Goal: Task Accomplishment & Management: Manage account settings

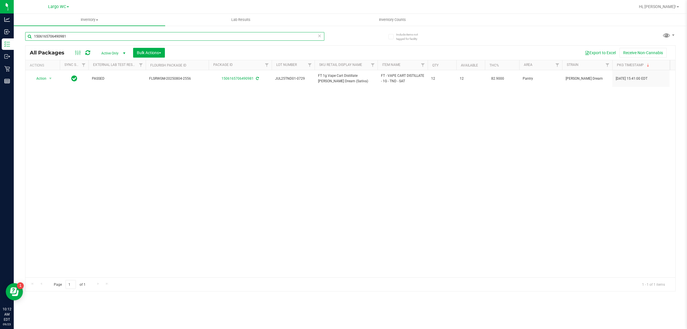
click at [121, 37] on input "1506165706490981" at bounding box center [174, 36] width 299 height 9
click at [122, 36] on input "1506165706490981" at bounding box center [174, 36] width 299 height 9
click at [124, 36] on input "1506165706490981" at bounding box center [174, 36] width 299 height 9
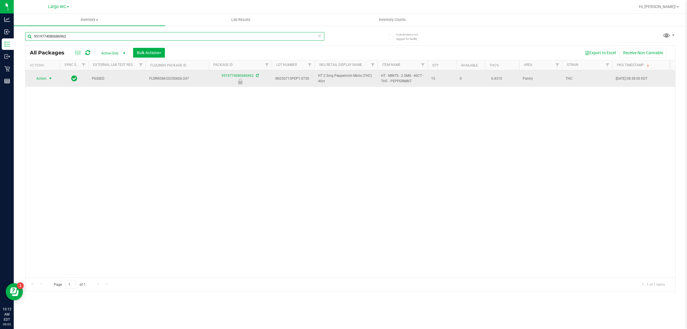
type input "9519774080686962"
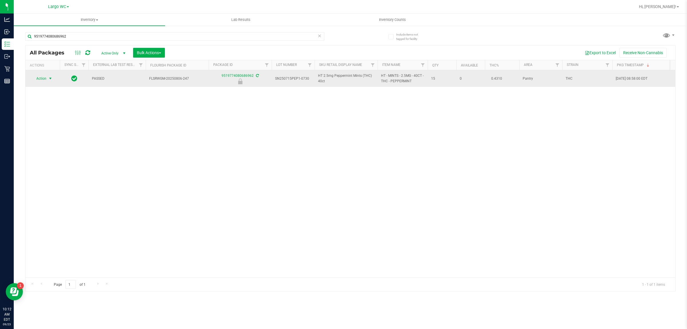
click at [49, 79] on span "select" at bounding box center [50, 78] width 5 height 5
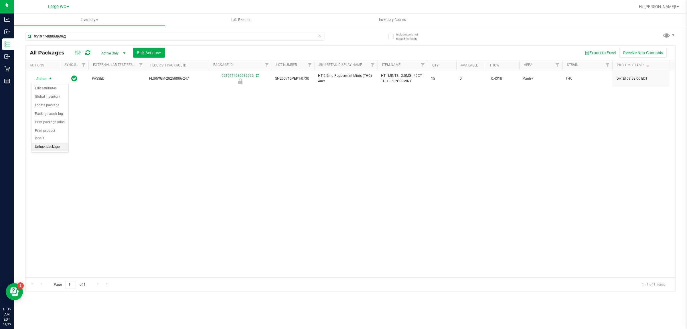
click at [47, 143] on li "Unlock package" at bounding box center [49, 147] width 37 height 9
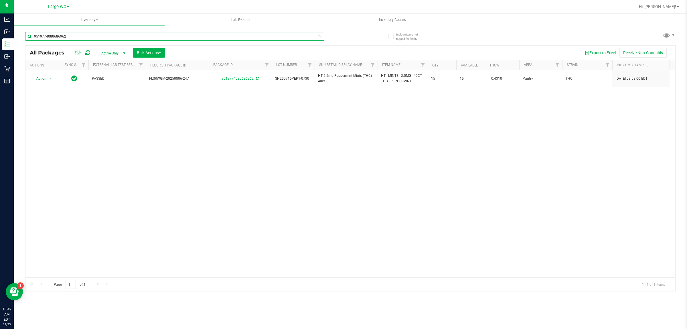
click at [85, 36] on input "9519774080686962" at bounding box center [174, 36] width 299 height 9
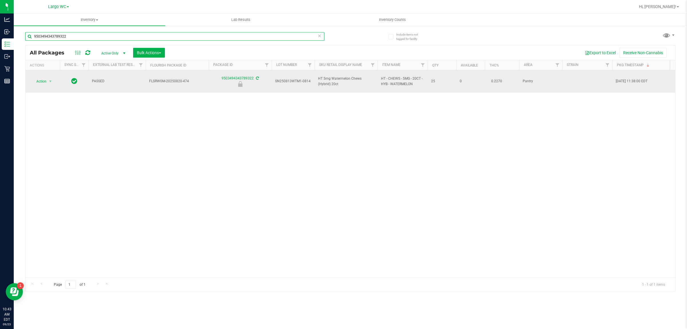
type input "9503494343789322"
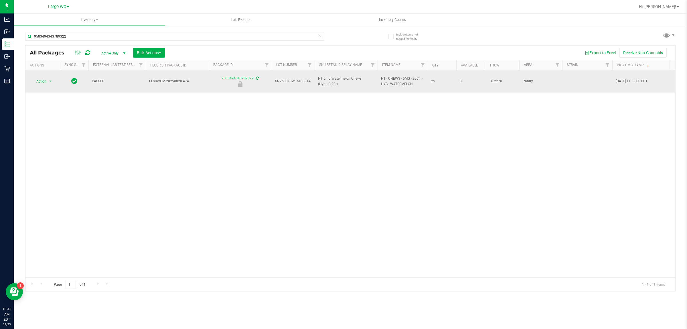
click at [41, 82] on span "Action" at bounding box center [38, 81] width 15 height 8
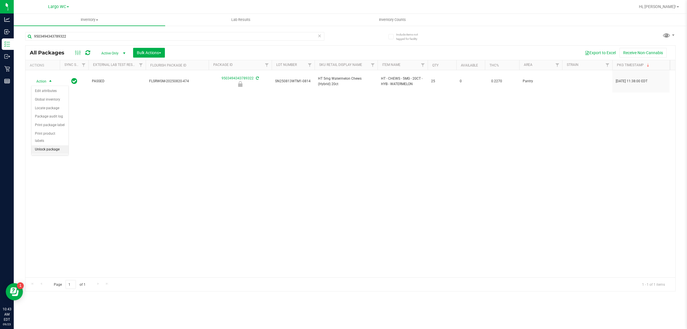
click at [52, 145] on li "Unlock package" at bounding box center [49, 149] width 37 height 9
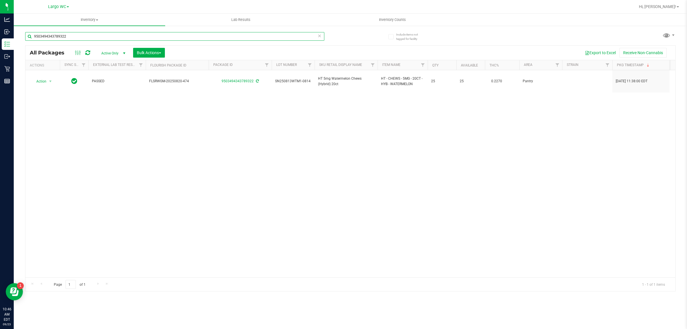
click at [104, 36] on input "9503494343789322" at bounding box center [174, 36] width 299 height 9
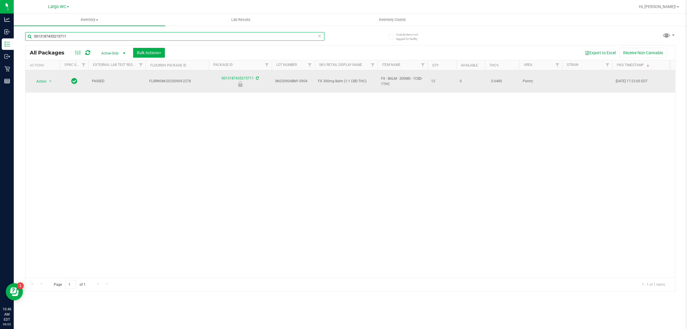
type input "0013187435215711"
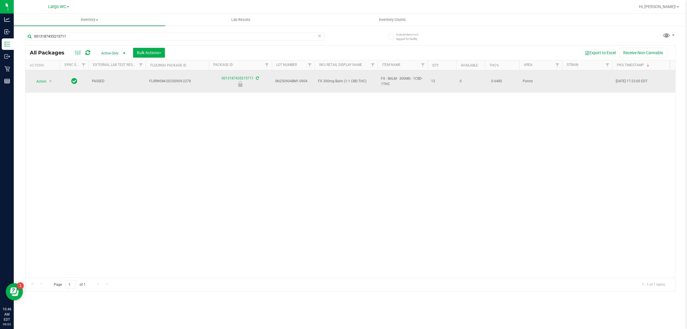
click at [41, 79] on span "Action" at bounding box center [38, 81] width 15 height 8
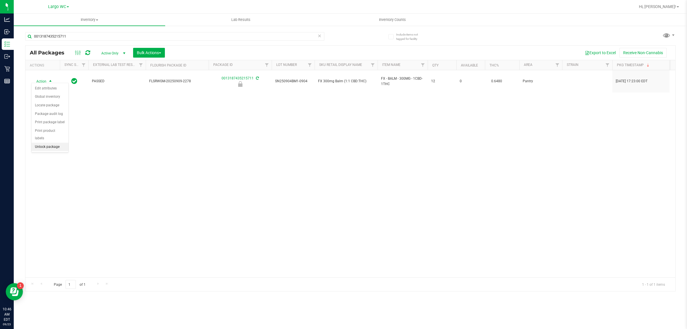
click at [49, 143] on li "Unlock package" at bounding box center [49, 147] width 37 height 9
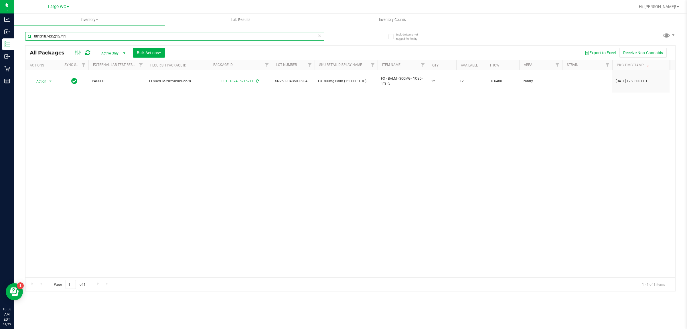
click at [91, 35] on input "0013187435215711" at bounding box center [174, 36] width 299 height 9
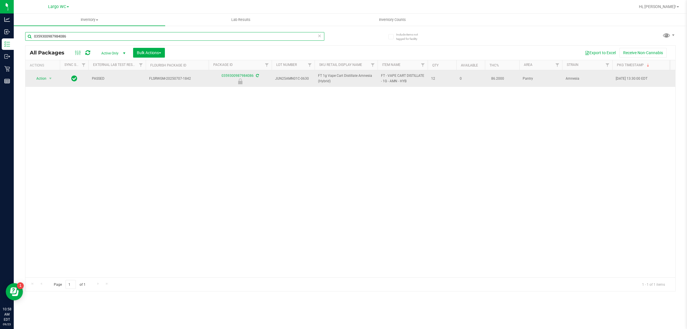
type input "0359300987984086"
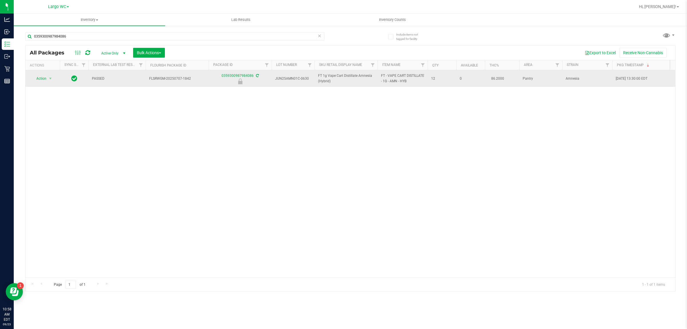
click at [41, 80] on span "Action" at bounding box center [38, 78] width 15 height 8
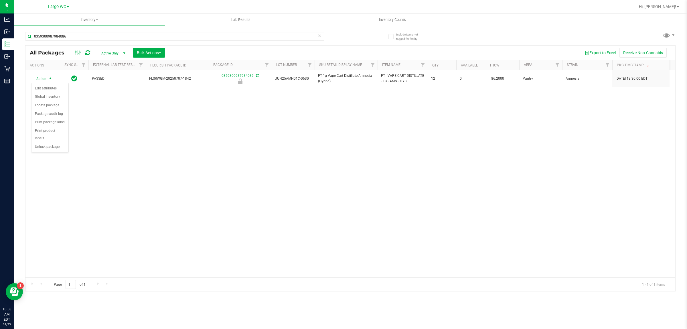
click at [52, 145] on div "Action Edit attributes Global inventory Locate package Package audit log Print …" at bounding box center [49, 118] width 37 height 70
click at [50, 143] on li "Unlock package" at bounding box center [49, 147] width 37 height 9
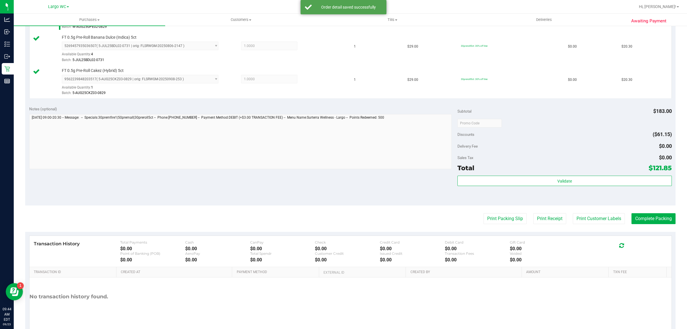
scroll to position [272, 0]
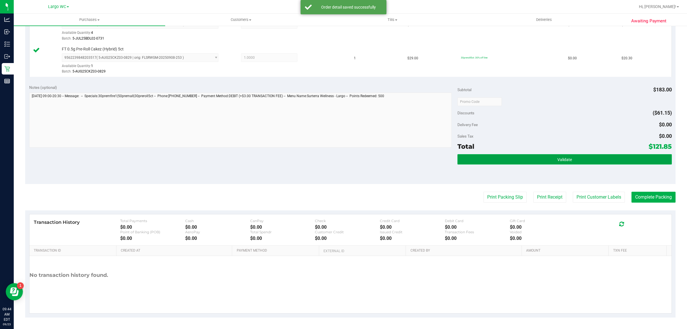
click at [573, 160] on button "Validate" at bounding box center [564, 159] width 214 height 10
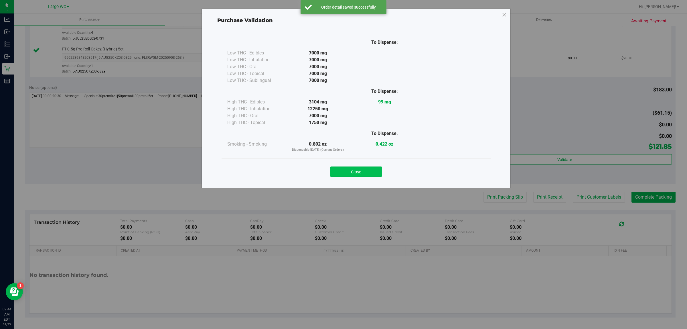
click at [356, 167] on button "Close" at bounding box center [356, 171] width 52 height 10
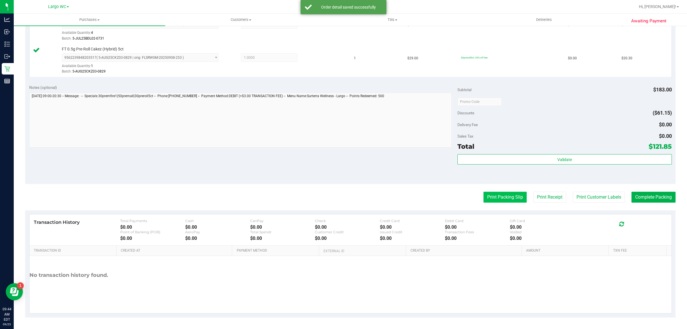
click at [502, 197] on button "Print Packing Slip" at bounding box center [504, 196] width 43 height 11
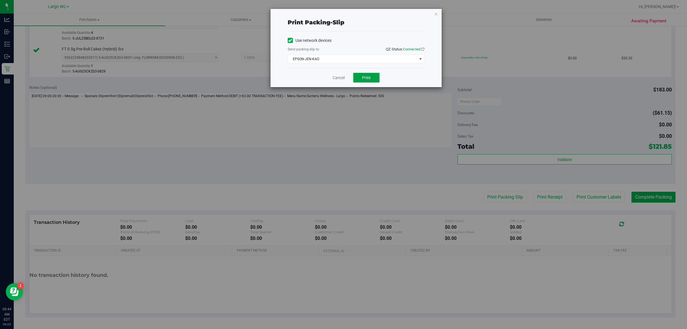
click at [368, 76] on span "Print" at bounding box center [366, 77] width 9 height 5
click at [436, 15] on icon "button" at bounding box center [436, 13] width 4 height 7
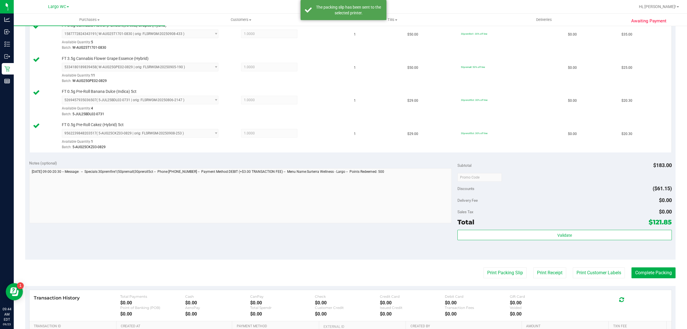
scroll to position [0, 0]
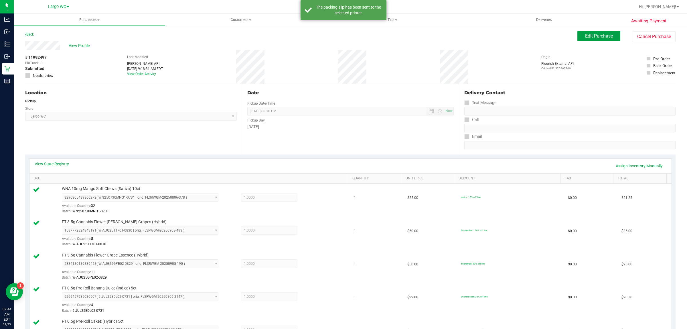
click at [594, 33] on span "Edit Purchase" at bounding box center [599, 35] width 28 height 5
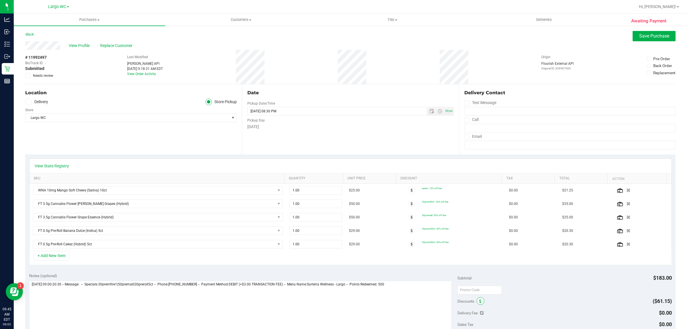
click at [479, 302] on icon at bounding box center [480, 301] width 2 height 4
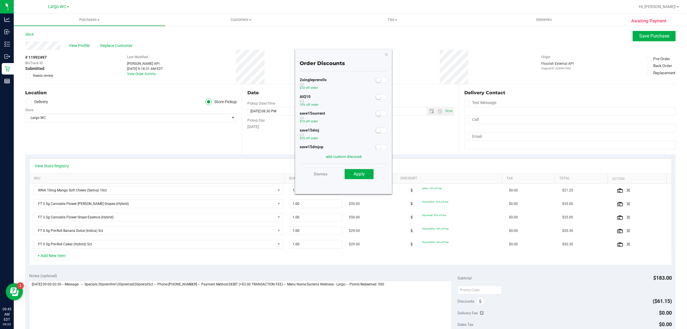
click at [376, 98] on small at bounding box center [378, 96] width 5 height 5
click at [359, 175] on span "Apply" at bounding box center [358, 173] width 11 height 5
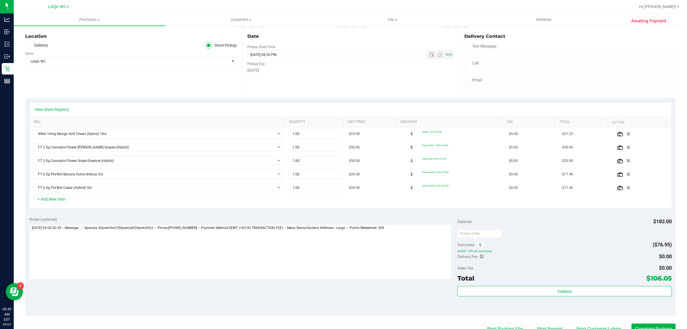
scroll to position [188, 0]
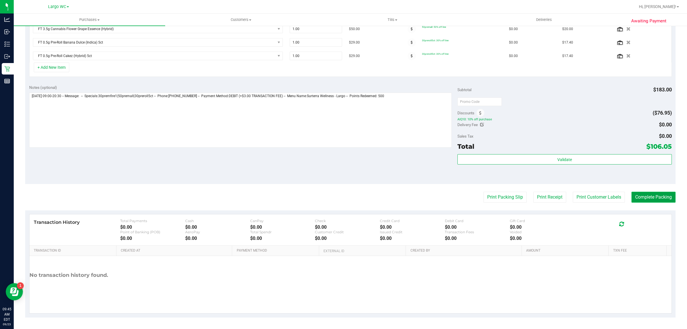
click at [657, 198] on button "Complete Packing" at bounding box center [653, 196] width 44 height 11
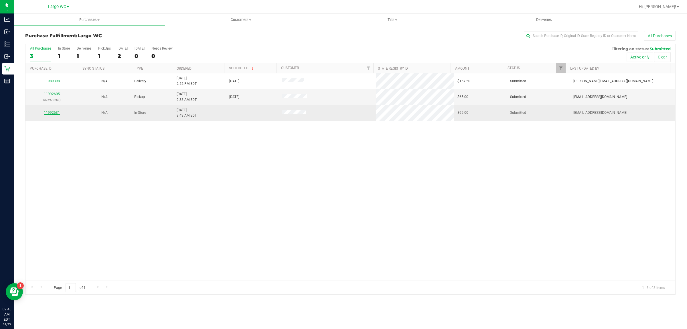
click at [53, 112] on link "11992631" at bounding box center [52, 112] width 16 height 4
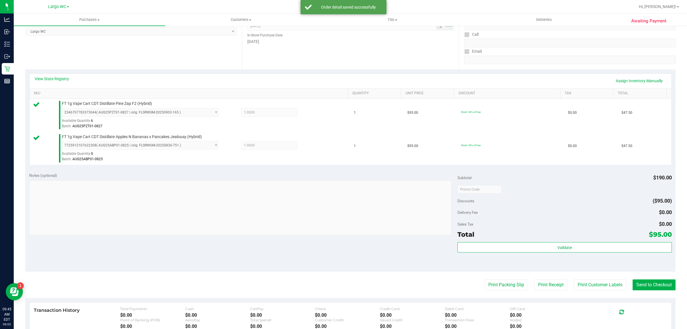
scroll to position [172, 0]
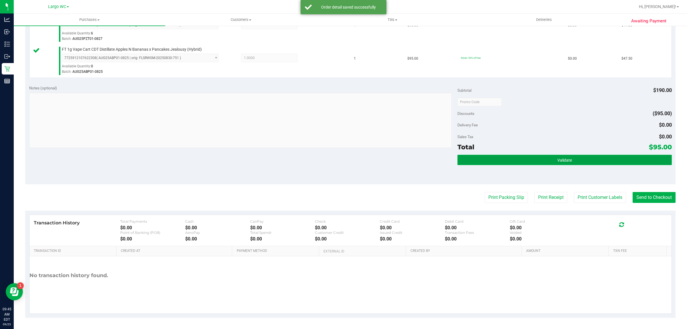
click at [592, 161] on button "Validate" at bounding box center [564, 160] width 214 height 10
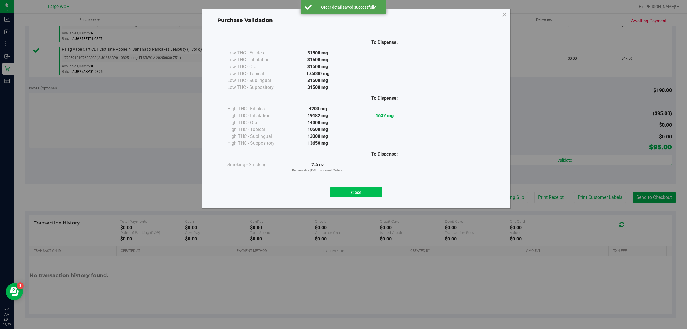
click at [357, 187] on button "Close" at bounding box center [356, 192] width 52 height 10
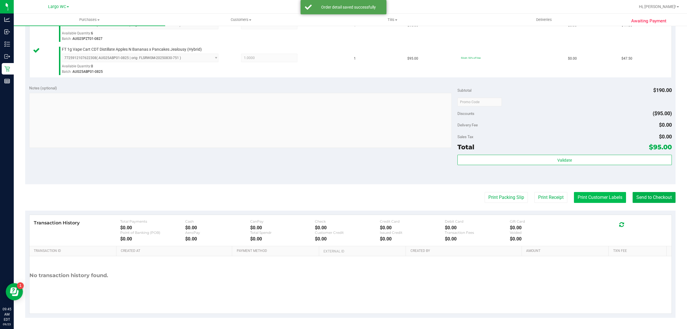
click at [600, 201] on button "Print Customer Labels" at bounding box center [600, 197] width 52 height 11
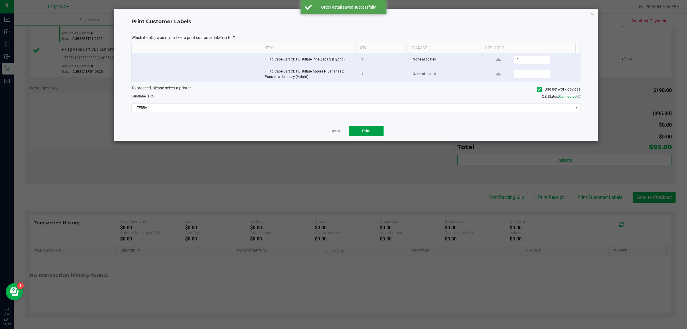
click at [377, 132] on button "Print" at bounding box center [366, 131] width 34 height 10
click at [592, 13] on icon "button" at bounding box center [592, 13] width 4 height 7
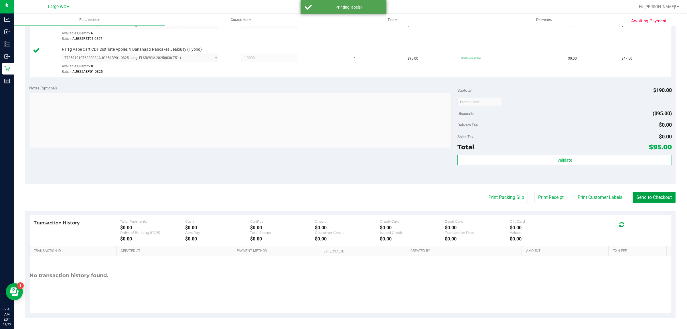
click at [653, 196] on button "Send to Checkout" at bounding box center [653, 197] width 43 height 11
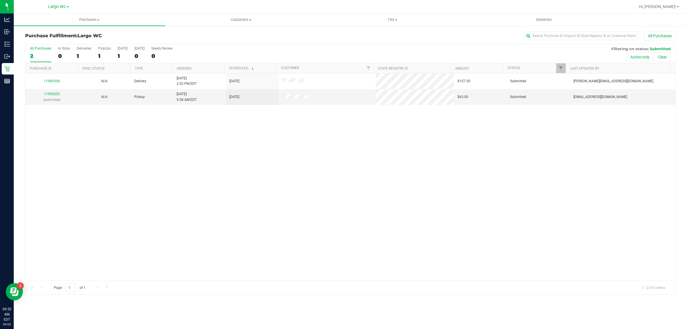
click at [39, 200] on div "11989398 N/A Delivery 9/22/2025 2:52 PM EDT 9/26/2025 $157.50 Submitted cobey@l…" at bounding box center [350, 176] width 650 height 207
click at [52, 96] on div "11992605 (326973268)" at bounding box center [52, 96] width 46 height 11
click at [59, 94] on link "11992605" at bounding box center [52, 94] width 16 height 4
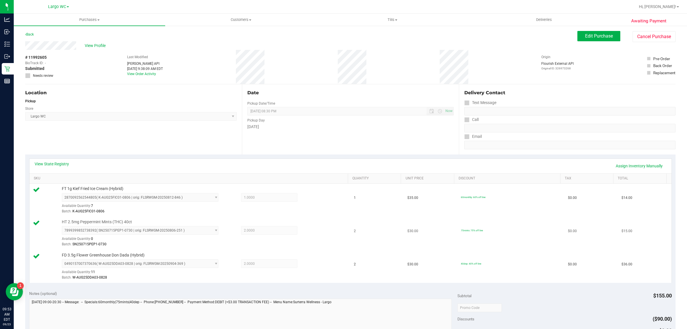
click at [638, 249] on td "$15.00" at bounding box center [645, 233] width 54 height 33
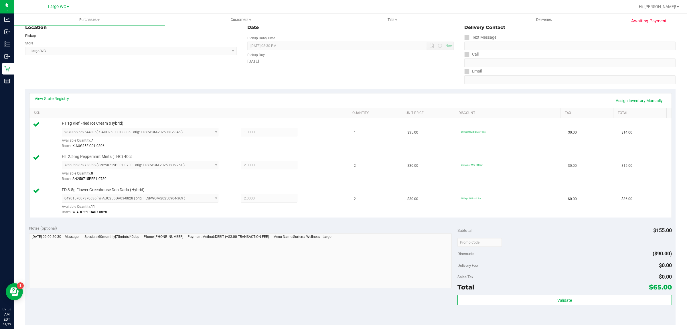
scroll to position [205, 0]
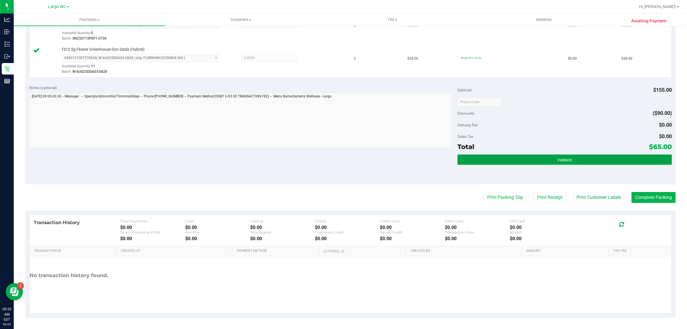
click at [593, 155] on button "Validate" at bounding box center [564, 159] width 214 height 10
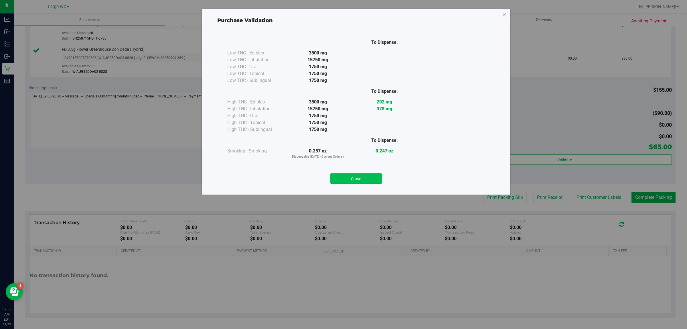
click at [359, 179] on button "Close" at bounding box center [356, 178] width 52 height 10
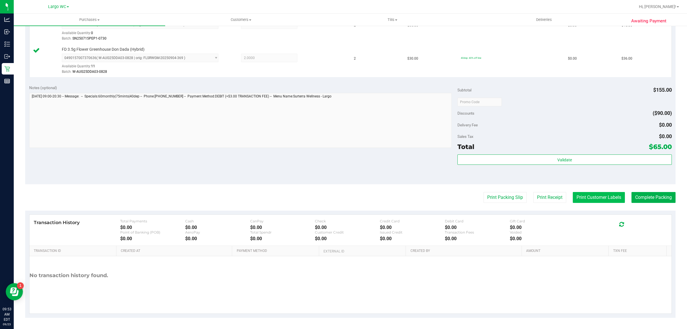
click at [598, 199] on button "Print Customer Labels" at bounding box center [599, 197] width 52 height 11
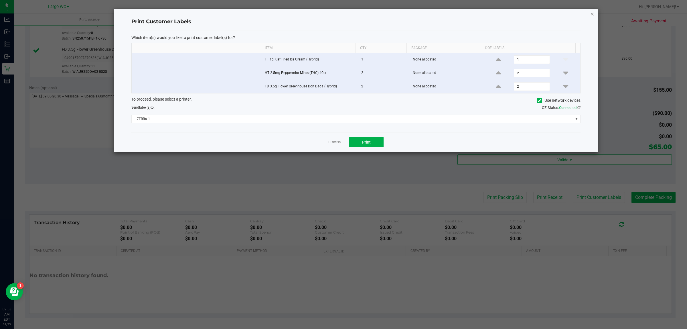
click at [594, 16] on icon "button" at bounding box center [592, 13] width 4 height 7
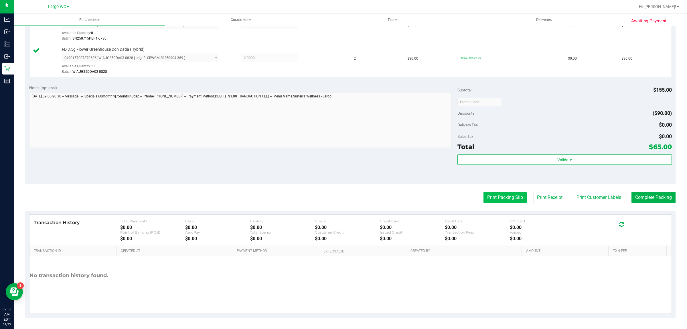
click at [496, 198] on button "Print Packing Slip" at bounding box center [504, 197] width 43 height 11
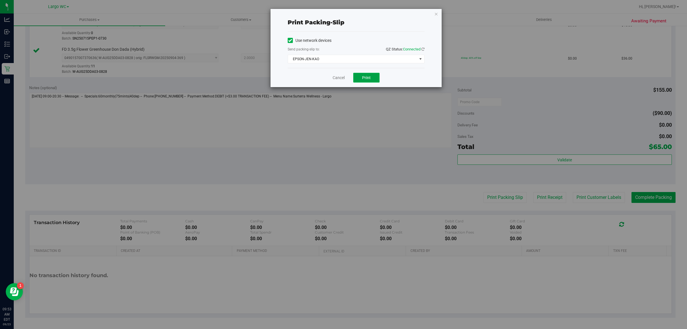
click at [370, 75] on button "Print" at bounding box center [366, 78] width 26 height 10
click at [436, 13] on icon "button" at bounding box center [436, 13] width 4 height 7
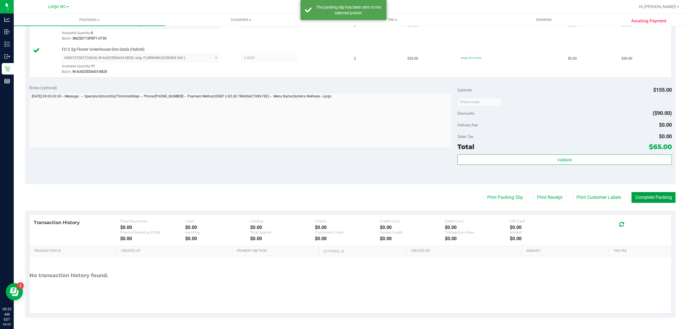
click at [658, 194] on button "Complete Packing" at bounding box center [653, 197] width 44 height 11
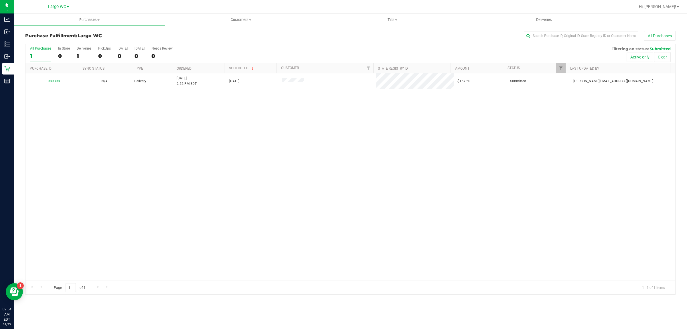
click at [35, 172] on div "11989398 N/A Delivery 9/22/2025 2:52 PM EDT 9/26/2025 $157.50 Submitted cobey@l…" at bounding box center [350, 176] width 650 height 207
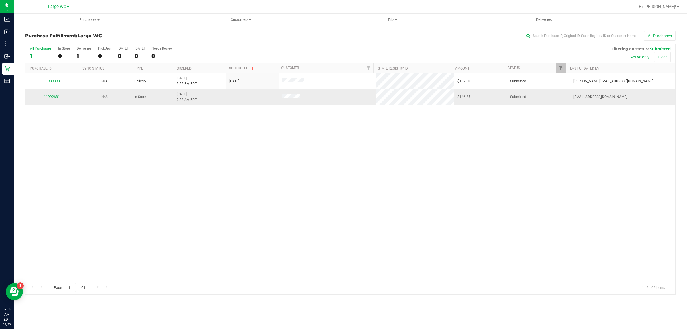
click at [49, 98] on link "11992681" at bounding box center [52, 97] width 16 height 4
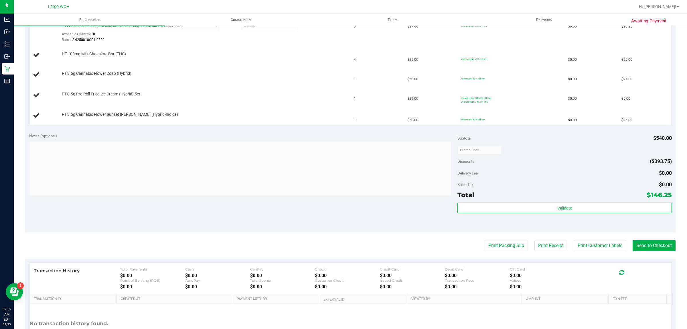
scroll to position [270, 0]
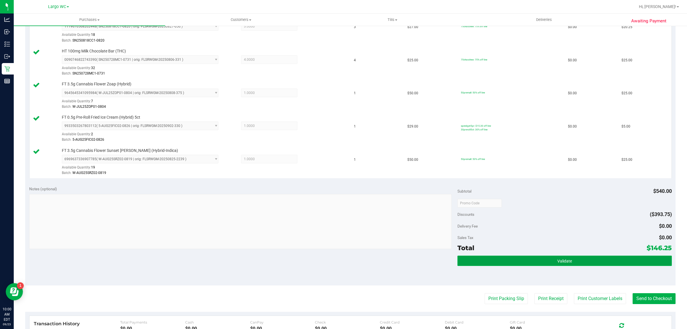
click at [554, 266] on button "Validate" at bounding box center [564, 260] width 214 height 10
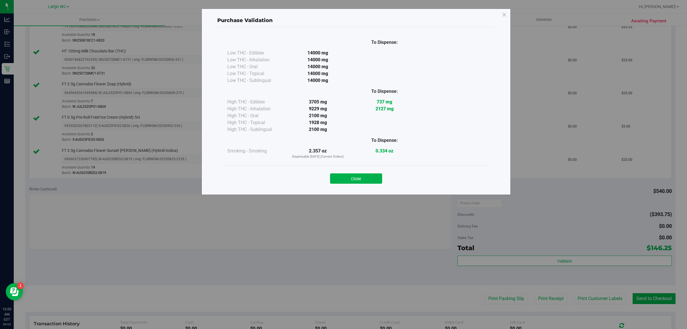
click at [493, 22] on p "Purchase Validation" at bounding box center [356, 21] width 278 height 8
click at [507, 15] on icon at bounding box center [504, 14] width 5 height 9
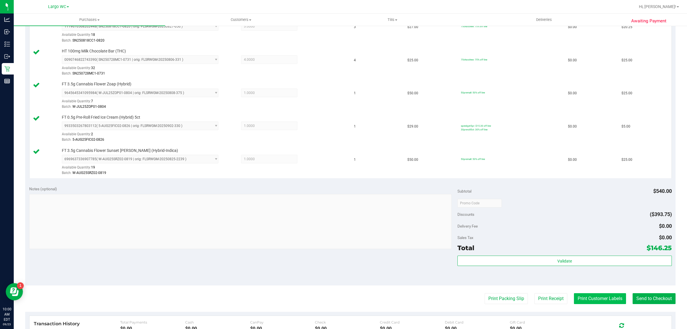
click at [598, 298] on button "Print Customer Labels" at bounding box center [600, 298] width 52 height 11
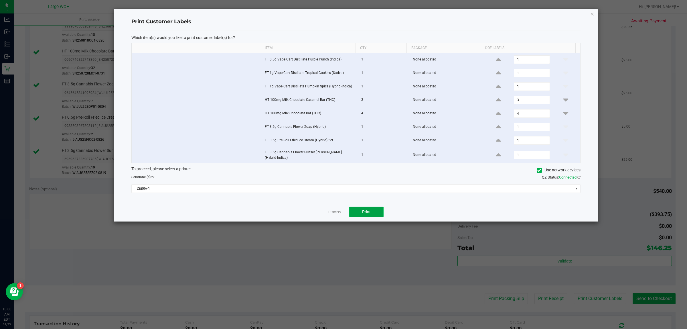
click at [366, 209] on span "Print" at bounding box center [366, 211] width 9 height 5
click at [592, 13] on icon "button" at bounding box center [592, 13] width 4 height 7
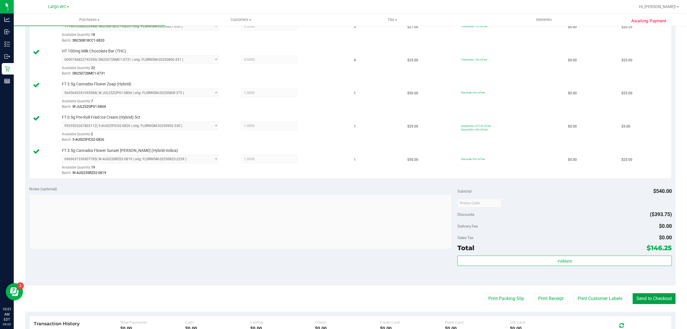
click at [647, 302] on button "Send to Checkout" at bounding box center [653, 298] width 43 height 11
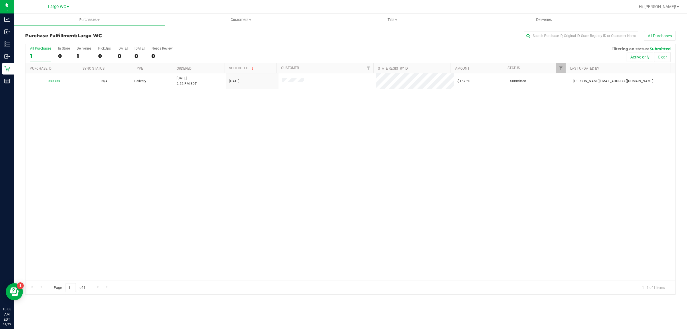
click at [54, 257] on div "11989398 N/A Delivery 9/22/2025 2:52 PM EDT 9/26/2025 $157.50 Submitted cobey@l…" at bounding box center [350, 176] width 650 height 207
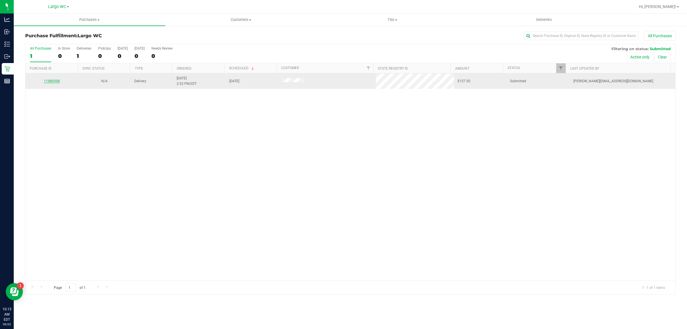
click at [55, 82] on link "11989398" at bounding box center [52, 81] width 16 height 4
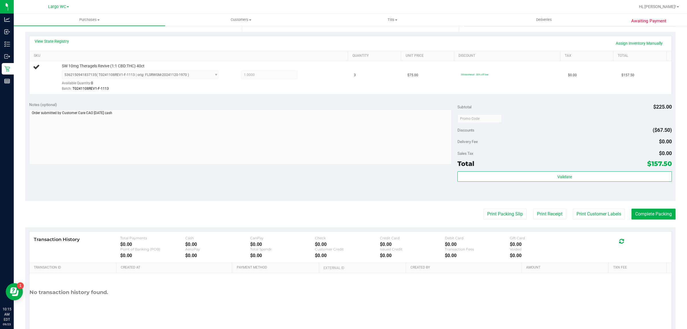
scroll to position [139, 0]
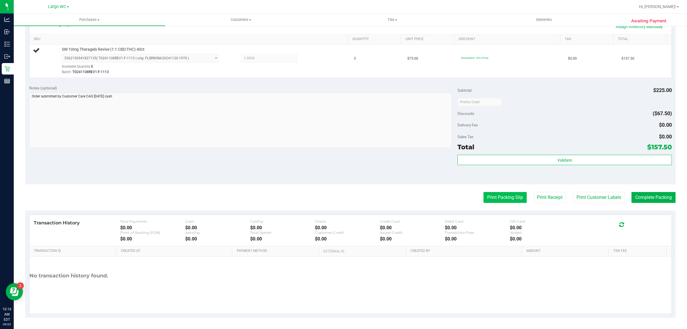
click at [492, 199] on button "Print Packing Slip" at bounding box center [504, 197] width 43 height 11
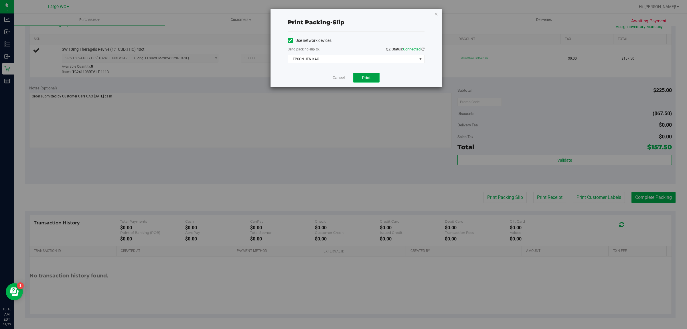
click at [369, 76] on span "Print" at bounding box center [366, 77] width 9 height 5
click at [434, 16] on icon "button" at bounding box center [436, 13] width 4 height 7
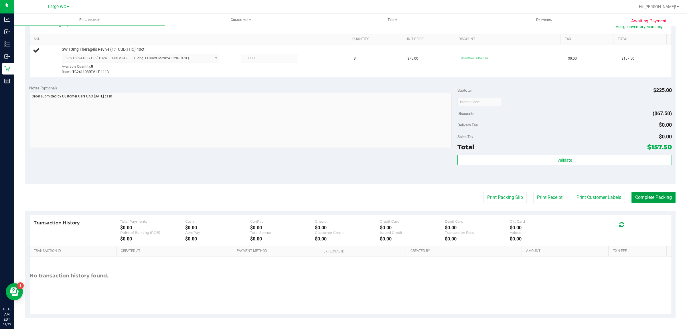
click at [647, 199] on button "Complete Packing" at bounding box center [653, 197] width 44 height 11
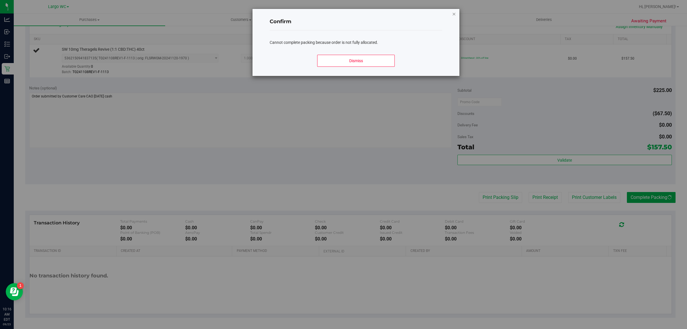
click at [453, 15] on icon "Close modal" at bounding box center [454, 13] width 4 height 7
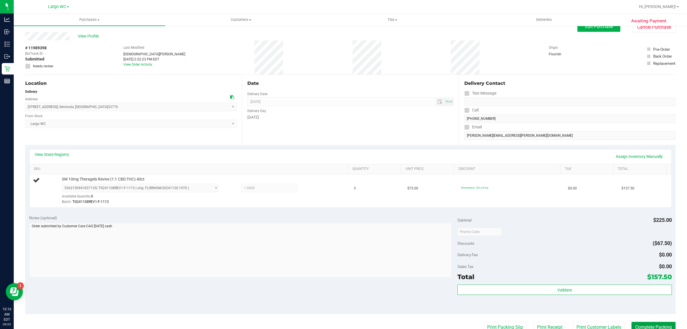
scroll to position [0, 0]
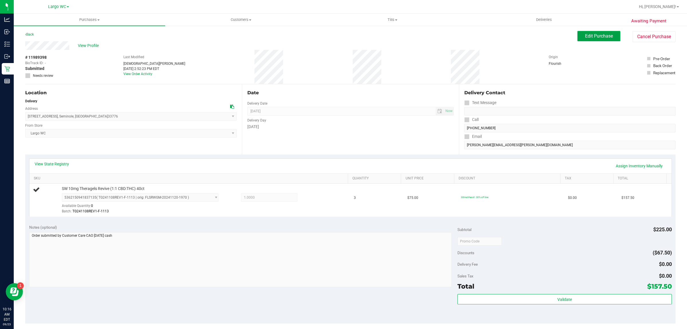
click at [597, 36] on span "Edit Purchase" at bounding box center [599, 35] width 28 height 5
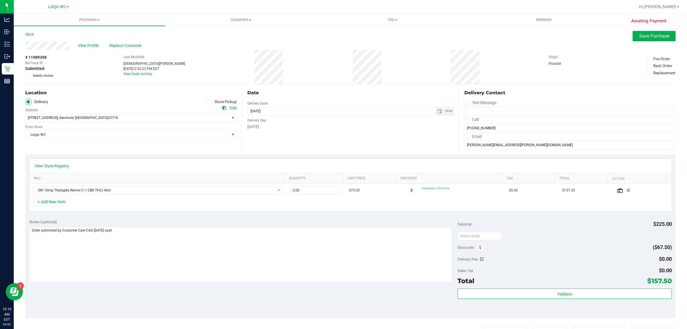
click at [27, 76] on icon at bounding box center [28, 76] width 4 height 0
click at [0, 0] on input "Needs review" at bounding box center [0, 0] width 0 height 0
click at [179, 231] on textarea at bounding box center [240, 254] width 423 height 55
type textarea "Order submitted by Customer Care CAO 09/22/2025 cash Will fill when revive tgel…"
click at [647, 35] on span "Save Purchase" at bounding box center [654, 35] width 30 height 5
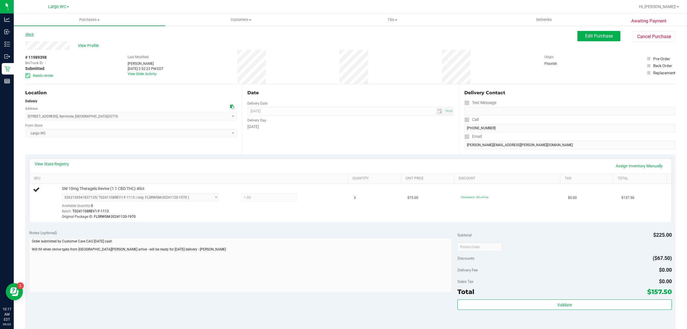
click at [32, 35] on link "Back" at bounding box center [29, 34] width 9 height 4
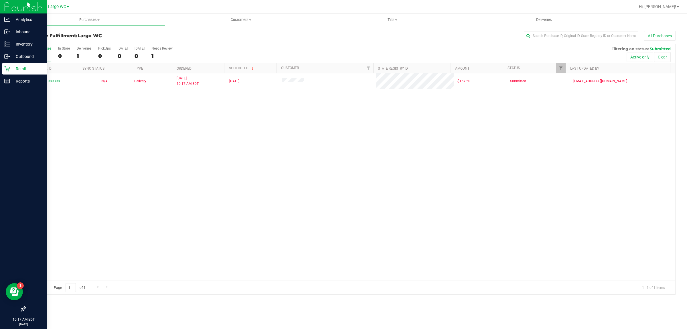
click at [12, 66] on p "Retail" at bounding box center [27, 68] width 34 height 7
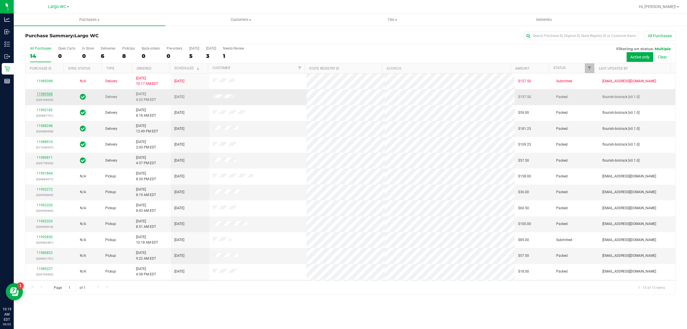
click at [46, 95] on link "11989508" at bounding box center [45, 94] width 16 height 4
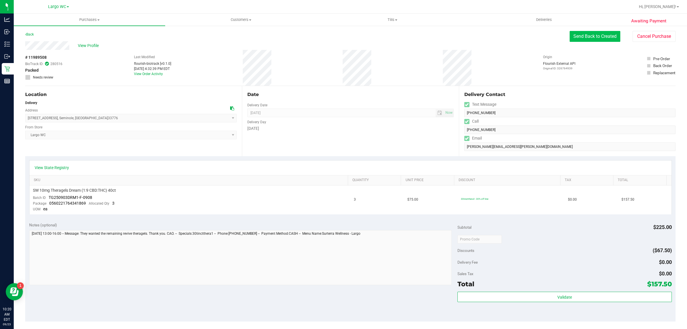
click at [602, 39] on button "Send Back to Created" at bounding box center [594, 36] width 51 height 11
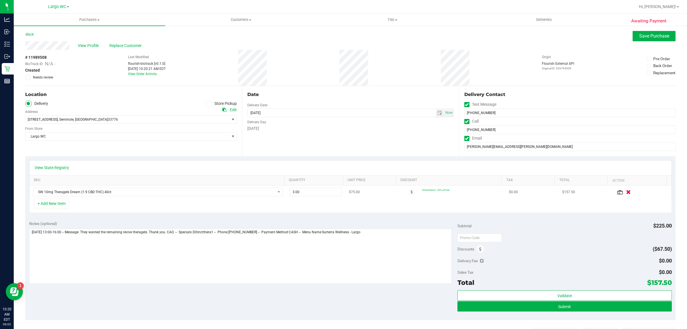
click at [624, 191] on button "button" at bounding box center [629, 192] width 10 height 6
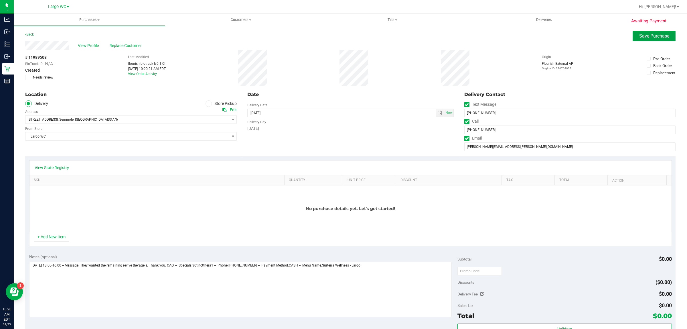
click at [656, 36] on span "Save Purchase" at bounding box center [654, 35] width 30 height 5
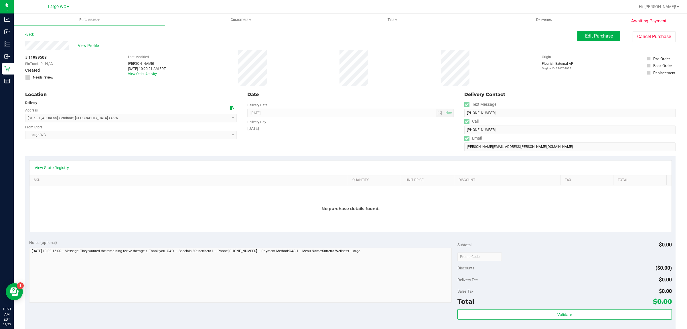
click at [28, 75] on span at bounding box center [27, 77] width 5 height 5
click at [596, 35] on span "Edit Purchase" at bounding box center [599, 35] width 28 height 5
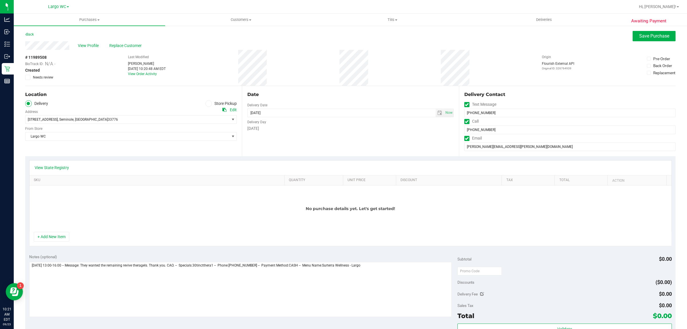
click at [26, 77] on icon at bounding box center [28, 77] width 4 height 0
click at [0, 0] on input "Needs review" at bounding box center [0, 0] width 0 height 0
click at [378, 271] on textarea at bounding box center [240, 289] width 423 height 55
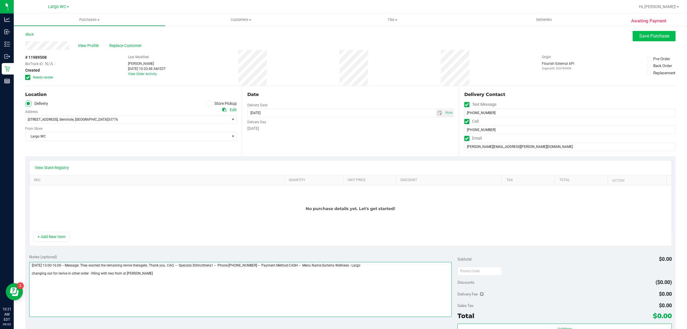
type textarea "Friday 09/26/2025 13:00-16:00 -- Message: They wanted the remaining revive ther…"
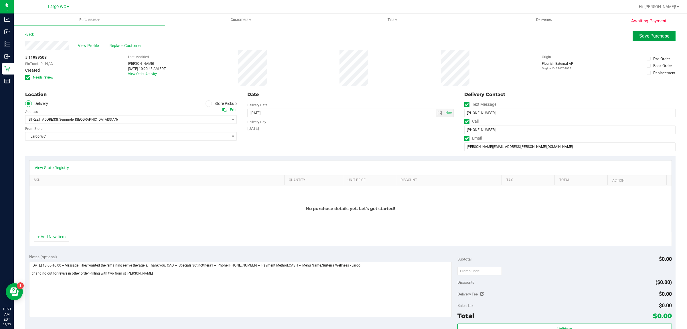
click at [648, 35] on span "Save Purchase" at bounding box center [654, 35] width 30 height 5
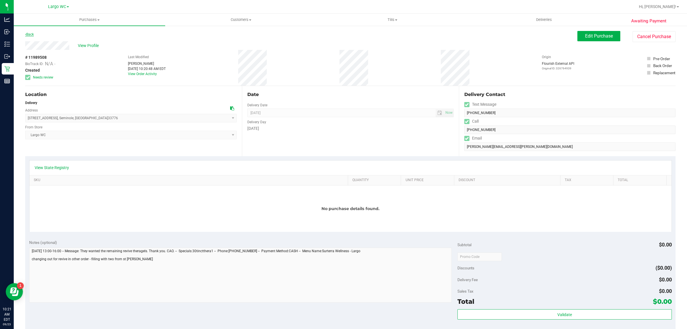
click at [33, 34] on link "Back" at bounding box center [29, 34] width 9 height 4
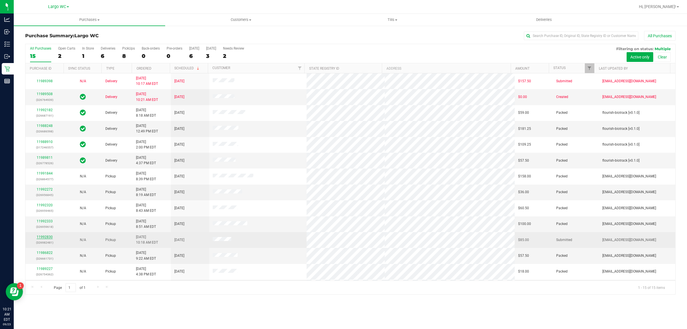
click at [45, 236] on link "11992830" at bounding box center [45, 237] width 16 height 4
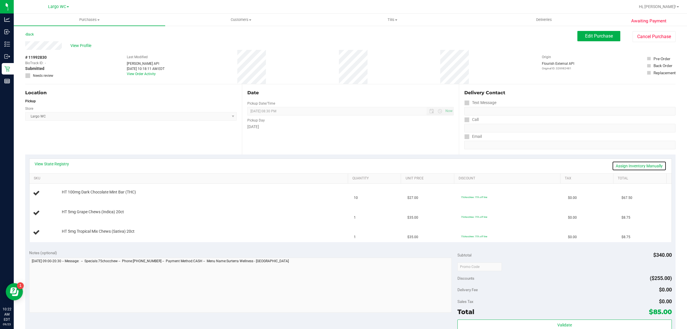
click at [640, 166] on link "Assign Inventory Manually" at bounding box center [639, 166] width 54 height 10
click at [80, 194] on link "Add Package" at bounding box center [72, 196] width 21 height 4
click at [130, 195] on span "Select Package" at bounding box center [136, 197] width 149 height 8
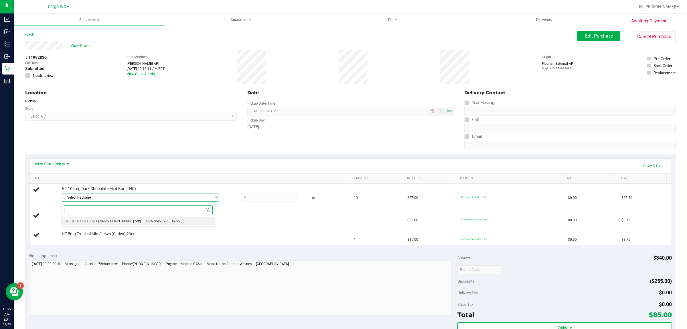
click at [124, 222] on span "( SN250804PC1-0806 | orig: FLSRWGM-20250812-995 )" at bounding box center [141, 221] width 86 height 4
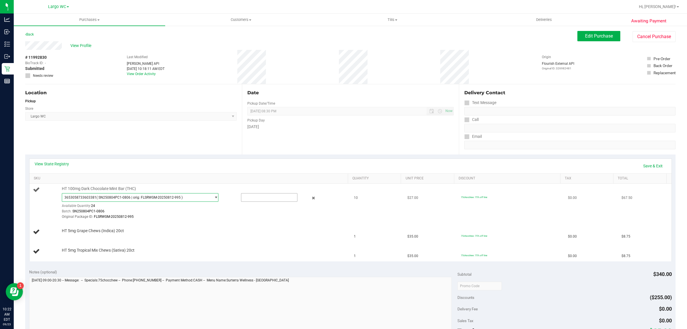
click at [278, 199] on input "text" at bounding box center [269, 197] width 56 height 8
type input "10"
click at [650, 165] on link "Save & Exit" at bounding box center [652, 166] width 27 height 10
type input "10.0000"
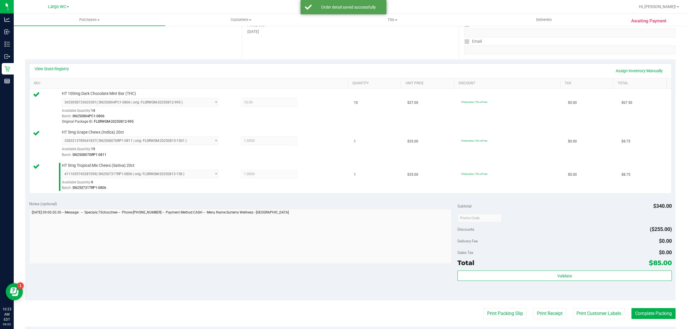
scroll to position [211, 0]
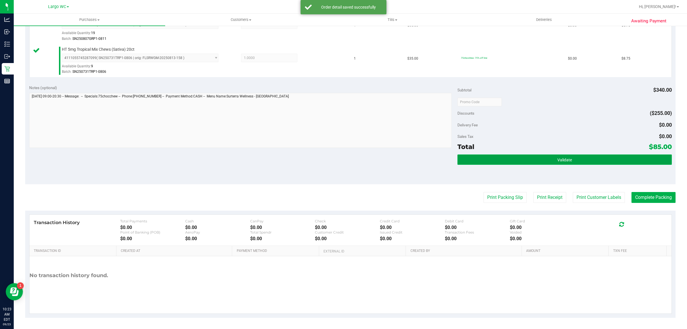
click at [581, 159] on button "Validate" at bounding box center [564, 159] width 214 height 10
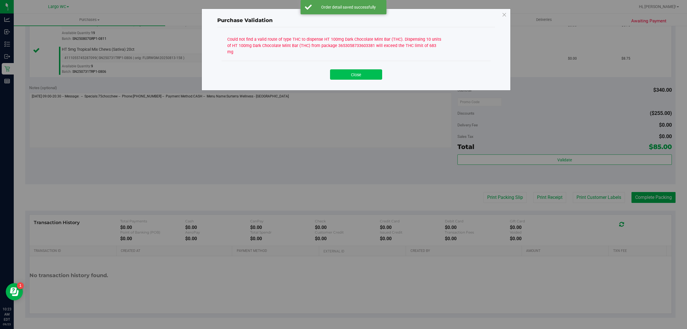
click at [360, 69] on button "Close" at bounding box center [356, 74] width 52 height 10
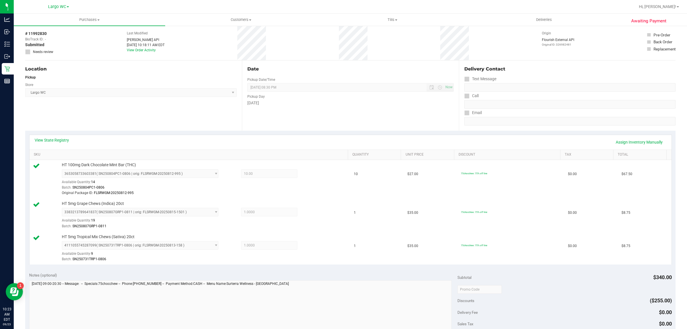
scroll to position [0, 0]
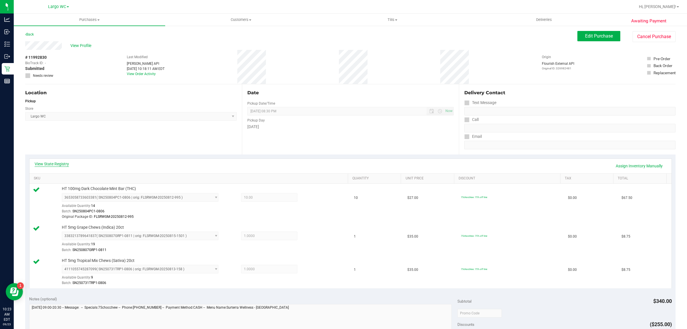
click at [54, 166] on link "View State Registry" at bounding box center [52, 164] width 34 height 6
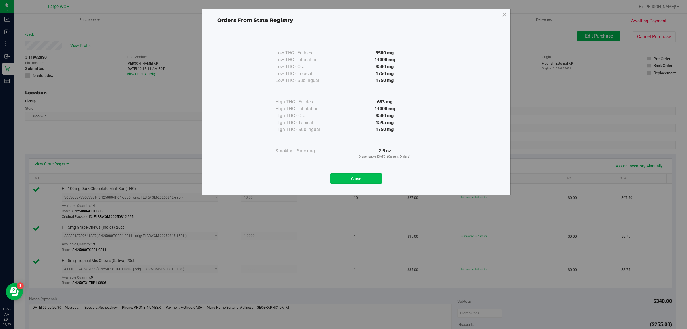
click at [354, 175] on button "Close" at bounding box center [356, 178] width 52 height 10
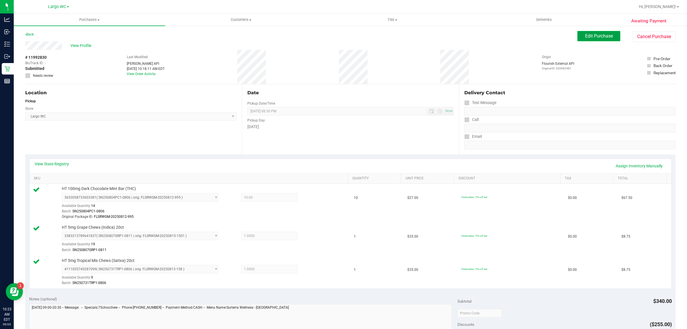
click at [593, 39] on span "Edit Purchase" at bounding box center [599, 35] width 28 height 5
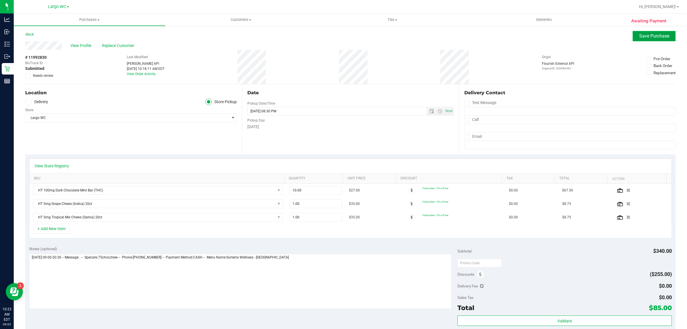
click at [645, 35] on span "Save Purchase" at bounding box center [654, 35] width 30 height 5
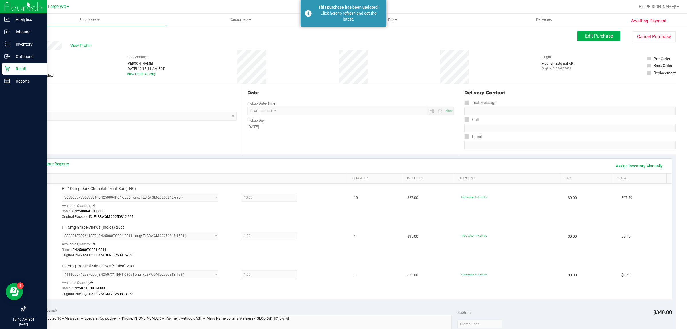
click at [7, 69] on icon at bounding box center [6, 68] width 5 height 5
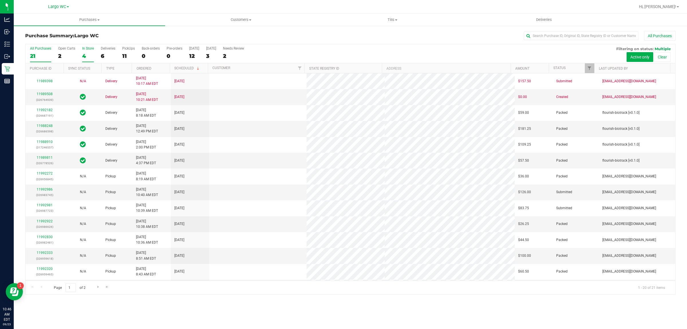
click at [86, 49] on div "In Store" at bounding box center [88, 48] width 12 height 4
click at [0, 0] on input "In Store 4" at bounding box center [0, 0] width 0 height 0
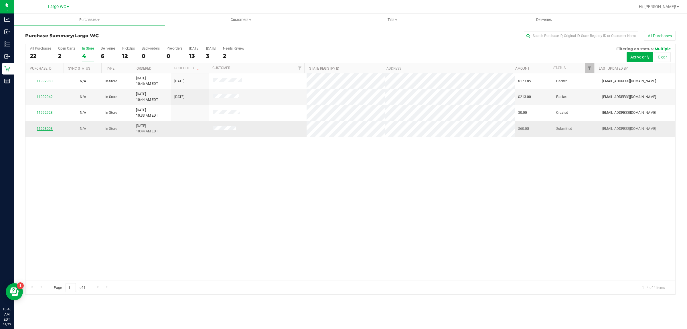
click at [43, 129] on link "11993003" at bounding box center [45, 128] width 16 height 4
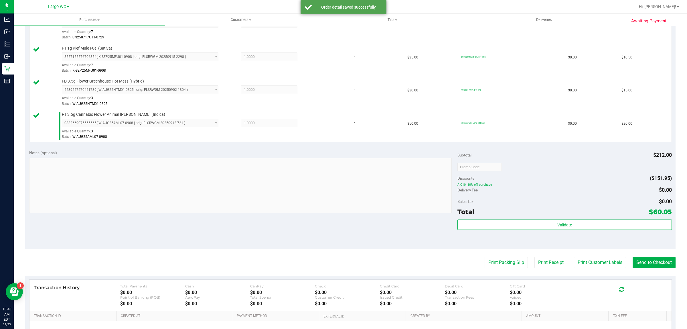
scroll to position [272, 0]
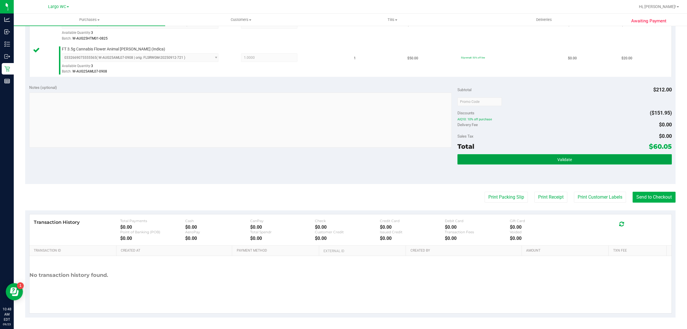
click at [604, 157] on button "Validate" at bounding box center [564, 159] width 214 height 10
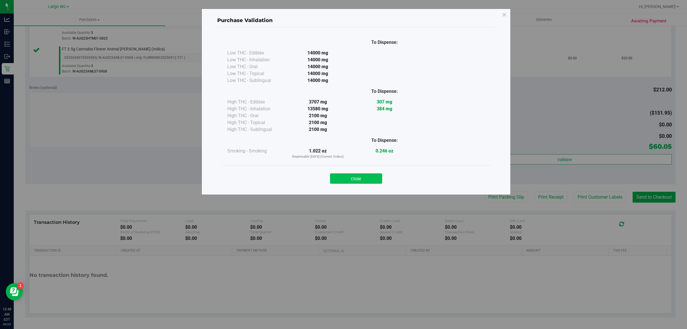
click at [360, 173] on button "Close" at bounding box center [356, 178] width 52 height 10
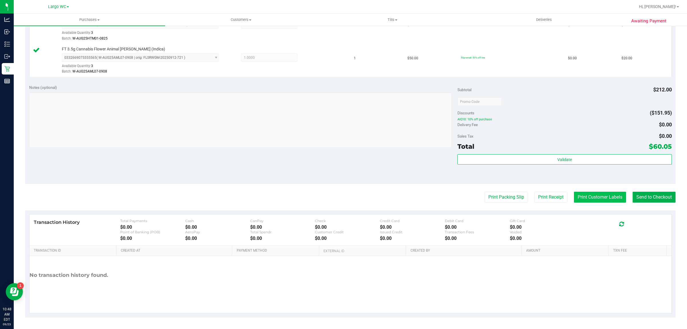
click at [600, 198] on button "Print Customer Labels" at bounding box center [600, 196] width 52 height 11
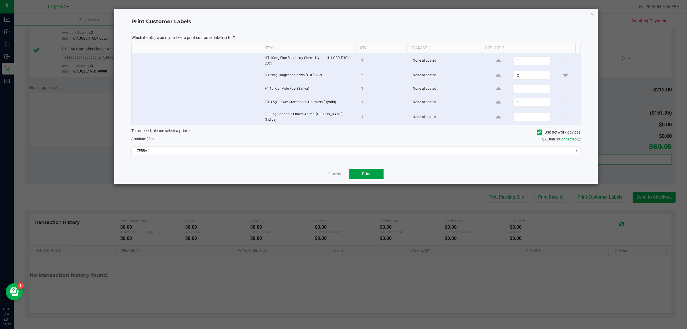
click at [368, 172] on span "Print" at bounding box center [366, 173] width 9 height 5
click at [591, 14] on icon "button" at bounding box center [592, 13] width 4 height 7
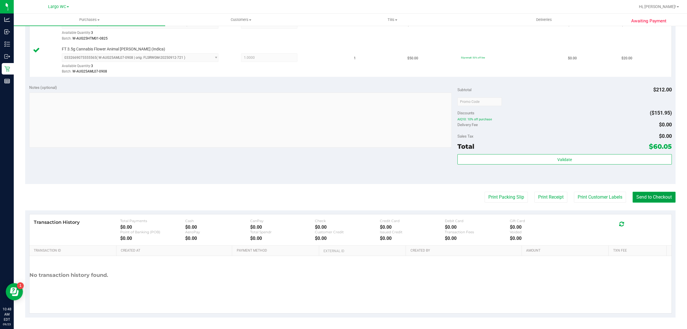
click at [647, 195] on button "Send to Checkout" at bounding box center [653, 196] width 43 height 11
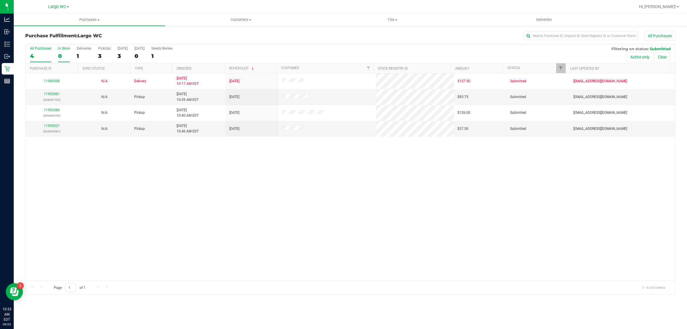
click at [60, 56] on div "0" at bounding box center [64, 56] width 12 height 7
click at [0, 0] on input "In Store 0" at bounding box center [0, 0] width 0 height 0
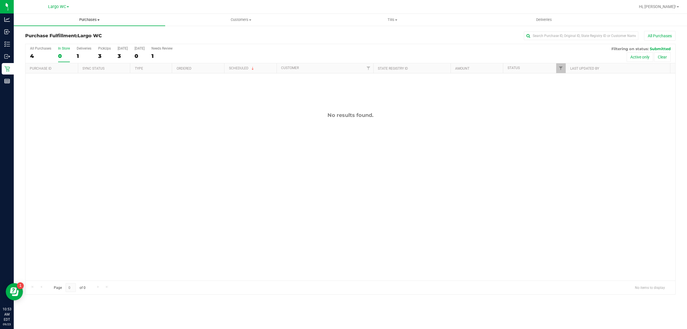
click at [92, 19] on span "Purchases" at bounding box center [89, 19] width 151 height 5
click at [70, 34] on span "Summary of purchases" at bounding box center [43, 34] width 59 height 5
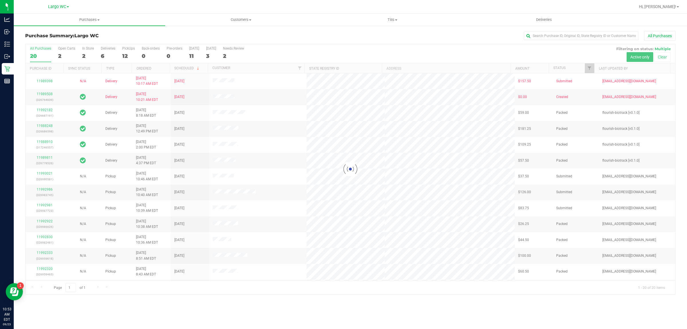
click at [86, 55] on div at bounding box center [350, 169] width 650 height 250
click at [83, 56] on div "2" at bounding box center [88, 56] width 12 height 7
click at [0, 0] on input "In Store 2" at bounding box center [0, 0] width 0 height 0
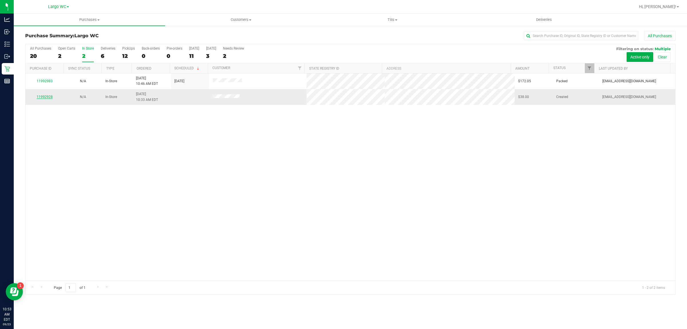
click at [46, 98] on link "11992928" at bounding box center [45, 97] width 16 height 4
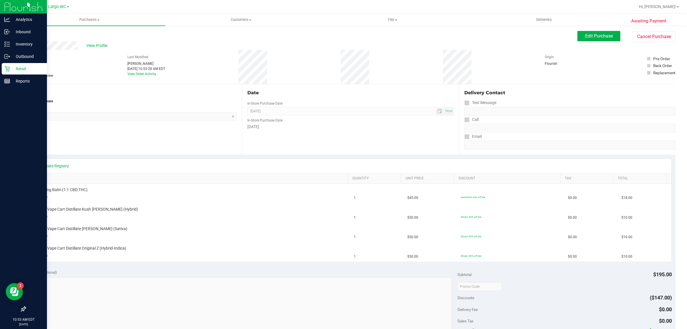
click at [6, 68] on icon at bounding box center [6, 68] width 5 height 5
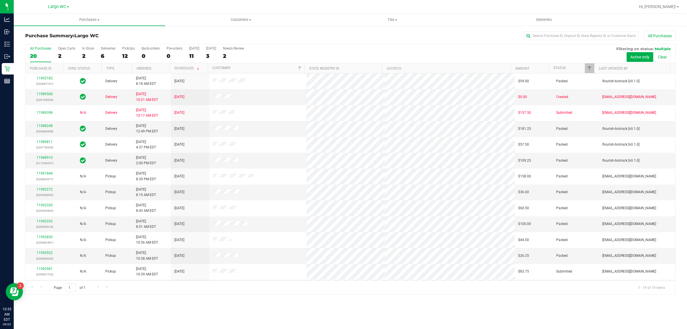
click at [205, 310] on div "Purchases Summary of purchases Fulfillment All purchases Customers All customer…" at bounding box center [350, 171] width 673 height 315
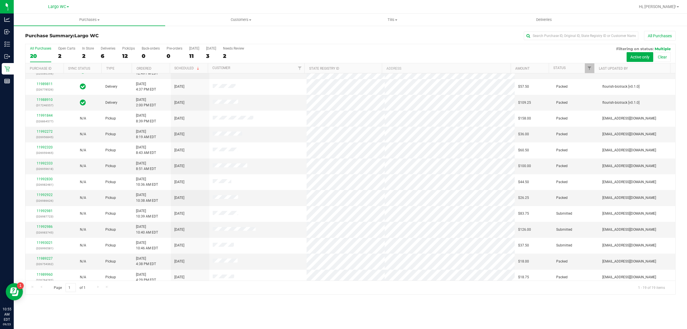
scroll to position [59, 0]
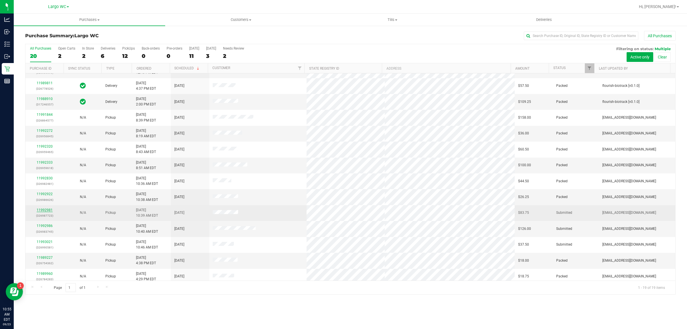
click at [41, 211] on link "11992981" at bounding box center [45, 210] width 16 height 4
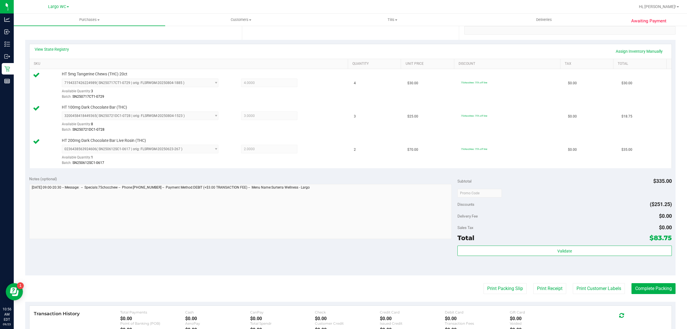
scroll to position [205, 0]
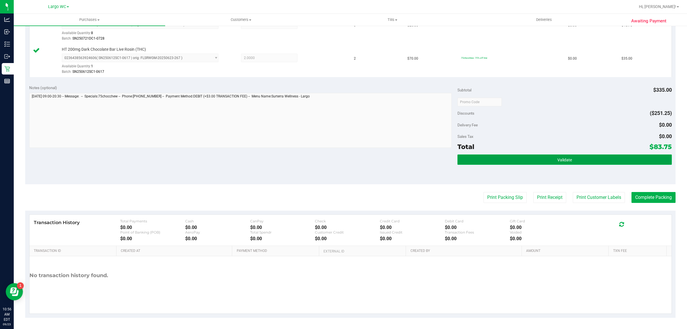
click at [567, 163] on button "Validate" at bounding box center [564, 159] width 214 height 10
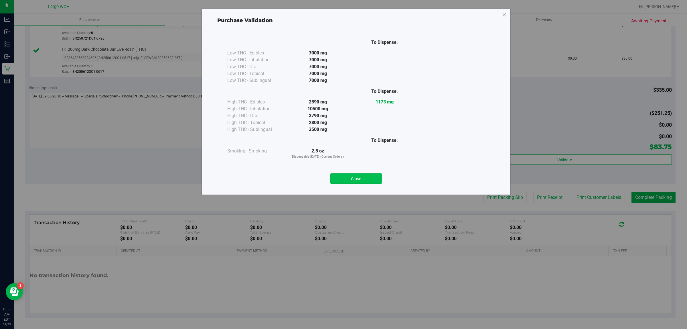
click at [369, 175] on button "Close" at bounding box center [356, 178] width 52 height 10
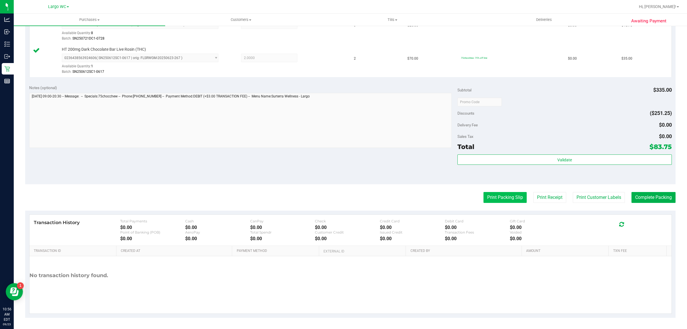
click at [507, 198] on button "Print Packing Slip" at bounding box center [504, 197] width 43 height 11
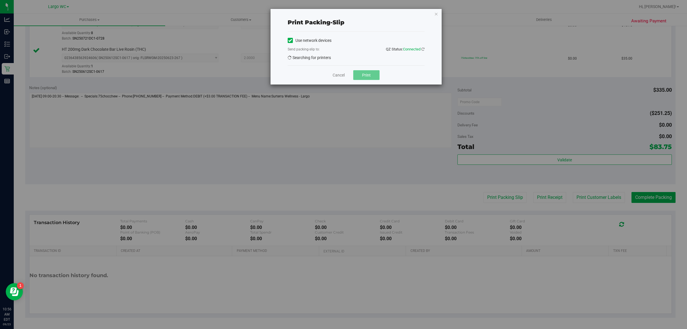
click at [369, 74] on button "Print" at bounding box center [366, 75] width 26 height 10
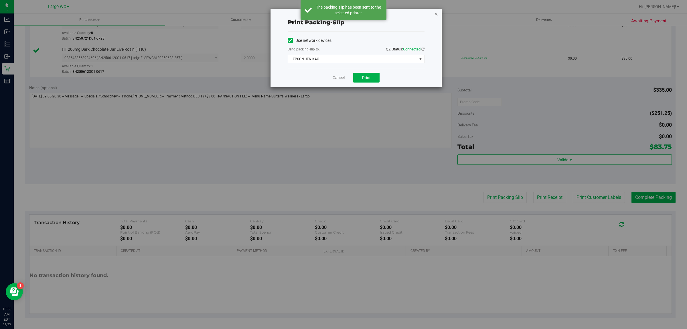
click at [436, 15] on icon "button" at bounding box center [436, 13] width 4 height 7
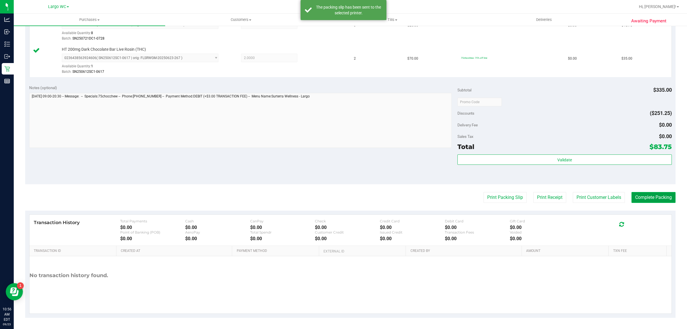
click at [651, 198] on button "Complete Packing" at bounding box center [653, 197] width 44 height 11
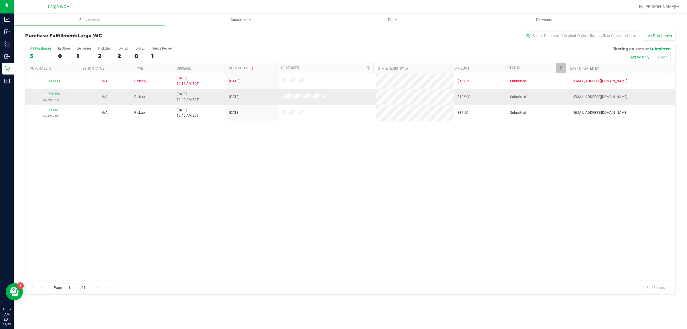
click at [52, 96] on link "11992986" at bounding box center [52, 94] width 16 height 4
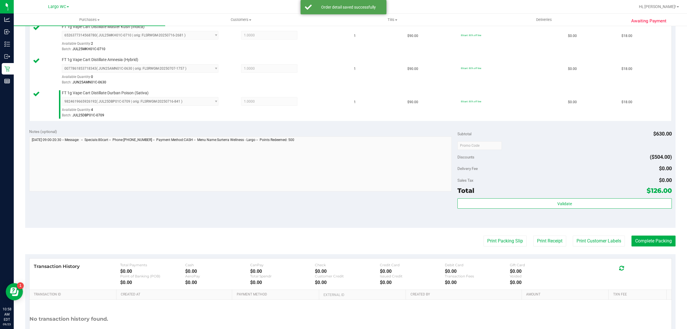
scroll to position [308, 0]
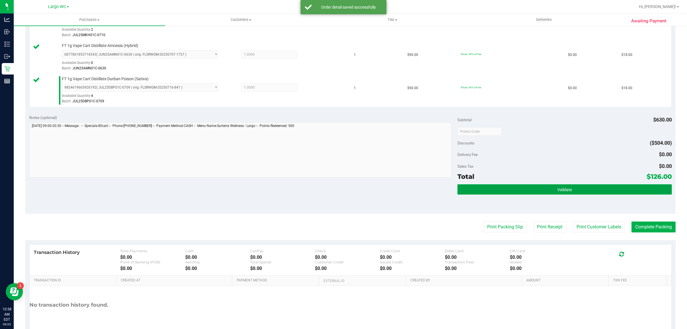
click at [566, 185] on button "Validate" at bounding box center [564, 189] width 214 height 10
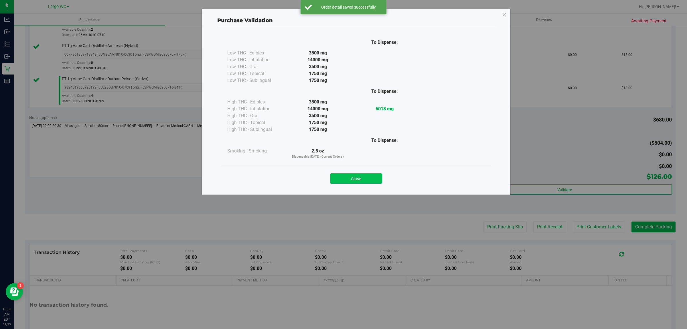
click at [360, 175] on button "Close" at bounding box center [356, 178] width 52 height 10
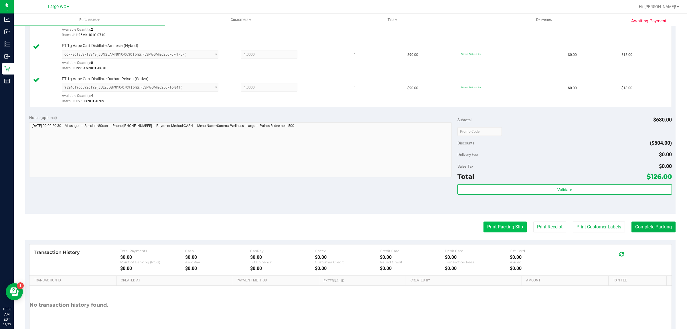
click at [499, 227] on button "Print Packing Slip" at bounding box center [504, 226] width 43 height 11
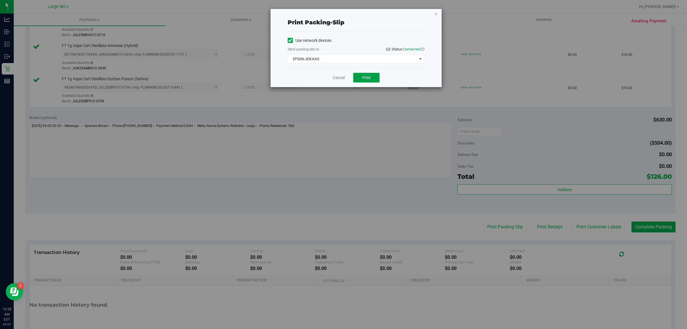
click at [369, 78] on span "Print" at bounding box center [366, 77] width 9 height 5
click at [436, 12] on icon "button" at bounding box center [436, 13] width 4 height 7
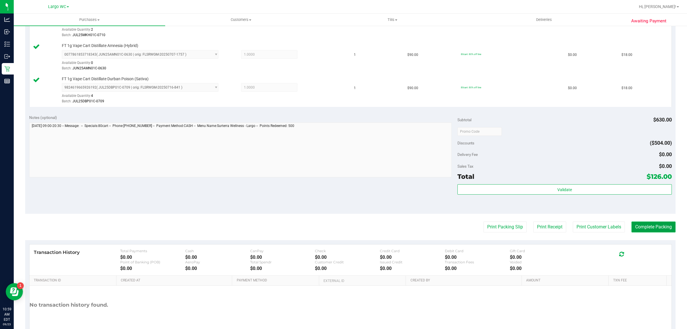
click at [648, 227] on button "Complete Packing" at bounding box center [653, 226] width 44 height 11
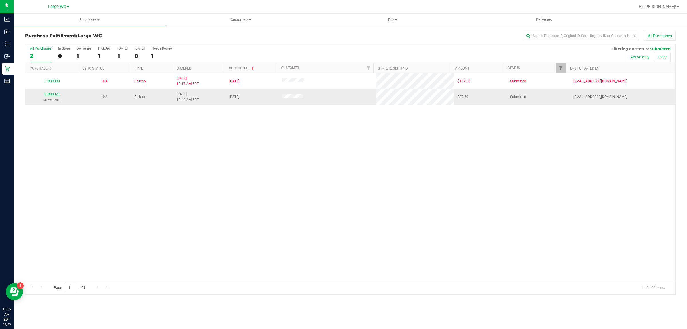
click at [56, 93] on link "11993021" at bounding box center [52, 94] width 16 height 4
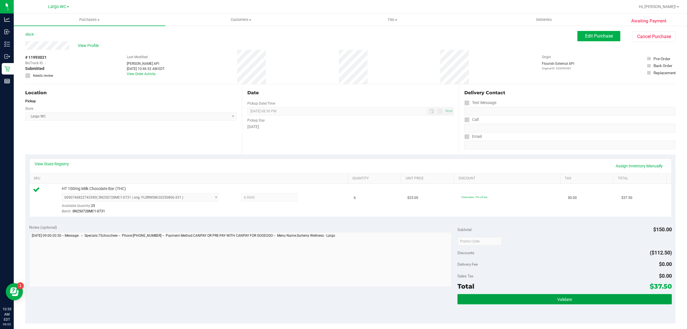
click at [508, 300] on button "Validate" at bounding box center [564, 299] width 214 height 10
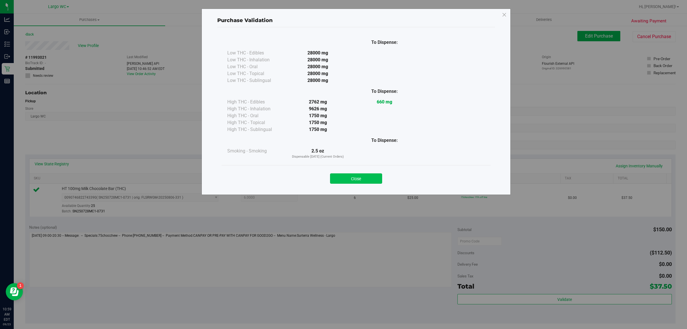
click at [357, 178] on button "Close" at bounding box center [356, 178] width 52 height 10
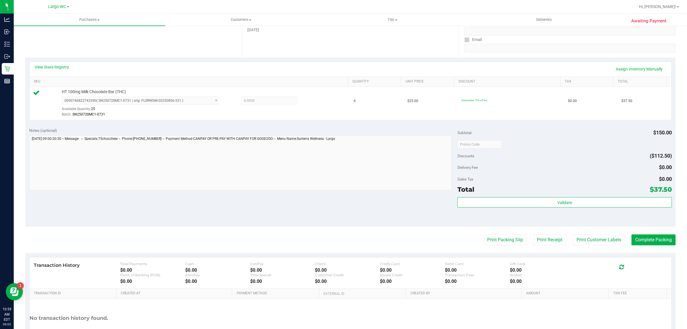
scroll to position [139, 0]
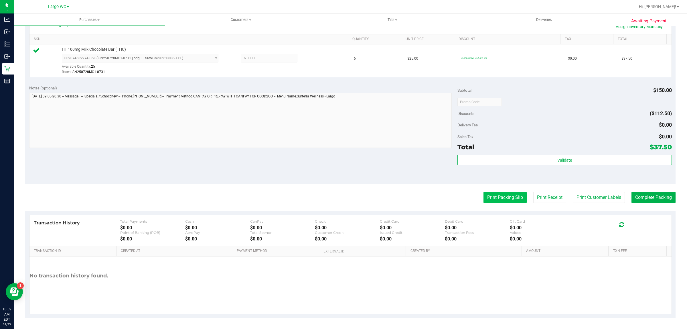
click at [497, 197] on button "Print Packing Slip" at bounding box center [504, 197] width 43 height 11
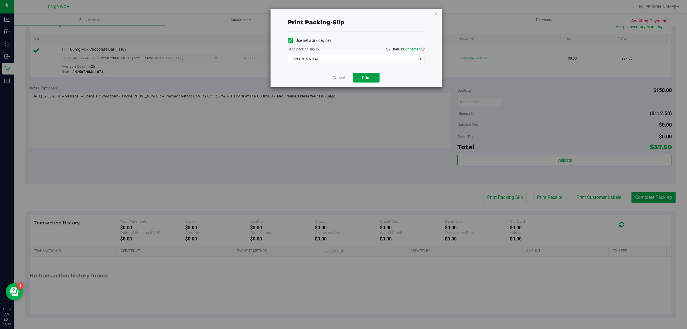
click at [361, 78] on button "Print" at bounding box center [366, 78] width 26 height 10
click at [437, 12] on icon "button" at bounding box center [436, 13] width 4 height 7
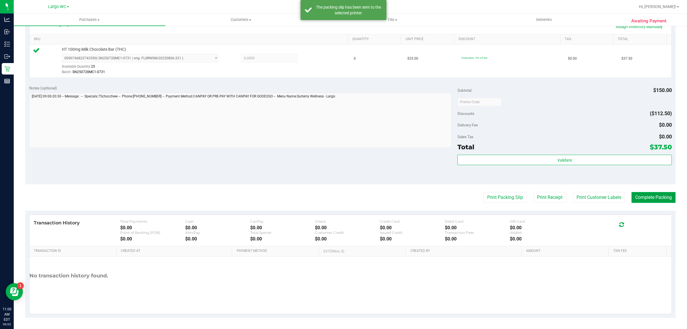
click at [656, 203] on button "Complete Packing" at bounding box center [653, 197] width 44 height 11
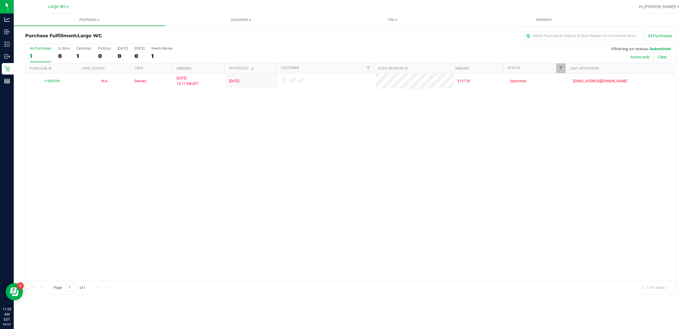
click at [152, 136] on div "11989398 N/A Delivery 9/23/2025 10:17 AM EDT 9/26/2025 $157.50 Submitted hmckei…" at bounding box center [350, 176] width 650 height 207
click at [63, 48] on div "In Store" at bounding box center [64, 48] width 12 height 4
click at [0, 0] on input "In Store 0" at bounding box center [0, 0] width 0 height 0
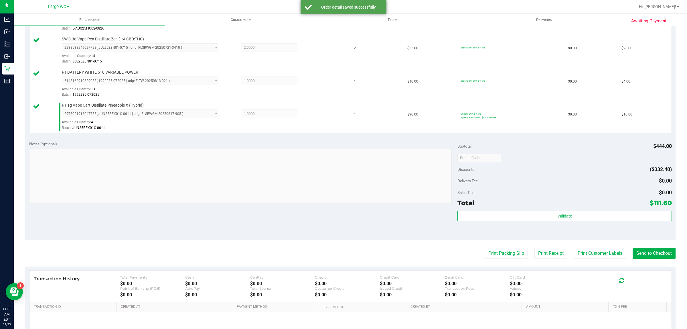
scroll to position [348, 0]
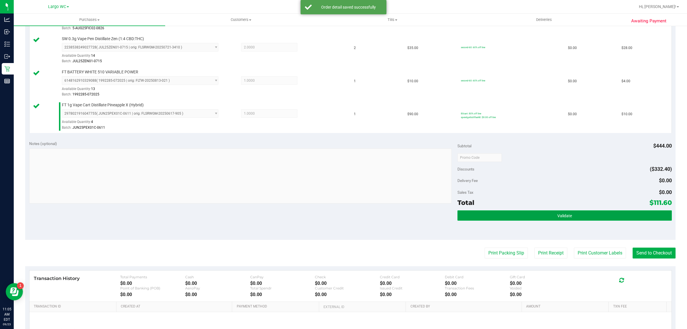
click at [573, 218] on button "Validate" at bounding box center [564, 215] width 214 height 10
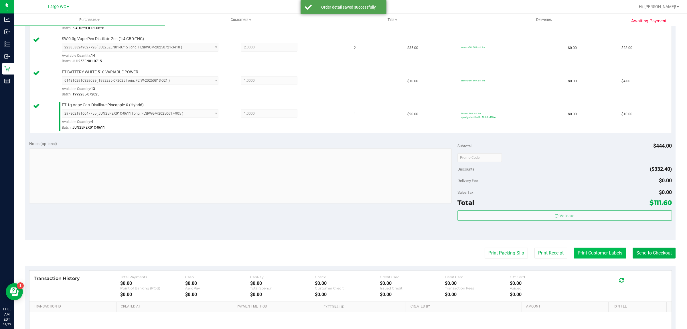
click at [584, 256] on button "Print Customer Labels" at bounding box center [600, 252] width 52 height 11
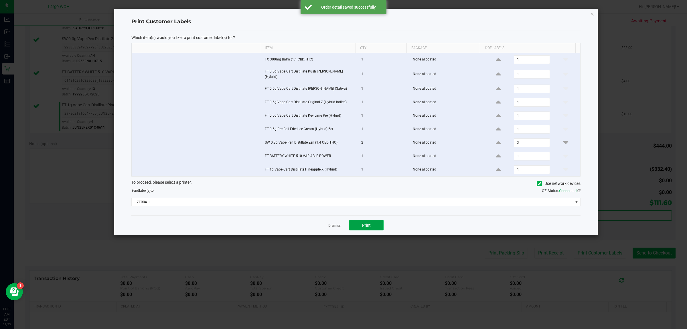
click at [371, 225] on button "Print" at bounding box center [366, 225] width 34 height 10
click at [332, 225] on link "Dismiss" at bounding box center [334, 225] width 12 height 5
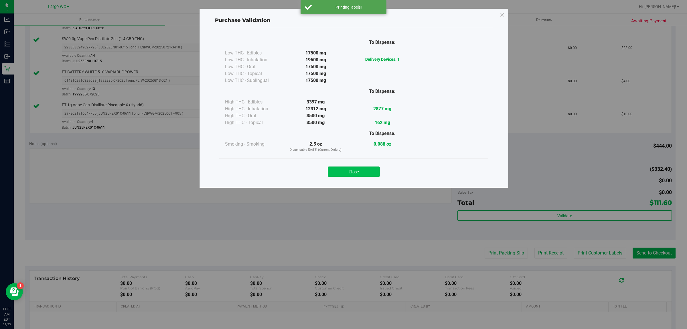
click at [359, 172] on button "Close" at bounding box center [354, 171] width 52 height 10
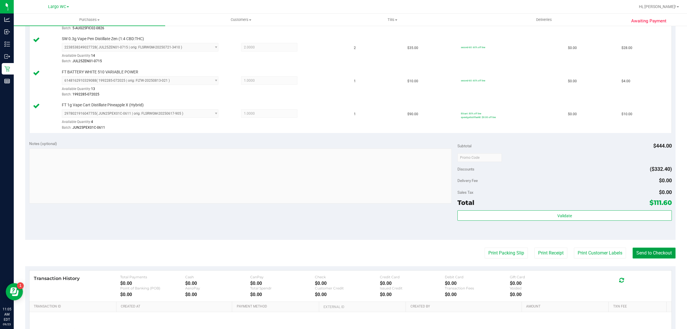
click at [648, 255] on button "Send to Checkout" at bounding box center [653, 252] width 43 height 11
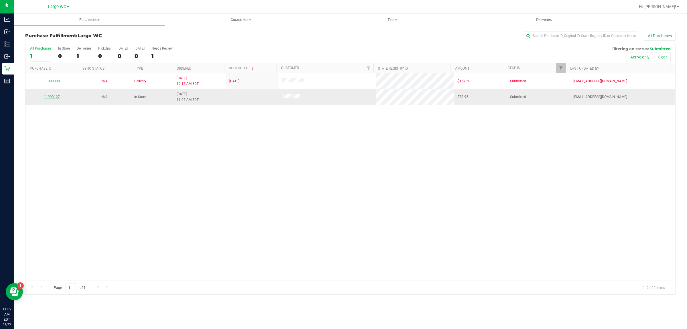
click at [52, 97] on link "11993127" at bounding box center [52, 97] width 16 height 4
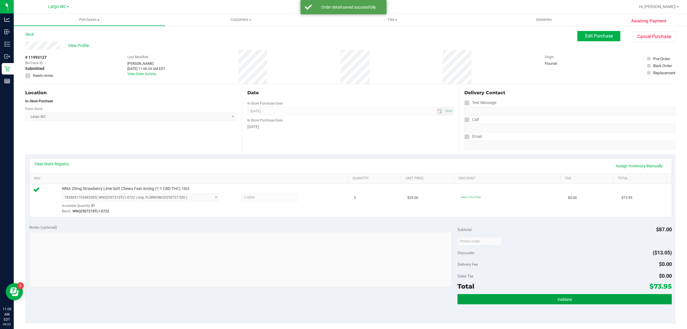
click at [596, 298] on button "Validate" at bounding box center [564, 299] width 214 height 10
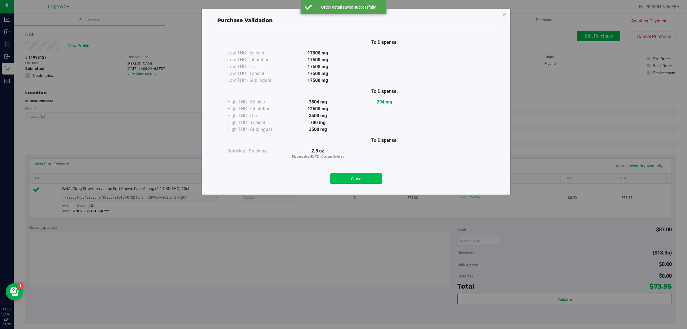
click at [375, 174] on button "Close" at bounding box center [356, 178] width 52 height 10
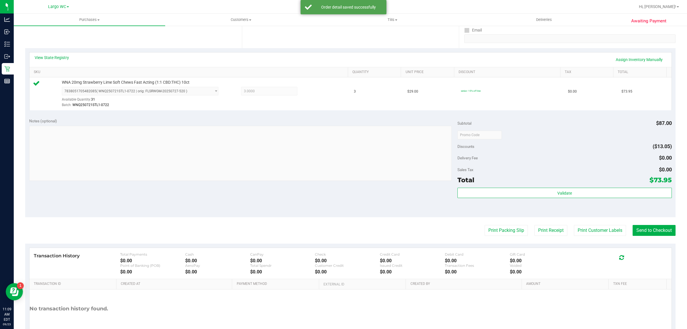
scroll to position [139, 0]
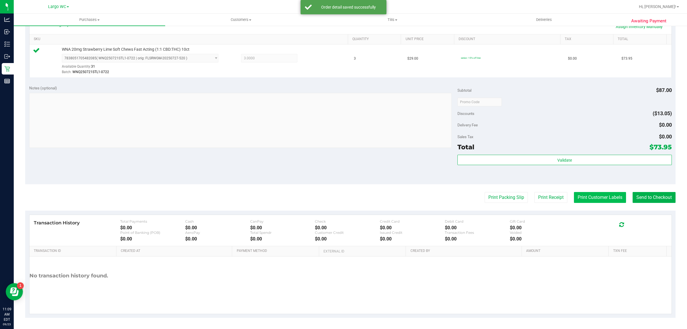
click at [601, 197] on button "Print Customer Labels" at bounding box center [600, 197] width 52 height 11
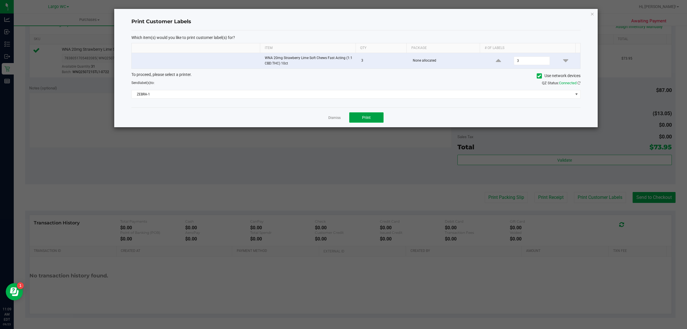
click at [364, 118] on span "Print" at bounding box center [366, 117] width 9 height 5
click at [592, 15] on icon "button" at bounding box center [592, 13] width 4 height 7
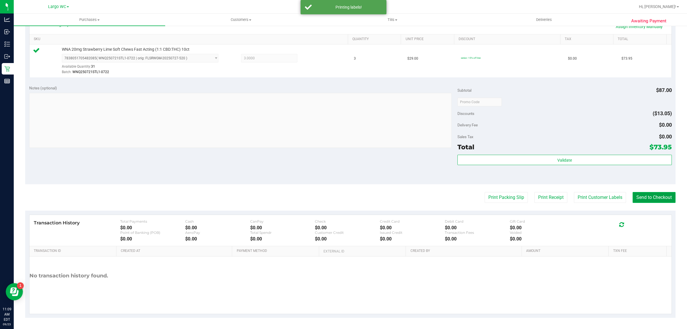
click at [659, 199] on button "Send to Checkout" at bounding box center [653, 197] width 43 height 11
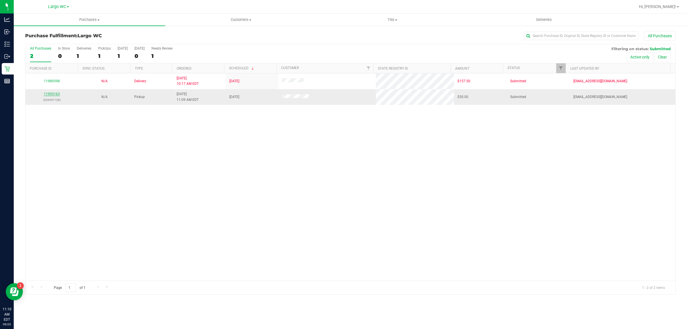
click at [55, 95] on link "11993163" at bounding box center [52, 94] width 16 height 4
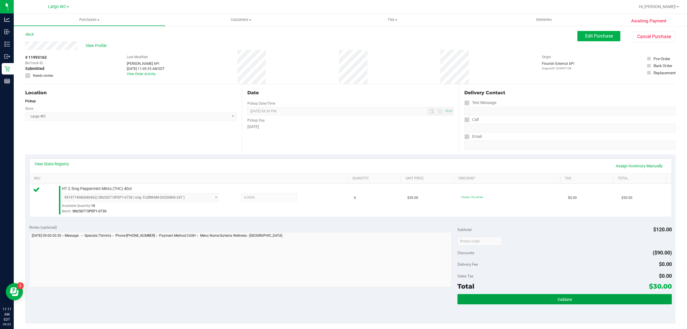
click at [521, 299] on button "Validate" at bounding box center [564, 299] width 214 height 10
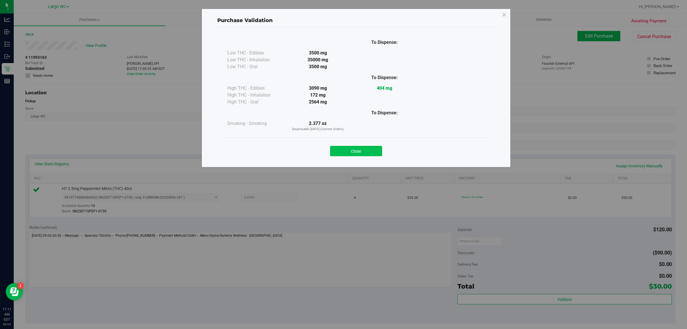
click at [361, 146] on button "Close" at bounding box center [356, 151] width 52 height 10
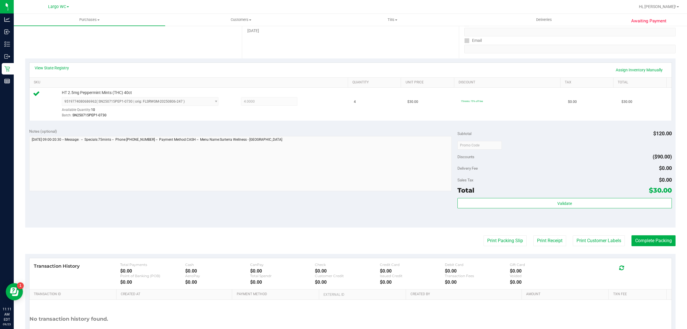
scroll to position [139, 0]
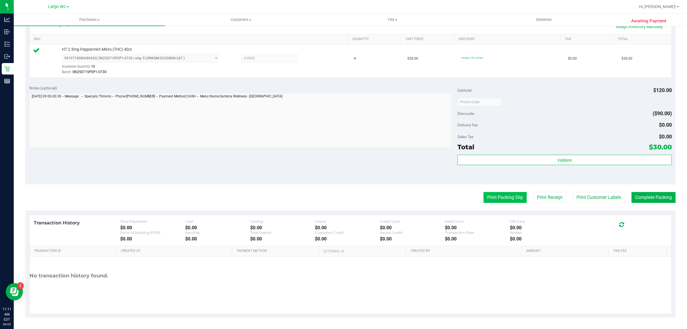
click at [495, 198] on button "Print Packing Slip" at bounding box center [504, 197] width 43 height 11
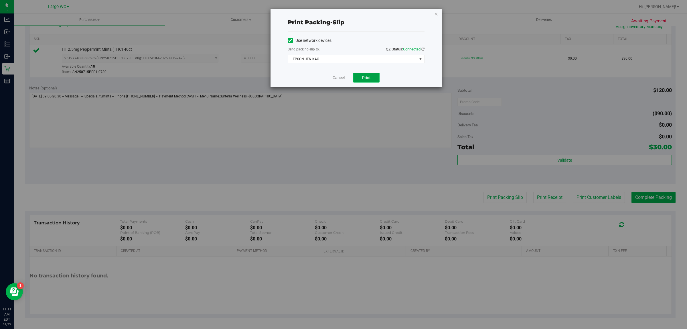
click at [369, 79] on span "Print" at bounding box center [366, 77] width 9 height 5
click at [434, 13] on icon "button" at bounding box center [436, 13] width 4 height 7
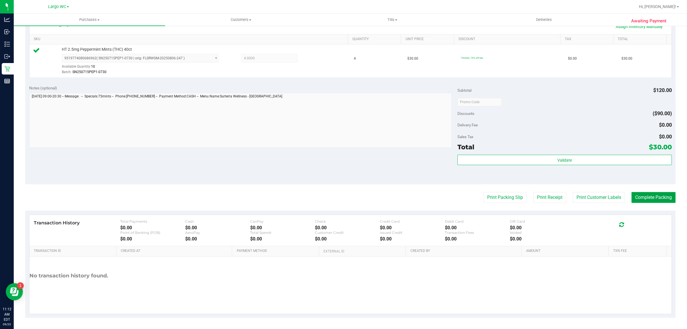
click at [654, 197] on button "Complete Packing" at bounding box center [653, 197] width 44 height 11
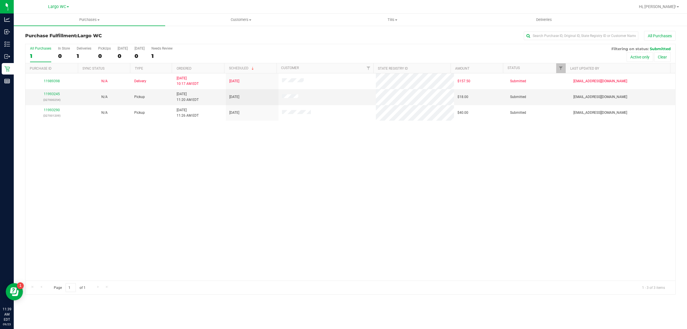
click at [46, 260] on div "11989398 N/A Delivery 9/23/2025 10:17 AM EDT 9/26/2025 $157.50 Submitted hmckei…" at bounding box center [350, 176] width 650 height 207
click at [54, 95] on link "11993245" at bounding box center [52, 94] width 16 height 4
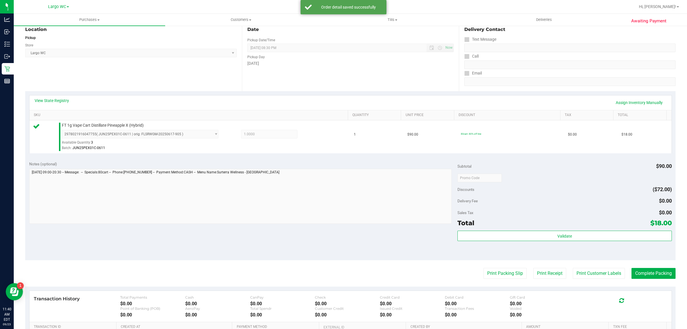
scroll to position [113, 0]
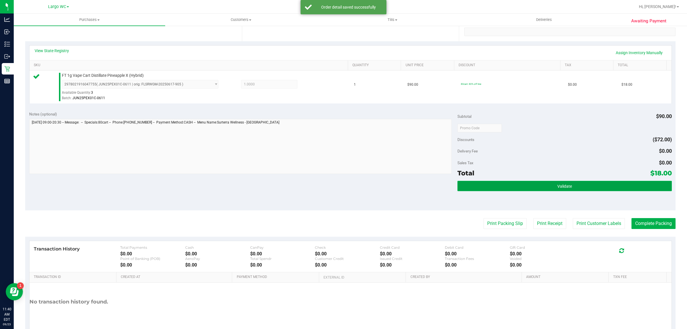
click at [557, 184] on span "Validate" at bounding box center [564, 186] width 15 height 5
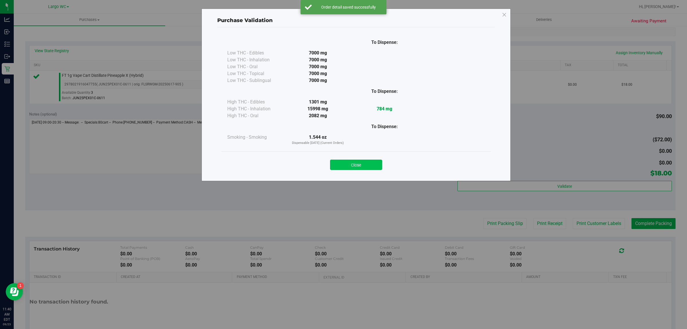
click at [355, 159] on button "Close" at bounding box center [356, 164] width 52 height 10
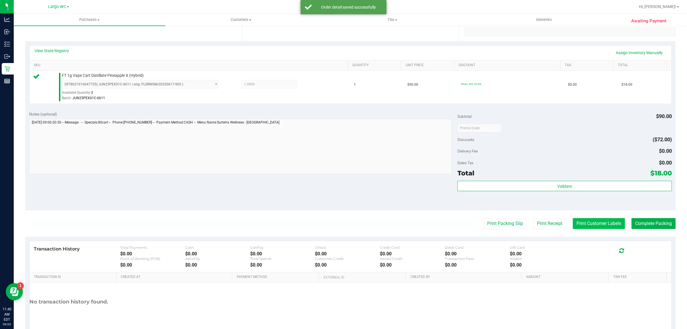
click at [580, 223] on button "Print Customer Labels" at bounding box center [599, 223] width 52 height 11
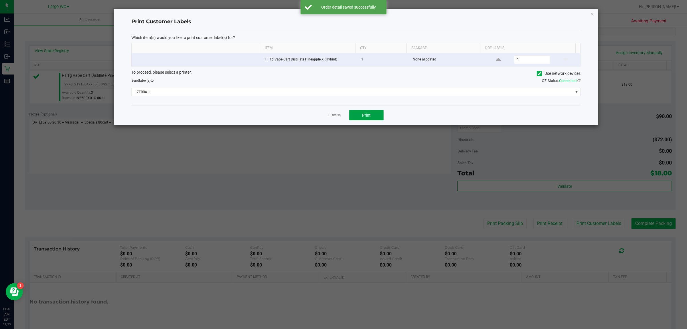
click at [365, 116] on span "Print" at bounding box center [366, 115] width 9 height 5
click at [333, 114] on link "Dismiss" at bounding box center [334, 115] width 12 height 5
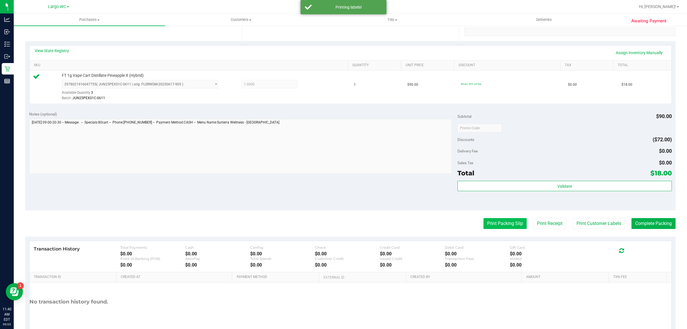
click at [497, 226] on button "Print Packing Slip" at bounding box center [504, 223] width 43 height 11
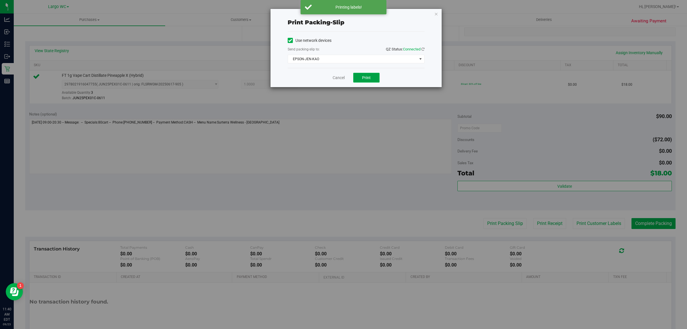
click at [363, 74] on button "Print" at bounding box center [366, 78] width 26 height 10
click at [335, 78] on link "Cancel" at bounding box center [339, 78] width 12 height 6
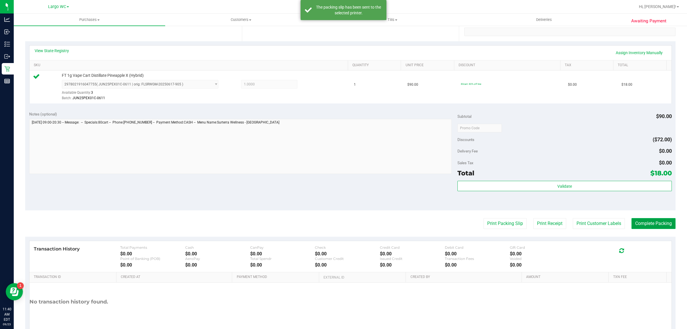
click at [643, 224] on button "Complete Packing" at bounding box center [653, 223] width 44 height 11
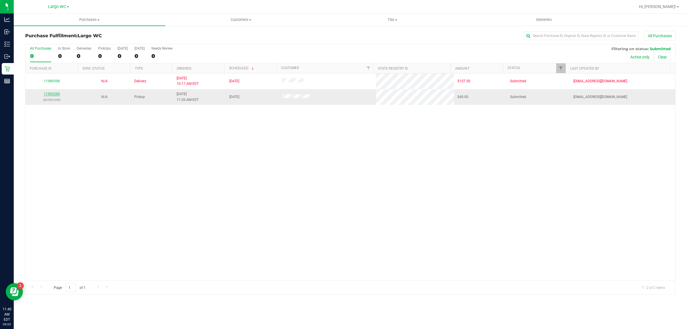
click at [55, 92] on link "11993290" at bounding box center [52, 94] width 16 height 4
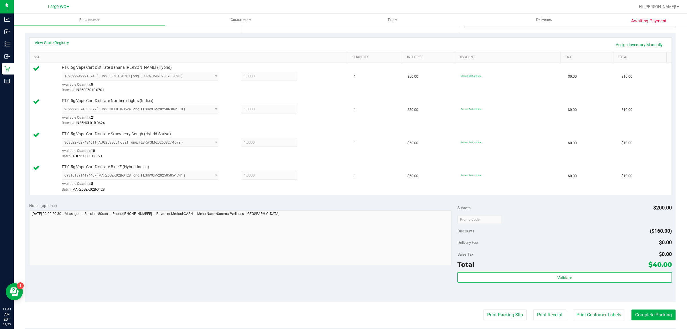
scroll to position [124, 0]
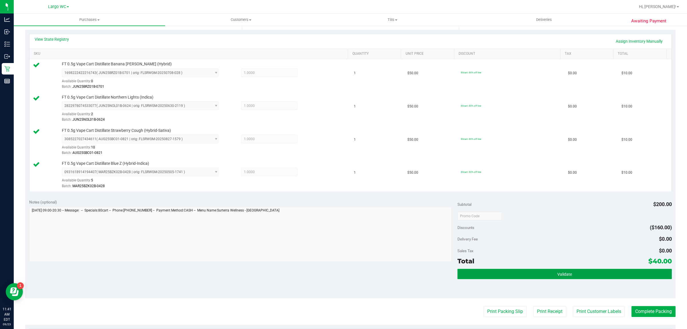
click at [545, 275] on button "Validate" at bounding box center [564, 273] width 214 height 10
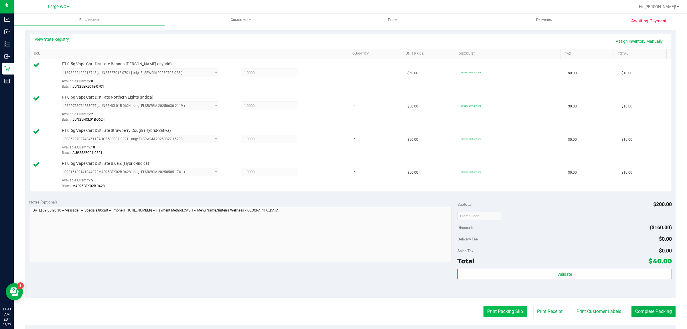
click at [505, 312] on button "Print Packing Slip" at bounding box center [504, 311] width 43 height 11
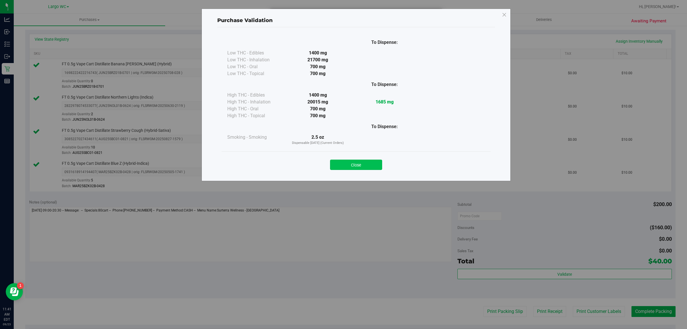
click at [354, 160] on button "Close" at bounding box center [356, 164] width 52 height 10
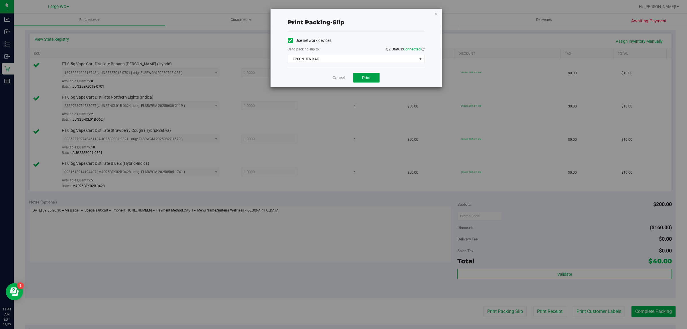
click at [368, 78] on span "Print" at bounding box center [366, 77] width 9 height 5
click at [339, 80] on link "Cancel" at bounding box center [336, 78] width 12 height 6
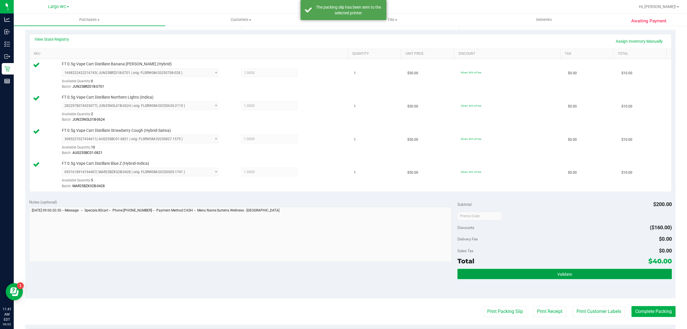
click at [544, 272] on button "Validate" at bounding box center [564, 273] width 214 height 10
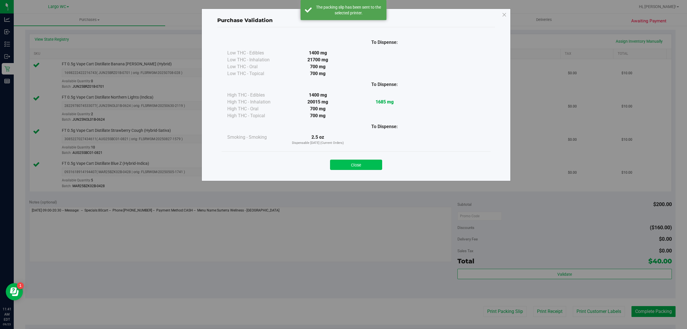
click at [368, 167] on button "Close" at bounding box center [356, 164] width 52 height 10
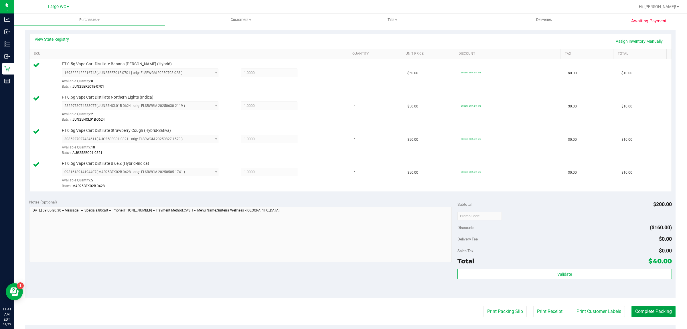
click at [652, 313] on button "Complete Packing" at bounding box center [653, 311] width 44 height 11
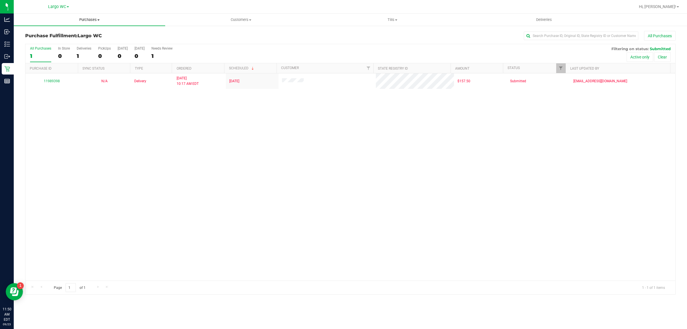
click at [88, 19] on span "Purchases" at bounding box center [89, 19] width 151 height 5
click at [69, 34] on span "Summary of purchases" at bounding box center [43, 34] width 59 height 5
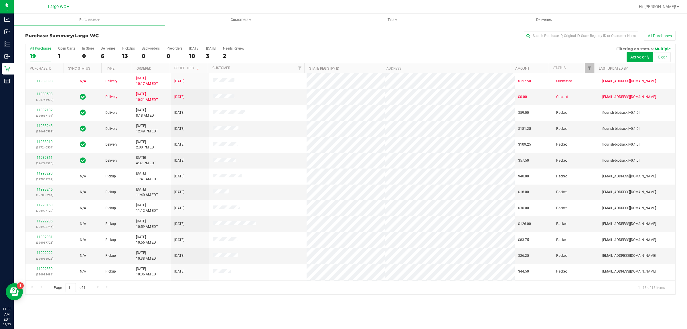
click at [58, 38] on h3 "Purchase Summary: Largo WC" at bounding box center [133, 35] width 217 height 5
click at [86, 55] on div "0" at bounding box center [88, 56] width 12 height 7
click at [0, 0] on input "In Store 0" at bounding box center [0, 0] width 0 height 0
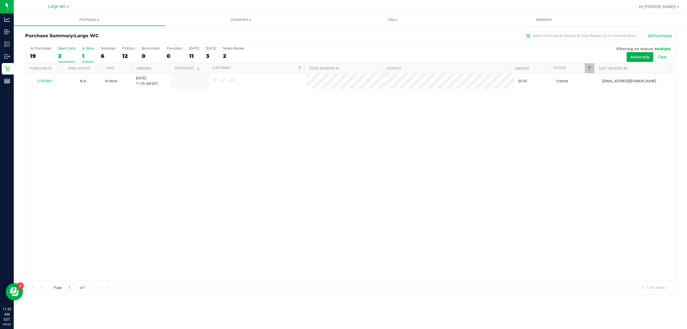
click at [58, 52] on label "Open Carts 2" at bounding box center [66, 54] width 17 height 16
click at [0, 0] on input "Open Carts 2" at bounding box center [0, 0] width 0 height 0
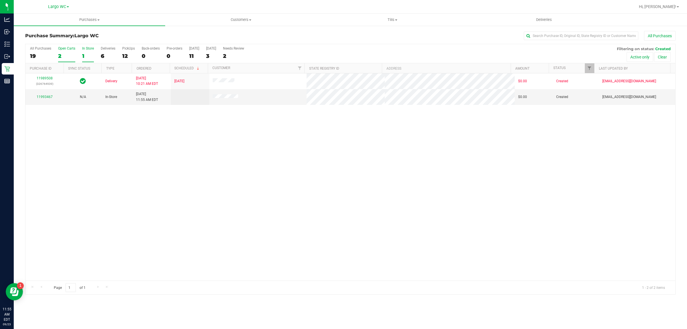
click at [86, 54] on div "1" at bounding box center [88, 56] width 12 height 7
click at [0, 0] on input "In Store 1" at bounding box center [0, 0] width 0 height 0
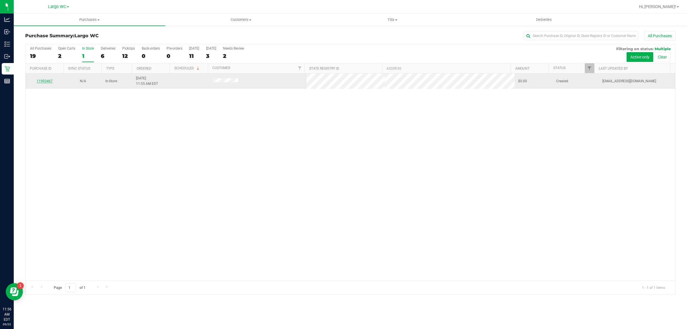
click at [41, 81] on link "11993467" at bounding box center [45, 81] width 16 height 4
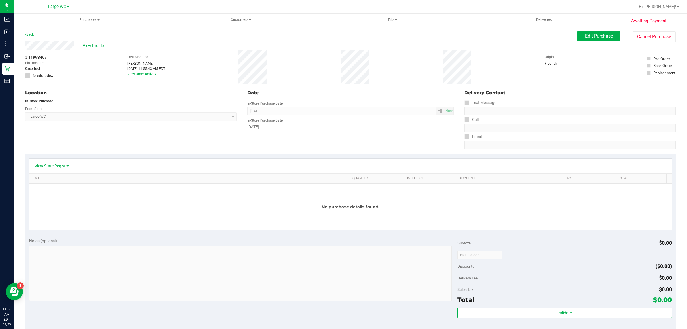
click at [65, 165] on link "View State Registry" at bounding box center [52, 166] width 34 height 6
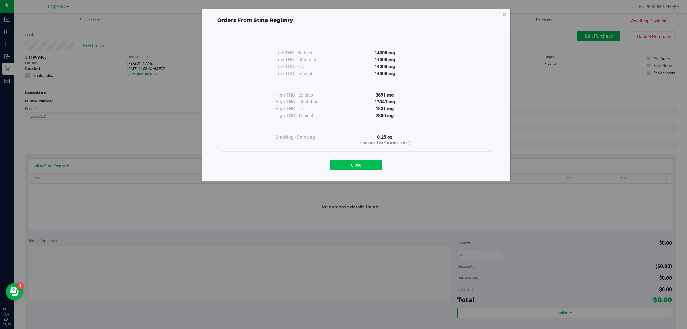
click at [370, 169] on button "Close" at bounding box center [356, 164] width 52 height 10
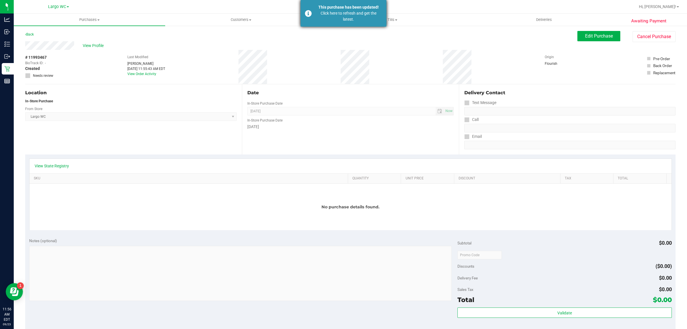
click at [349, 19] on div "Click here to refresh and get the latest." at bounding box center [348, 16] width 67 height 12
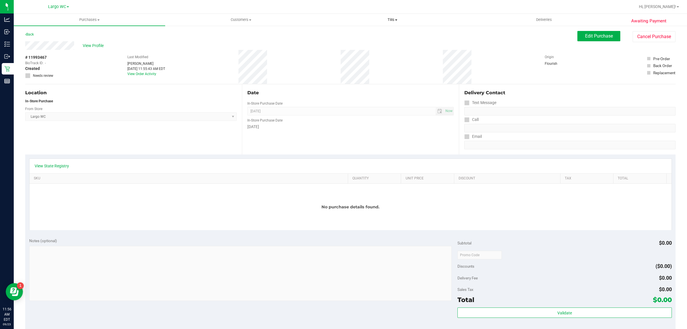
click at [361, 17] on span "Tills" at bounding box center [392, 19] width 151 height 5
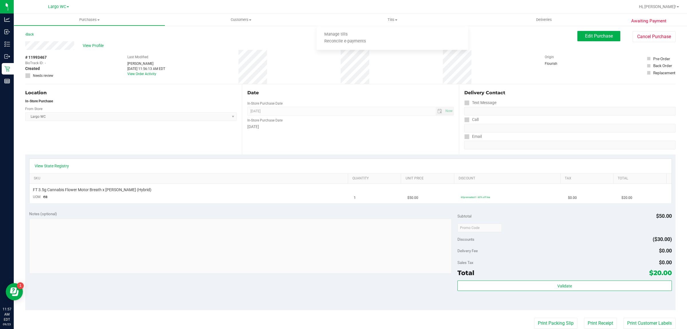
click at [158, 130] on div "Location In-Store Purchase From Store Largo WC Select Store Bonita Springs WC B…" at bounding box center [133, 119] width 217 height 70
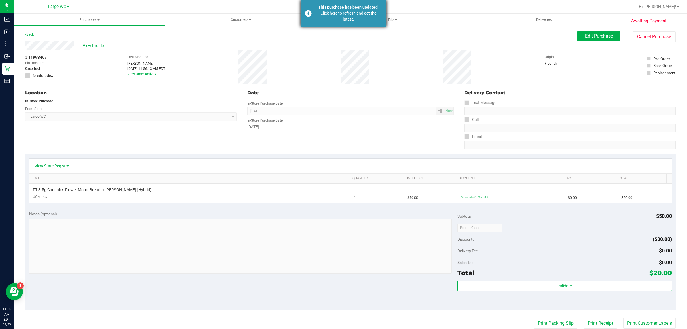
click at [364, 16] on div "Click here to refresh and get the latest." at bounding box center [348, 16] width 67 height 12
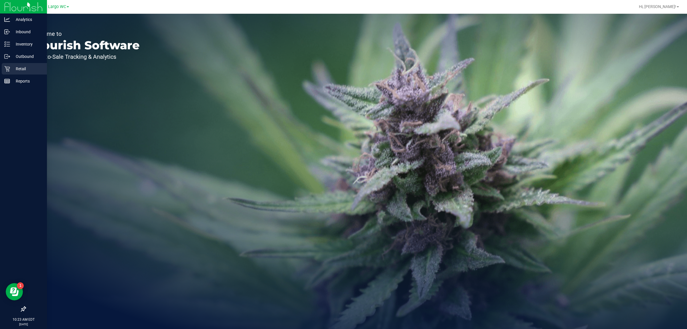
click at [10, 66] on p "Retail" at bounding box center [27, 68] width 34 height 7
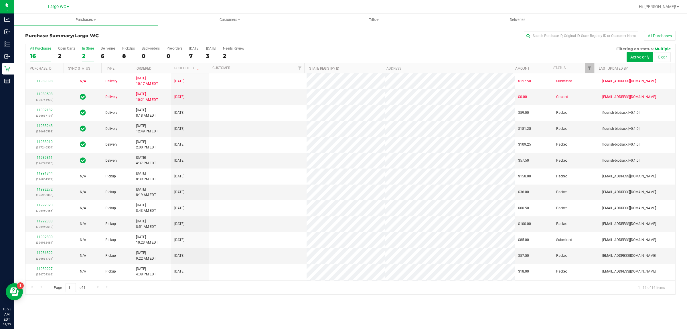
click at [85, 52] on label "In Store 2" at bounding box center [88, 54] width 12 height 16
click at [0, 0] on input "In Store 2" at bounding box center [0, 0] width 0 height 0
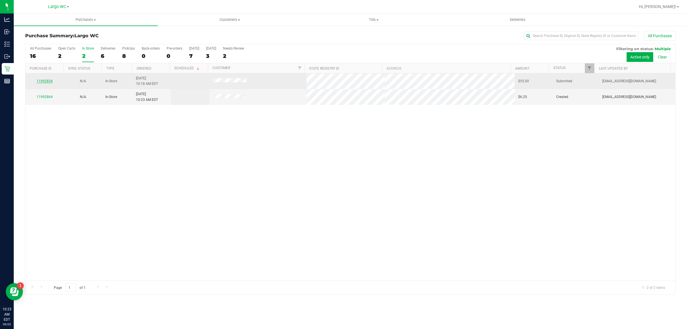
click at [50, 80] on link "11992834" at bounding box center [45, 81] width 16 height 4
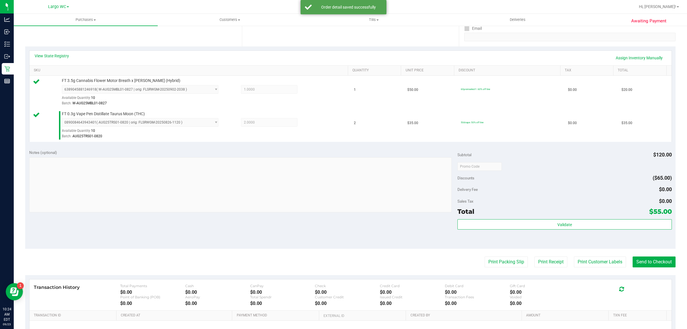
scroll to position [172, 0]
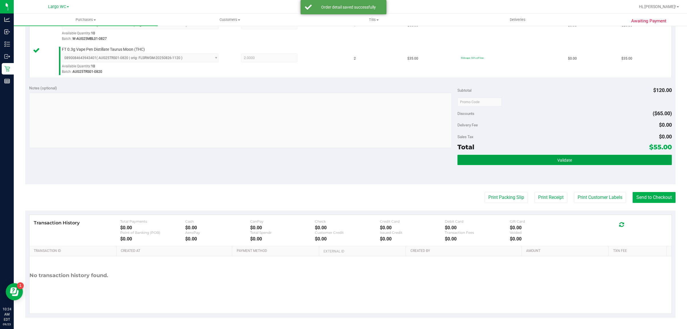
click at [588, 162] on button "Validate" at bounding box center [564, 160] width 214 height 10
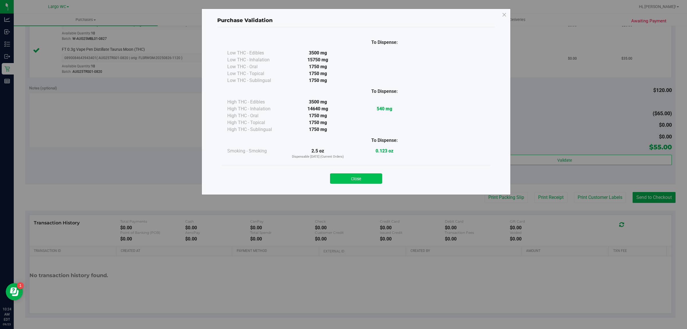
click at [352, 173] on button "Close" at bounding box center [356, 178] width 52 height 10
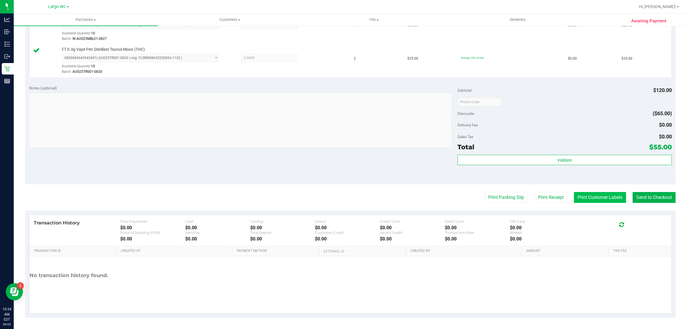
click at [594, 201] on button "Print Customer Labels" at bounding box center [600, 197] width 52 height 11
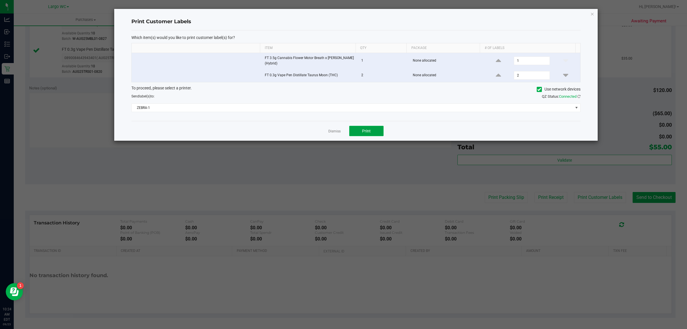
click at [370, 135] on button "Print" at bounding box center [366, 131] width 34 height 10
click at [592, 15] on icon "button" at bounding box center [592, 13] width 4 height 7
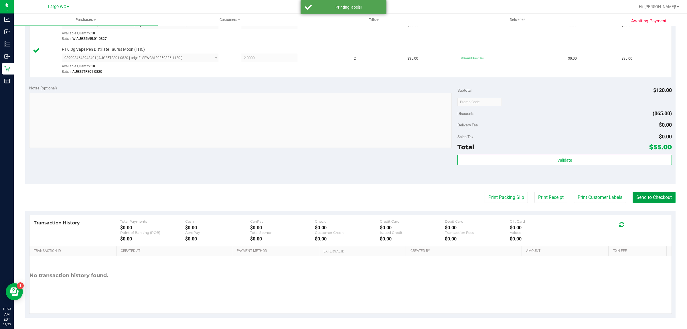
click at [662, 197] on button "Send to Checkout" at bounding box center [653, 197] width 43 height 11
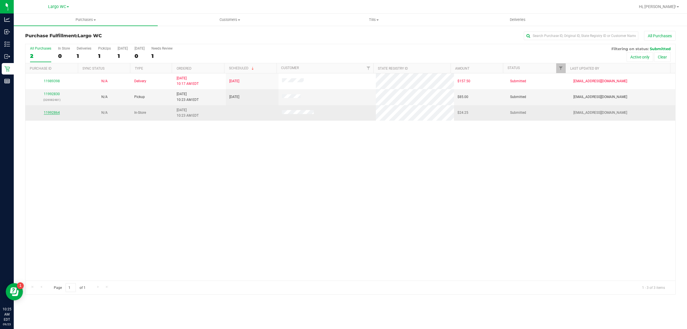
click at [45, 113] on link "11992864" at bounding box center [52, 112] width 16 height 4
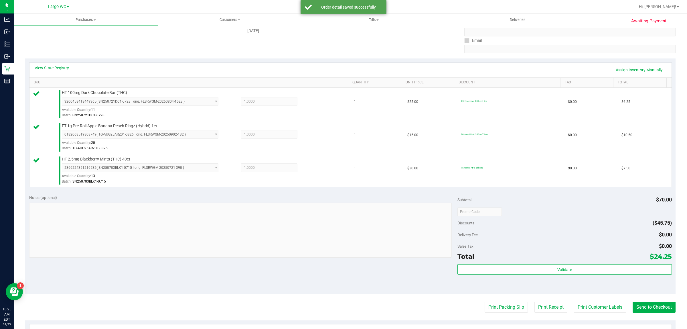
scroll to position [100, 0]
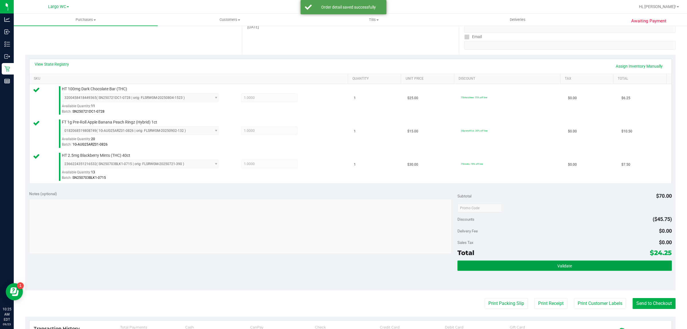
click at [525, 268] on button "Validate" at bounding box center [564, 265] width 214 height 10
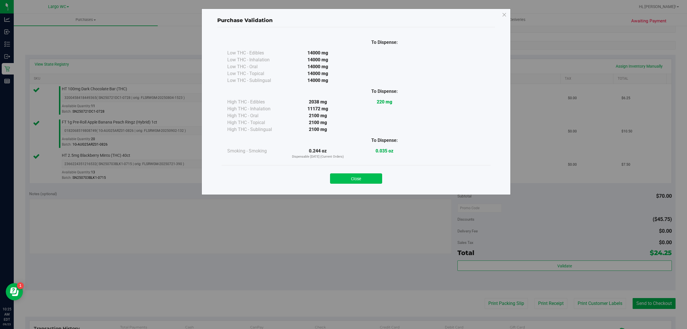
click at [365, 179] on button "Close" at bounding box center [356, 178] width 52 height 10
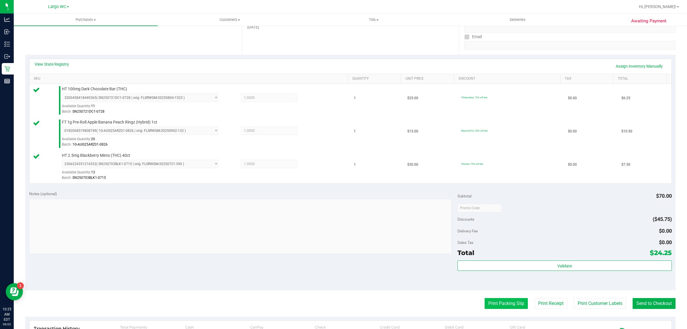
click at [497, 304] on button "Print Packing Slip" at bounding box center [505, 303] width 43 height 11
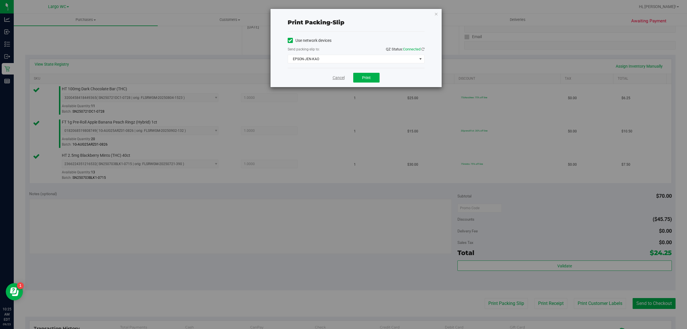
click at [335, 80] on link "Cancel" at bounding box center [339, 78] width 12 height 6
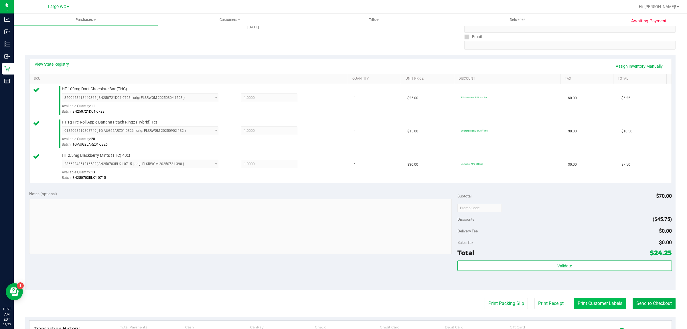
click at [592, 304] on button "Print Customer Labels" at bounding box center [600, 303] width 52 height 11
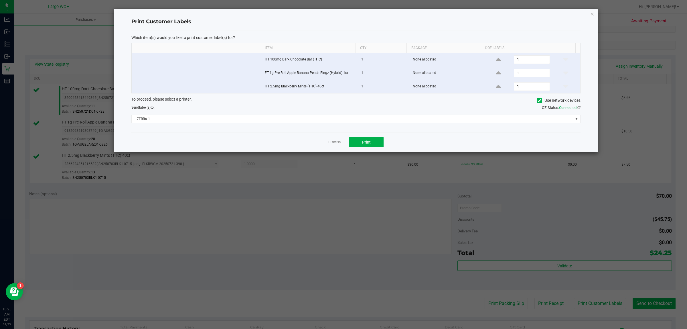
click at [372, 155] on ngb-modal-window "Print Customer Labels Which item(s) would you like to print customer label(s) f…" at bounding box center [345, 164] width 691 height 329
click at [370, 144] on span "Print" at bounding box center [366, 142] width 9 height 5
click at [331, 142] on link "Dismiss" at bounding box center [334, 142] width 12 height 5
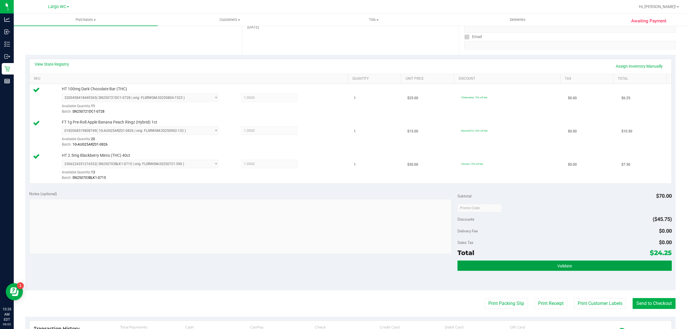
click at [491, 270] on button "Validate" at bounding box center [564, 265] width 214 height 10
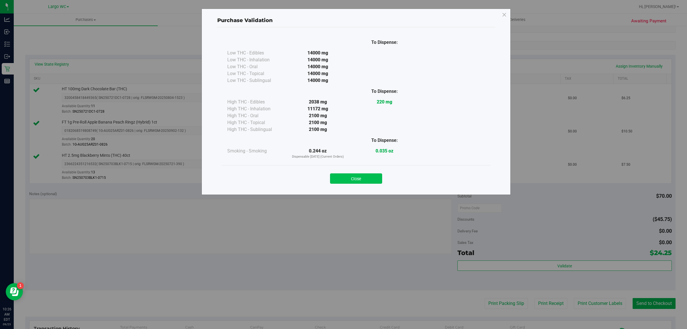
click at [373, 183] on button "Close" at bounding box center [356, 178] width 52 height 10
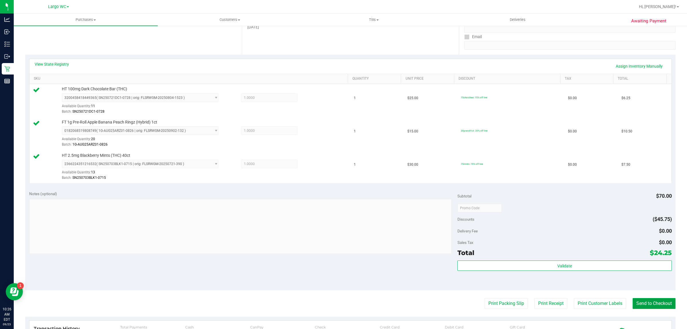
click at [650, 300] on button "Send to Checkout" at bounding box center [653, 303] width 43 height 11
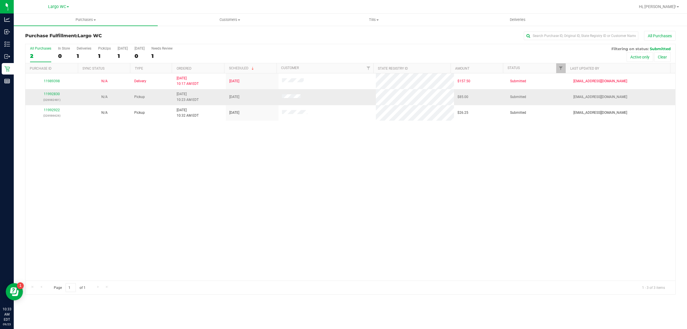
click at [60, 91] on td "11992830 (326982481)" at bounding box center [51, 97] width 53 height 16
click at [55, 95] on link "11992830" at bounding box center [52, 94] width 16 height 4
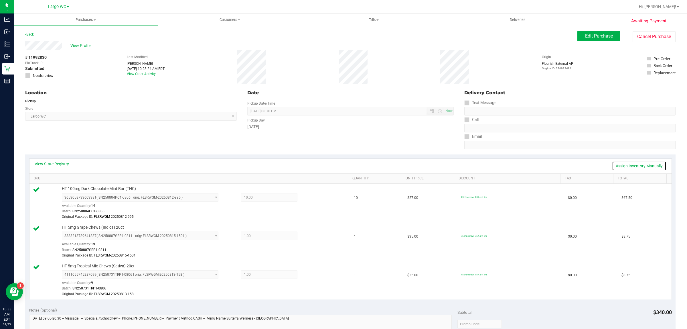
click at [644, 167] on link "Assign Inventory Manually" at bounding box center [639, 166] width 54 height 10
click at [310, 198] on icon at bounding box center [313, 198] width 6 height 7
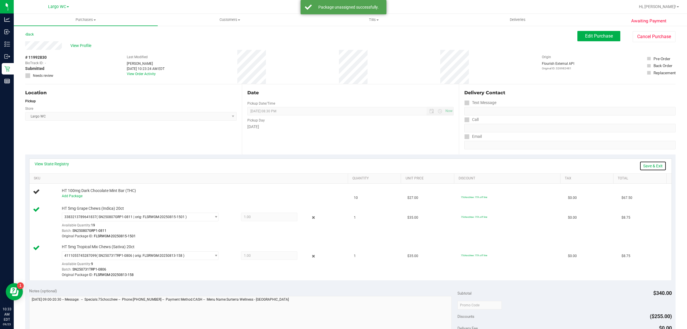
click at [642, 165] on link "Save & Exit" at bounding box center [652, 166] width 27 height 10
click at [595, 34] on span "Edit Purchase" at bounding box center [599, 35] width 28 height 5
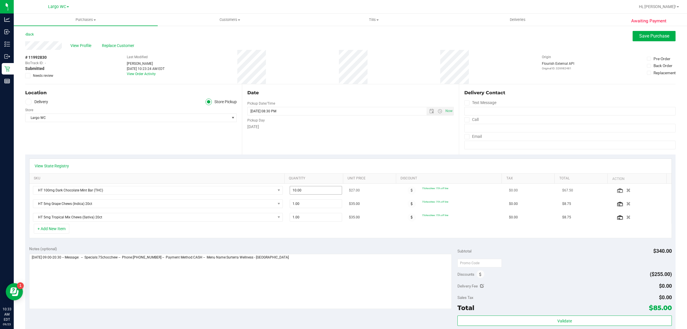
click at [306, 192] on input "10.00" at bounding box center [316, 190] width 52 height 8
type input "1"
type input "6"
click at [644, 35] on span "Save Purchase" at bounding box center [654, 35] width 30 height 5
type input "6.00"
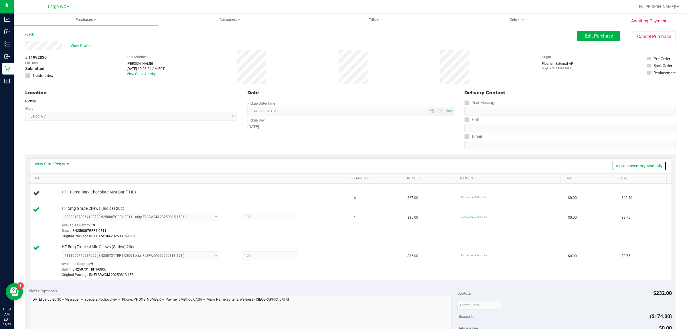
click at [636, 166] on link "Assign Inventory Manually" at bounding box center [639, 166] width 54 height 10
click at [650, 165] on link "Save & Exit" at bounding box center [652, 166] width 27 height 10
click at [632, 163] on link "Assign Inventory Manually" at bounding box center [639, 166] width 54 height 10
click at [73, 198] on link "Add Package" at bounding box center [72, 196] width 21 height 4
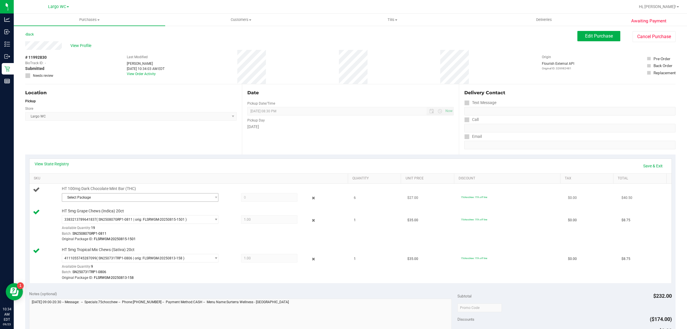
click at [95, 193] on span "Select Package" at bounding box center [136, 197] width 149 height 8
click at [143, 220] on span "( SN250804PC1-0806 | orig: FLSRWGM-20250812-995 )" at bounding box center [141, 221] width 86 height 4
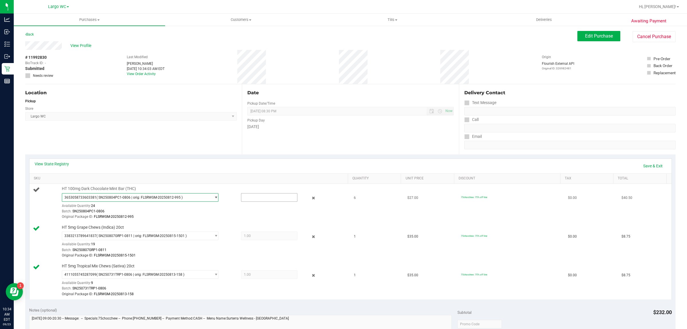
click at [258, 197] on input "text" at bounding box center [269, 197] width 56 height 8
type input "6"
click at [646, 165] on link "Save & Exit" at bounding box center [652, 166] width 27 height 10
type input "6.0000"
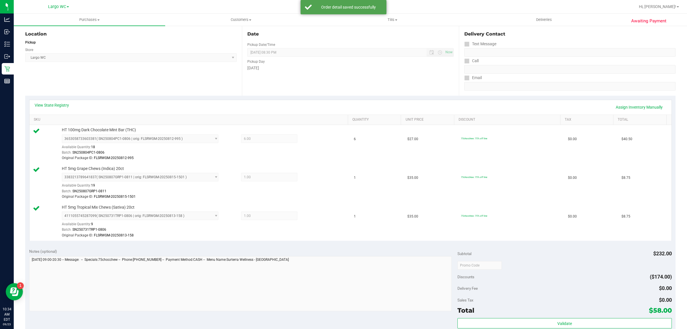
scroll to position [222, 0]
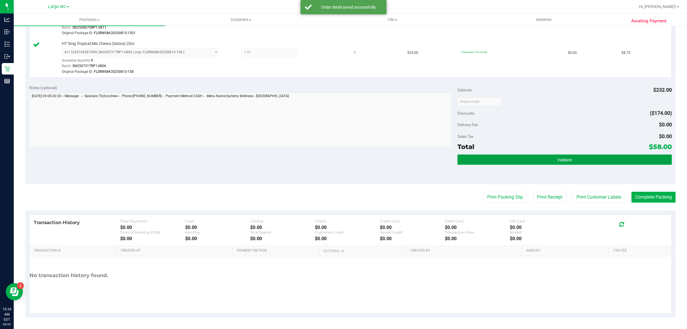
click at [583, 162] on button "Validate" at bounding box center [564, 159] width 214 height 10
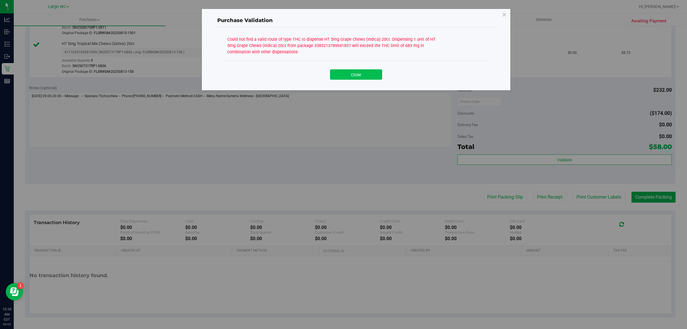
click at [356, 75] on button "Close" at bounding box center [356, 74] width 52 height 10
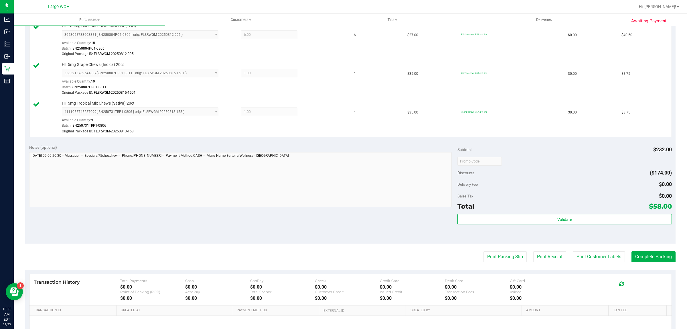
scroll to position [112, 0]
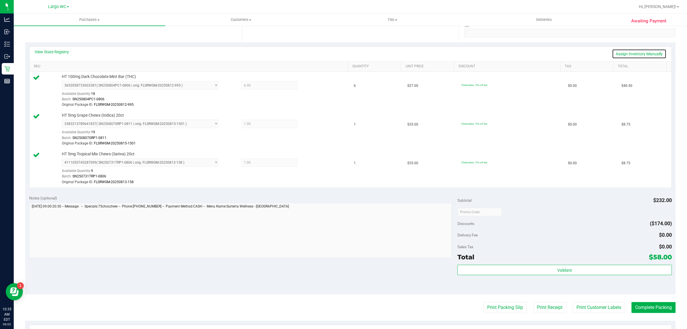
click at [625, 55] on link "Assign Inventory Manually" at bounding box center [639, 54] width 54 height 10
click at [310, 85] on icon at bounding box center [313, 86] width 6 height 7
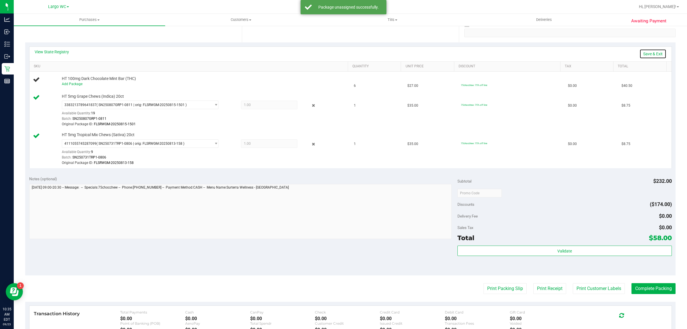
click at [650, 53] on link "Save & Exit" at bounding box center [652, 54] width 27 height 10
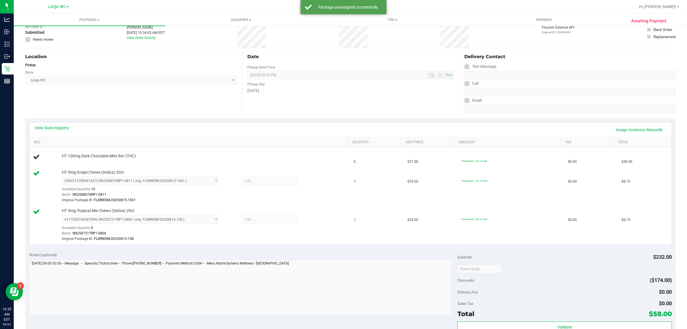
scroll to position [0, 0]
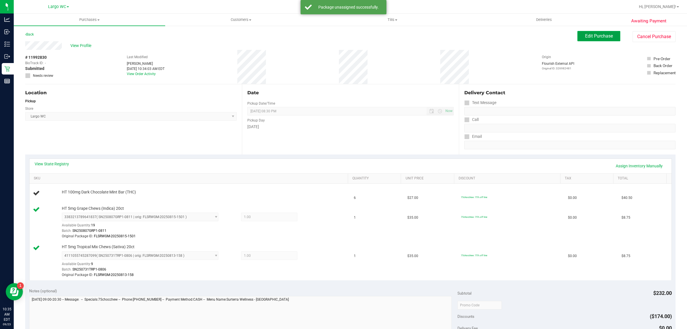
click at [596, 35] on span "Edit Purchase" at bounding box center [599, 35] width 28 height 5
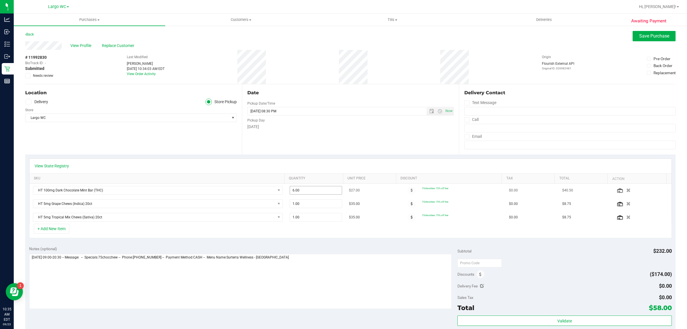
click at [314, 192] on input "6.00" at bounding box center [316, 190] width 52 height 8
type input "4"
click at [649, 34] on span "Save Purchase" at bounding box center [654, 35] width 30 height 5
type input "4.00"
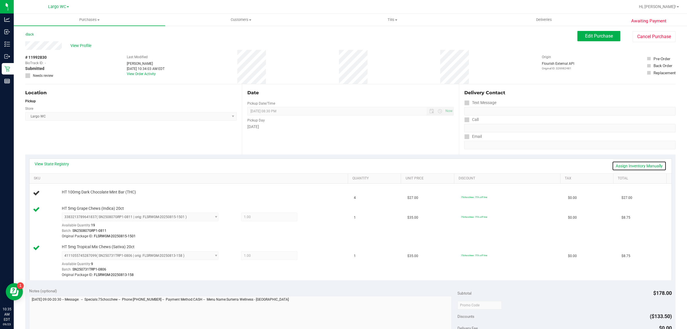
click at [634, 164] on link "Assign Inventory Manually" at bounding box center [639, 166] width 54 height 10
click at [69, 196] on link "Add Package" at bounding box center [72, 196] width 21 height 4
click at [154, 195] on span "Select Package" at bounding box center [136, 197] width 149 height 8
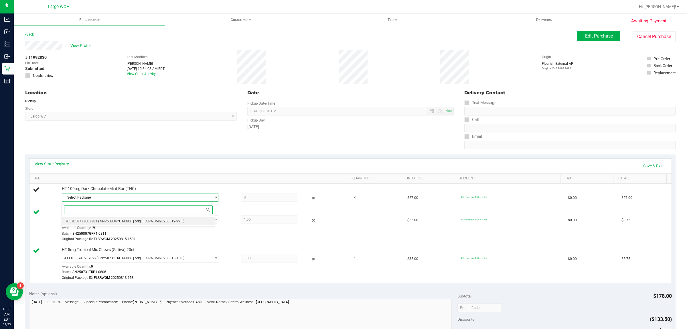
click at [150, 219] on span "( SN250804PC1-0806 | orig: FLSRWGM-20250812-995 )" at bounding box center [141, 221] width 86 height 4
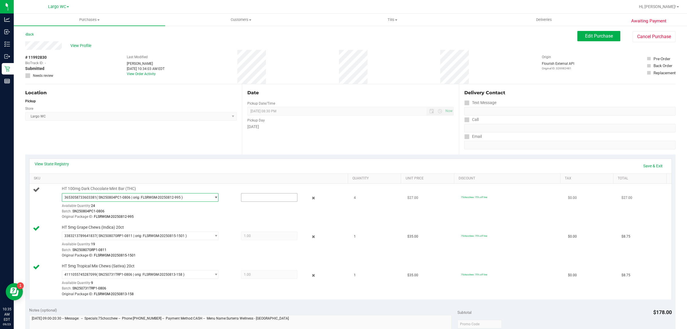
click at [259, 198] on input "text" at bounding box center [269, 197] width 56 height 8
type input "4"
click at [644, 168] on link "Save & Exit" at bounding box center [652, 166] width 27 height 10
type input "4.0000"
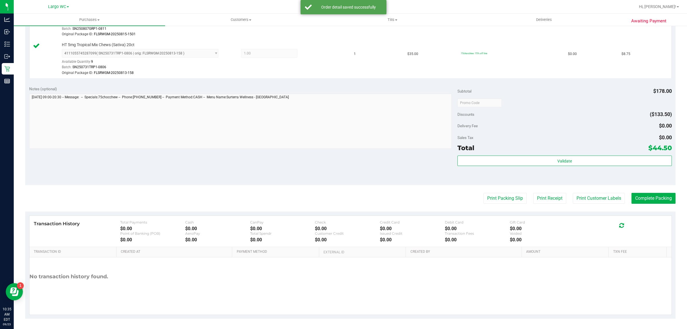
scroll to position [222, 0]
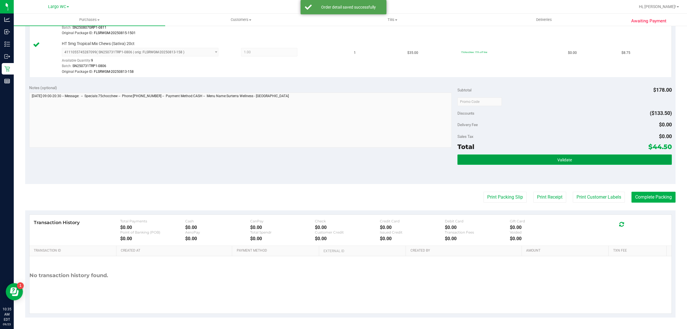
click at [569, 159] on button "Validate" at bounding box center [564, 159] width 214 height 10
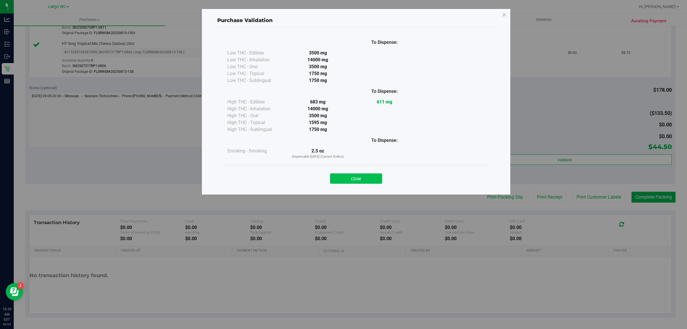
click at [348, 175] on button "Close" at bounding box center [356, 178] width 52 height 10
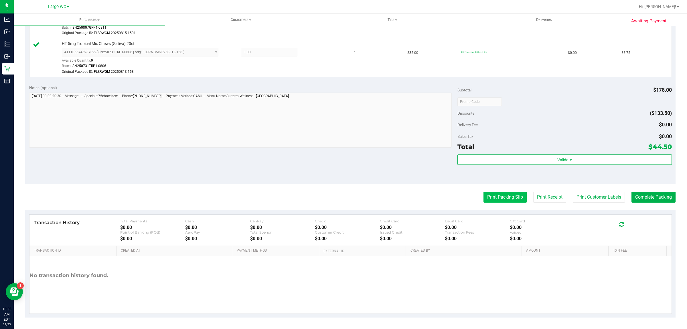
click at [499, 198] on button "Print Packing Slip" at bounding box center [504, 196] width 43 height 11
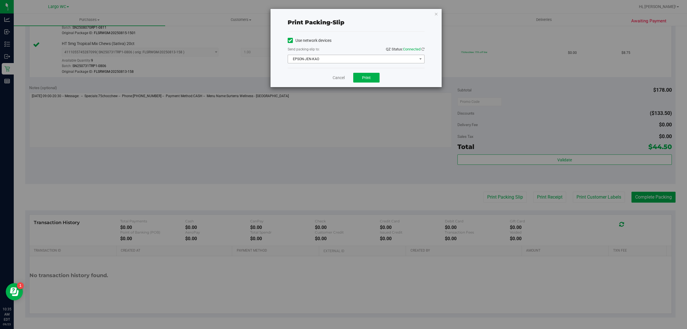
click at [371, 63] on span "EPSON-JEN-KAO" at bounding box center [352, 59] width 129 height 8
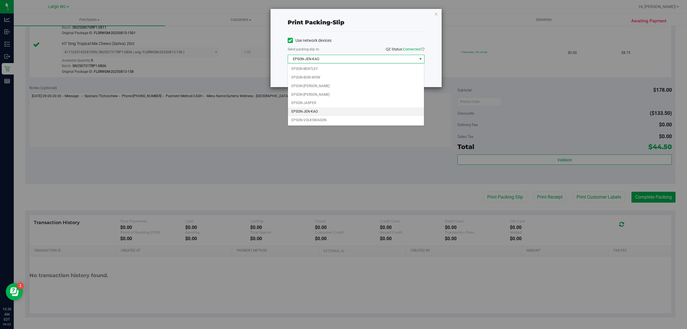
click at [337, 59] on span "EPSON-JEN-KAO" at bounding box center [352, 59] width 129 height 8
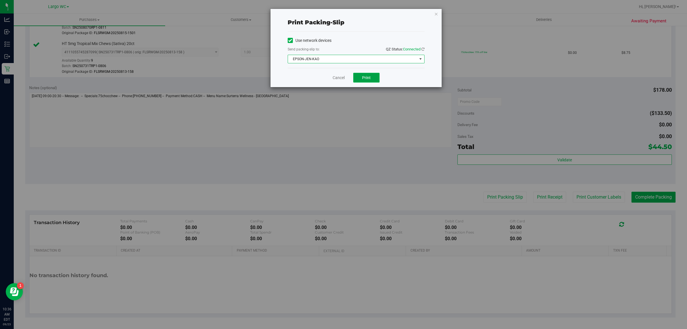
click at [370, 81] on button "Print" at bounding box center [366, 78] width 26 height 10
click at [437, 15] on icon "button" at bounding box center [436, 13] width 4 height 7
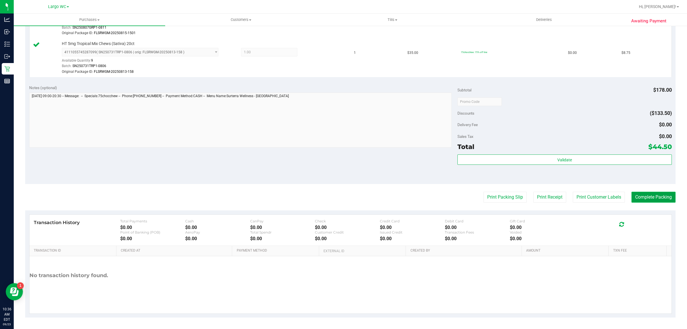
click at [642, 197] on button "Complete Packing" at bounding box center [653, 196] width 44 height 11
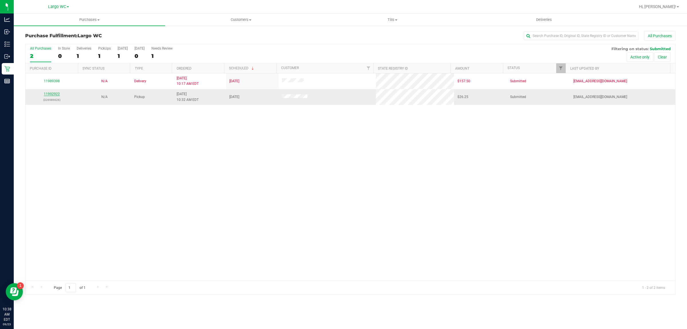
click at [54, 95] on link "11992922" at bounding box center [52, 94] width 16 height 4
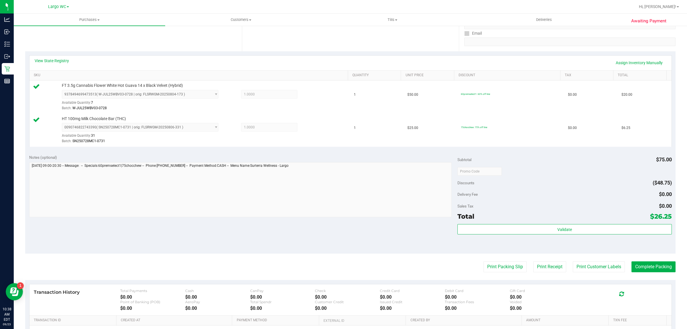
scroll to position [172, 0]
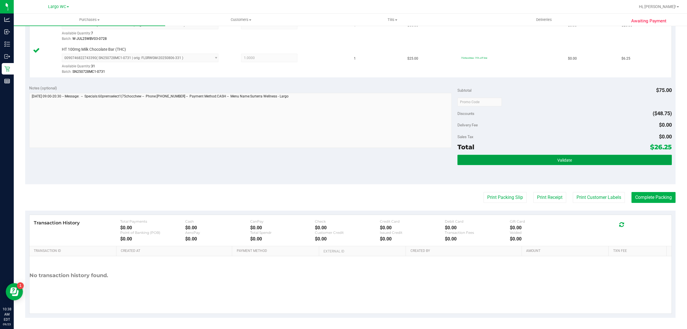
click at [571, 161] on button "Validate" at bounding box center [564, 160] width 214 height 10
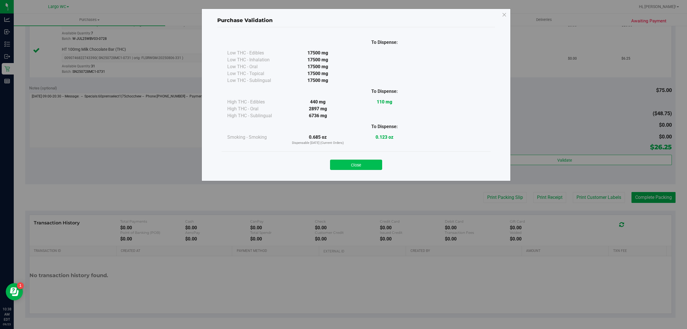
click at [373, 165] on button "Close" at bounding box center [356, 164] width 52 height 10
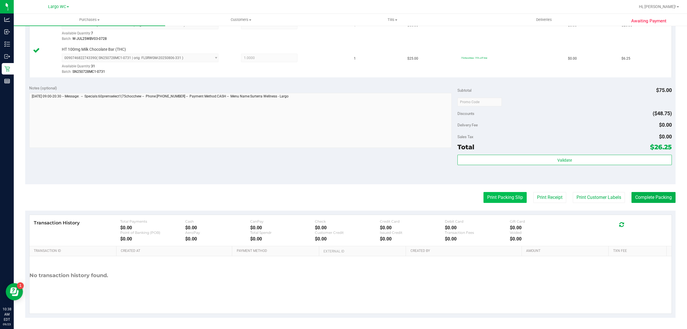
click at [503, 198] on button "Print Packing Slip" at bounding box center [504, 197] width 43 height 11
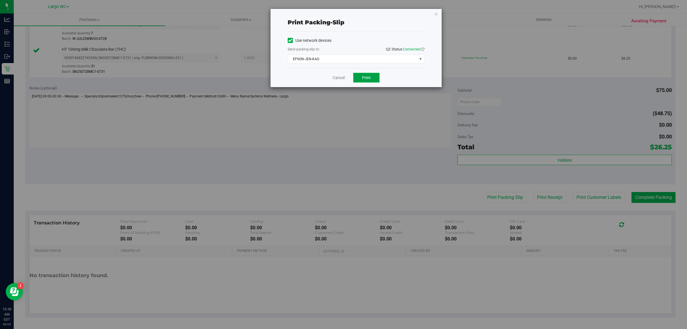
click at [378, 81] on button "Print" at bounding box center [366, 78] width 26 height 10
click at [436, 15] on icon "button" at bounding box center [436, 13] width 4 height 7
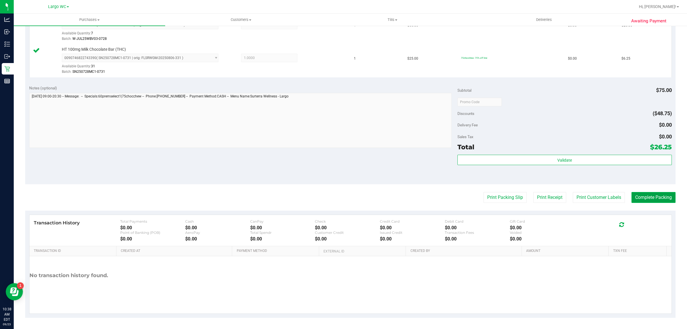
click at [656, 198] on button "Complete Packing" at bounding box center [653, 197] width 44 height 11
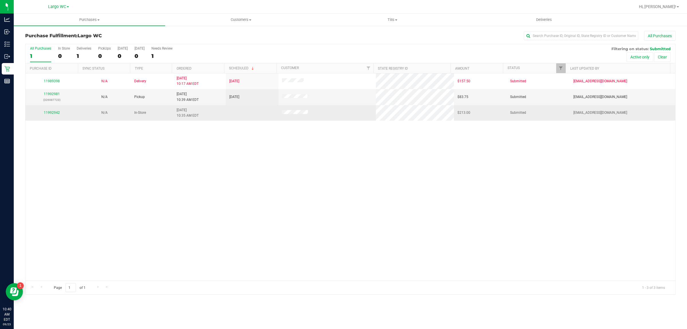
click at [42, 120] on td "11992942" at bounding box center [51, 112] width 53 height 15
click at [51, 114] on link "11992942" at bounding box center [52, 112] width 16 height 4
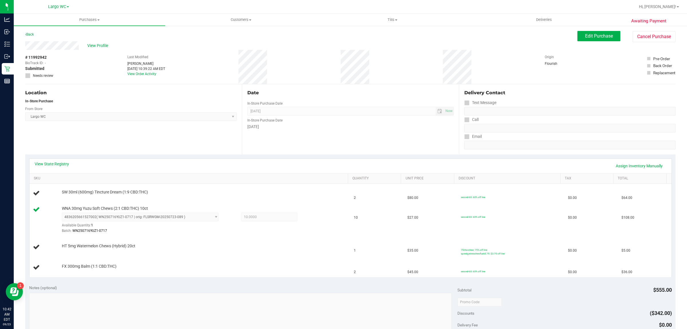
click at [46, 126] on div "Location In-Store Purchase From Store Largo WC Select Store Bonita Springs WC B…" at bounding box center [133, 119] width 217 height 70
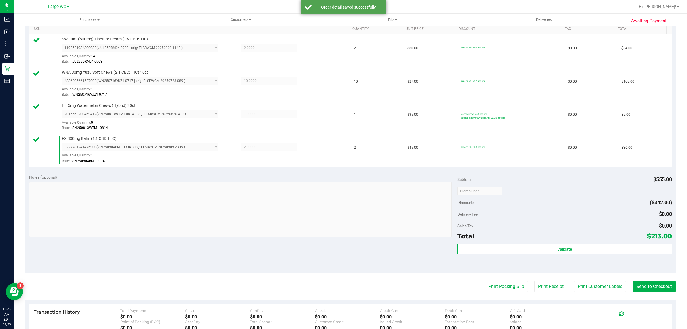
scroll to position [239, 0]
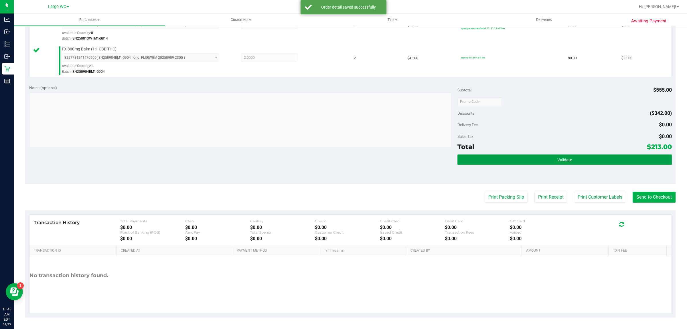
click at [604, 161] on button "Validate" at bounding box center [564, 159] width 214 height 10
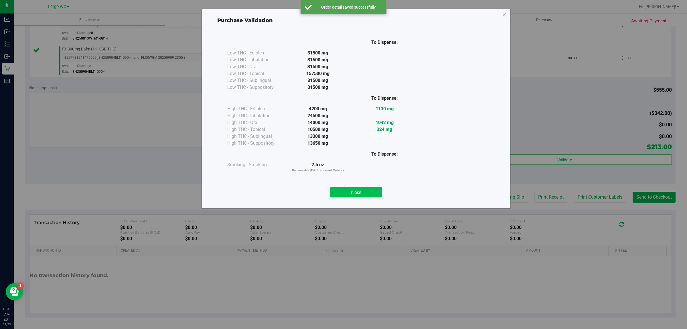
click at [369, 187] on button "Close" at bounding box center [356, 192] width 52 height 10
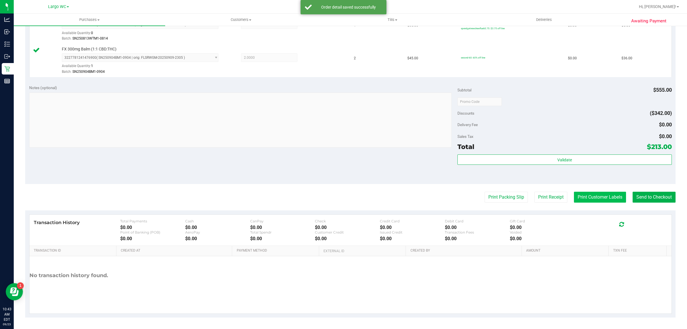
click at [598, 198] on button "Print Customer Labels" at bounding box center [600, 196] width 52 height 11
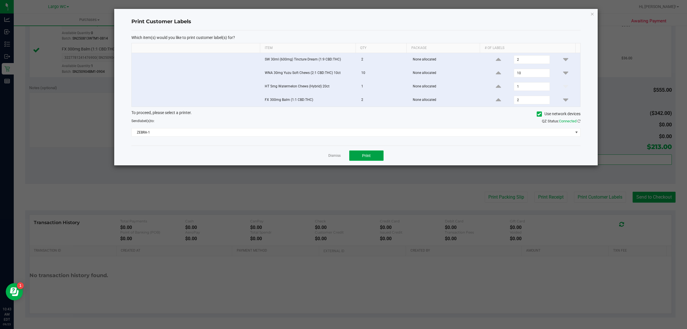
click at [367, 157] on span "Print" at bounding box center [366, 155] width 9 height 5
click at [592, 13] on icon "button" at bounding box center [592, 13] width 4 height 7
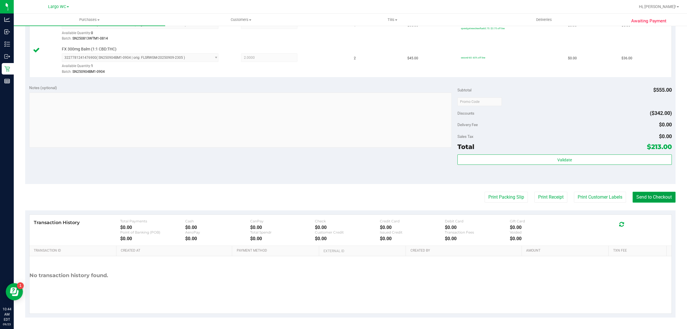
click at [648, 196] on button "Send to Checkout" at bounding box center [653, 196] width 43 height 11
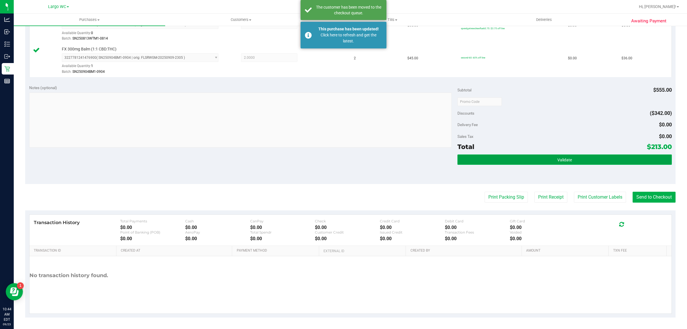
click at [575, 161] on button "Validate" at bounding box center [564, 159] width 214 height 10
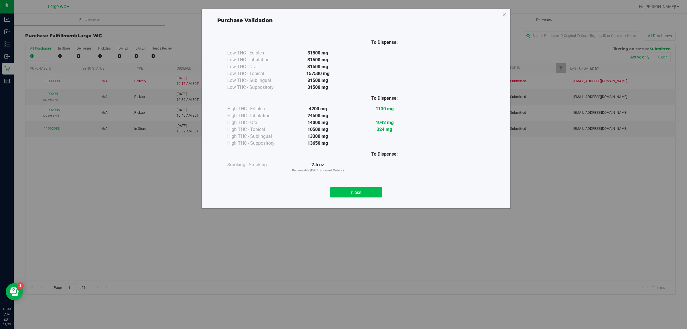
click at [351, 195] on button "Close" at bounding box center [356, 192] width 52 height 10
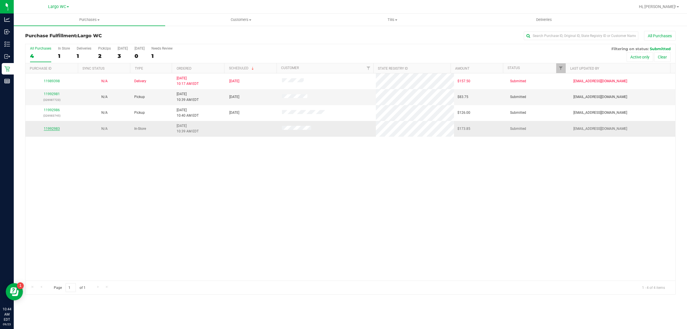
click at [52, 129] on link "11992983" at bounding box center [52, 128] width 16 height 4
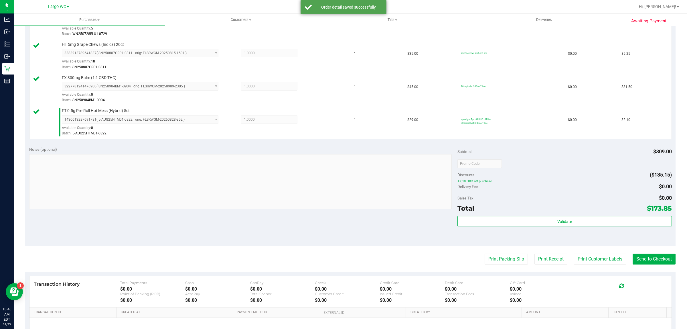
scroll to position [305, 0]
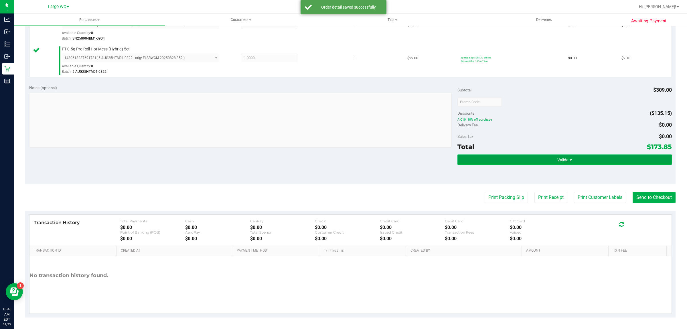
click at [558, 162] on span "Validate" at bounding box center [564, 159] width 15 height 5
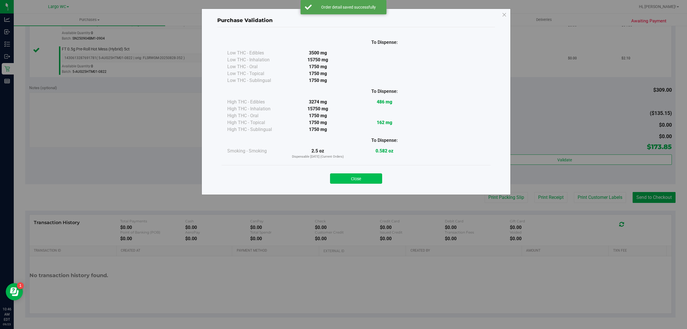
click at [361, 175] on button "Close" at bounding box center [356, 178] width 52 height 10
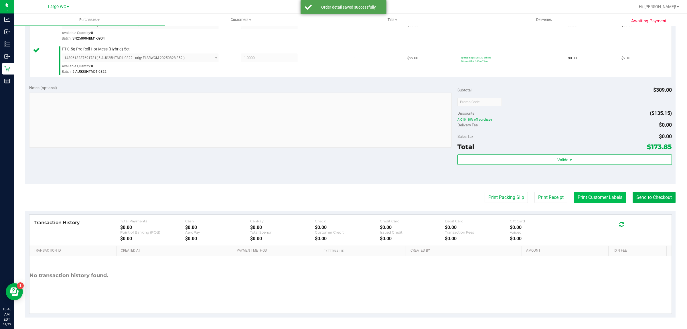
click at [597, 197] on button "Print Customer Labels" at bounding box center [600, 197] width 52 height 11
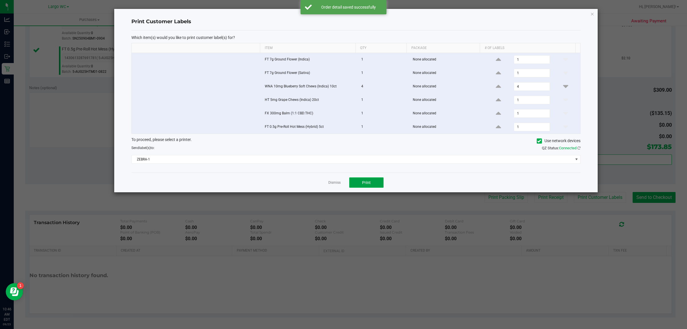
click at [362, 185] on span "Print" at bounding box center [366, 182] width 9 height 5
click at [590, 11] on icon "button" at bounding box center [592, 13] width 4 height 7
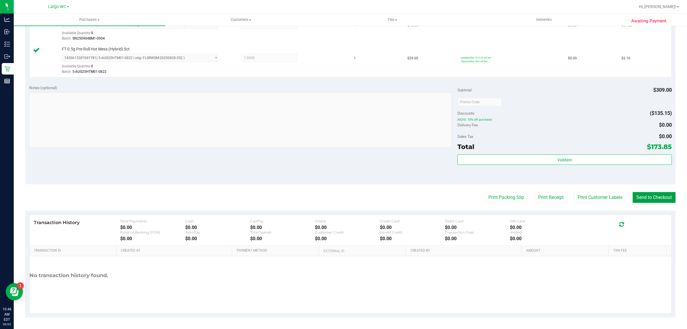
click at [648, 197] on button "Send to Checkout" at bounding box center [653, 197] width 43 height 11
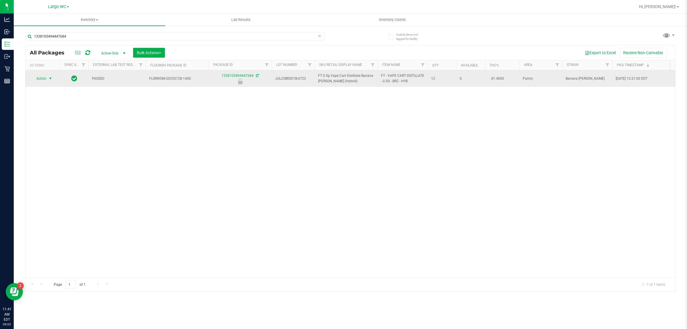
type input "1338105494447684"
click at [49, 79] on span "select" at bounding box center [50, 78] width 5 height 5
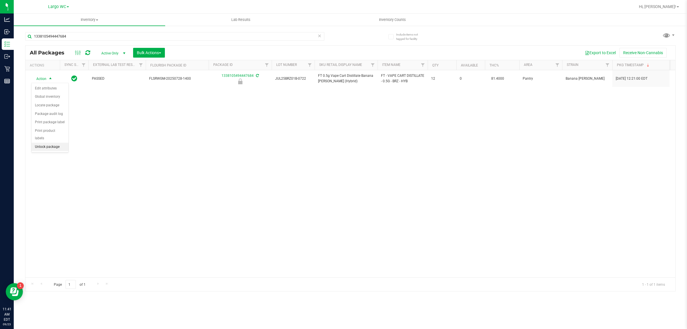
click at [44, 143] on li "Unlock package" at bounding box center [49, 147] width 37 height 9
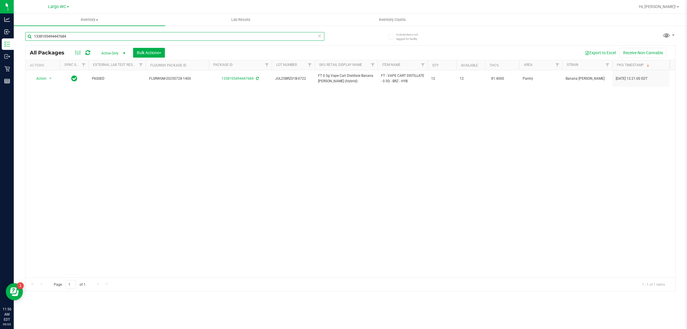
click at [89, 33] on input "1338105494447684" at bounding box center [174, 36] width 299 height 9
type input "mixed berry"
click at [78, 36] on input "mixed berry" at bounding box center [174, 36] width 299 height 9
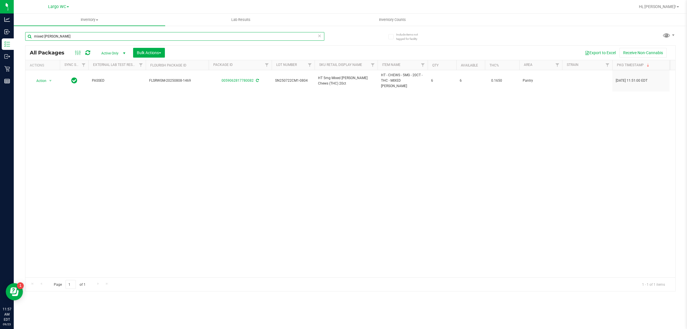
click at [78, 36] on input "mixed berry" at bounding box center [174, 36] width 299 height 9
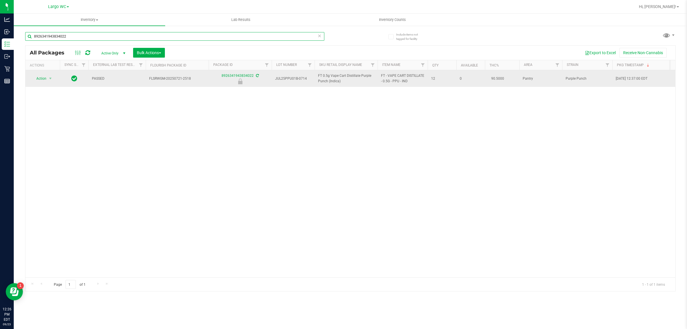
type input "8926341943834022"
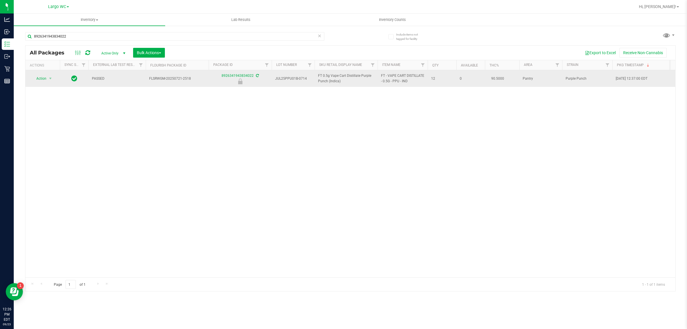
click at [39, 79] on span "Action" at bounding box center [38, 78] width 15 height 8
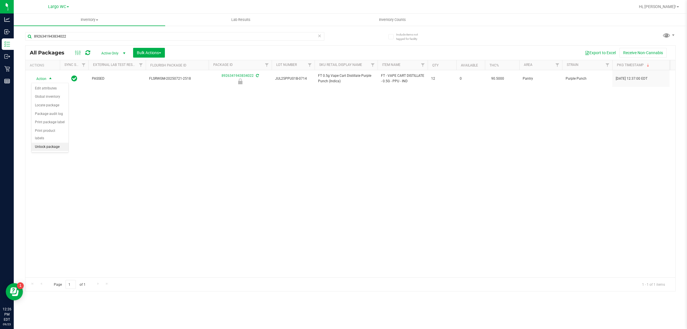
click at [50, 143] on li "Unlock package" at bounding box center [49, 147] width 37 height 9
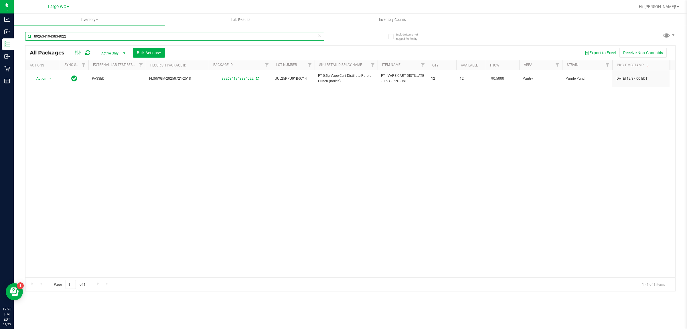
click at [54, 37] on input "8926341943834022" at bounding box center [174, 36] width 299 height 9
click at [54, 36] on input "8926341943834022" at bounding box center [174, 36] width 299 height 9
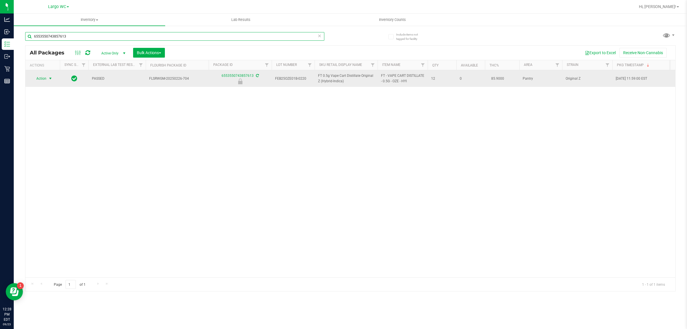
type input "6553550743857613"
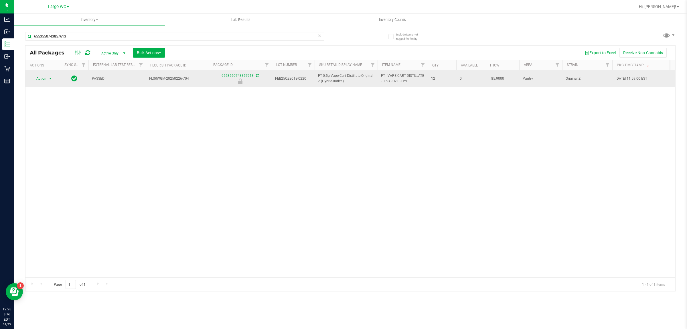
click at [50, 79] on span "select" at bounding box center [50, 78] width 5 height 5
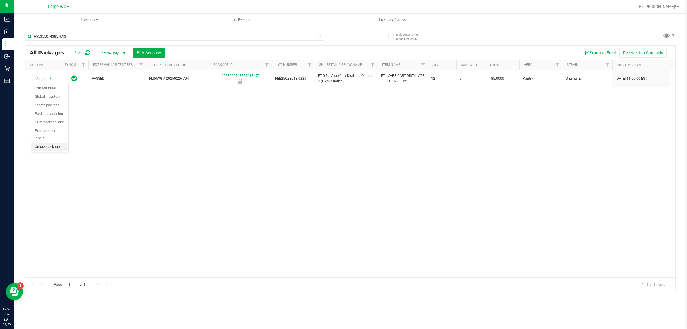
click at [42, 143] on li "Unlock package" at bounding box center [49, 147] width 37 height 9
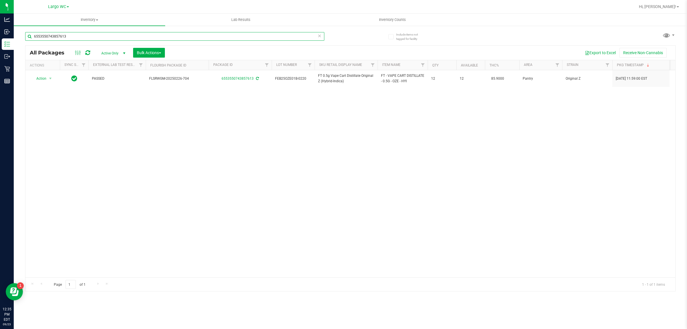
click at [79, 38] on input "6553550743857613" at bounding box center [174, 36] width 299 height 9
type input "mixed berry"
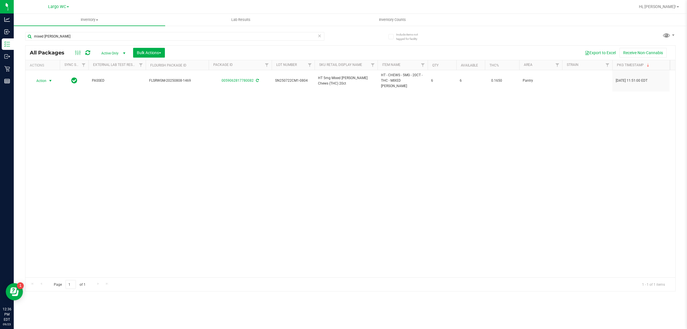
click at [49, 78] on span "select" at bounding box center [50, 80] width 5 height 5
click at [101, 94] on div "Action Action Adjust qty Create package Edit attributes Global inventory Locate…" at bounding box center [350, 173] width 650 height 207
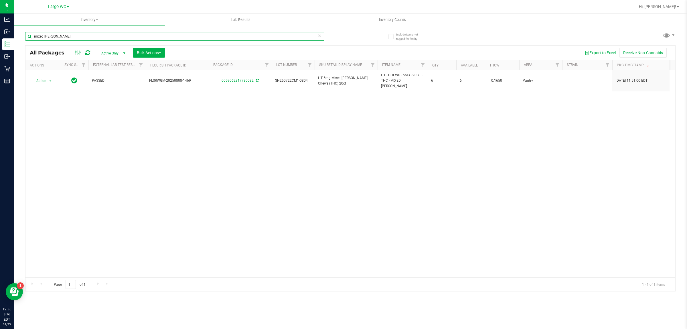
click at [69, 40] on input "mixed berry" at bounding box center [174, 36] width 299 height 9
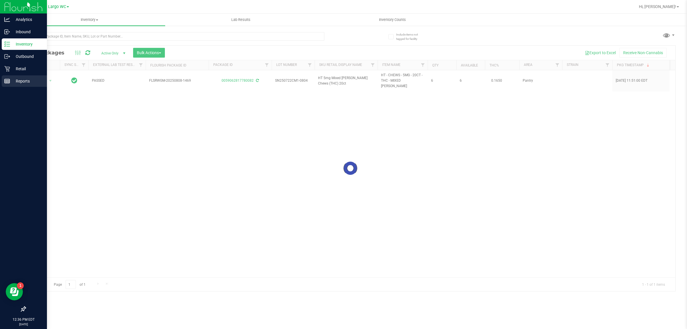
click at [21, 80] on p "Reports" at bounding box center [27, 81] width 34 height 7
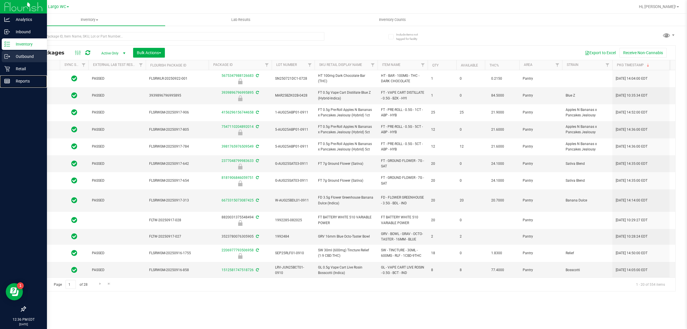
type input "2026-01-31"
type input "2026-03-16"
type input "2026-03-17"
type input "2025-09-04"
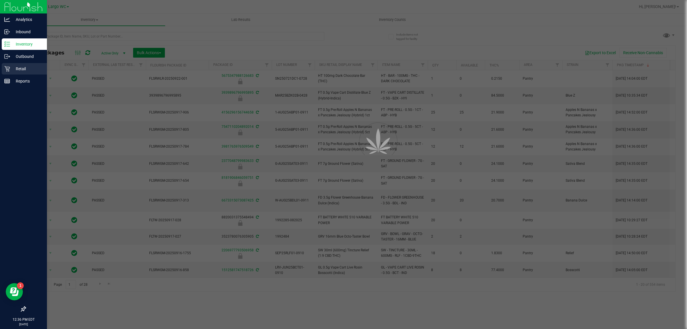
click at [23, 66] on p "Retail" at bounding box center [27, 68] width 34 height 7
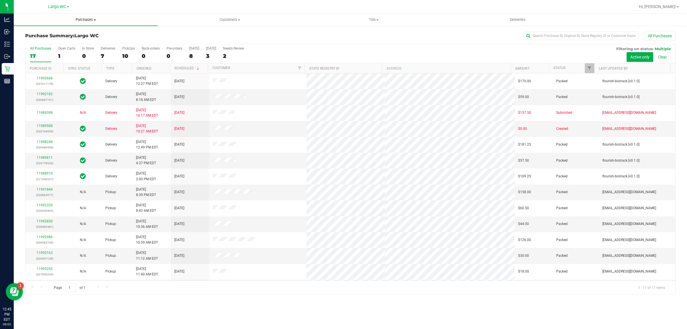
click at [88, 19] on span "Purchases" at bounding box center [86, 19] width 144 height 5
click at [75, 42] on li "Fulfillment" at bounding box center [86, 41] width 144 height 7
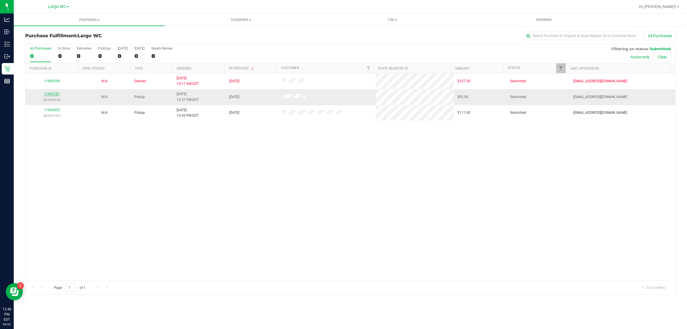
click at [50, 95] on link "11993787" at bounding box center [52, 94] width 16 height 4
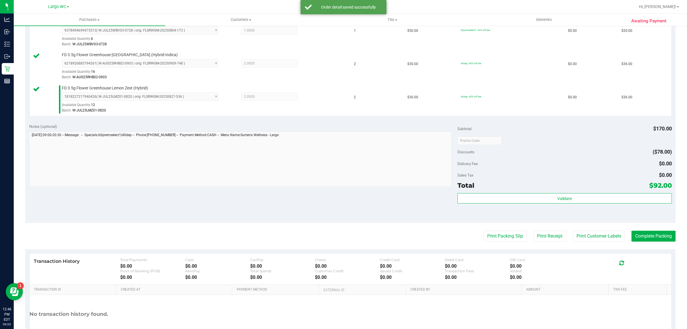
scroll to position [175, 0]
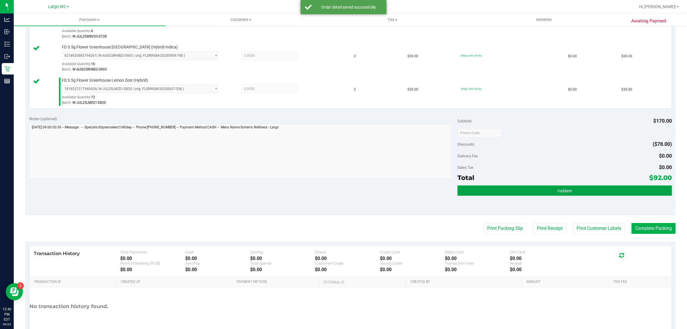
click at [552, 195] on button "Validate" at bounding box center [564, 190] width 214 height 10
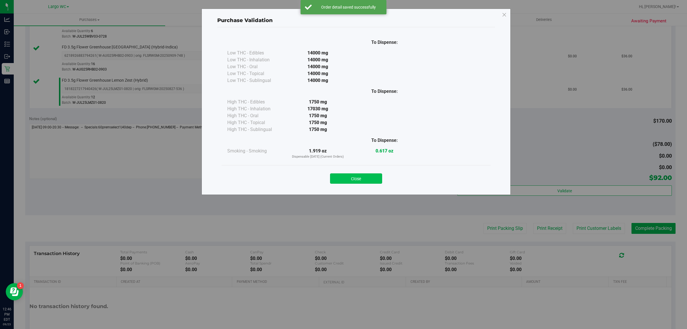
click at [364, 181] on button "Close" at bounding box center [356, 178] width 52 height 10
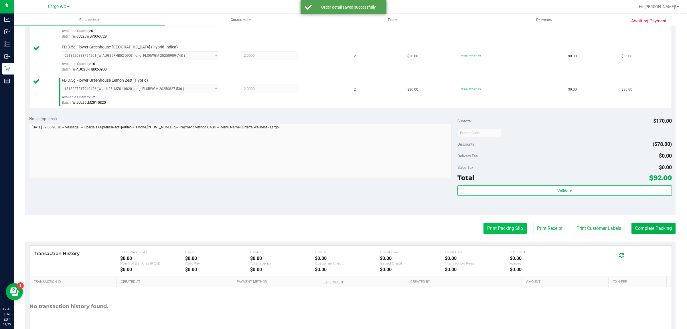
click at [497, 225] on button "Print Packing Slip" at bounding box center [504, 228] width 43 height 11
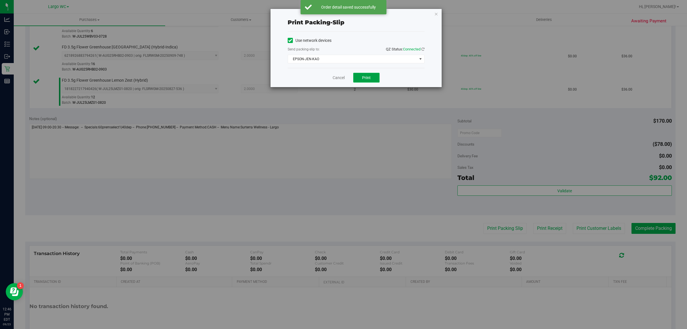
click at [368, 78] on span "Print" at bounding box center [366, 77] width 9 height 5
click at [334, 78] on link "Cancel" at bounding box center [336, 78] width 12 height 6
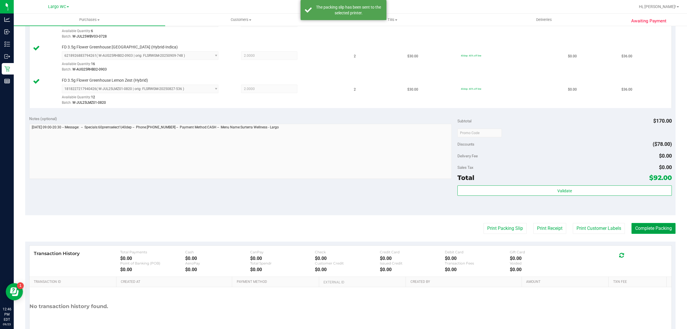
click at [637, 228] on button "Complete Packing" at bounding box center [653, 228] width 44 height 11
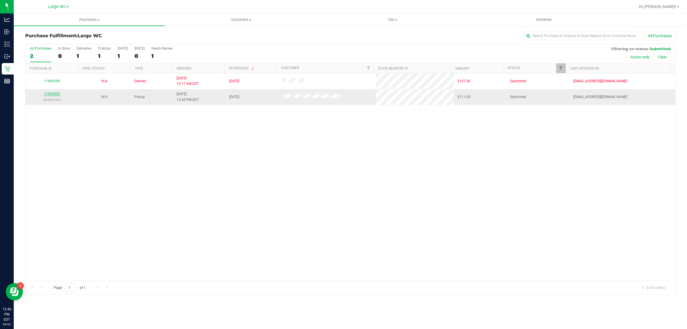
click at [55, 95] on link "11993855" at bounding box center [52, 94] width 16 height 4
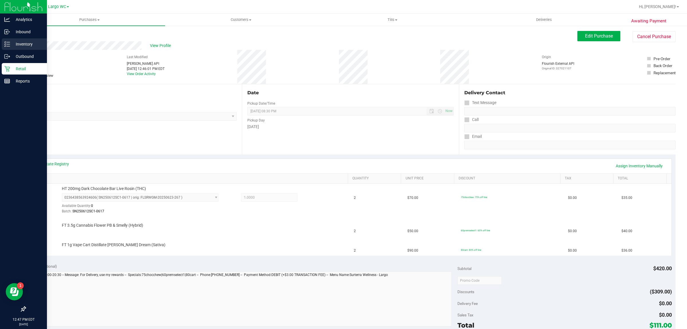
click at [5, 42] on icon at bounding box center [7, 44] width 6 height 6
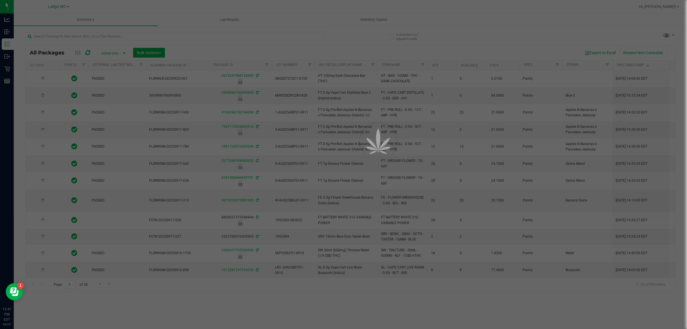
click at [73, 32] on div at bounding box center [343, 164] width 687 height 329
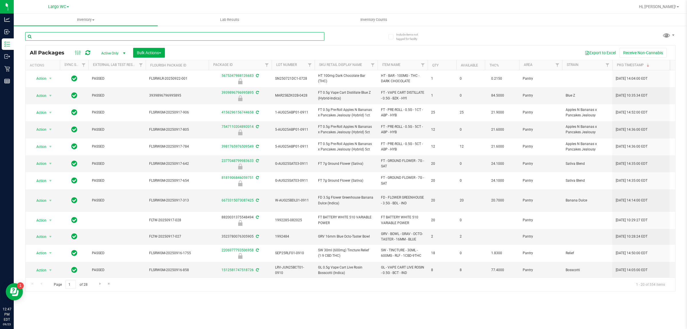
click at [76, 35] on input "text" at bounding box center [174, 36] width 299 height 9
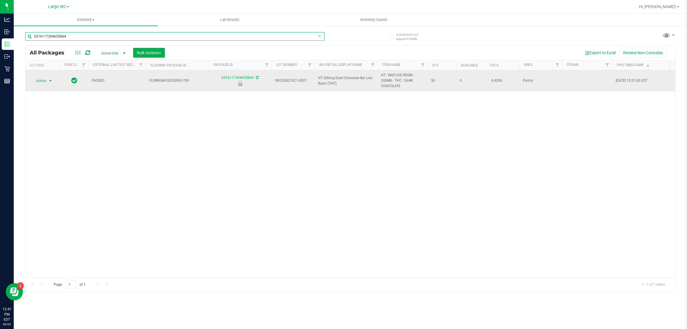
type input "6516117304655864"
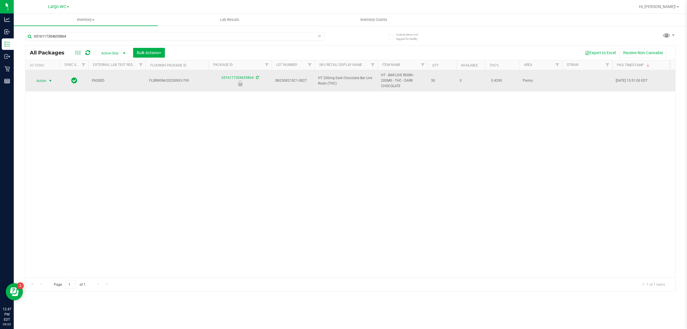
click at [49, 82] on span "select" at bounding box center [50, 80] width 5 height 5
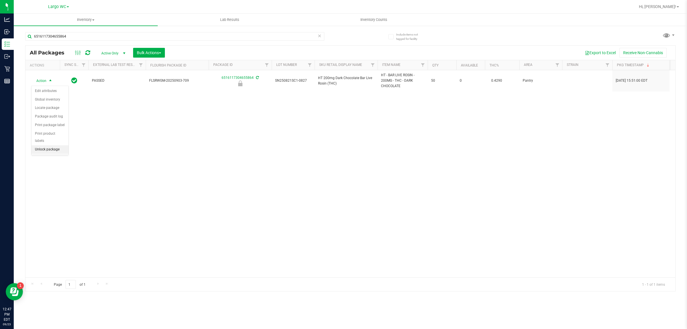
click at [48, 145] on li "Unlock package" at bounding box center [49, 149] width 37 height 9
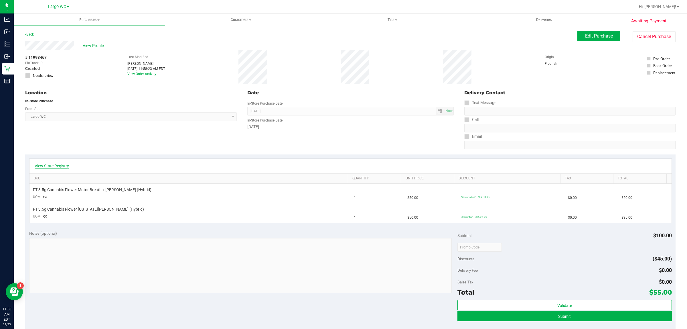
click at [55, 164] on link "View State Registry" at bounding box center [52, 166] width 34 height 6
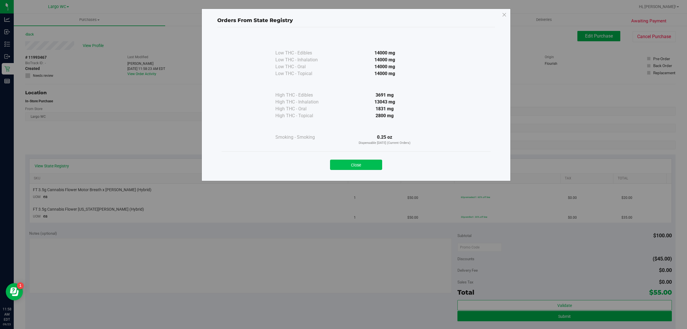
click at [346, 165] on button "Close" at bounding box center [356, 164] width 52 height 10
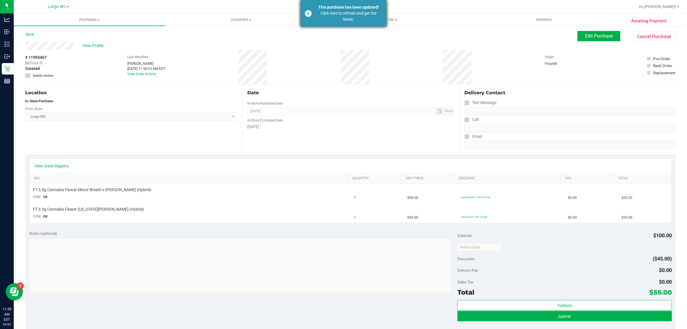
click at [357, 13] on div "Click here to refresh and get the latest." at bounding box center [348, 16] width 67 height 12
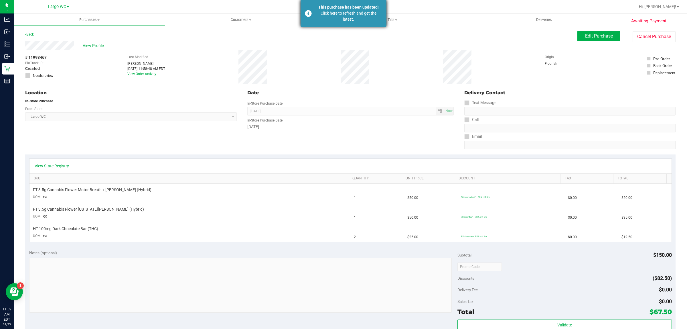
click at [351, 10] on div "Click here to refresh and get the latest." at bounding box center [348, 16] width 67 height 12
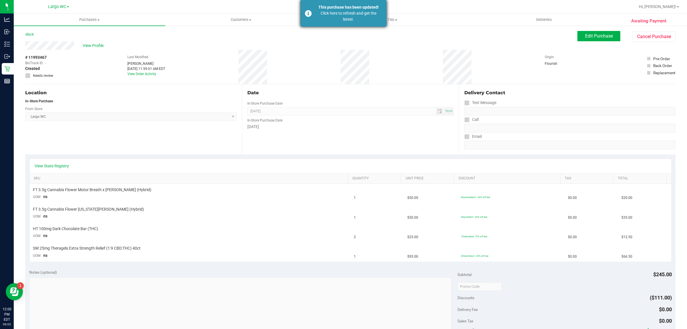
click div "Click here to refresh and get the latest."
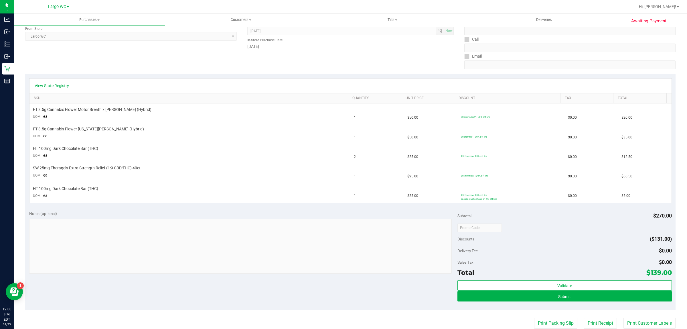
scroll to position [80, 0]
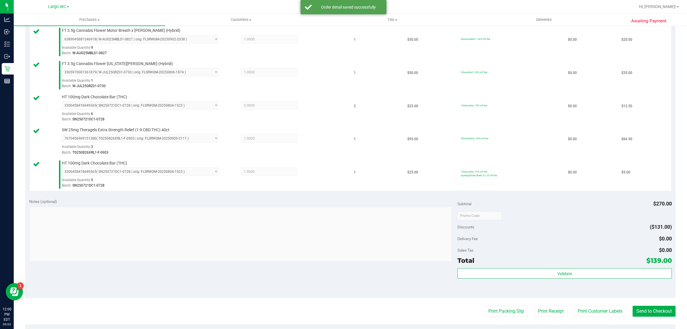
scroll to position [272, 0]
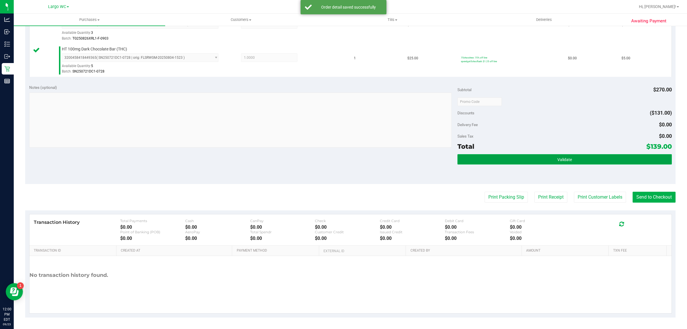
click at [574, 161] on button "Validate" at bounding box center [564, 159] width 214 height 10
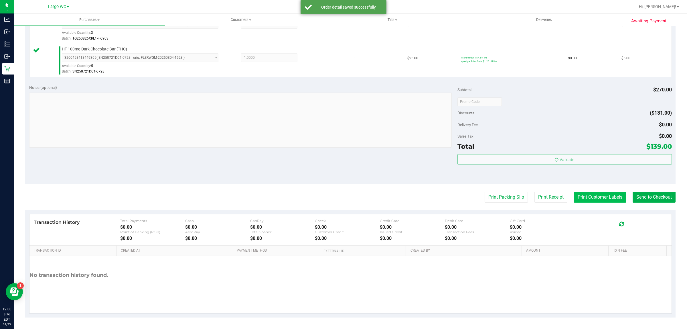
click at [584, 201] on button "Print Customer Labels" at bounding box center [600, 196] width 52 height 11
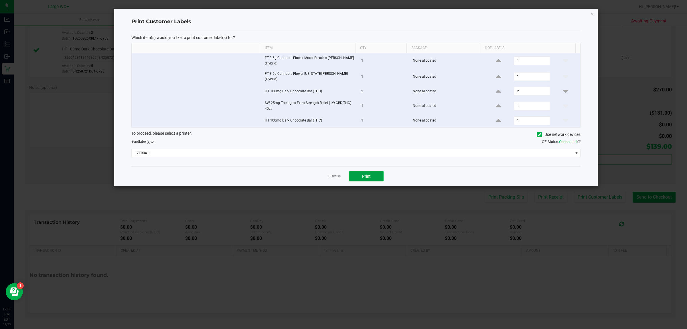
click at [362, 174] on span "Print" at bounding box center [366, 176] width 9 height 5
click at [329, 175] on link "Dismiss" at bounding box center [334, 176] width 12 height 5
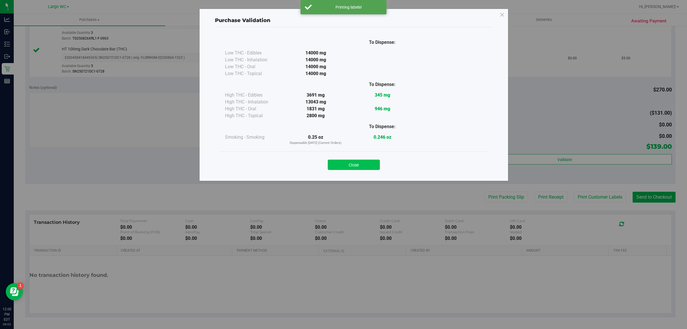
click at [351, 167] on button "Close" at bounding box center [354, 164] width 52 height 10
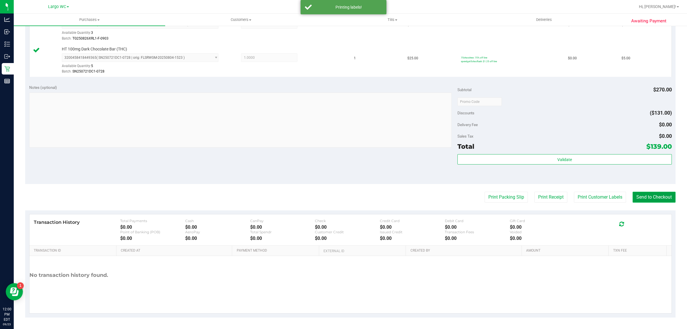
click at [644, 193] on button "Send to Checkout" at bounding box center [653, 196] width 43 height 11
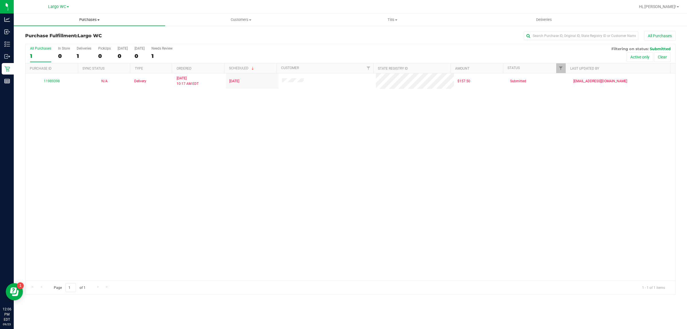
click at [88, 18] on span "Purchases" at bounding box center [89, 19] width 151 height 5
click at [84, 32] on li "Summary of purchases" at bounding box center [89, 34] width 151 height 7
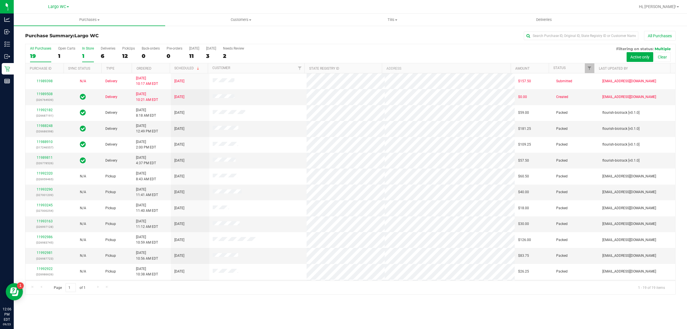
click at [84, 51] on label "In Store 1" at bounding box center [88, 54] width 12 height 16
click at [0, 0] on input "In Store 1" at bounding box center [0, 0] width 0 height 0
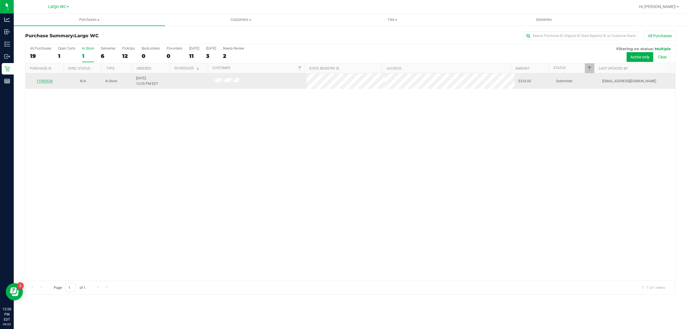
click at [49, 82] on link "11993534" at bounding box center [45, 81] width 16 height 4
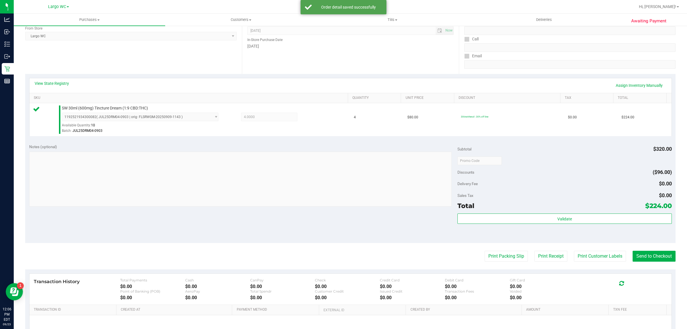
scroll to position [104, 0]
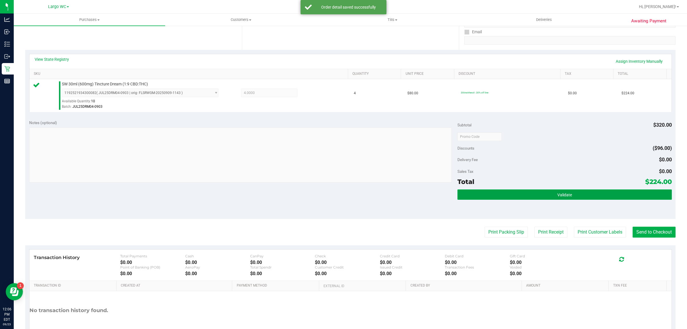
click at [586, 195] on button "Validate" at bounding box center [564, 194] width 214 height 10
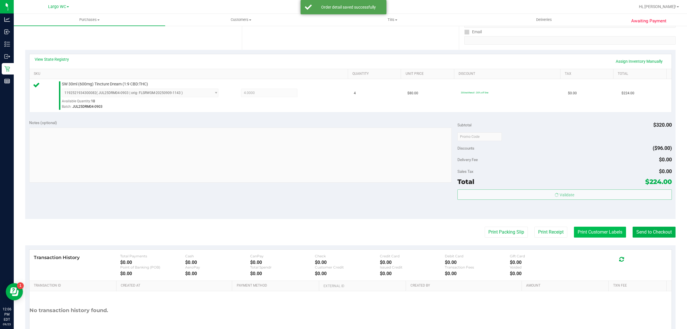
click at [586, 236] on button "Print Customer Labels" at bounding box center [600, 231] width 52 height 11
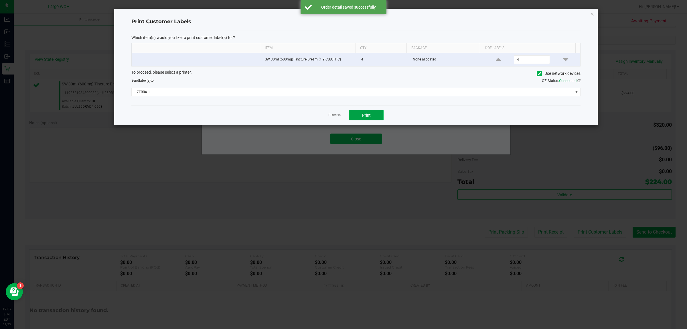
click at [377, 119] on button "Print" at bounding box center [366, 115] width 34 height 10
click at [328, 115] on link "Dismiss" at bounding box center [334, 115] width 12 height 5
click at [355, 139] on button "Close" at bounding box center [356, 138] width 52 height 10
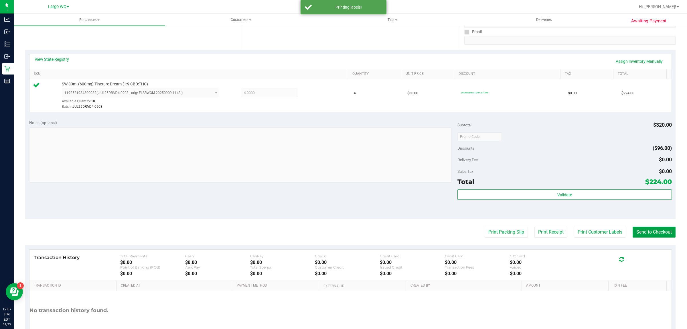
click at [642, 231] on button "Send to Checkout" at bounding box center [653, 231] width 43 height 11
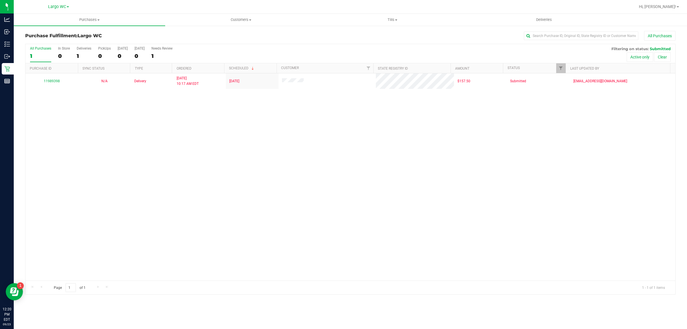
click at [297, 306] on div "Purchases Summary of purchases Fulfillment All purchases Customers All customer…" at bounding box center [350, 171] width 673 height 315
click at [87, 19] on span "Purchases" at bounding box center [89, 19] width 151 height 5
click at [69, 34] on span "Summary of purchases" at bounding box center [43, 34] width 59 height 5
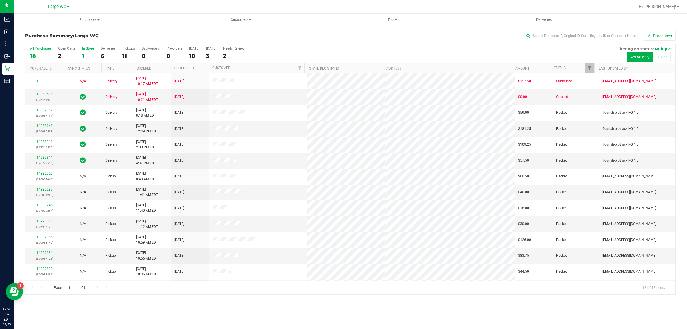
click at [88, 55] on div "1" at bounding box center [88, 56] width 12 height 7
click at [0, 0] on input "In Store 1" at bounding box center [0, 0] width 0 height 0
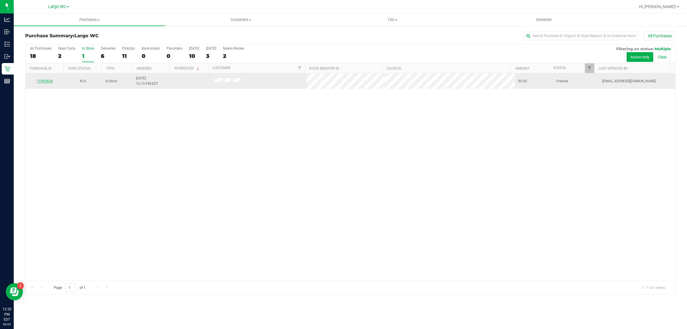
click at [47, 82] on link "11993634" at bounding box center [45, 81] width 16 height 4
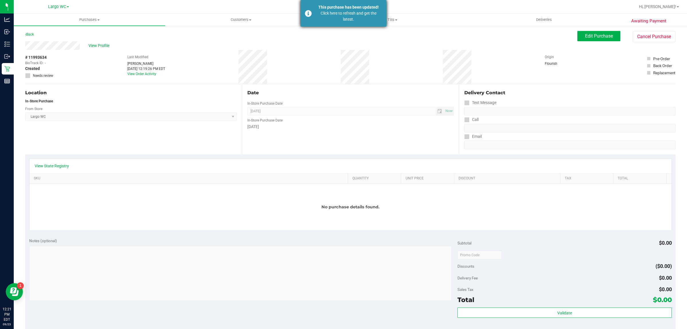
click at [339, 18] on div "Click here to refresh and get the latest." at bounding box center [348, 16] width 67 height 12
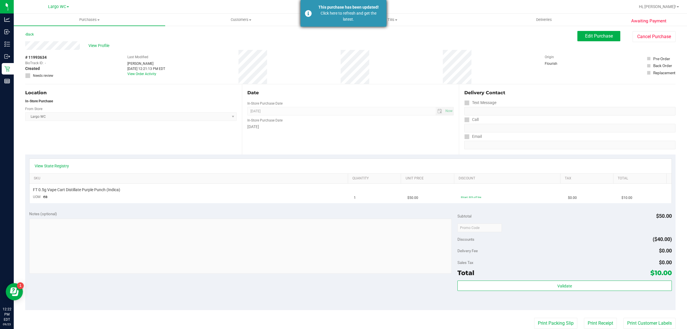
click at [350, 15] on div "Click here to refresh and get the latest." at bounding box center [348, 16] width 67 height 12
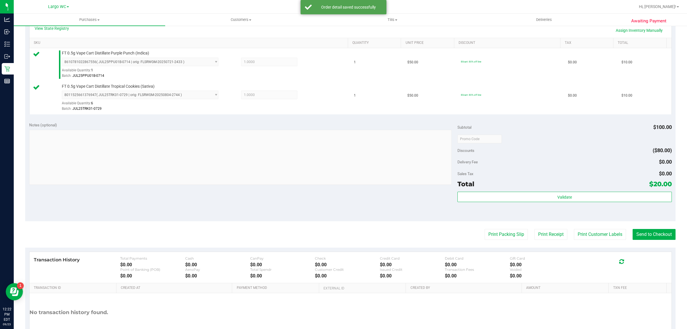
scroll to position [134, 0]
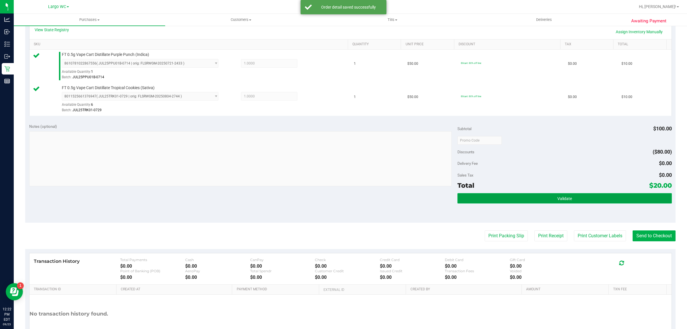
click at [588, 200] on button "Validate" at bounding box center [564, 198] width 214 height 10
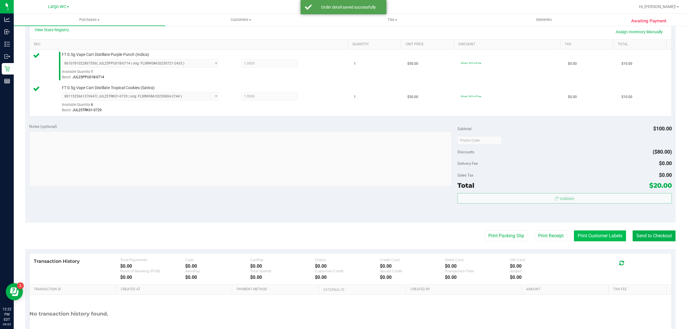
click at [582, 235] on button "Print Customer Labels" at bounding box center [600, 235] width 52 height 11
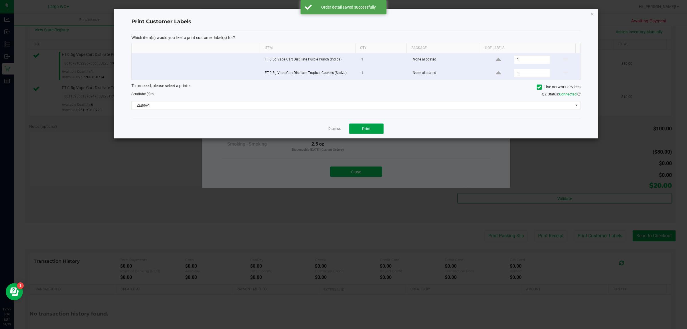
click at [369, 130] on span "Print" at bounding box center [366, 128] width 9 height 5
click at [334, 131] on link "Dismiss" at bounding box center [334, 128] width 12 height 5
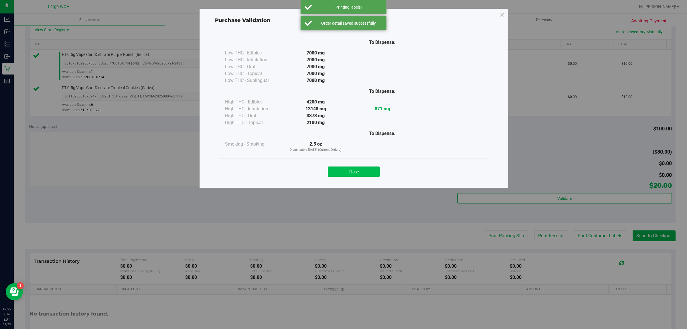
click at [364, 174] on button "Close" at bounding box center [354, 171] width 52 height 10
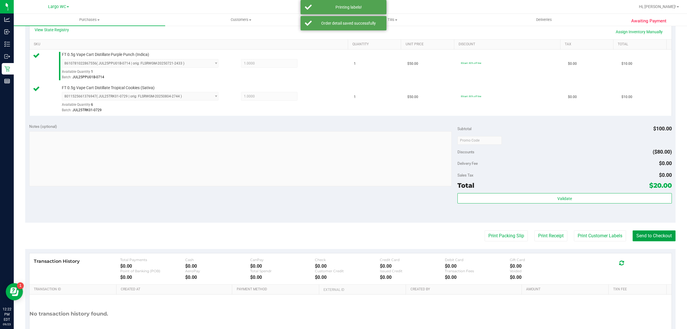
click at [643, 238] on button "Send to Checkout" at bounding box center [653, 235] width 43 height 11
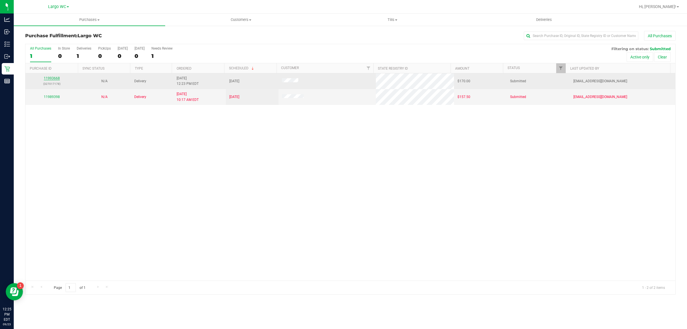
click at [50, 80] on link "11993668" at bounding box center [52, 78] width 16 height 4
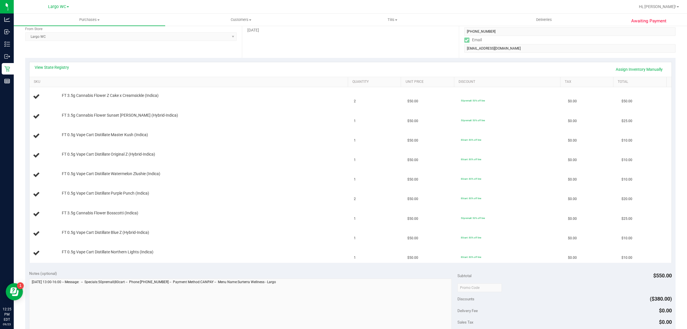
scroll to position [96, 0]
click at [57, 66] on link "View State Registry" at bounding box center [52, 68] width 34 height 6
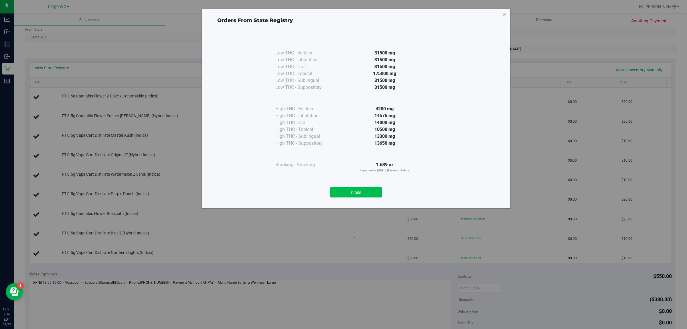
click at [358, 191] on button "Close" at bounding box center [356, 192] width 52 height 10
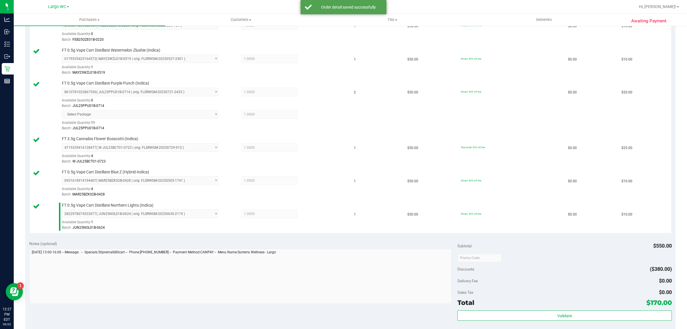
scroll to position [357, 0]
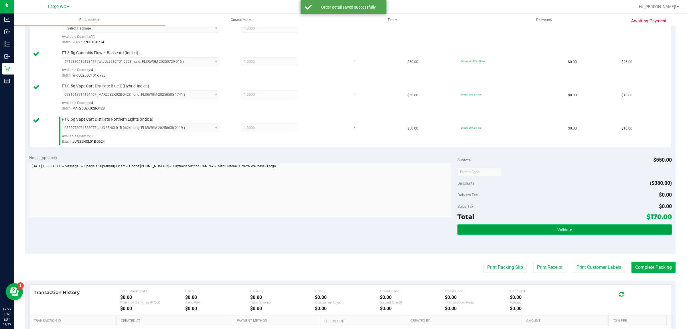
click at [554, 228] on button "Validate" at bounding box center [564, 229] width 214 height 10
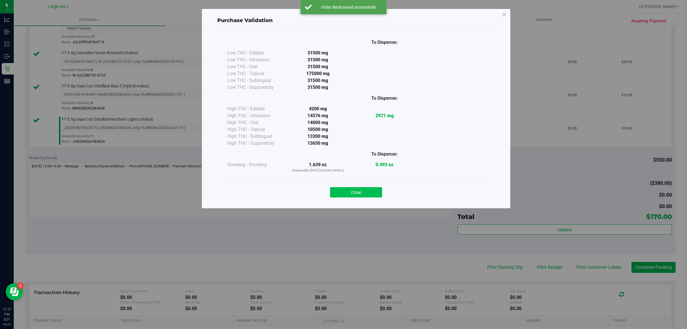
click at [365, 191] on button "Close" at bounding box center [356, 192] width 52 height 10
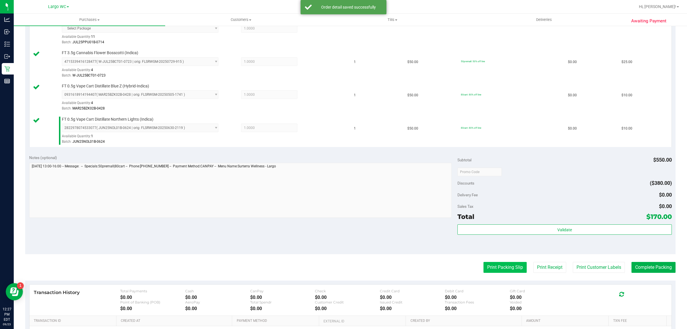
click at [497, 268] on button "Print Packing Slip" at bounding box center [504, 267] width 43 height 11
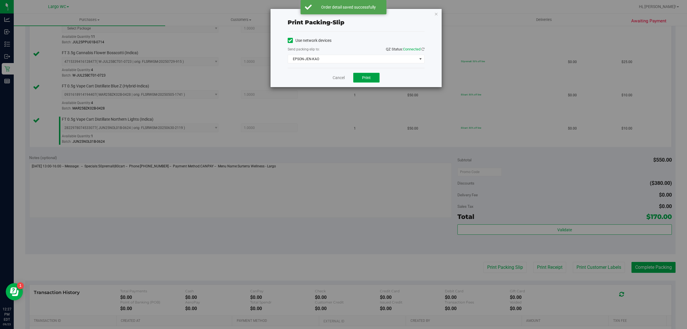
click at [366, 78] on span "Print" at bounding box center [366, 77] width 9 height 5
click at [341, 80] on link "Cancel" at bounding box center [339, 78] width 12 height 6
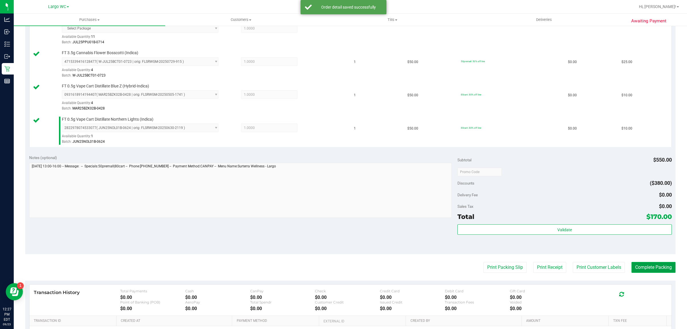
click at [646, 272] on button "Complete Packing" at bounding box center [653, 267] width 44 height 11
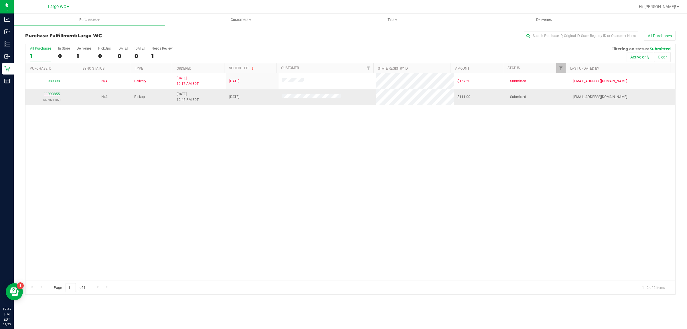
click at [51, 95] on link "11993855" at bounding box center [52, 94] width 16 height 4
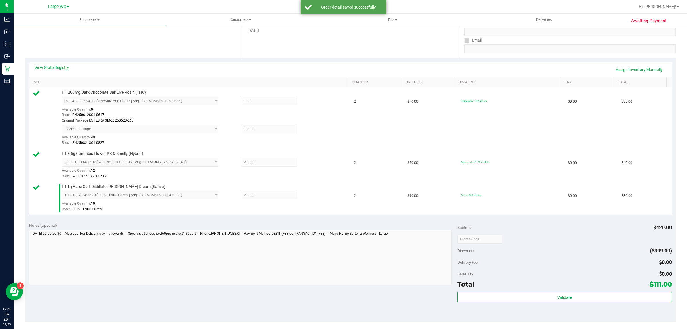
scroll to position [225, 0]
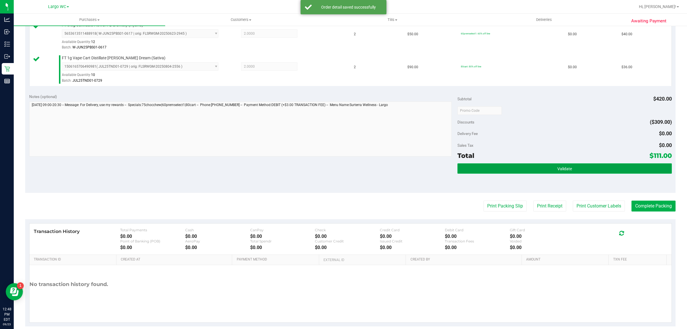
click at [569, 165] on button "Validate" at bounding box center [564, 168] width 214 height 10
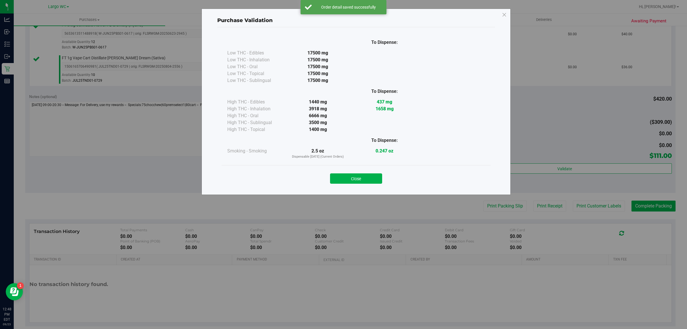
click at [498, 206] on div "Purchase Validation To Dispense: Low THC - Edibles 17500 mg" at bounding box center [345, 164] width 691 height 329
click at [351, 173] on button "Close" at bounding box center [356, 178] width 52 height 10
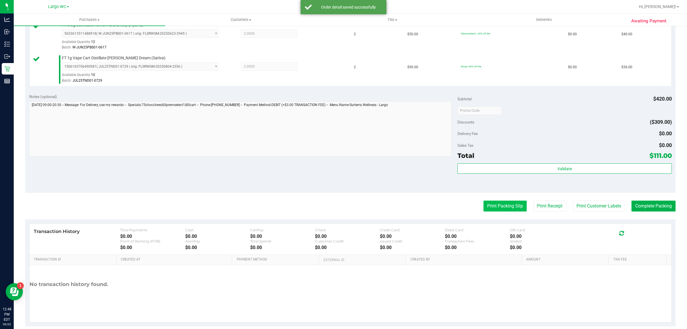
click at [493, 211] on button "Print Packing Slip" at bounding box center [504, 205] width 43 height 11
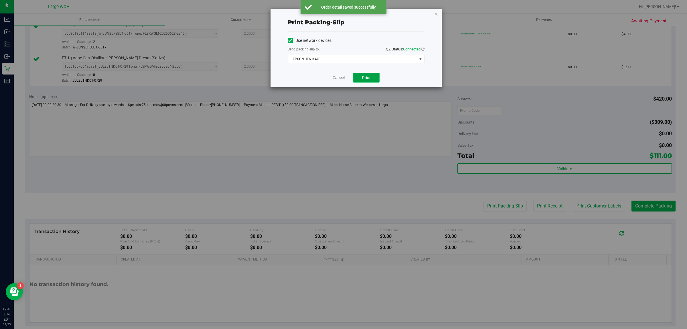
click at [371, 75] on button "Print" at bounding box center [366, 78] width 26 height 10
click at [337, 78] on link "Cancel" at bounding box center [336, 78] width 12 height 6
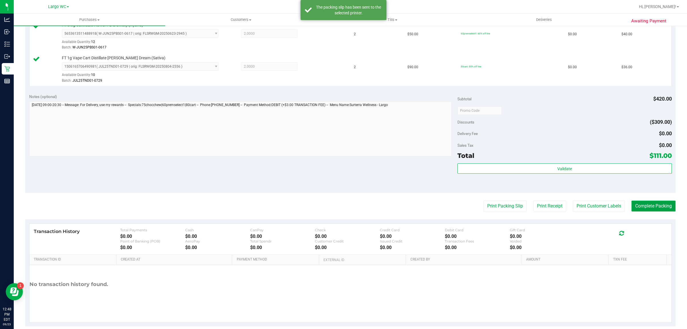
click at [636, 204] on button "Complete Packing" at bounding box center [653, 205] width 44 height 11
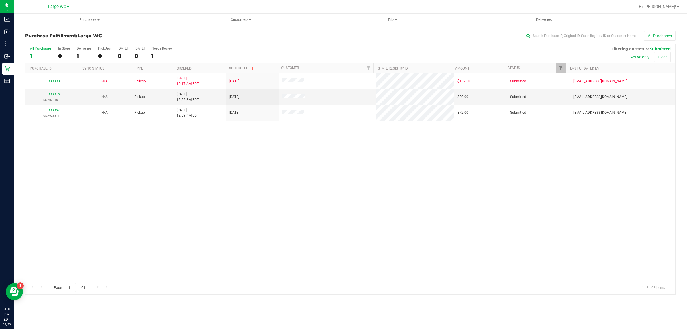
click at [68, 171] on div "11989398 N/A Delivery 9/23/2025 10:17 AM EDT 9/26/2025 $157.50 Submitted hmckei…" at bounding box center [350, 176] width 650 height 207
click at [58, 50] on div "In Store" at bounding box center [64, 48] width 12 height 4
click at [0, 0] on input "In Store 0" at bounding box center [0, 0] width 0 height 0
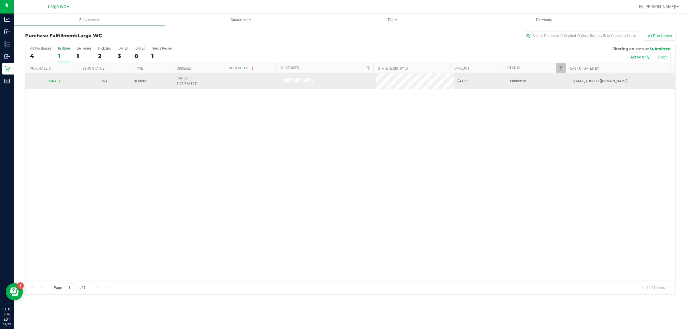
click at [54, 80] on link "11994013" at bounding box center [52, 81] width 16 height 4
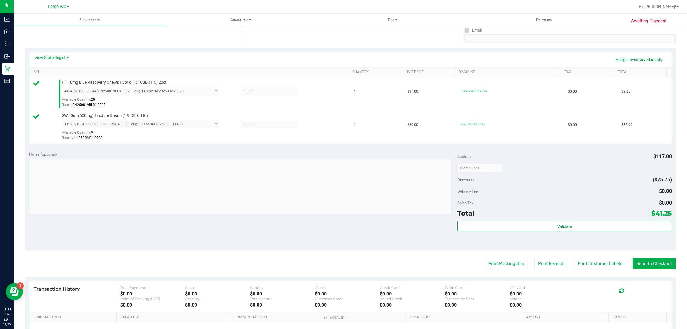
scroll to position [172, 0]
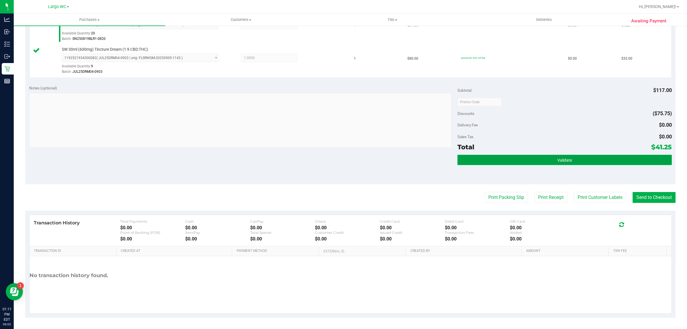
click at [596, 158] on button "Validate" at bounding box center [564, 160] width 214 height 10
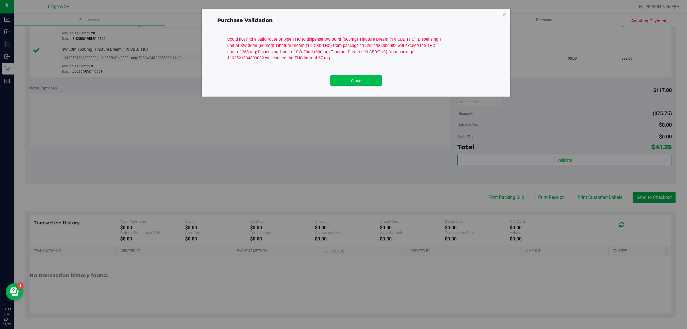
click at [372, 79] on button "Close" at bounding box center [356, 80] width 52 height 10
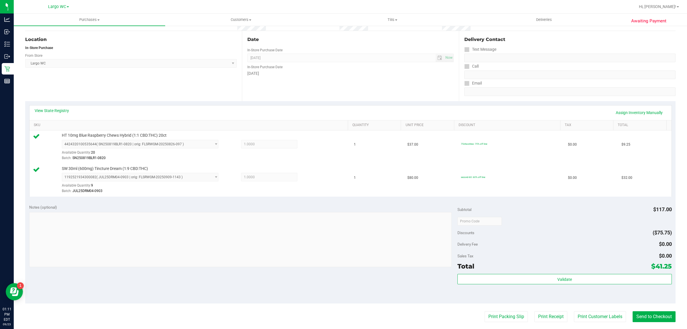
scroll to position [48, 0]
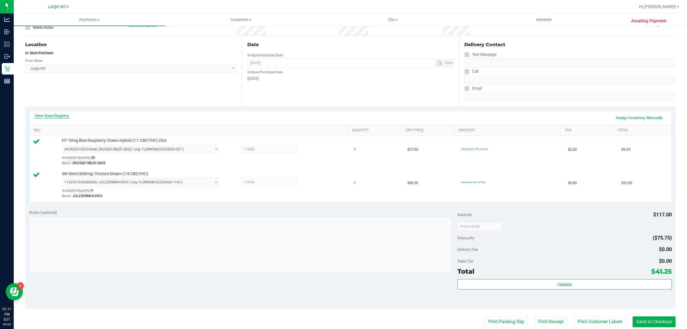
click at [59, 115] on link "View State Registry" at bounding box center [52, 116] width 34 height 6
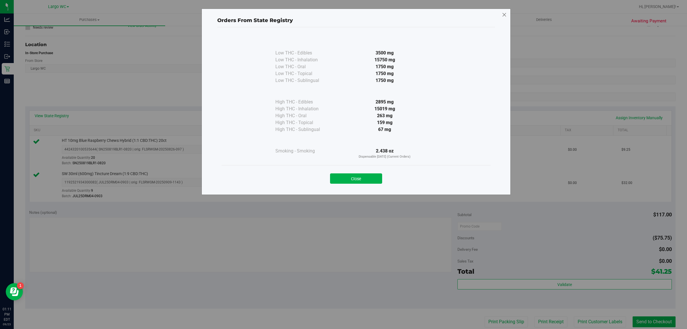
click at [504, 14] on icon at bounding box center [504, 14] width 5 height 9
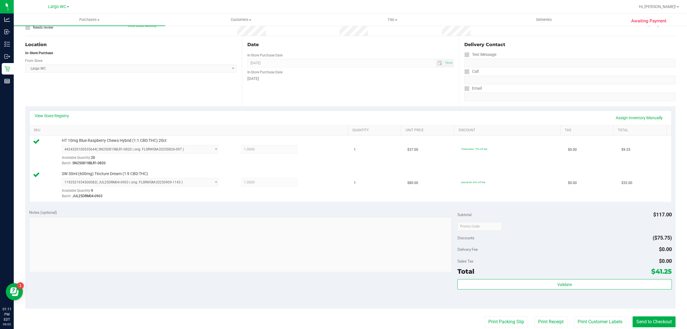
scroll to position [0, 0]
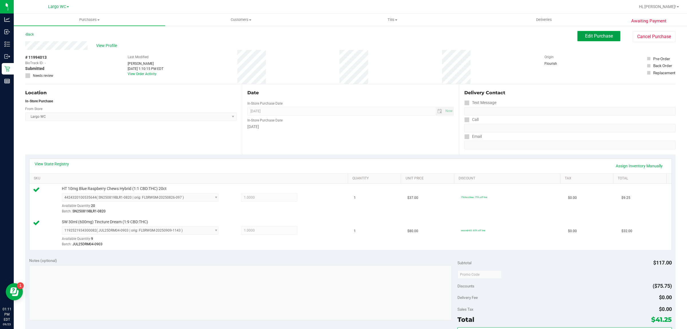
click at [593, 41] on button "Edit Purchase" at bounding box center [598, 36] width 43 height 10
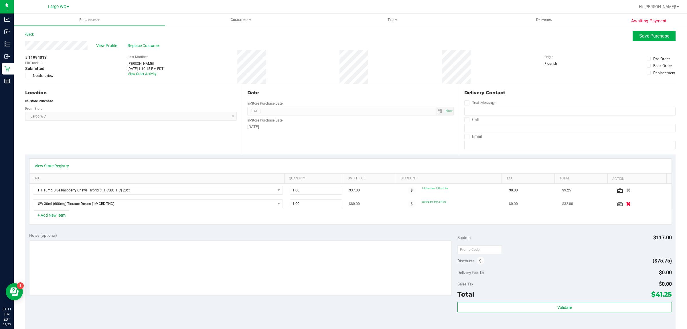
click at [626, 206] on icon "button" at bounding box center [628, 203] width 5 height 4
click at [648, 36] on span "Save Purchase" at bounding box center [654, 35] width 30 height 5
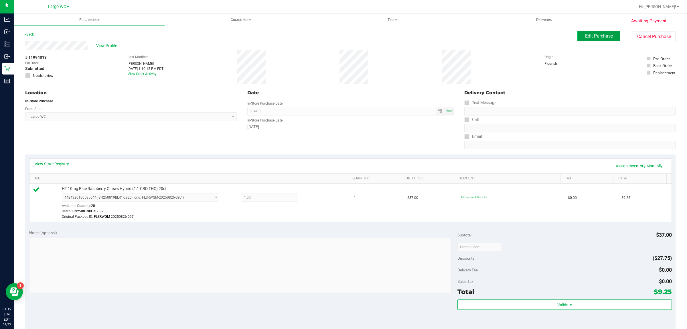
click at [593, 37] on span "Edit Purchase" at bounding box center [599, 35] width 28 height 5
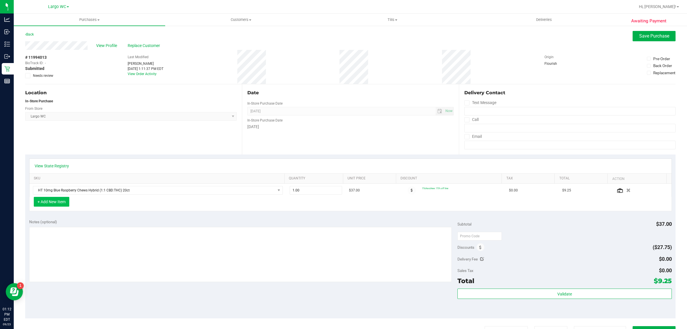
click at [56, 203] on button "+ Add New Item" at bounding box center [51, 202] width 35 height 10
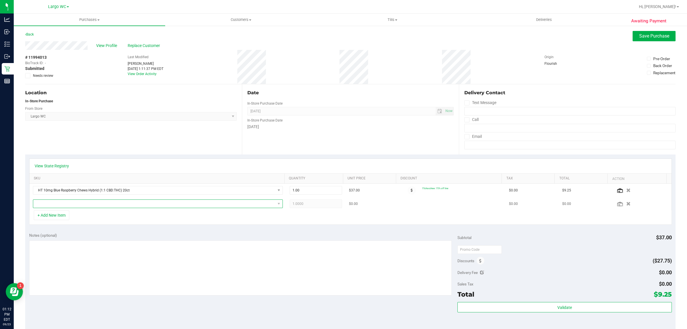
click at [137, 206] on span "NO DATA FOUND" at bounding box center [154, 203] width 242 height 8
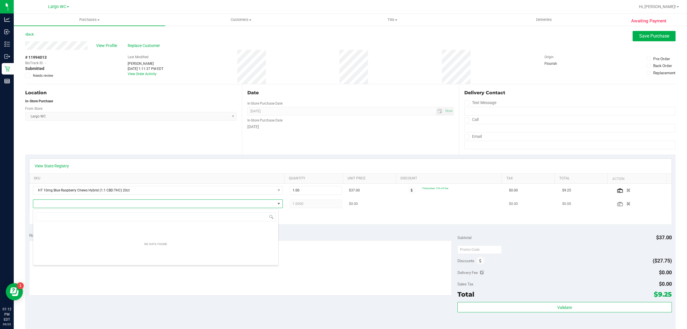
scroll to position [9, 246]
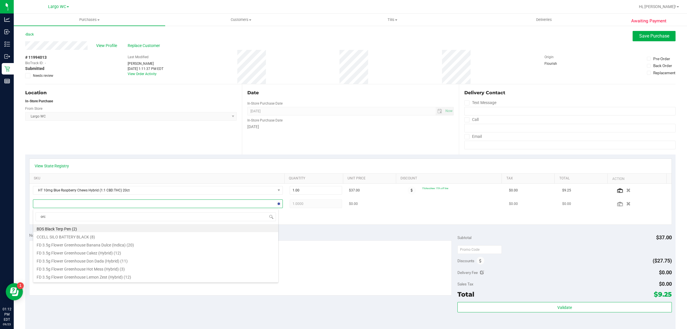
type input "orch"
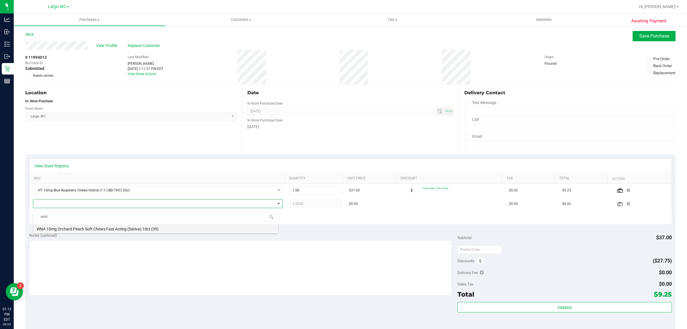
click at [184, 230] on li "WNA 10mg Orchard Peach Soft Chews Fast Acting (Sativa) 10ct (39)" at bounding box center [155, 228] width 245 height 8
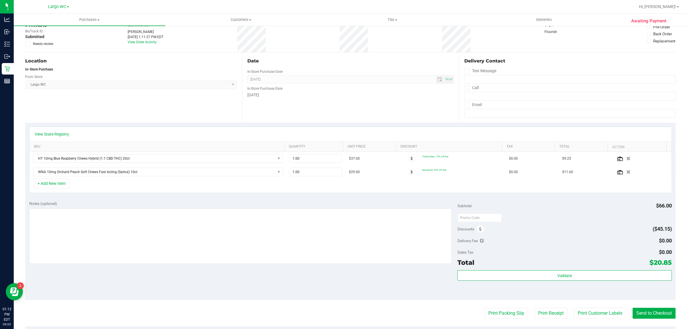
scroll to position [0, 0]
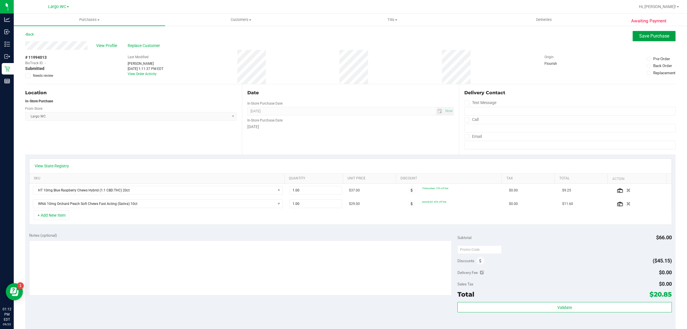
click at [639, 36] on span "Save Purchase" at bounding box center [654, 35] width 30 height 5
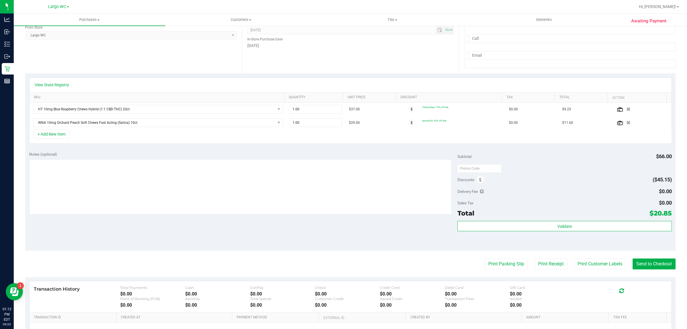
scroll to position [82, 0]
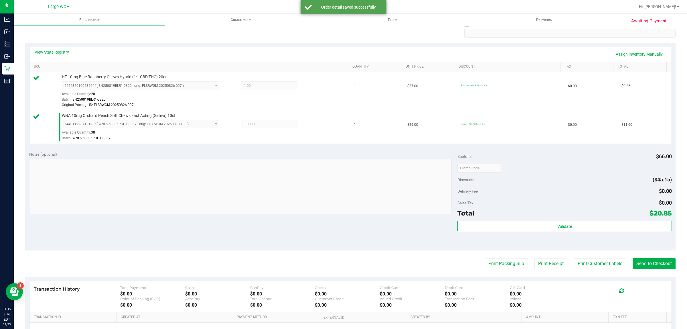
scroll to position [131, 0]
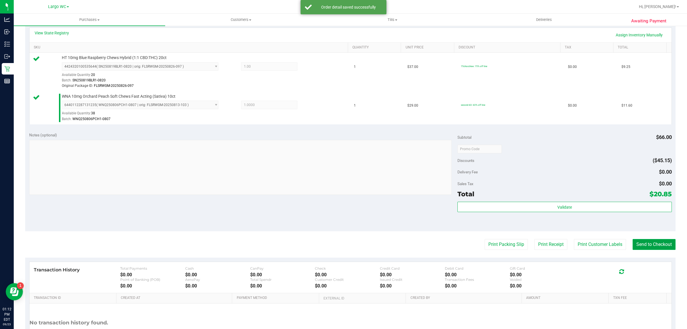
click at [643, 239] on button "Send to Checkout" at bounding box center [653, 244] width 43 height 11
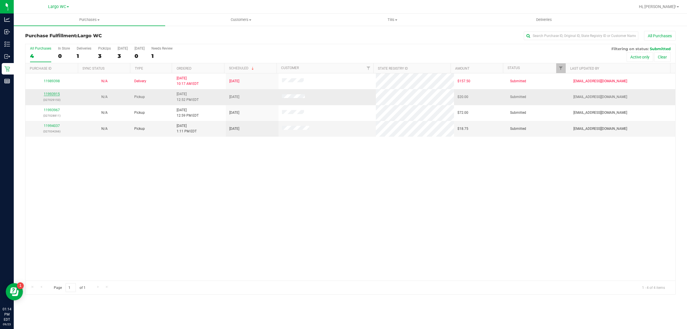
click at [55, 95] on link "11993915" at bounding box center [52, 94] width 16 height 4
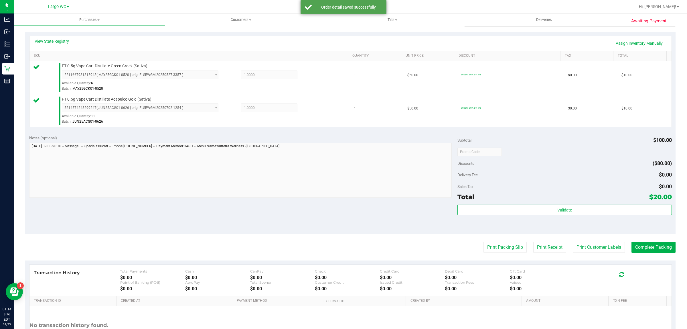
scroll to position [172, 0]
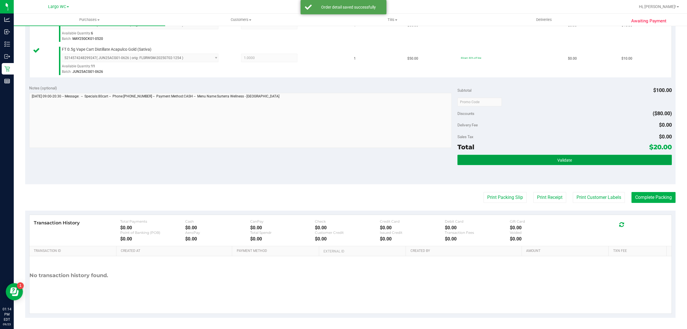
click at [580, 156] on button "Validate" at bounding box center [564, 160] width 214 height 10
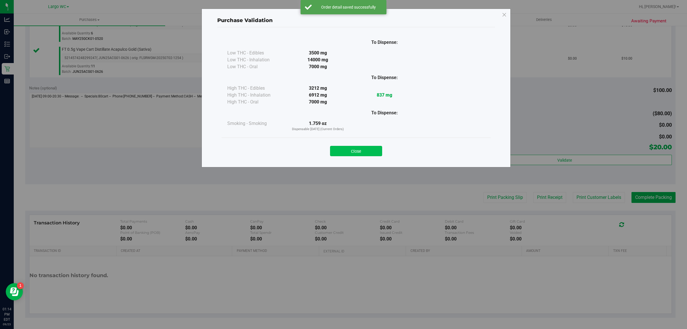
click at [361, 153] on button "Close" at bounding box center [356, 151] width 52 height 10
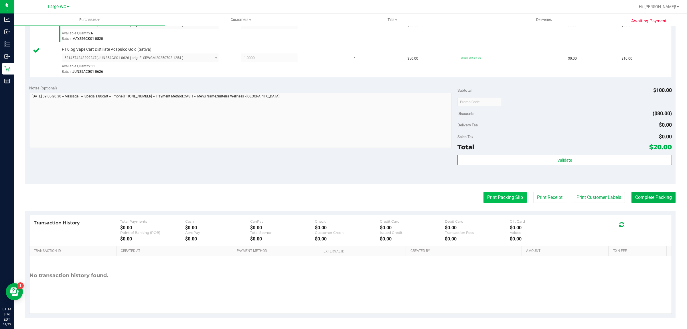
click at [494, 195] on button "Print Packing Slip" at bounding box center [504, 197] width 43 height 11
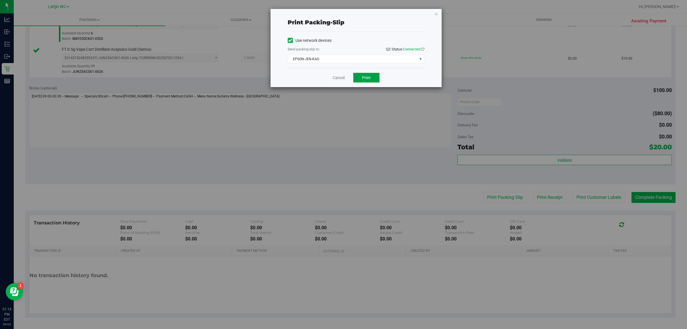
click at [368, 80] on span "Print" at bounding box center [366, 77] width 9 height 5
click at [436, 14] on icon "button" at bounding box center [436, 13] width 4 height 7
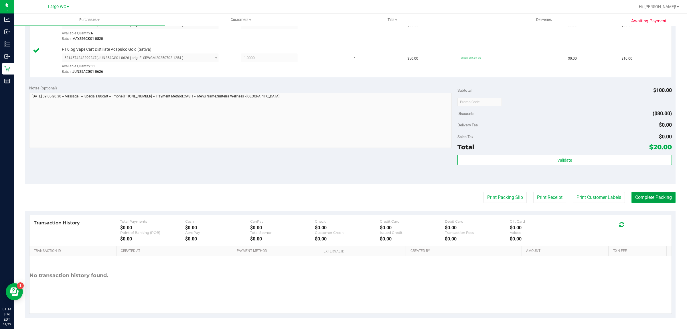
click at [661, 197] on button "Complete Packing" at bounding box center [653, 197] width 44 height 11
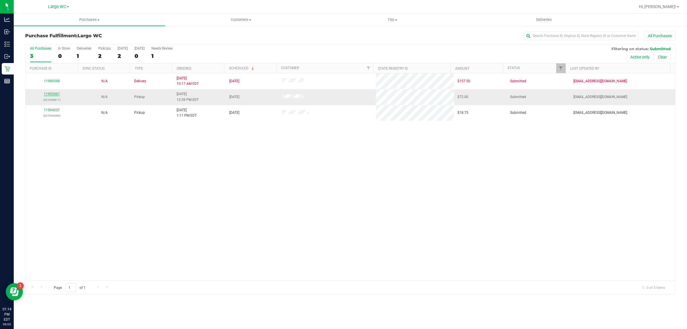
click at [55, 95] on link "11993967" at bounding box center [52, 94] width 16 height 4
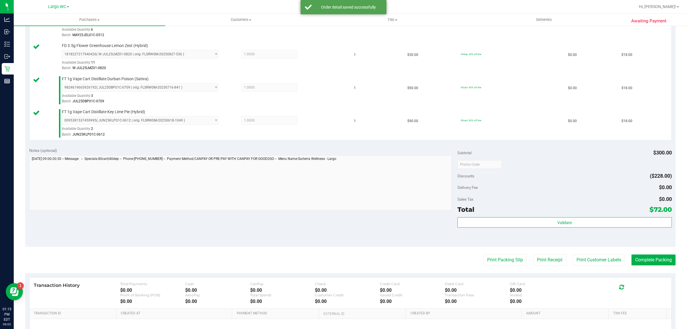
scroll to position [239, 0]
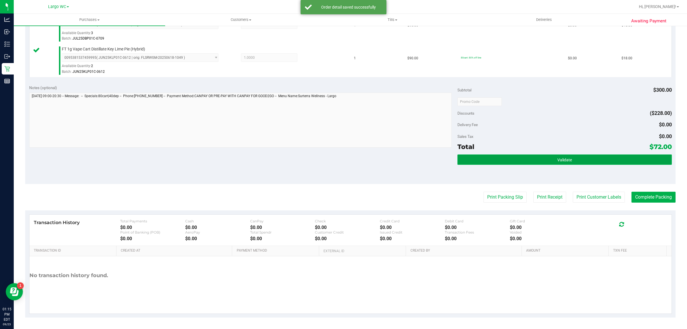
click at [567, 156] on button "Validate" at bounding box center [564, 159] width 214 height 10
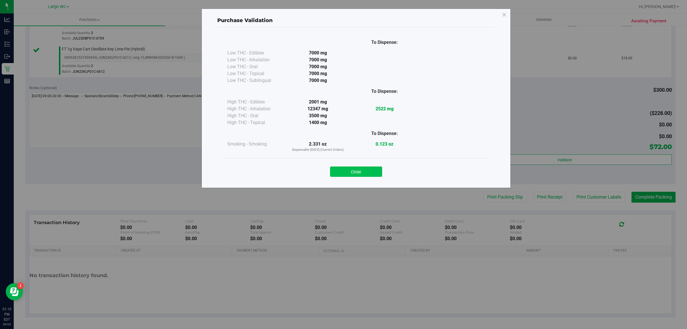
click at [361, 171] on button "Close" at bounding box center [356, 171] width 52 height 10
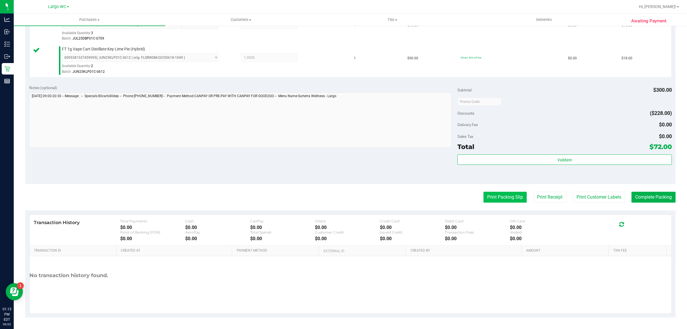
click at [499, 200] on button "Print Packing Slip" at bounding box center [504, 196] width 43 height 11
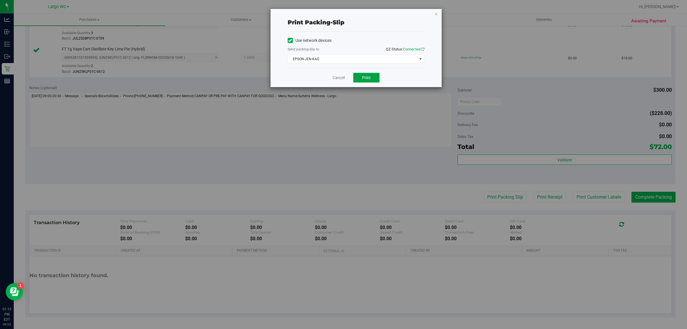
click at [368, 77] on span "Print" at bounding box center [366, 77] width 9 height 5
click at [435, 17] on icon "button" at bounding box center [436, 13] width 4 height 7
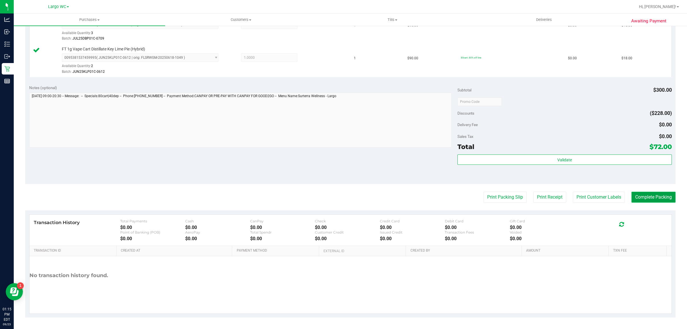
click at [644, 195] on button "Complete Packing" at bounding box center [653, 196] width 44 height 11
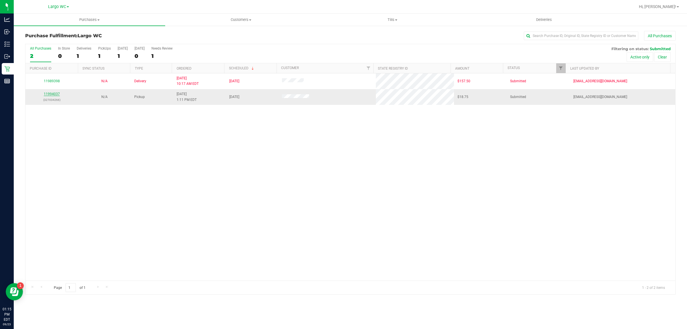
click at [52, 95] on link "11994037" at bounding box center [52, 94] width 16 height 4
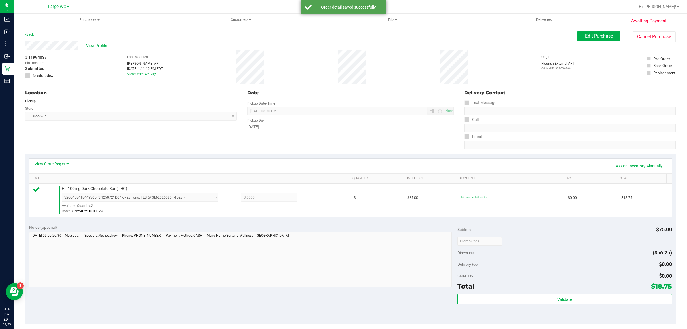
click at [551, 312] on div "Validate" at bounding box center [564, 307] width 214 height 26
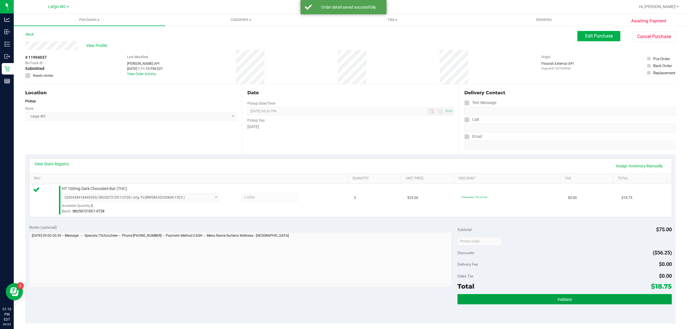
click at [540, 300] on button "Validate" at bounding box center [564, 299] width 214 height 10
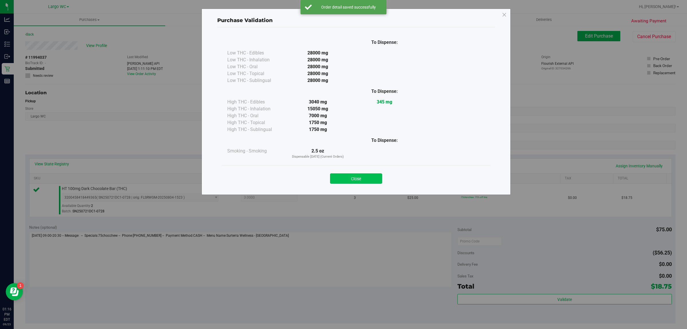
click at [374, 175] on button "Close" at bounding box center [356, 178] width 52 height 10
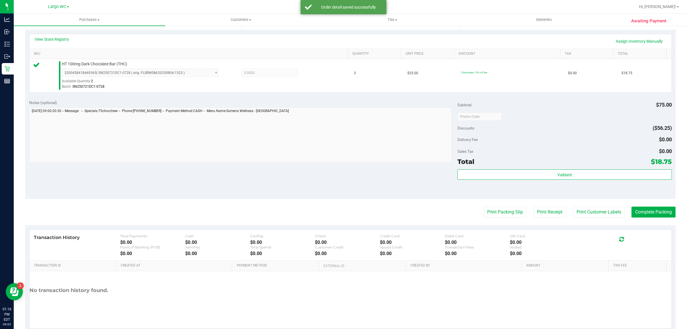
scroll to position [139, 0]
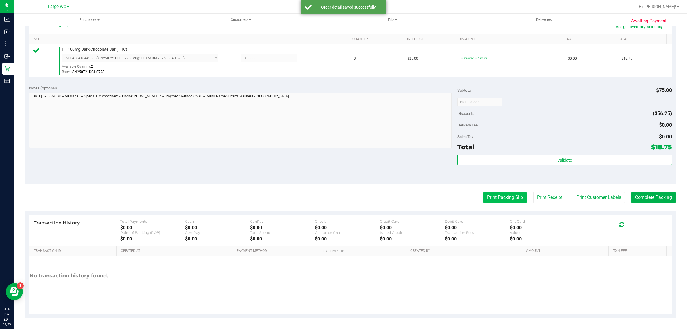
click at [499, 197] on button "Print Packing Slip" at bounding box center [504, 197] width 43 height 11
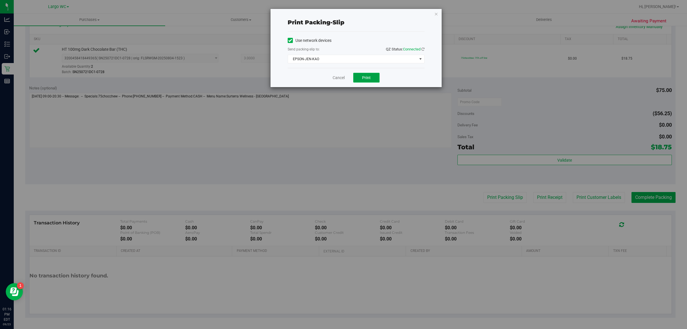
click at [372, 73] on button "Print" at bounding box center [366, 78] width 26 height 10
click at [436, 13] on icon "button" at bounding box center [436, 13] width 4 height 7
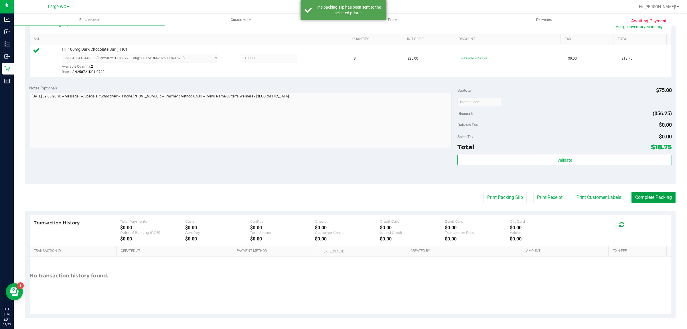
click at [646, 193] on button "Complete Packing" at bounding box center [653, 197] width 44 height 11
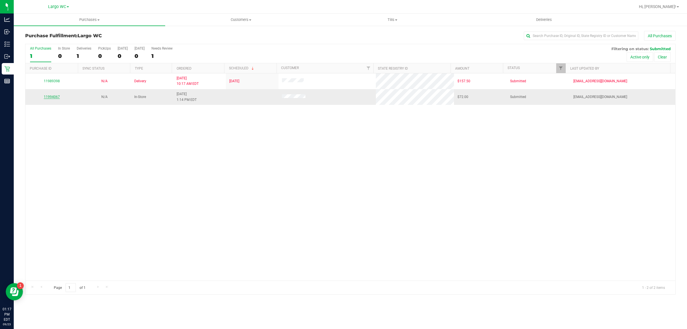
click at [55, 98] on link "11994067" at bounding box center [52, 97] width 16 height 4
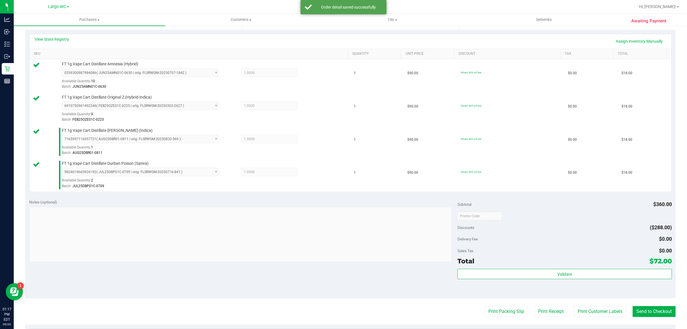
scroll to position [239, 0]
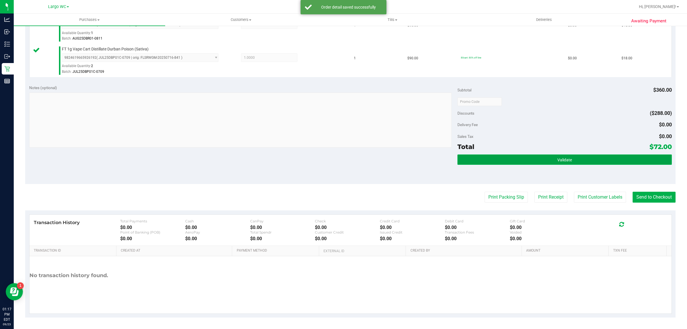
click at [559, 157] on button "Validate" at bounding box center [564, 159] width 214 height 10
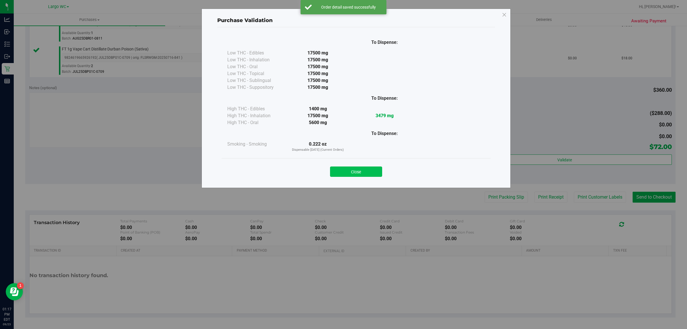
click at [355, 171] on button "Close" at bounding box center [356, 171] width 52 height 10
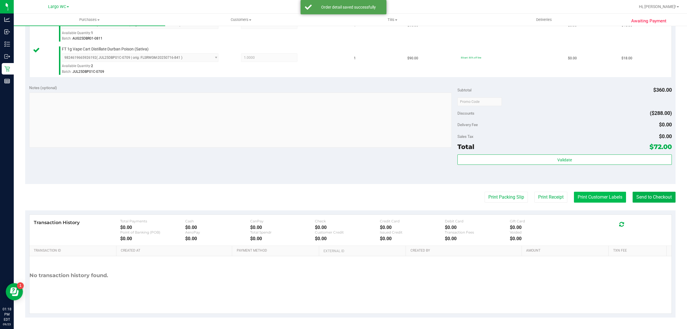
click at [593, 201] on button "Print Customer Labels" at bounding box center [600, 196] width 52 height 11
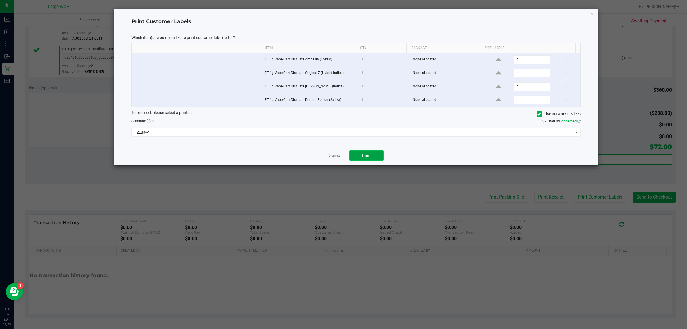
click at [368, 158] on span "Print" at bounding box center [366, 155] width 9 height 5
click at [592, 13] on icon "button" at bounding box center [592, 13] width 4 height 7
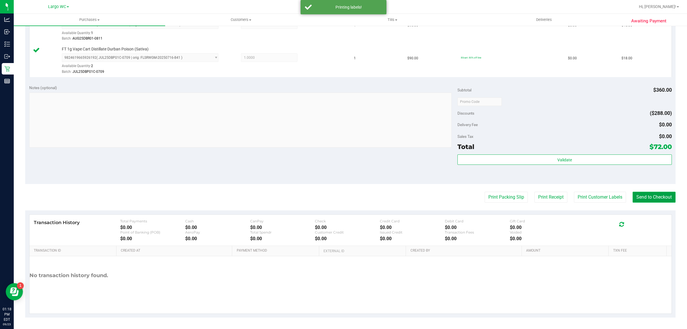
click at [646, 195] on button "Send to Checkout" at bounding box center [653, 196] width 43 height 11
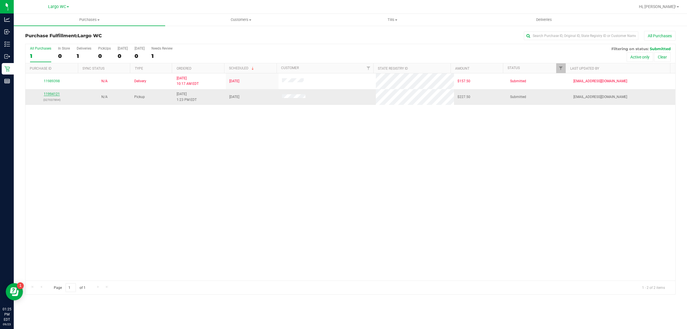
click at [50, 93] on link "11994121" at bounding box center [52, 94] width 16 height 4
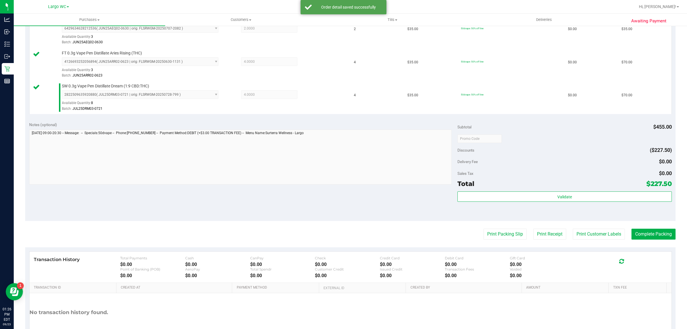
scroll to position [239, 0]
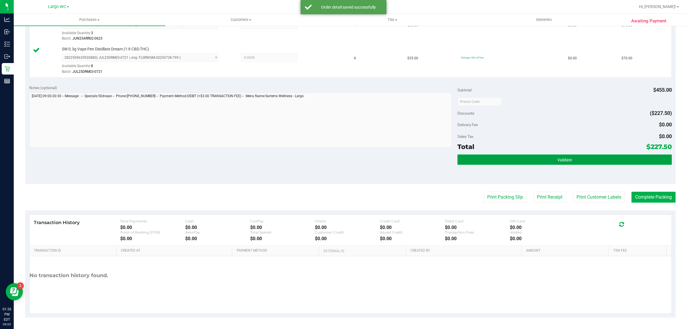
click at [576, 164] on button "Validate" at bounding box center [564, 159] width 214 height 10
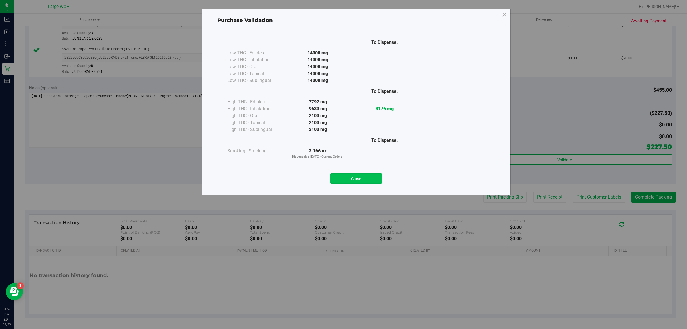
click at [364, 177] on button "Close" at bounding box center [356, 178] width 52 height 10
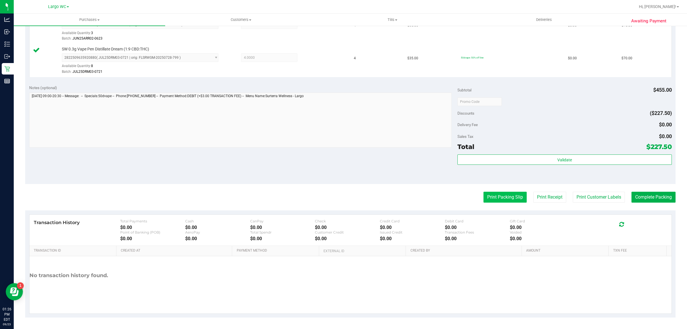
click at [501, 197] on button "Print Packing Slip" at bounding box center [504, 196] width 43 height 11
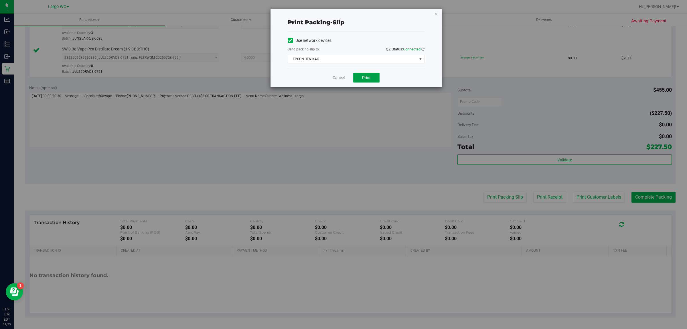
click at [378, 75] on button "Print" at bounding box center [366, 78] width 26 height 10
click at [436, 14] on icon "button" at bounding box center [436, 13] width 4 height 7
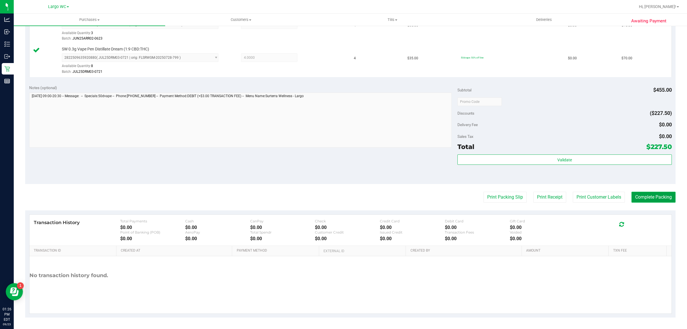
click at [650, 195] on button "Complete Packing" at bounding box center [653, 196] width 44 height 11
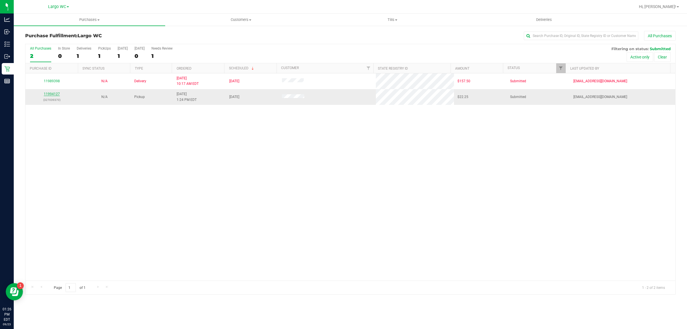
click at [52, 93] on link "11994127" at bounding box center [52, 94] width 16 height 4
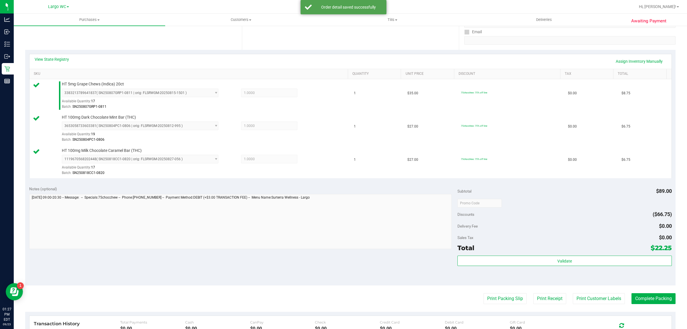
scroll to position [205, 0]
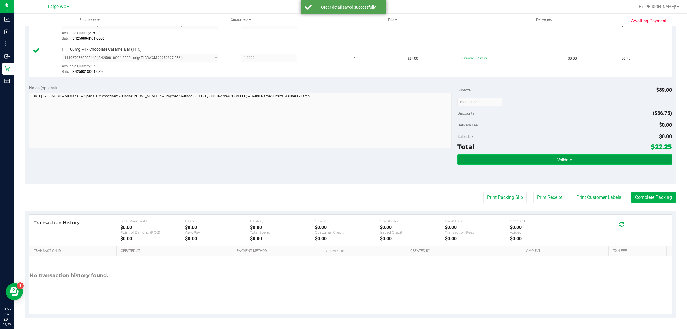
click at [575, 156] on button "Validate" at bounding box center [564, 159] width 214 height 10
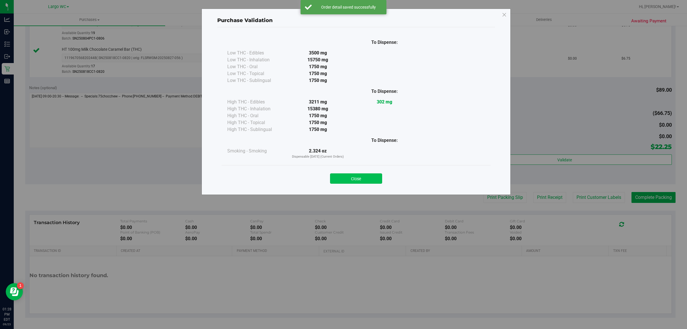
click at [359, 174] on button "Close" at bounding box center [356, 178] width 52 height 10
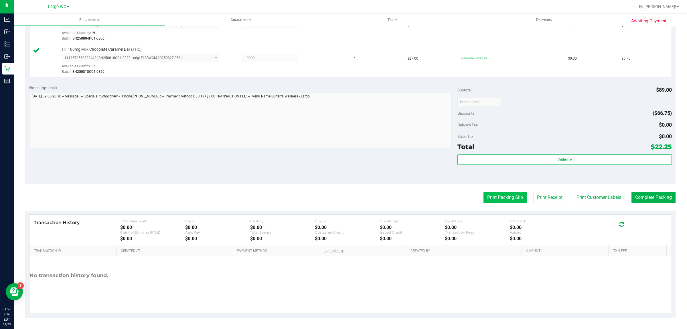
click at [497, 198] on button "Print Packing Slip" at bounding box center [504, 197] width 43 height 11
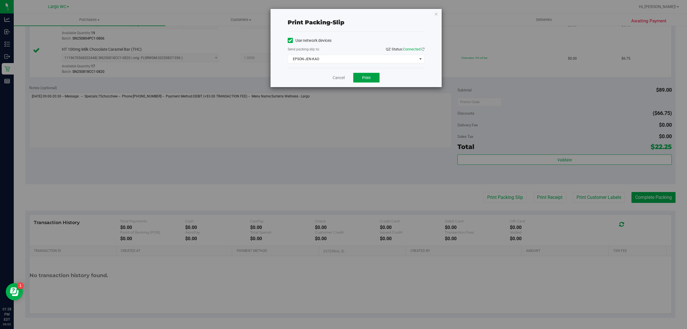
click at [369, 82] on button "Print" at bounding box center [366, 78] width 26 height 10
click at [436, 13] on icon "button" at bounding box center [436, 13] width 4 height 7
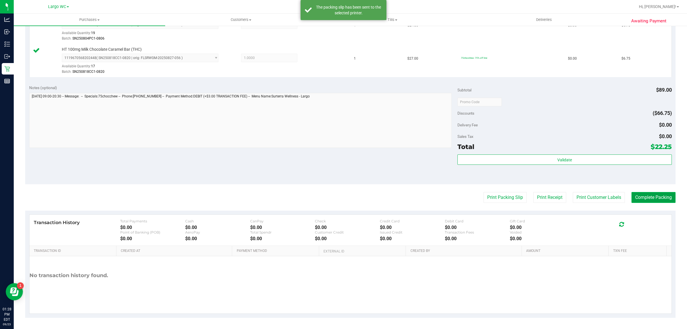
click at [654, 201] on button "Complete Packing" at bounding box center [653, 197] width 44 height 11
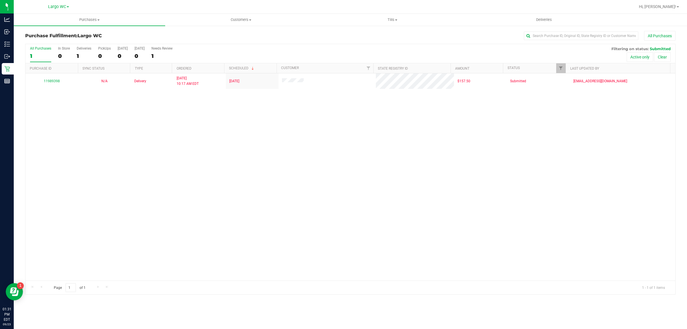
click at [109, 129] on div "11989398 N/A Delivery 9/23/2025 10:17 AM EDT 9/26/2025 $157.50 Submitted hmckei…" at bounding box center [350, 176] width 650 height 207
click at [101, 21] on span "Purchases" at bounding box center [89, 19] width 151 height 5
click at [79, 33] on li "Summary of purchases" at bounding box center [89, 34] width 151 height 7
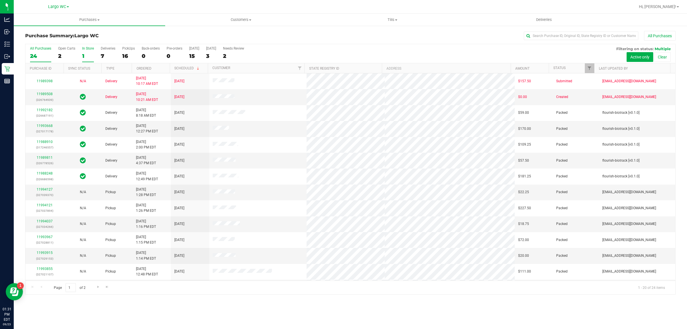
click at [88, 54] on div "1" at bounding box center [88, 56] width 12 height 7
click at [0, 0] on input "In Store 1" at bounding box center [0, 0] width 0 height 0
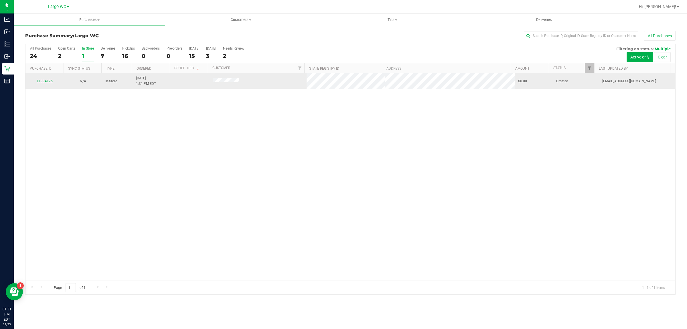
click at [43, 82] on link "11994175" at bounding box center [45, 81] width 16 height 4
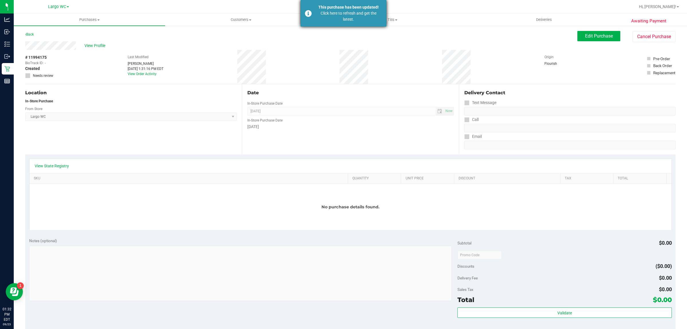
click at [346, 13] on div "Click here to refresh and get the latest." at bounding box center [348, 16] width 67 height 12
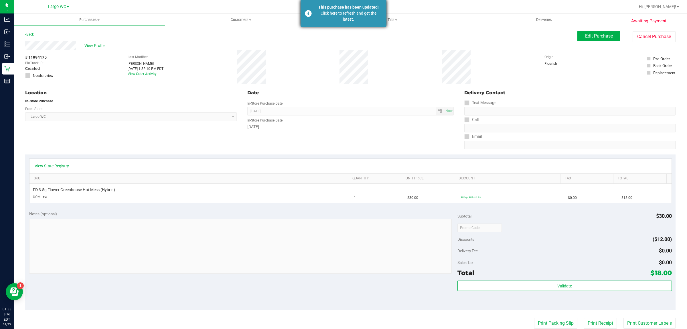
click at [354, 16] on div "Click here to refresh and get the latest." at bounding box center [348, 16] width 67 height 12
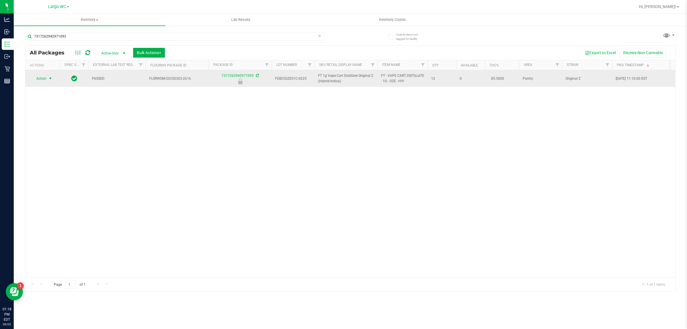
type input "7317262942971093"
click at [48, 80] on span "select" at bounding box center [50, 78] width 5 height 5
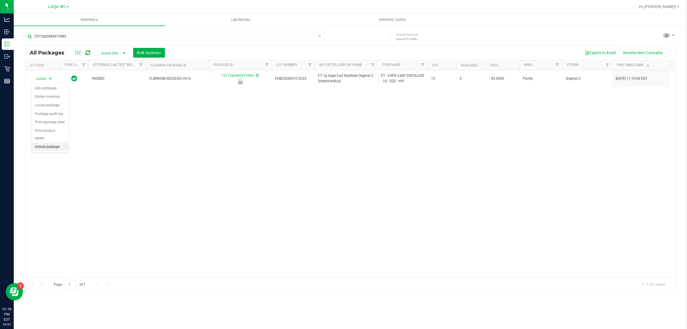
click at [56, 143] on li "Unlock package" at bounding box center [49, 147] width 37 height 9
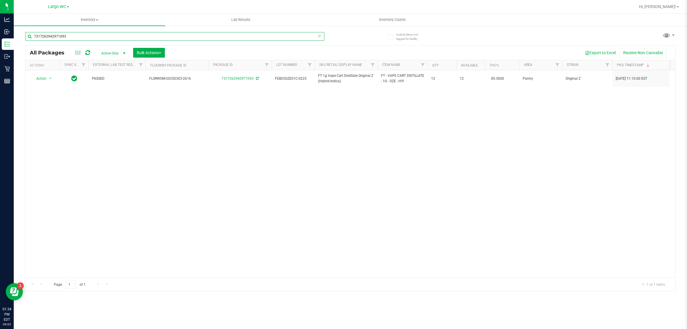
click at [46, 37] on input "7317262942971093" at bounding box center [174, 36] width 299 height 9
click at [48, 36] on input "7317262942971093" at bounding box center [174, 36] width 299 height 9
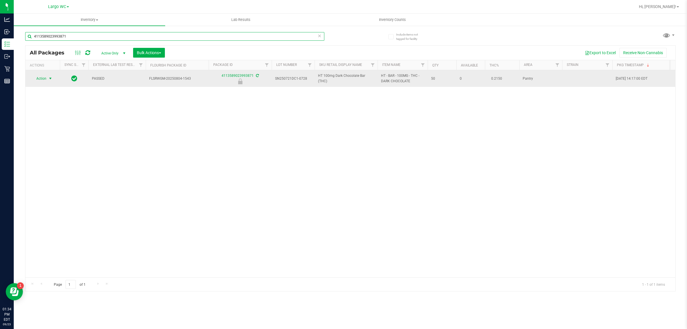
type input "4113589023993871"
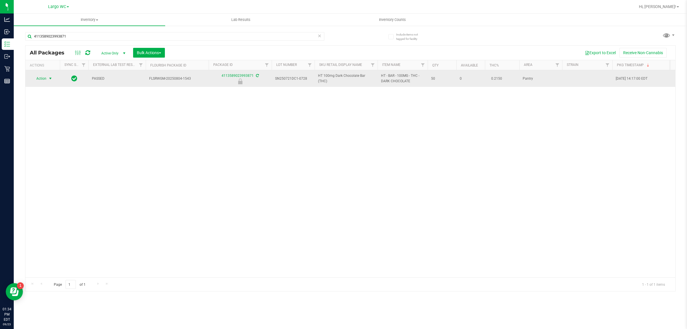
click at [50, 79] on span "select" at bounding box center [50, 78] width 5 height 5
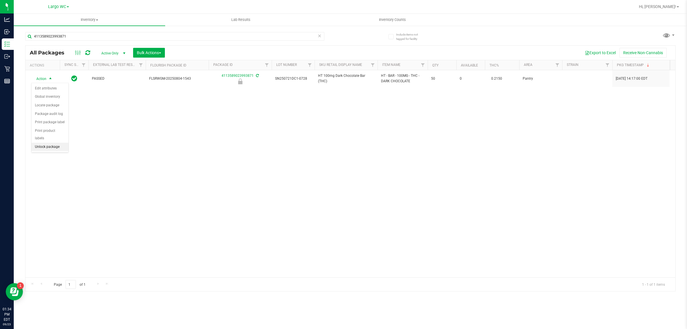
click at [48, 143] on li "Unlock package" at bounding box center [49, 147] width 37 height 9
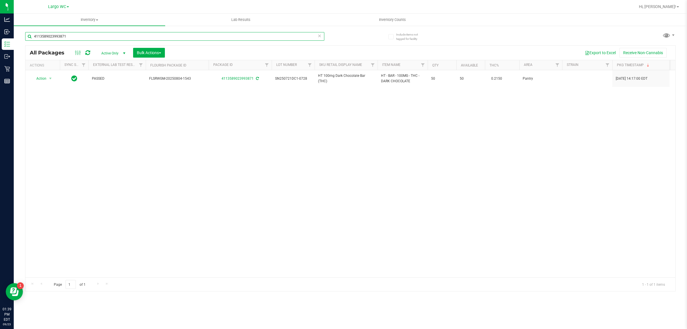
click at [56, 35] on input "4113589023993871" at bounding box center [174, 36] width 299 height 9
click at [50, 38] on input "4113589023993871" at bounding box center [174, 36] width 299 height 9
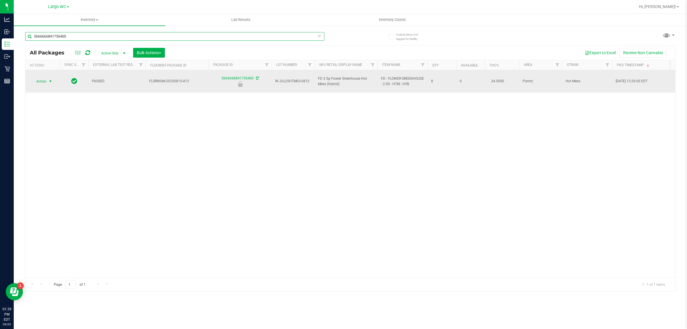
type input "5666666841756400"
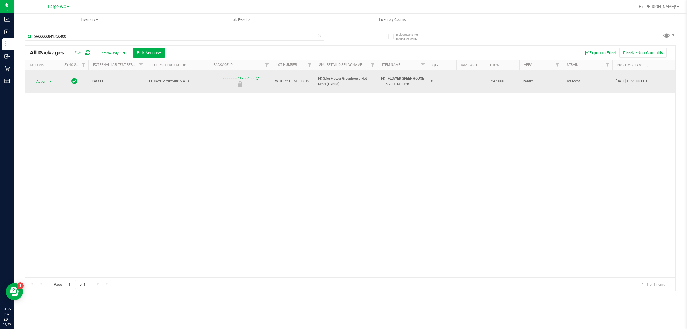
click at [51, 79] on span "select" at bounding box center [50, 81] width 5 height 5
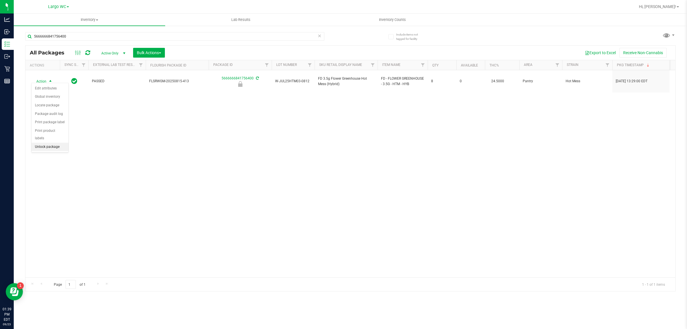
click at [44, 143] on li "Unlock package" at bounding box center [49, 147] width 37 height 9
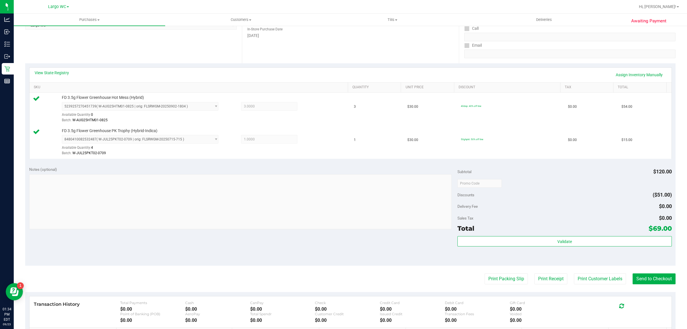
scroll to position [157, 0]
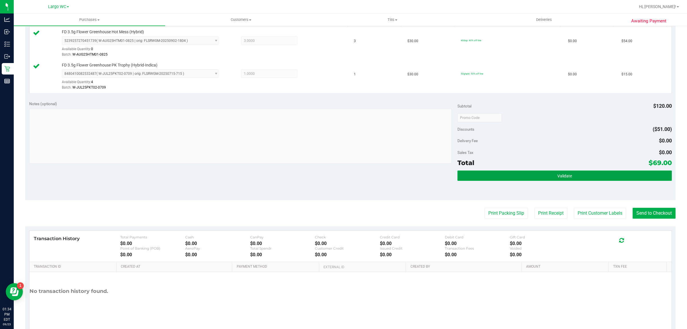
click at [551, 175] on button "Validate" at bounding box center [564, 175] width 214 height 10
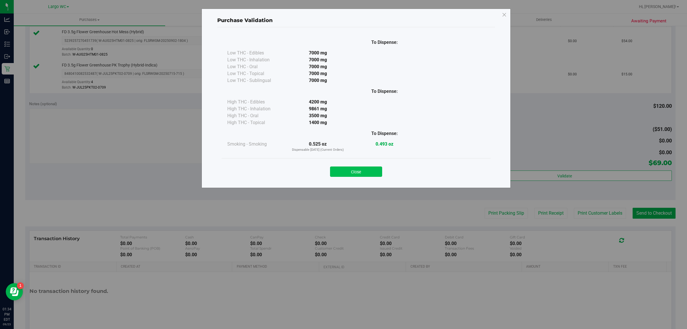
click at [370, 172] on button "Close" at bounding box center [356, 171] width 52 height 10
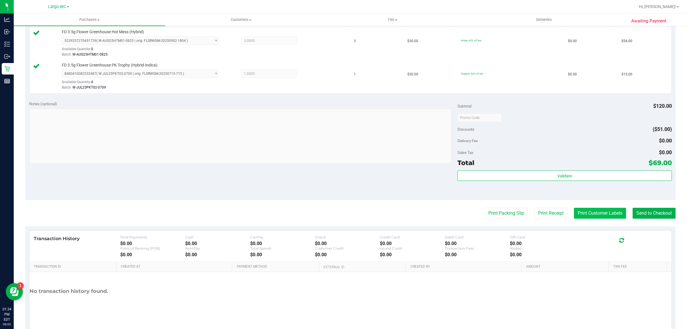
click at [590, 213] on button "Print Customer Labels" at bounding box center [600, 212] width 52 height 11
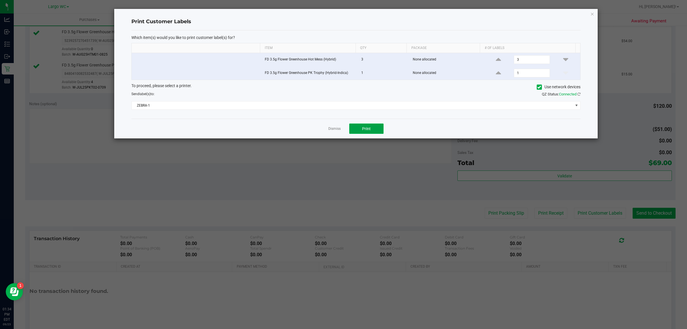
click at [368, 126] on span "Print" at bounding box center [366, 128] width 9 height 5
click at [333, 131] on div at bounding box center [355, 73] width 483 height 129
click at [335, 129] on link "Dismiss" at bounding box center [334, 128] width 12 height 5
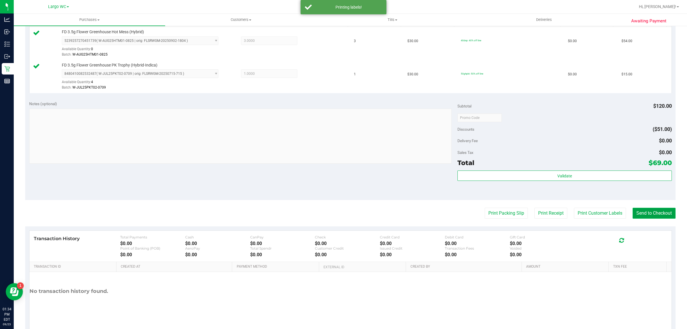
click at [654, 208] on button "Send to Checkout" at bounding box center [653, 212] width 43 height 11
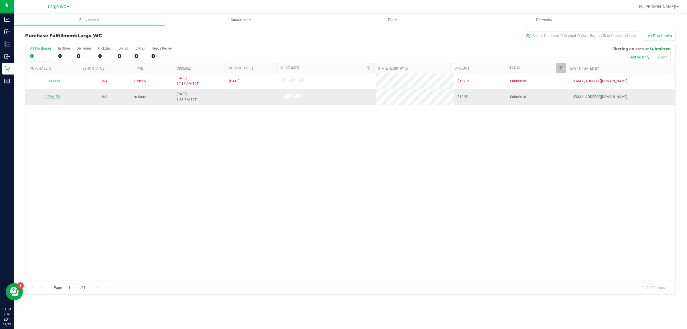
click at [56, 95] on link "11994193" at bounding box center [52, 97] width 16 height 4
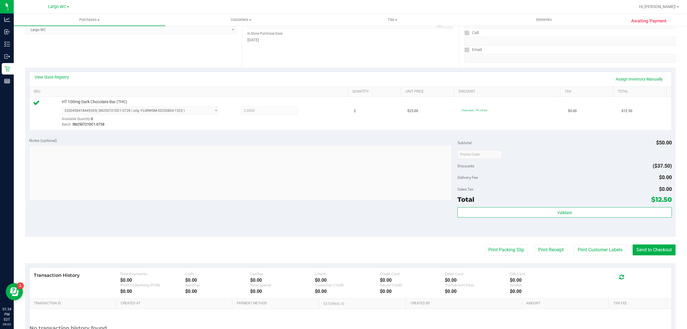
scroll to position [84, 0]
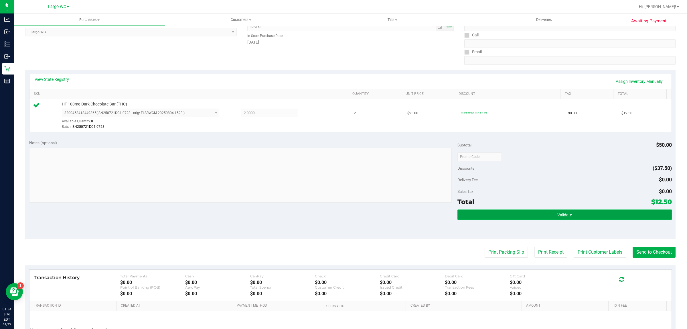
click at [539, 216] on button "Validate" at bounding box center [564, 214] width 214 height 10
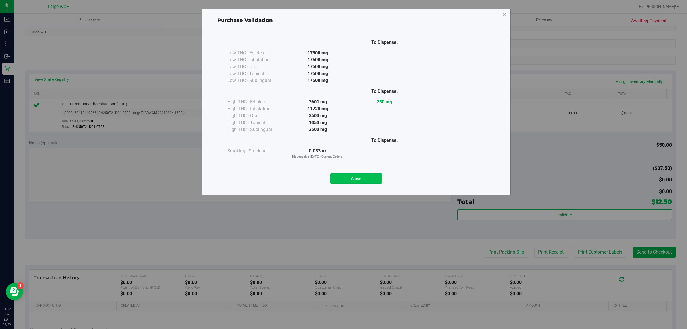
click at [365, 182] on button "Close" at bounding box center [356, 178] width 52 height 10
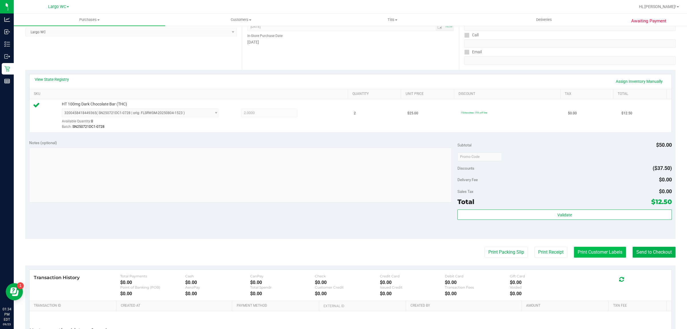
click at [574, 251] on button "Print Customer Labels" at bounding box center [600, 251] width 52 height 11
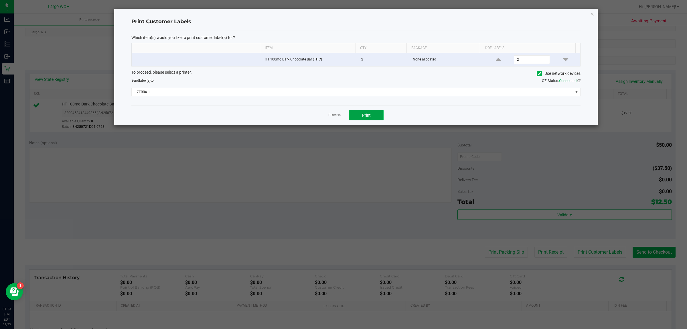
click at [366, 117] on span "Print" at bounding box center [366, 115] width 9 height 5
click at [331, 112] on app-cancel-button "Dismiss" at bounding box center [334, 115] width 12 height 6
click at [335, 116] on link "Dismiss" at bounding box center [334, 115] width 12 height 5
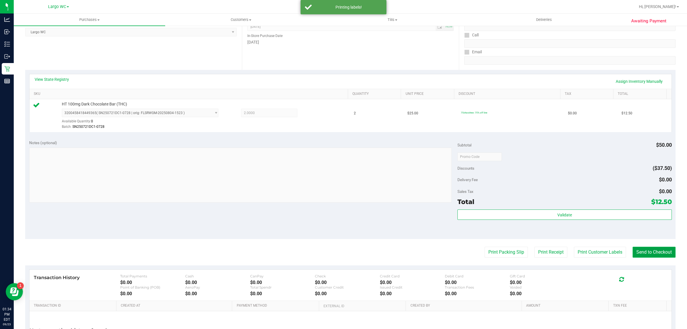
click at [646, 256] on button "Send to Checkout" at bounding box center [653, 251] width 43 height 11
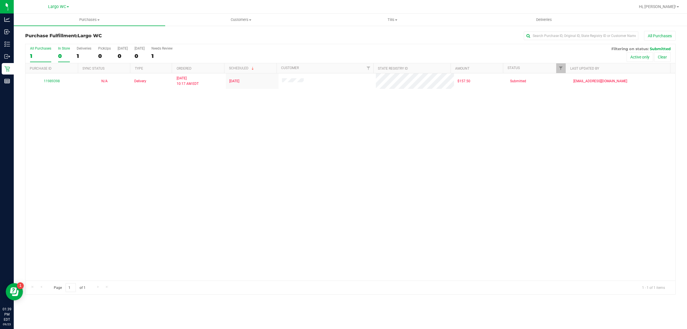
click at [62, 55] on div "0" at bounding box center [64, 56] width 12 height 7
click at [0, 0] on input "In Store 0" at bounding box center [0, 0] width 0 height 0
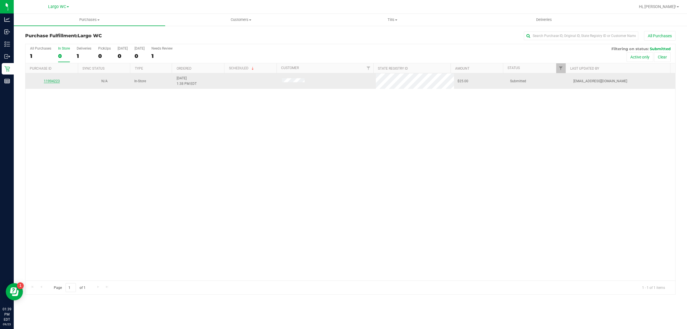
click at [49, 82] on link "11994223" at bounding box center [52, 81] width 16 height 4
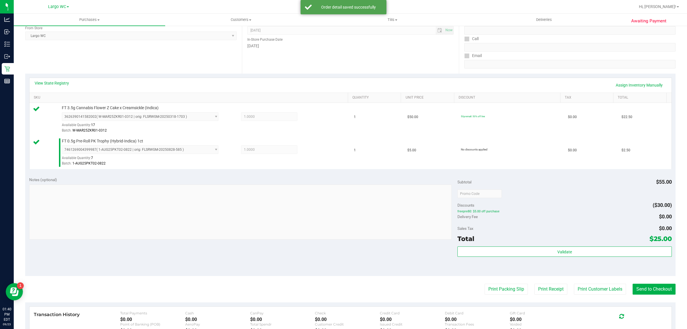
scroll to position [79, 0]
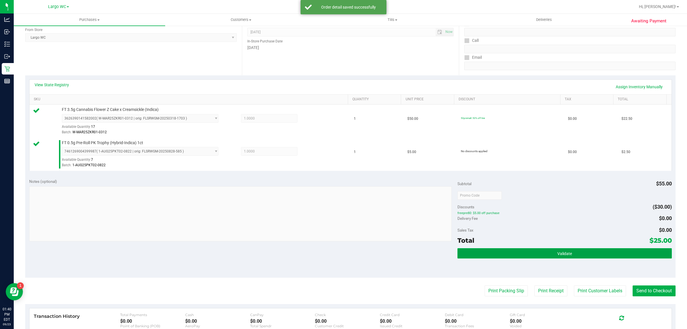
click at [561, 256] on button "Validate" at bounding box center [564, 253] width 214 height 10
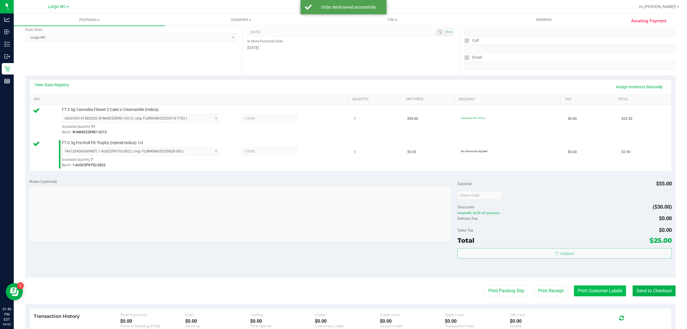
click at [585, 294] on button "Print Customer Labels" at bounding box center [600, 290] width 52 height 11
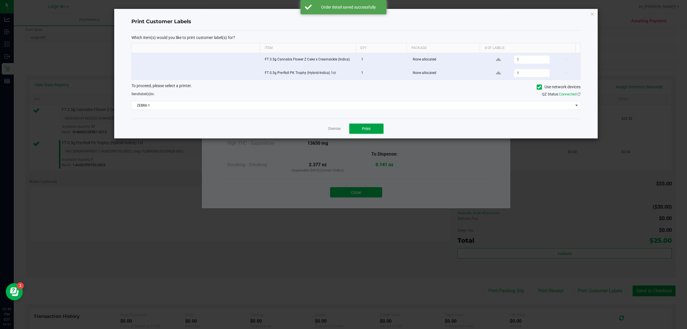
click at [376, 132] on button "Print" at bounding box center [366, 128] width 34 height 10
click at [331, 131] on link "Dismiss" at bounding box center [334, 128] width 12 height 5
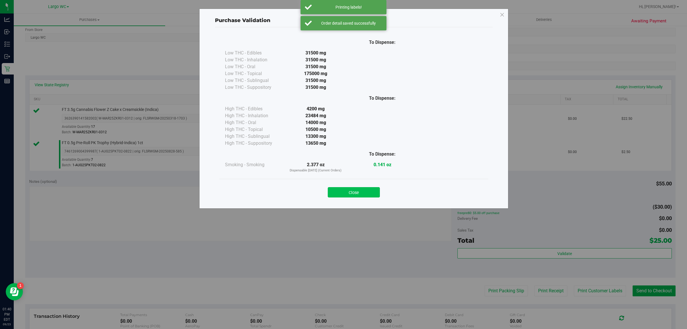
click at [354, 192] on button "Close" at bounding box center [354, 192] width 52 height 10
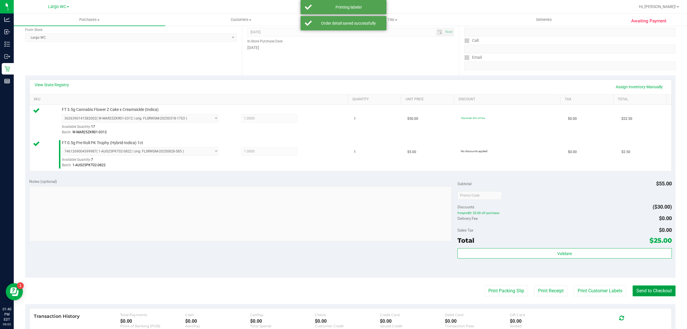
click at [643, 291] on button "Send to Checkout" at bounding box center [653, 290] width 43 height 11
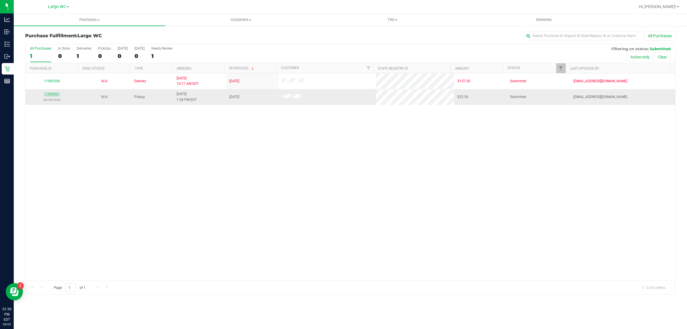
click at [56, 95] on link "11994361" at bounding box center [52, 94] width 16 height 4
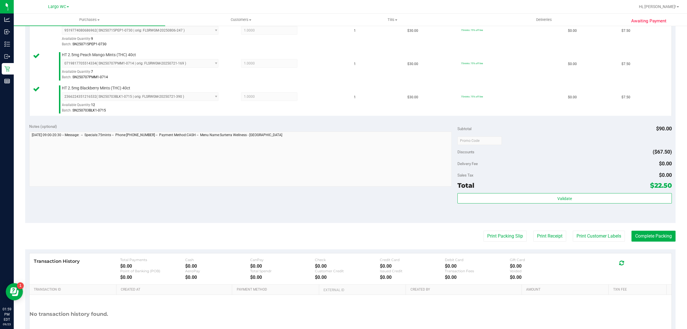
scroll to position [168, 0]
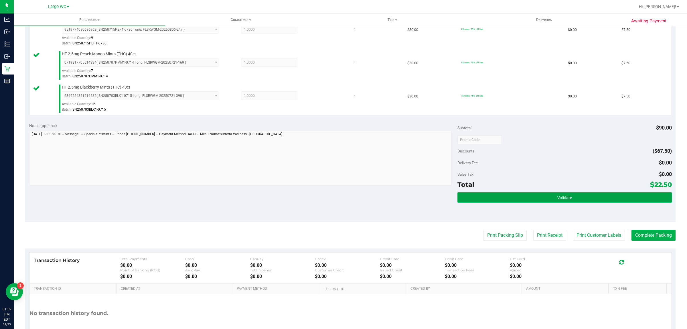
click at [557, 199] on span "Validate" at bounding box center [564, 197] width 15 height 5
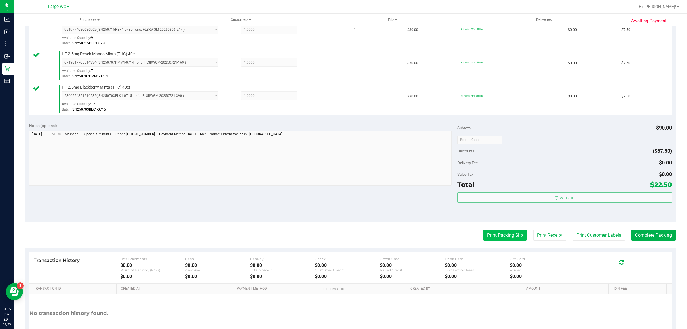
click at [496, 236] on button "Print Packing Slip" at bounding box center [504, 235] width 43 height 11
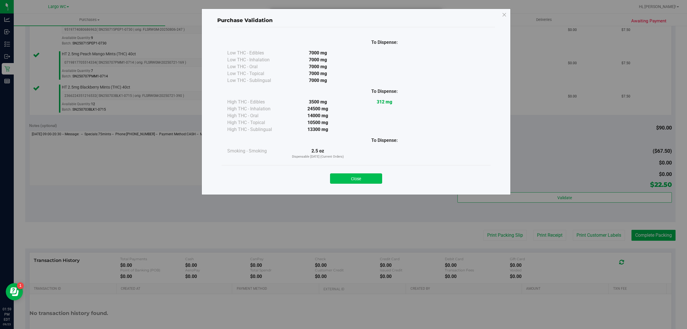
click at [352, 181] on button "Close" at bounding box center [356, 178] width 52 height 10
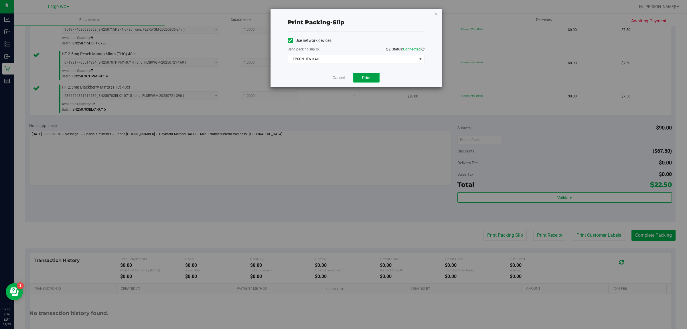
click at [367, 78] on span "Print" at bounding box center [366, 77] width 9 height 5
click at [335, 79] on link "Cancel" at bounding box center [336, 78] width 12 height 6
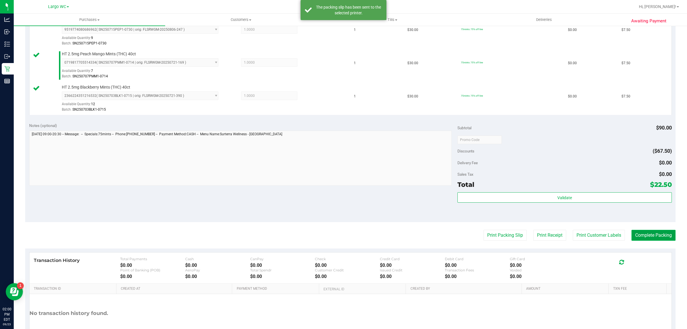
click at [643, 233] on button "Complete Packing" at bounding box center [653, 235] width 44 height 11
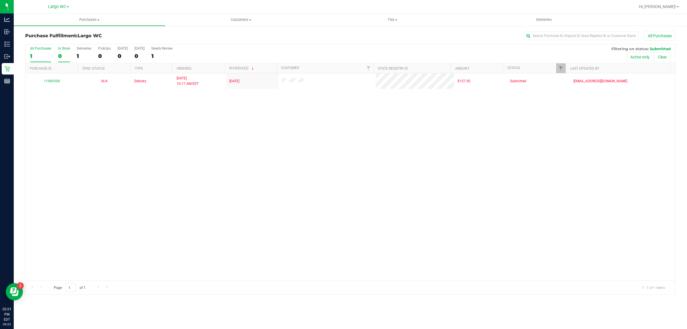
click at [64, 50] on div "In Store" at bounding box center [64, 48] width 12 height 4
click at [0, 0] on input "In Store 0" at bounding box center [0, 0] width 0 height 0
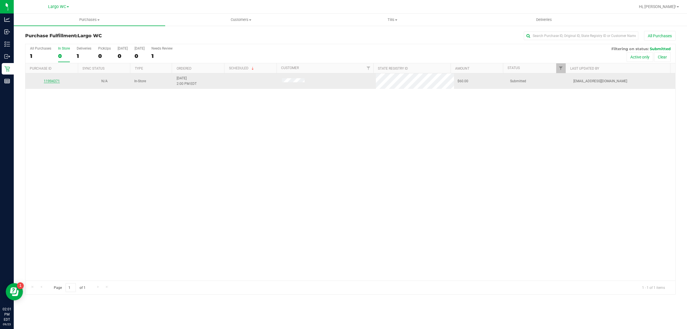
click at [54, 82] on link "11994371" at bounding box center [52, 81] width 16 height 4
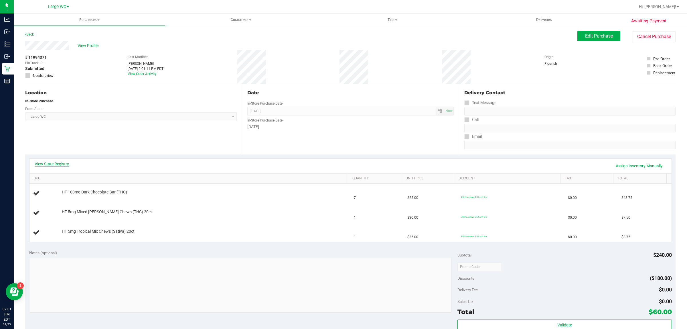
click at [66, 165] on link "View State Registry" at bounding box center [52, 164] width 34 height 6
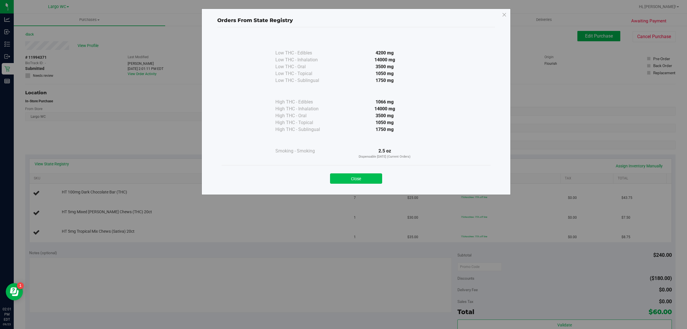
click at [356, 181] on button "Close" at bounding box center [356, 178] width 52 height 10
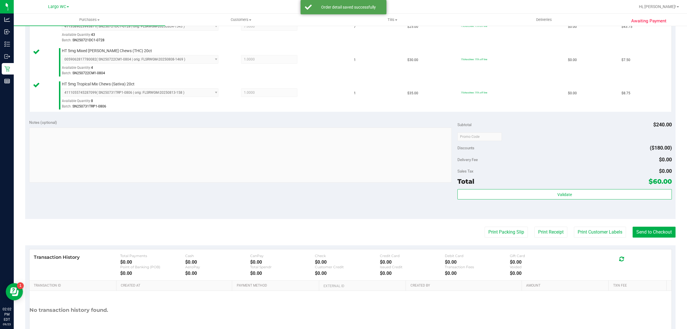
scroll to position [170, 0]
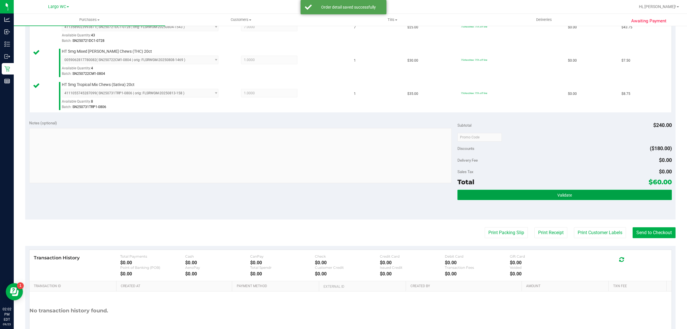
click at [584, 192] on button "Validate" at bounding box center [564, 194] width 214 height 10
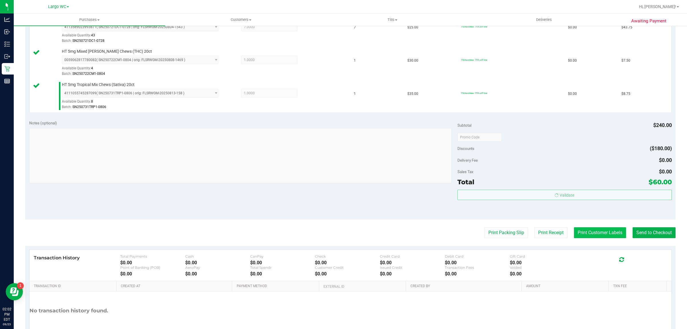
click at [582, 231] on button "Print Customer Labels" at bounding box center [600, 232] width 52 height 11
click at [574, 227] on button "Print Customer Labels" at bounding box center [600, 232] width 52 height 11
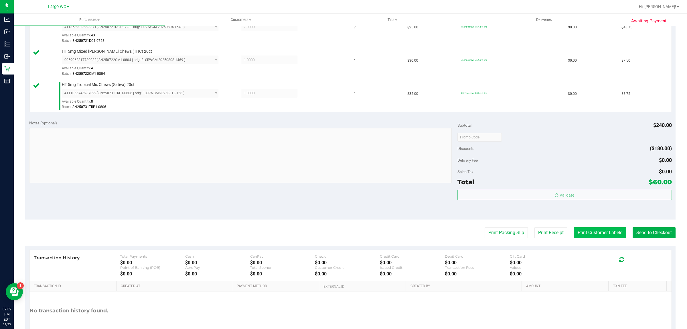
click at [574, 227] on button "Print Customer Labels" at bounding box center [600, 232] width 52 height 11
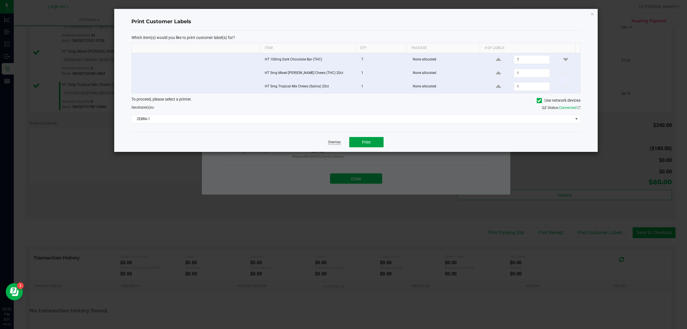
click at [365, 147] on button "Print" at bounding box center [366, 142] width 34 height 10
click at [335, 145] on link "Dismiss" at bounding box center [334, 142] width 12 height 5
click at [574, 227] on button "Print Customer Labels" at bounding box center [600, 232] width 52 height 11
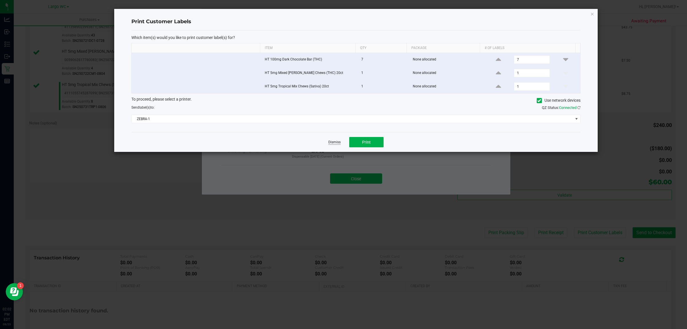
click at [574, 227] on button "Print Customer Labels" at bounding box center [600, 232] width 52 height 11
click button "button" at bounding box center [592, 13] width 4 height 7
click at [574, 227] on button "Print Customer Labels" at bounding box center [600, 232] width 52 height 11
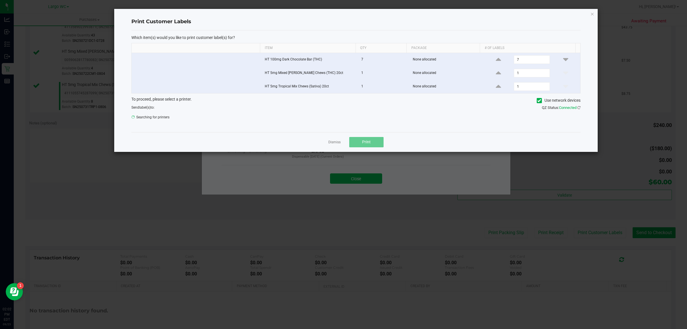
click at [574, 227] on button "Print Customer Labels" at bounding box center [600, 232] width 52 height 11
click at [337, 142] on div at bounding box center [317, 140] width 67 height 15
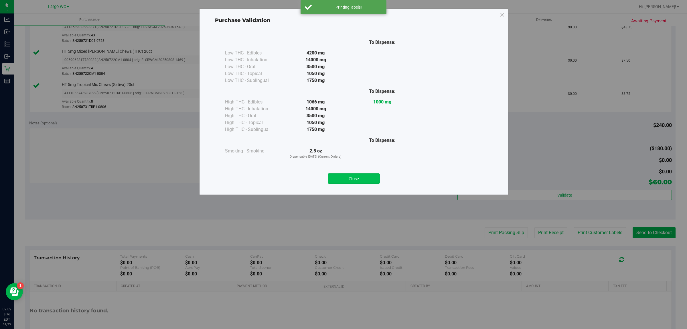
click at [354, 179] on button "Close" at bounding box center [354, 178] width 52 height 10
click at [574, 227] on button "Print Customer Labels" at bounding box center [600, 232] width 52 height 11
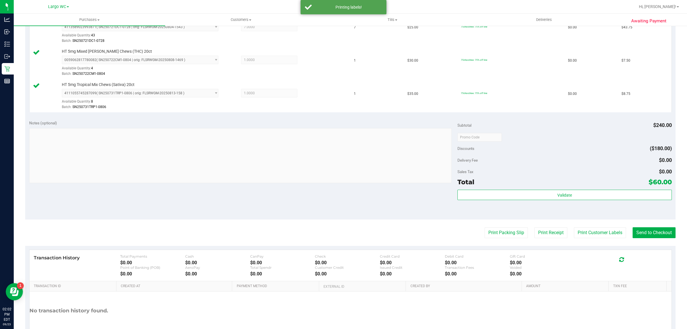
click at [574, 227] on button "Print Customer Labels" at bounding box center [600, 232] width 52 height 11
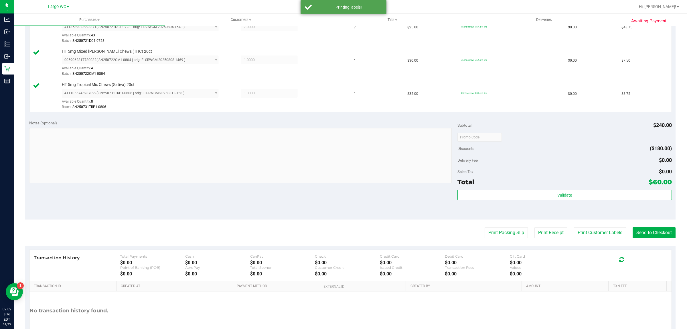
click at [574, 227] on button "Print Customer Labels" at bounding box center [600, 232] width 52 height 11
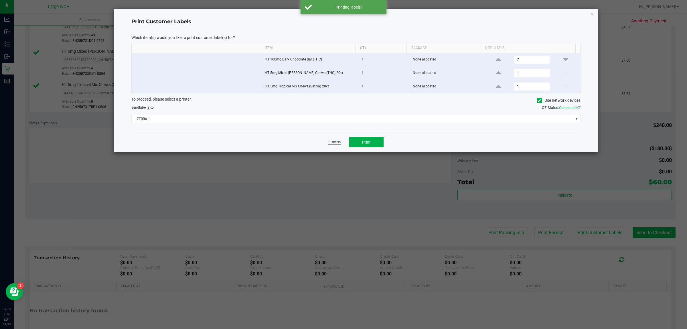
click at [329, 142] on link "Dismiss" at bounding box center [334, 142] width 12 height 5
click at [574, 227] on button "Print Customer Labels" at bounding box center [600, 232] width 52 height 11
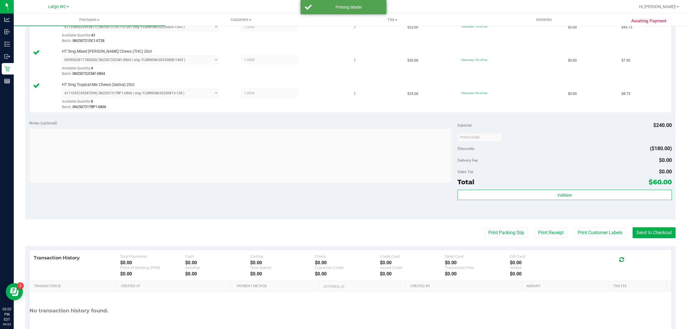
click at [574, 227] on button "Print Customer Labels" at bounding box center [600, 232] width 52 height 11
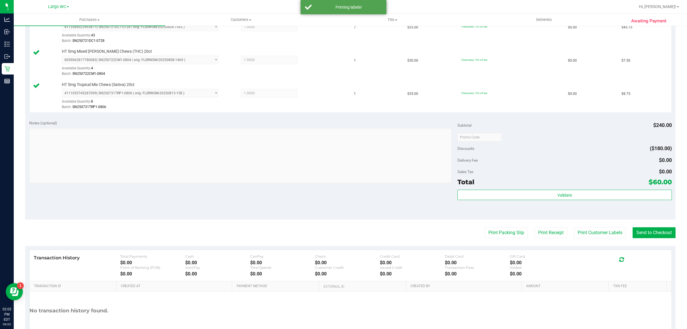
click at [574, 227] on button "Print Customer Labels" at bounding box center [600, 232] width 52 height 11
click at [650, 231] on button "Send to Checkout" at bounding box center [653, 232] width 43 height 11
click at [632, 227] on button "Send to Checkout" at bounding box center [653, 232] width 43 height 11
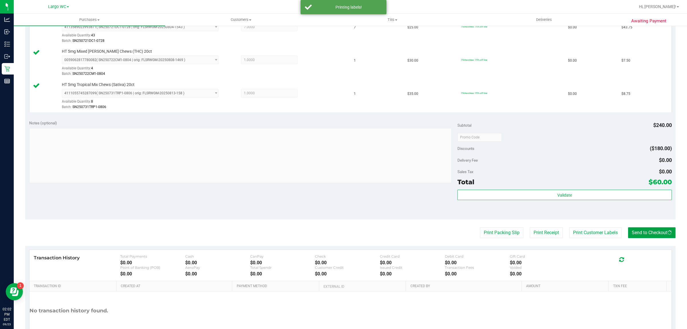
click at [628, 227] on button "Send to Checkout" at bounding box center [652, 232] width 48 height 11
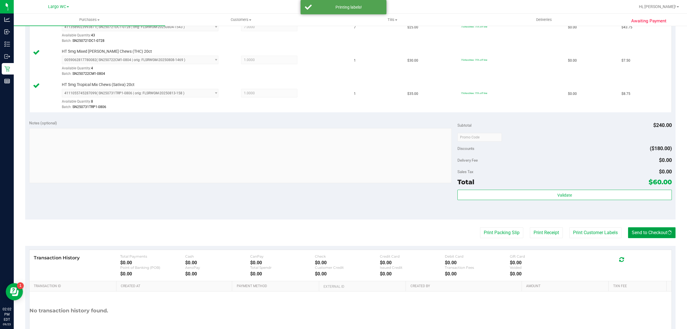
click at [628, 227] on button "Send to Checkout" at bounding box center [652, 232] width 48 height 11
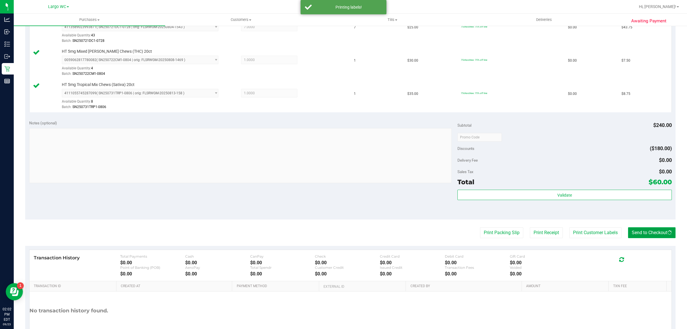
click at [628, 227] on button "Send to Checkout" at bounding box center [652, 232] width 48 height 11
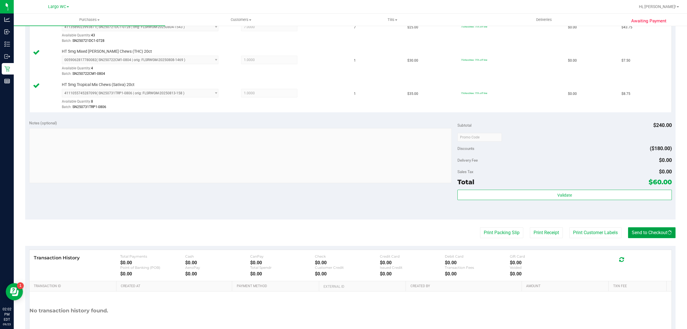
click at [628, 227] on button "Send to Checkout" at bounding box center [652, 232] width 48 height 11
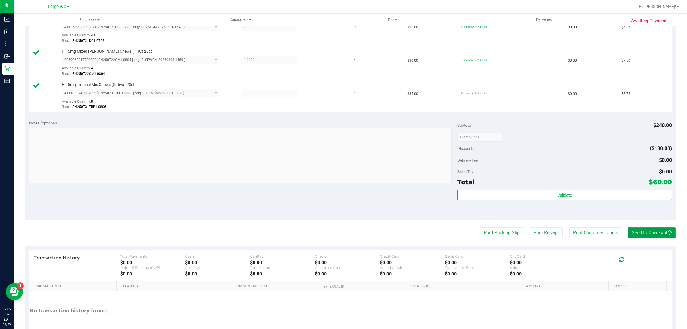
click at [628, 227] on button "Send to Checkout" at bounding box center [652, 232] width 48 height 11
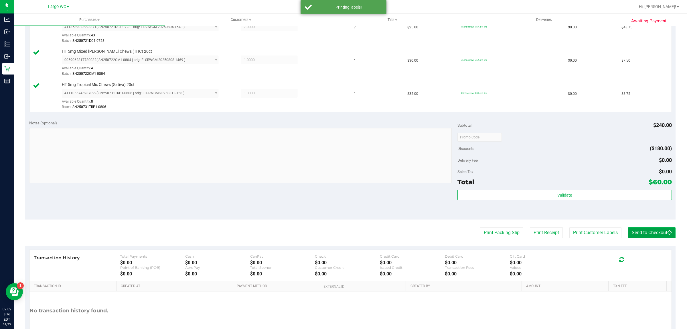
click at [628, 227] on button "Send to Checkout" at bounding box center [652, 232] width 48 height 11
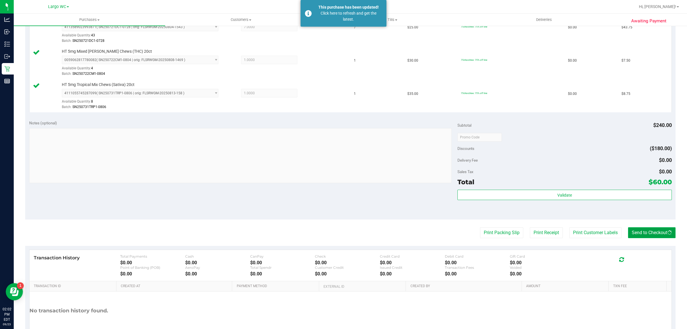
click at [628, 227] on button "Send to Checkout" at bounding box center [652, 232] width 48 height 11
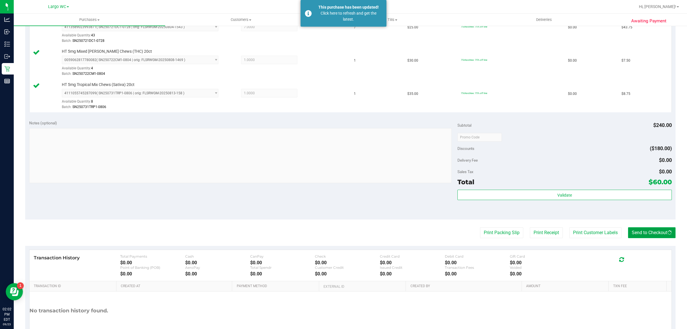
click at [628, 227] on button "Send to Checkout" at bounding box center [652, 232] width 48 height 11
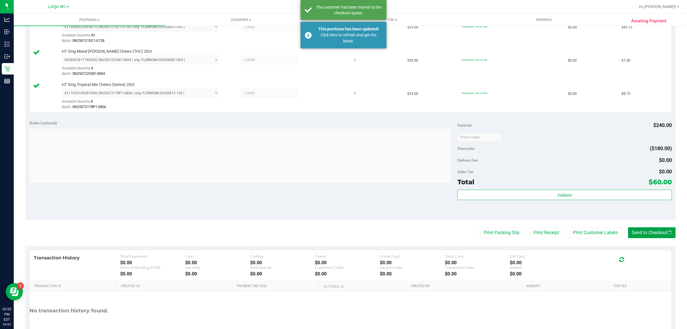
click at [628, 227] on button "Send to Checkout" at bounding box center [652, 232] width 48 height 11
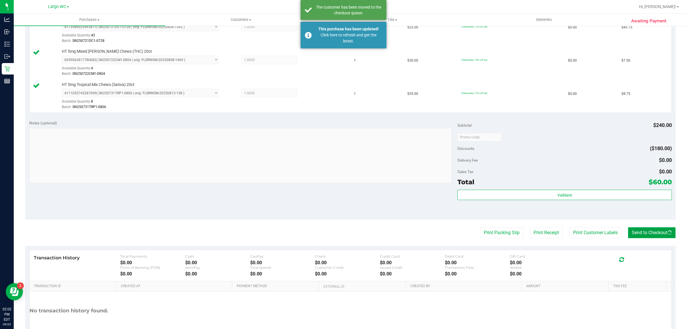
click at [628, 227] on button "Send to Checkout" at bounding box center [652, 232] width 48 height 11
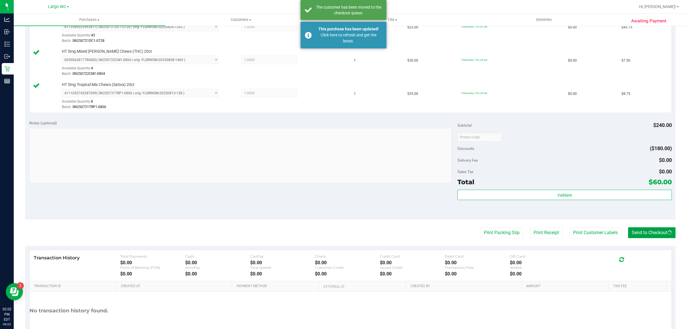
click at [628, 227] on button "Send to Checkout" at bounding box center [652, 232] width 48 height 11
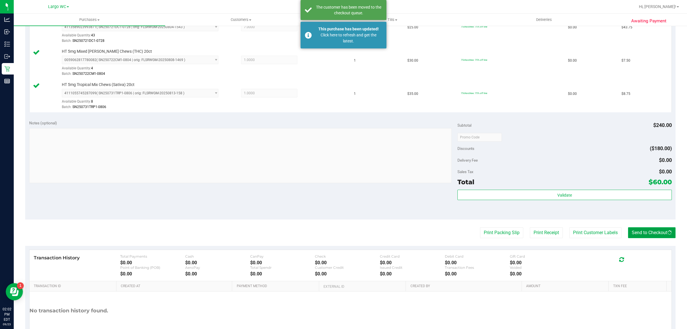
click at [628, 227] on button "Send to Checkout" at bounding box center [652, 232] width 48 height 11
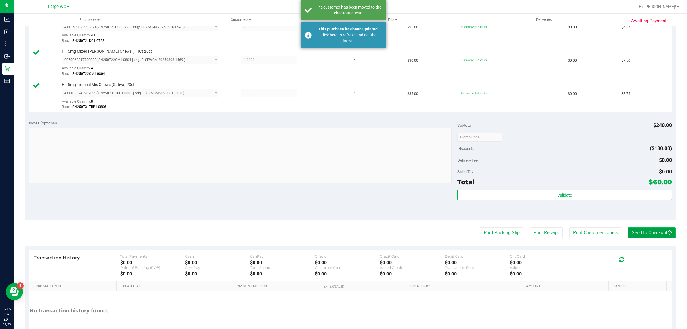
click at [628, 227] on button "Send to Checkout" at bounding box center [652, 232] width 48 height 11
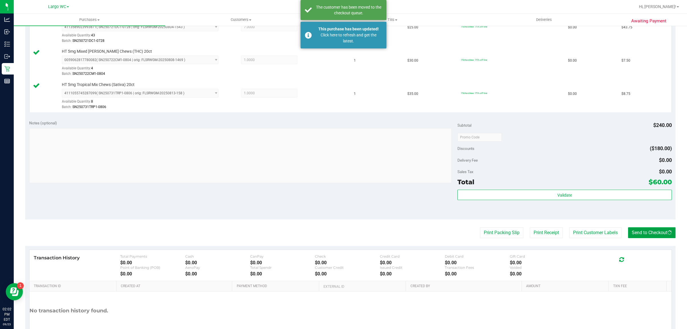
click at [628, 227] on button "Send to Checkout" at bounding box center [652, 232] width 48 height 11
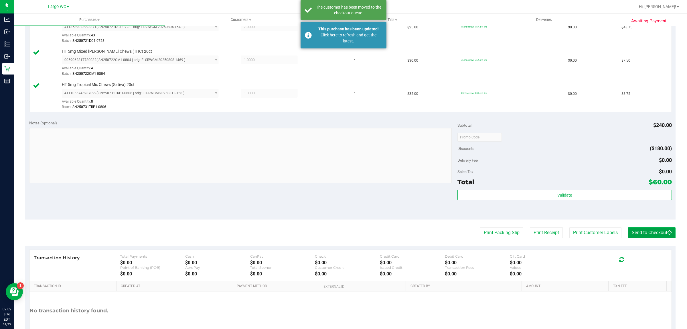
click at [628, 227] on button "Send to Checkout" at bounding box center [652, 232] width 48 height 11
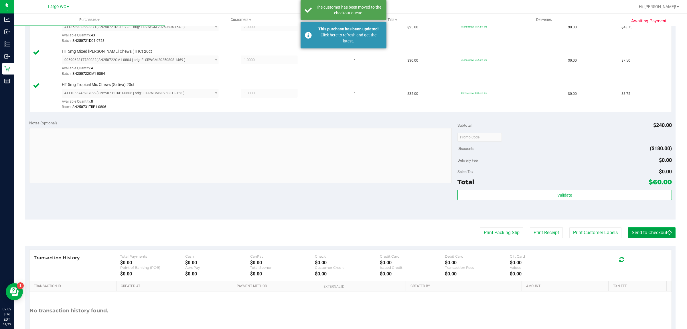
click at [628, 227] on button "Send to Checkout" at bounding box center [652, 232] width 48 height 11
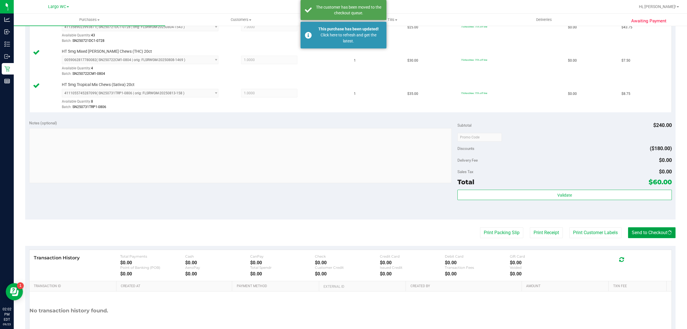
click at [628, 227] on button "Send to Checkout" at bounding box center [652, 232] width 48 height 11
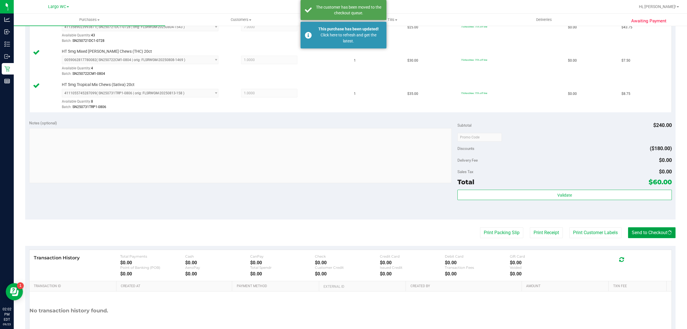
click at [628, 227] on button "Send to Checkout" at bounding box center [652, 232] width 48 height 11
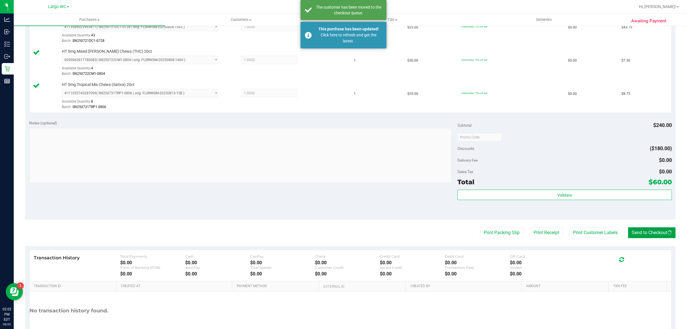
click at [628, 227] on button "Send to Checkout" at bounding box center [652, 232] width 48 height 11
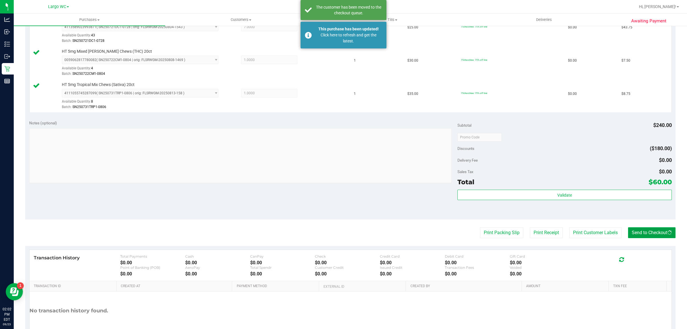
click at [628, 227] on button "Send to Checkout" at bounding box center [652, 232] width 48 height 11
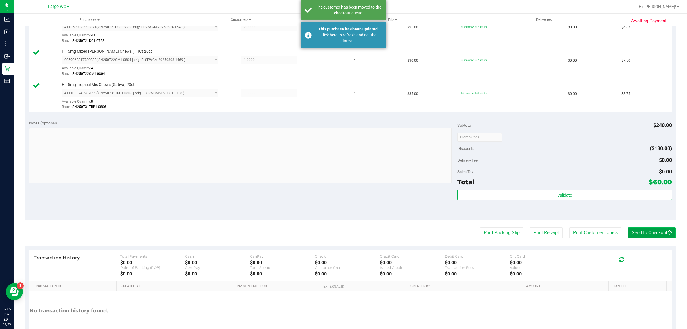
click at [628, 227] on button "Send to Checkout" at bounding box center [652, 232] width 48 height 11
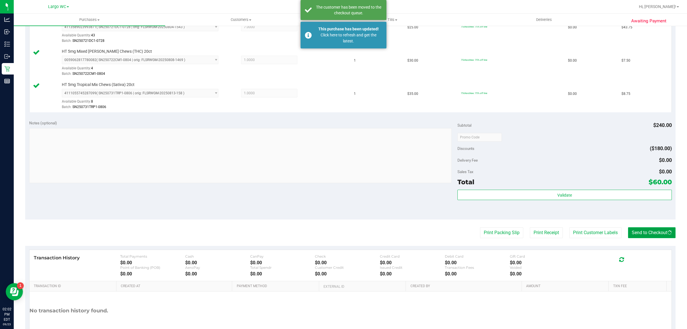
click at [628, 227] on button "Send to Checkout" at bounding box center [652, 232] width 48 height 11
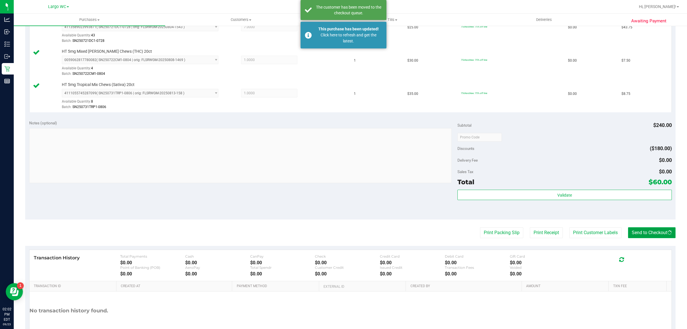
click at [628, 227] on button "Send to Checkout" at bounding box center [652, 232] width 48 height 11
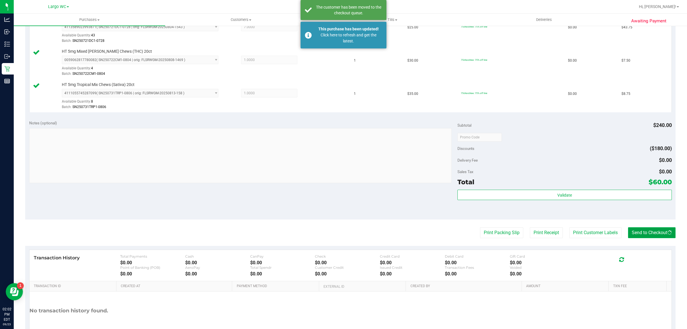
click at [628, 227] on button "Send to Checkout" at bounding box center [652, 232] width 48 height 11
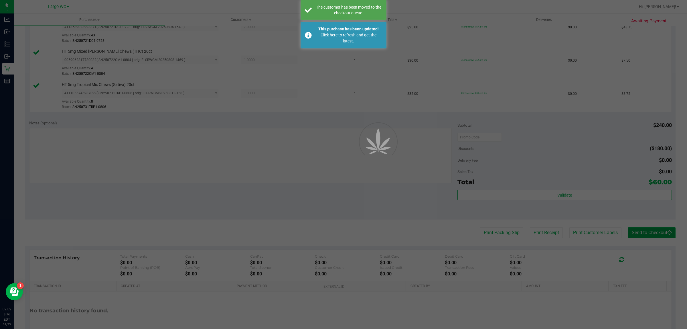
click at [628, 227] on button "Send to Checkout" at bounding box center [652, 232] width 48 height 11
click button "Send to Checkout" at bounding box center [652, 232] width 48 height 11
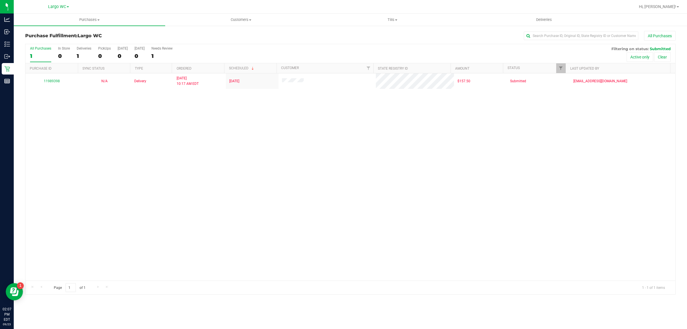
click at [43, 177] on div "11989398 N/A Delivery [DATE] 10:17 AM EDT 9/26/2025 $157.50 Submitted [EMAIL_AD…" at bounding box center [350, 176] width 650 height 207
click at [65, 54] on div "0" at bounding box center [64, 56] width 12 height 7
click at [0, 0] on input "In Store 0" at bounding box center [0, 0] width 0 height 0
click at [86, 20] on span "Purchases" at bounding box center [89, 19] width 151 height 5
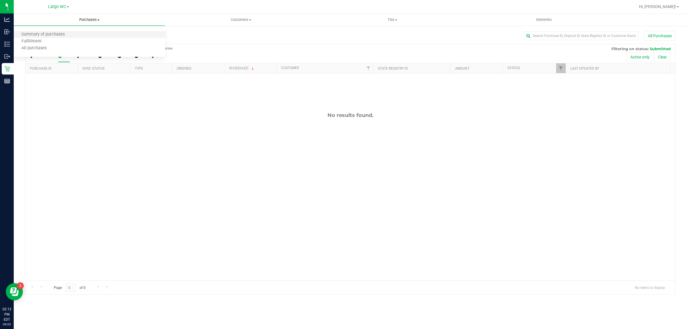
click at [83, 34] on li "Summary of purchases" at bounding box center [89, 34] width 151 height 7
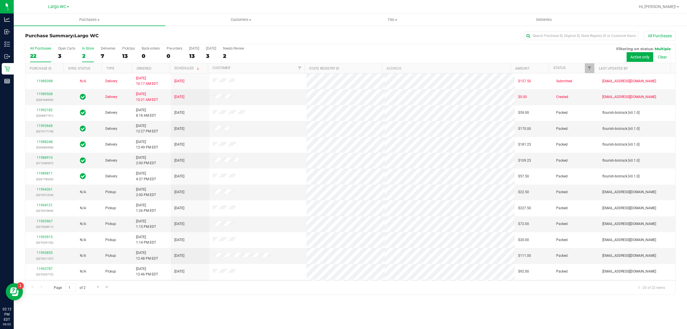
click at [85, 50] on div "In Store" at bounding box center [88, 48] width 12 height 4
click at [0, 0] on input "In Store 2" at bounding box center [0, 0] width 0 height 0
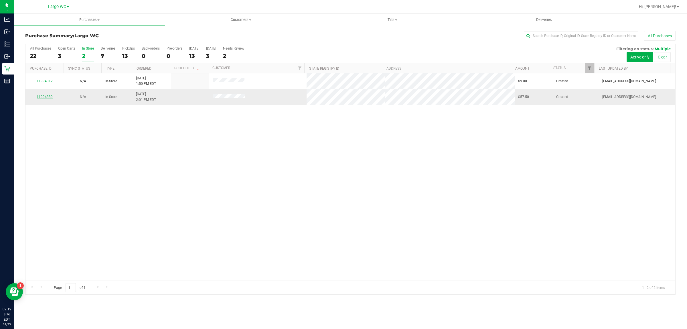
click at [44, 97] on link "11994389" at bounding box center [45, 97] width 16 height 4
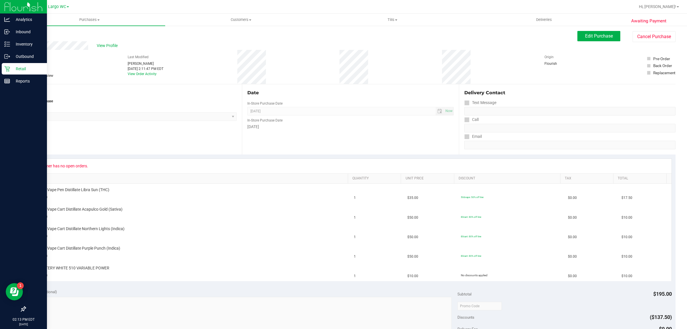
click at [11, 65] on div "Retail" at bounding box center [24, 68] width 45 height 11
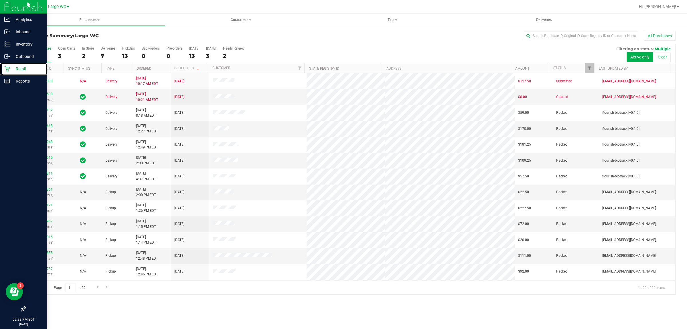
scroll to position [111, 0]
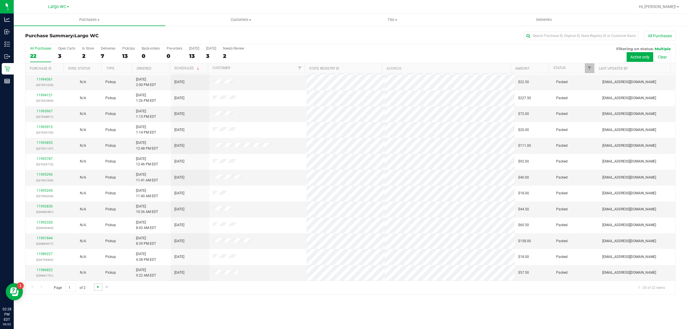
click at [98, 288] on span "Go to the next page" at bounding box center [98, 286] width 5 height 5
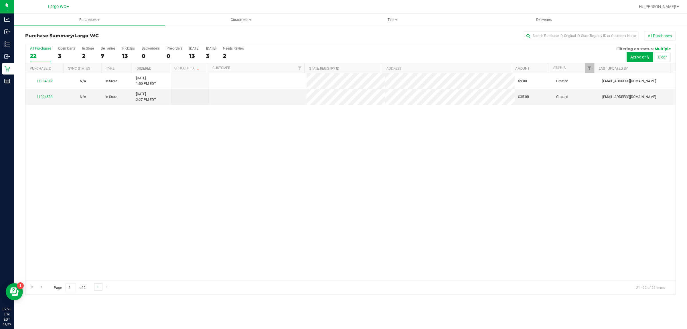
scroll to position [0, 0]
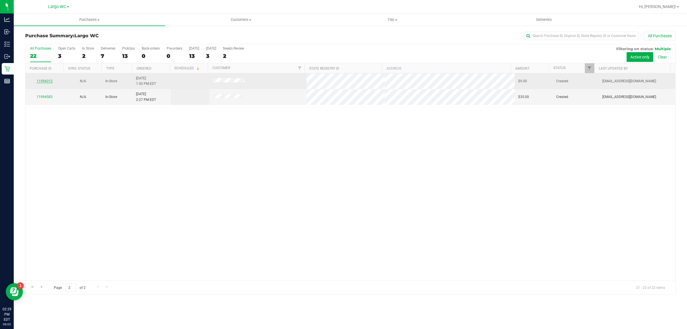
click at [42, 81] on link "11994312" at bounding box center [45, 81] width 16 height 4
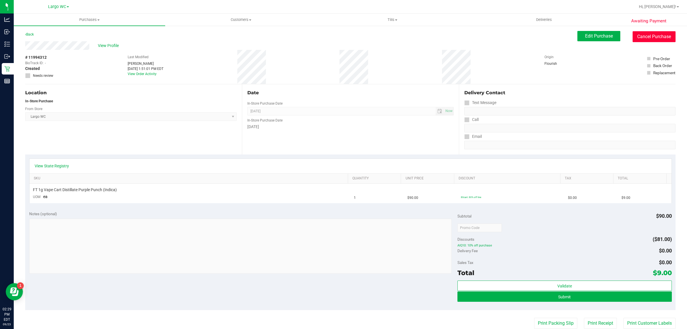
click at [644, 38] on button "Cancel Purchase" at bounding box center [653, 36] width 43 height 11
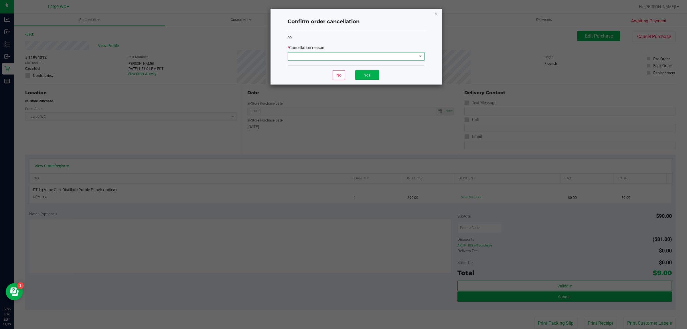
click at [324, 58] on span at bounding box center [352, 56] width 129 height 8
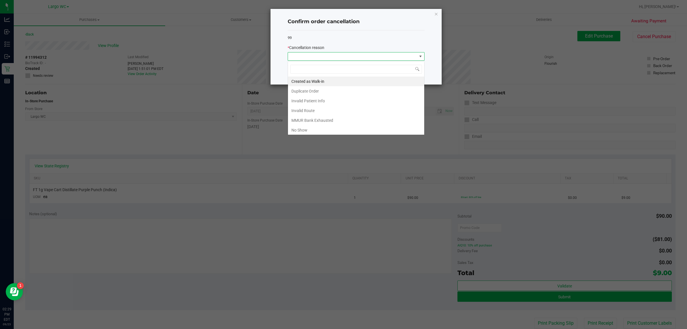
scroll to position [9, 137]
click at [298, 132] on li "No Show" at bounding box center [356, 130] width 136 height 10
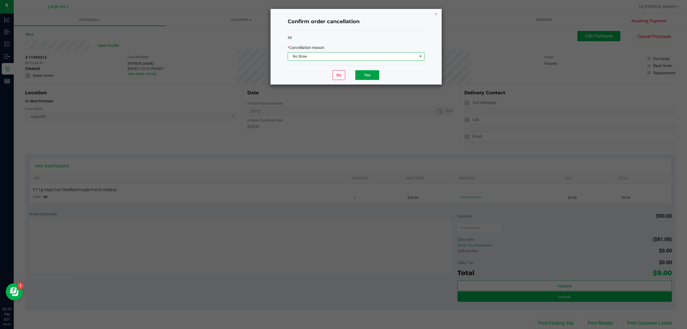
click at [371, 77] on button "Yes" at bounding box center [367, 75] width 24 height 10
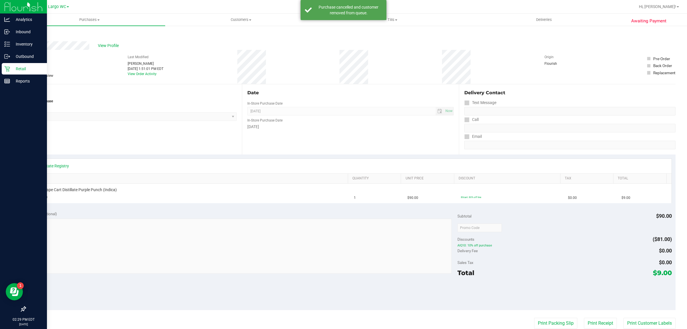
click at [11, 68] on p "Retail" at bounding box center [27, 68] width 34 height 7
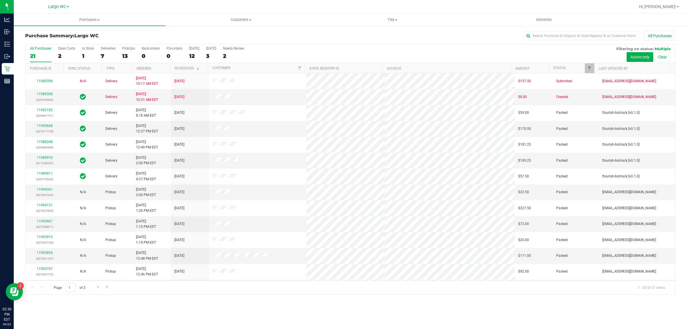
click at [81, 51] on div "All Purchases 21 Open Carts 2 In Store 1 Deliveries 7 PickUps 13 Back-orders 0 …" at bounding box center [350, 53] width 650 height 19
click at [83, 53] on div "1" at bounding box center [88, 56] width 12 height 7
click at [0, 0] on input "In Store 1" at bounding box center [0, 0] width 0 height 0
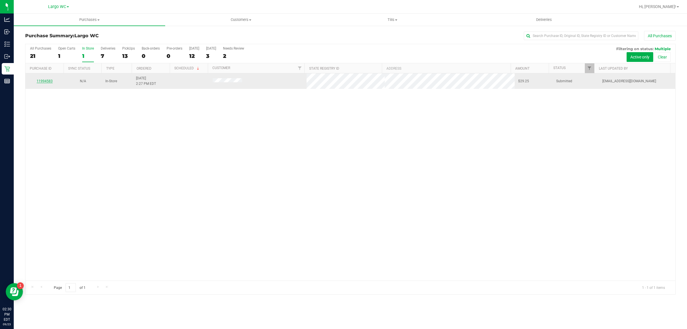
click at [50, 83] on link "11994583" at bounding box center [45, 81] width 16 height 4
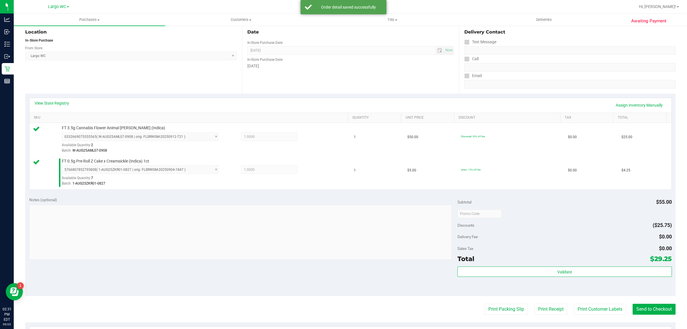
scroll to position [120, 0]
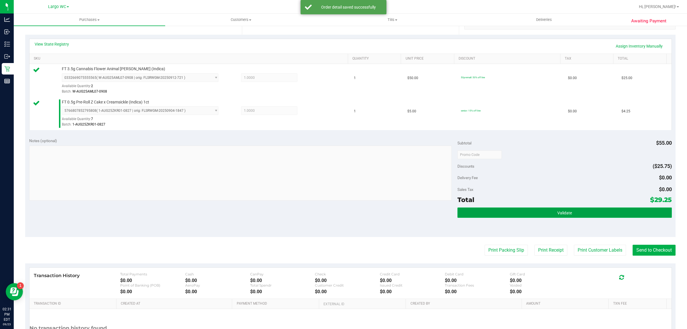
click at [574, 213] on button "Validate" at bounding box center [564, 212] width 214 height 10
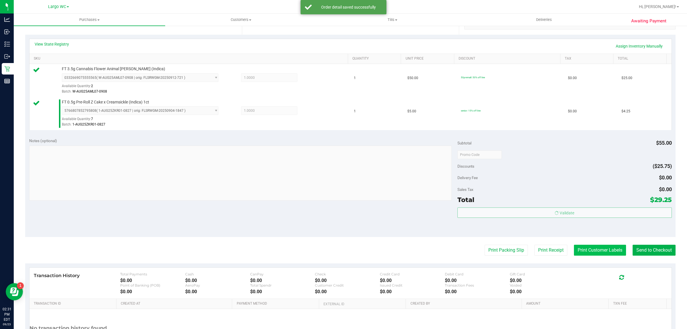
click at [585, 250] on button "Print Customer Labels" at bounding box center [600, 249] width 52 height 11
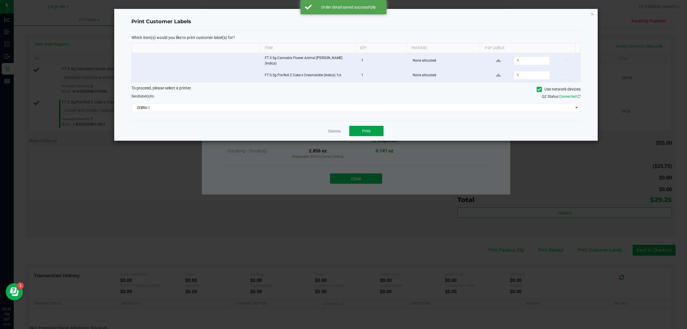
click at [363, 134] on button "Print" at bounding box center [366, 131] width 34 height 10
click at [335, 129] on link "Dismiss" at bounding box center [334, 131] width 12 height 5
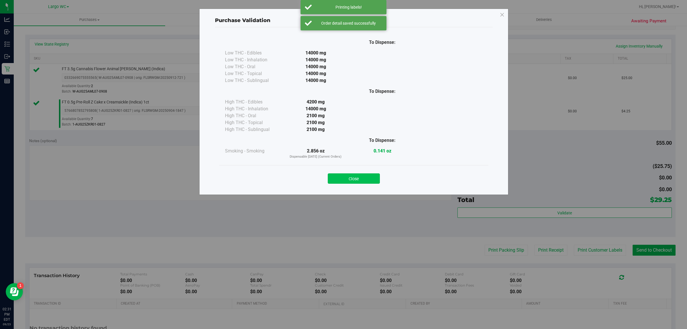
click at [347, 182] on button "Close" at bounding box center [354, 178] width 52 height 10
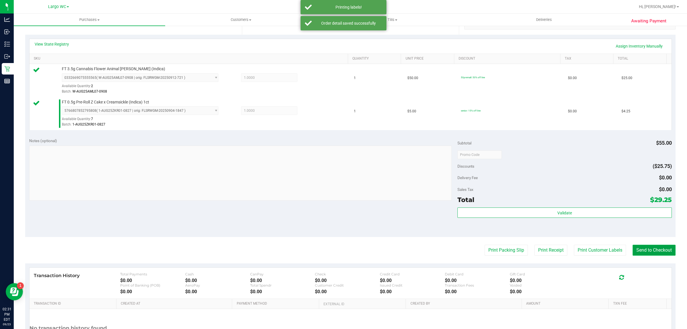
click at [632, 247] on button "Send to Checkout" at bounding box center [653, 249] width 43 height 11
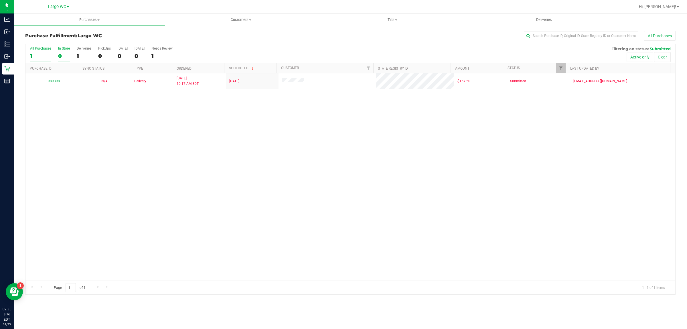
click at [59, 50] on div "In Store" at bounding box center [64, 48] width 12 height 4
click at [0, 0] on input "In Store 0" at bounding box center [0, 0] width 0 height 0
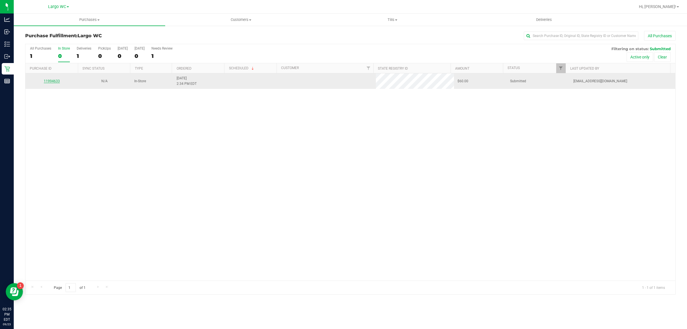
click at [50, 82] on link "11994633" at bounding box center [52, 81] width 16 height 4
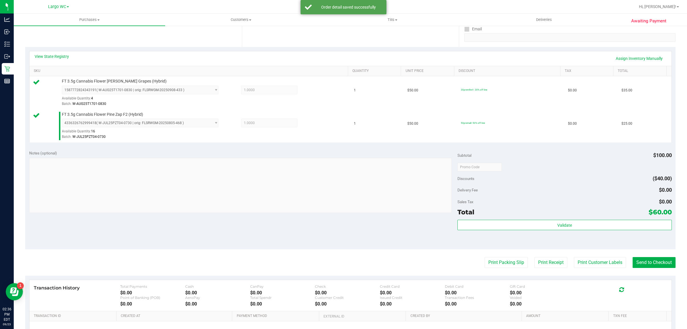
scroll to position [108, 0]
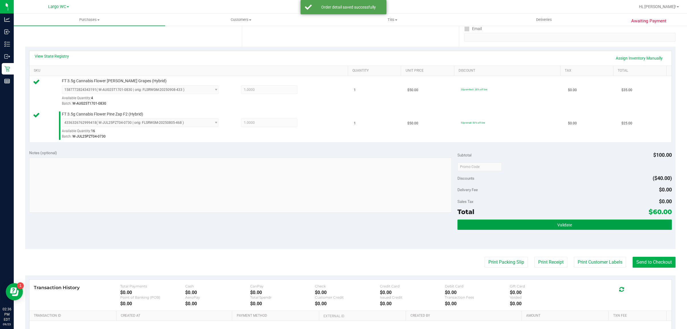
click at [582, 223] on button "Validate" at bounding box center [564, 224] width 214 height 10
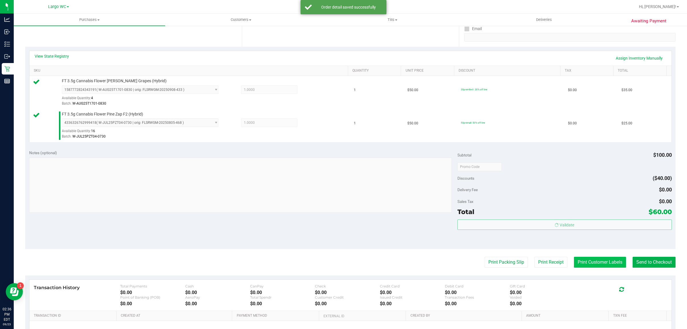
click at [587, 262] on button "Print Customer Labels" at bounding box center [600, 261] width 52 height 11
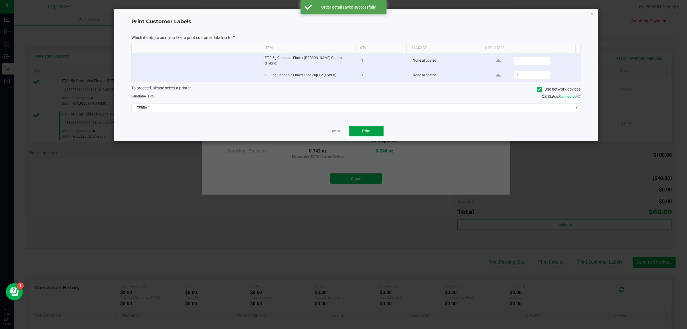
click at [368, 129] on span "Print" at bounding box center [366, 130] width 9 height 5
click at [333, 130] on link "Dismiss" at bounding box center [334, 131] width 12 height 5
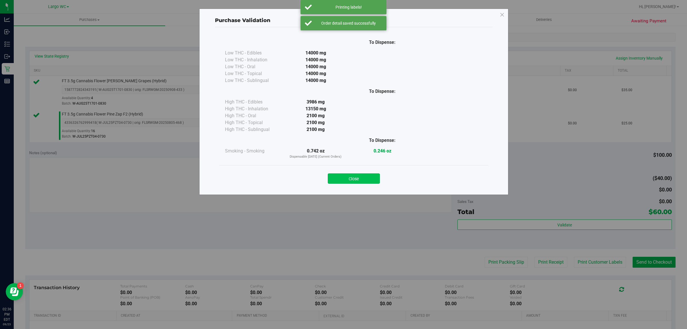
click at [349, 182] on button "Close" at bounding box center [354, 178] width 52 height 10
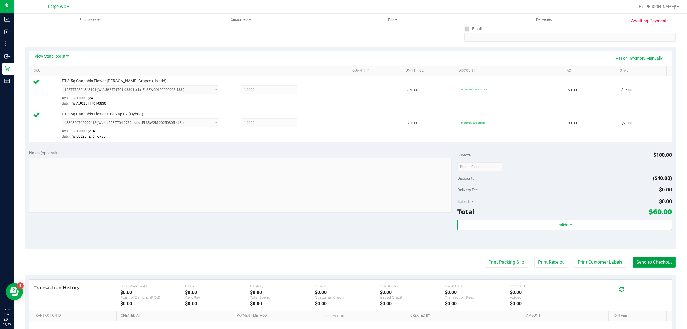
click at [647, 262] on button "Send to Checkout" at bounding box center [653, 261] width 43 height 11
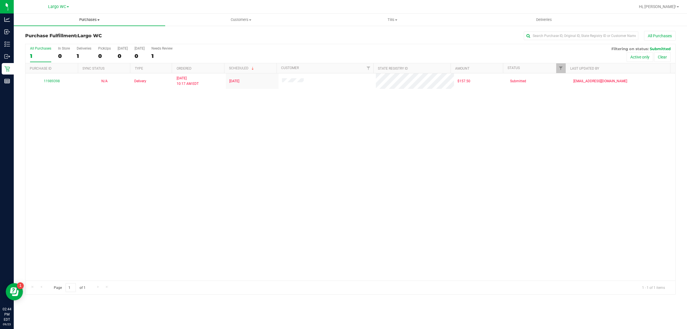
click at [82, 18] on span "Purchases" at bounding box center [89, 19] width 151 height 5
click at [69, 35] on span "Summary of purchases" at bounding box center [43, 34] width 59 height 5
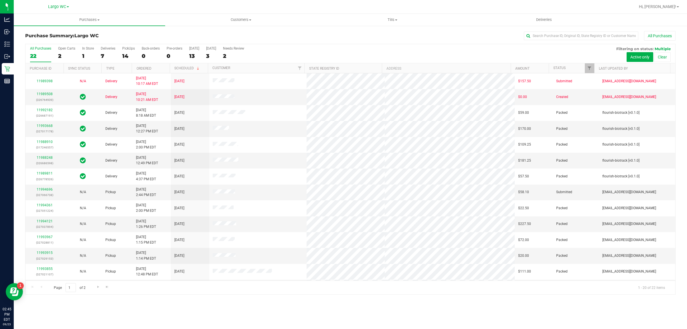
click at [84, 52] on label "In Store 1" at bounding box center [88, 54] width 12 height 16
click at [0, 0] on input "In Store 1" at bounding box center [0, 0] width 0 height 0
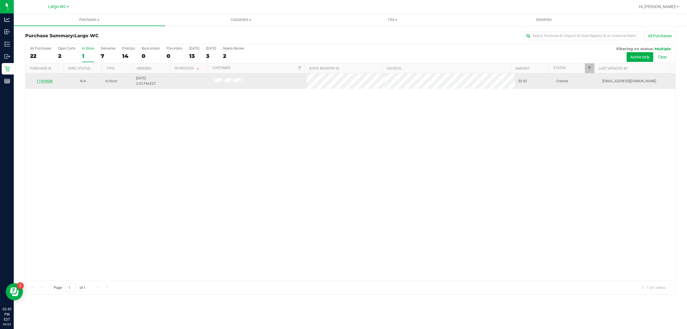
click at [48, 83] on link "11994688" at bounding box center [45, 81] width 16 height 4
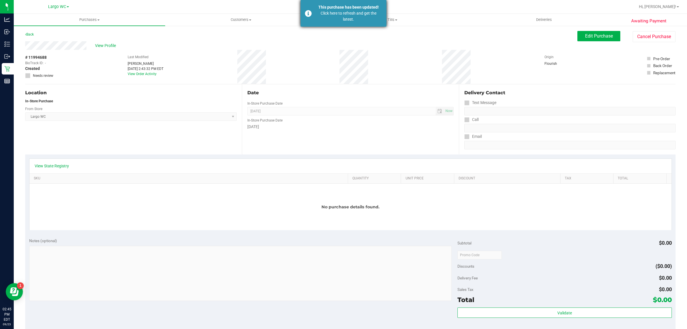
click at [355, 13] on div "Click here to refresh and get the latest." at bounding box center [348, 16] width 67 height 12
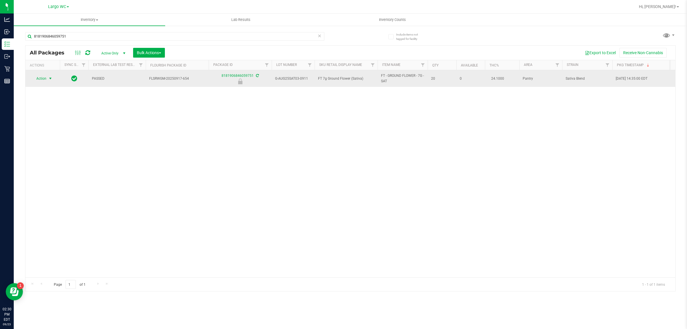
type input "8181906846059751"
click at [48, 79] on span "select" at bounding box center [50, 78] width 5 height 5
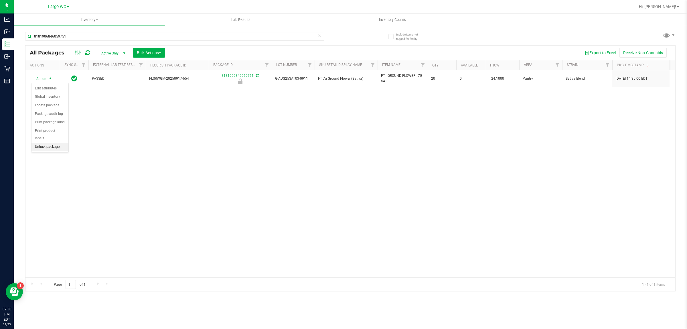
click at [46, 143] on li "Unlock package" at bounding box center [49, 147] width 37 height 9
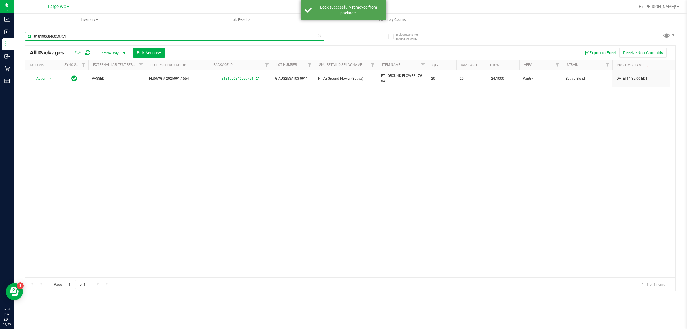
click at [72, 36] on input "8181906846059751" at bounding box center [174, 36] width 299 height 9
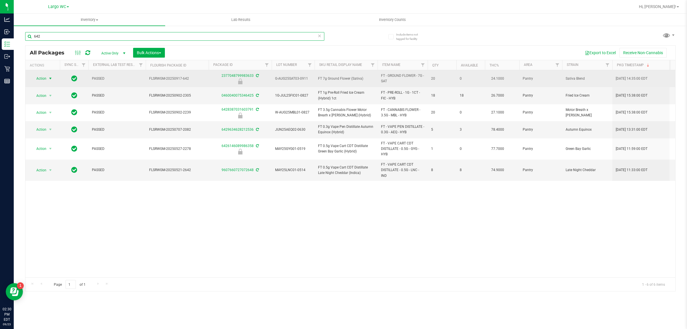
type input "642"
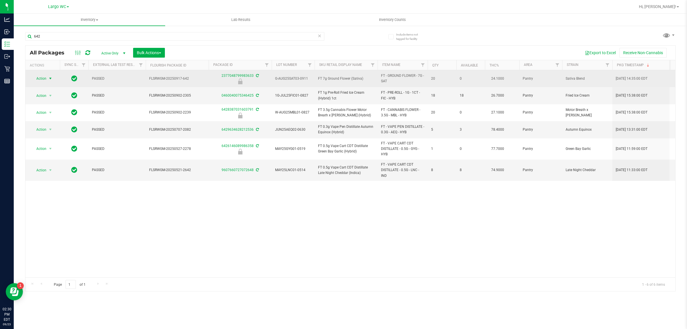
click at [50, 77] on span "select" at bounding box center [50, 78] width 5 height 5
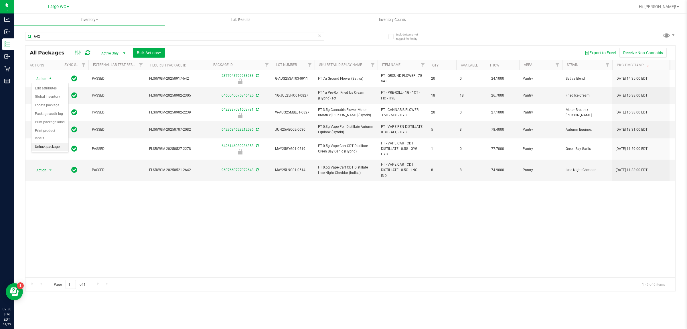
click at [49, 143] on li "Unlock package" at bounding box center [49, 147] width 37 height 9
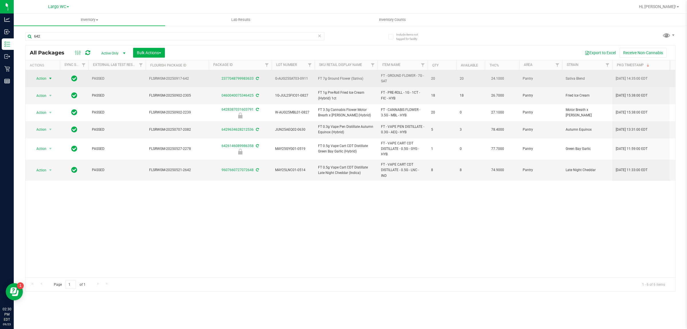
click at [50, 78] on span "select" at bounding box center [50, 78] width 5 height 5
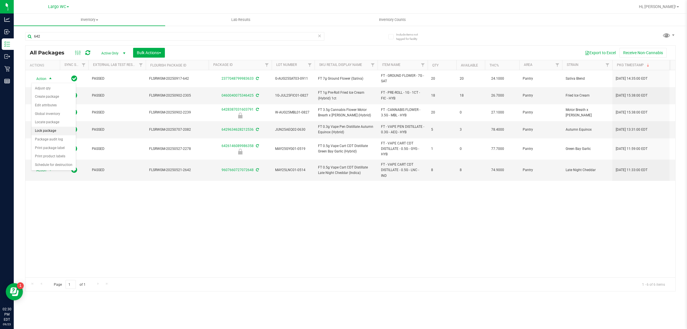
click at [51, 132] on li "Lock package" at bounding box center [53, 130] width 44 height 9
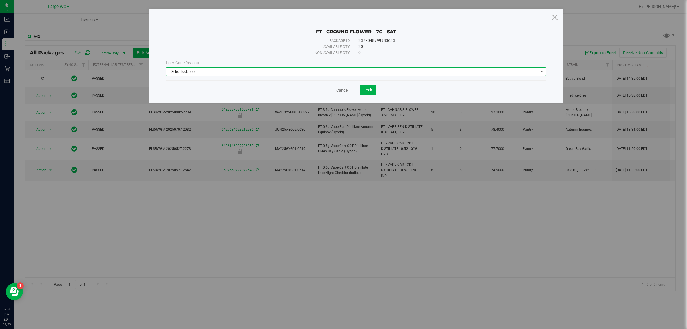
click at [199, 72] on span "Select lock code" at bounding box center [352, 72] width 372 height 8
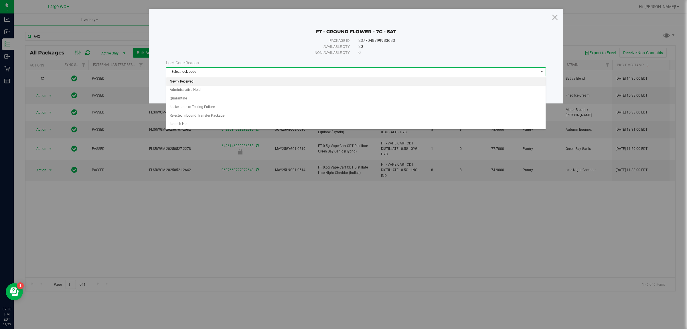
click at [204, 80] on li "Newly Received" at bounding box center [355, 81] width 379 height 9
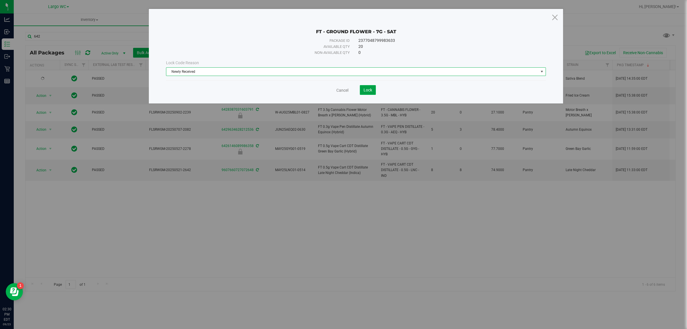
click at [371, 90] on span "Lock" at bounding box center [367, 90] width 9 height 5
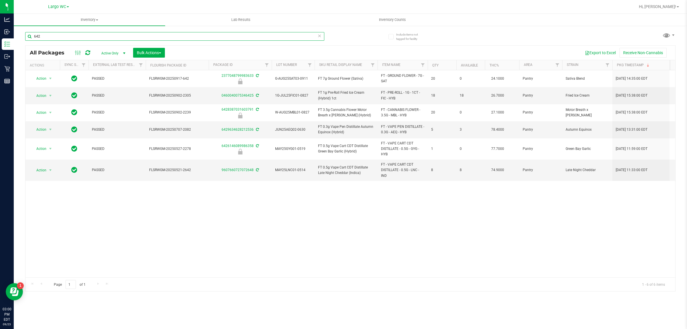
click at [124, 37] on input "642" at bounding box center [174, 36] width 299 height 9
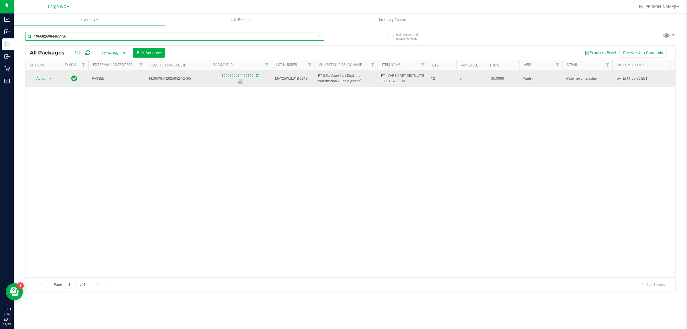
type input "1966826984465156"
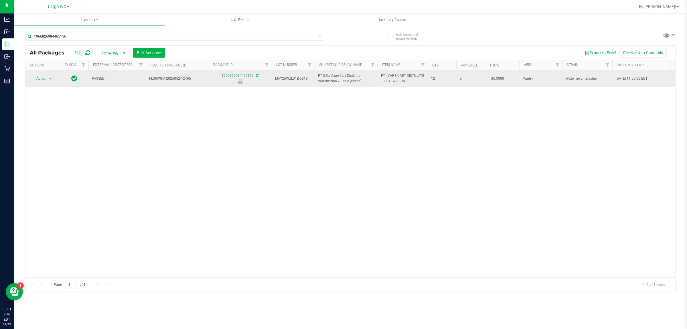
click at [52, 78] on span "select" at bounding box center [50, 78] width 5 height 5
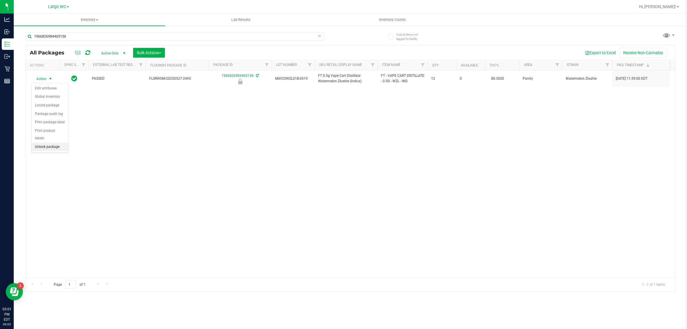
click at [48, 143] on li "Unlock package" at bounding box center [49, 147] width 37 height 9
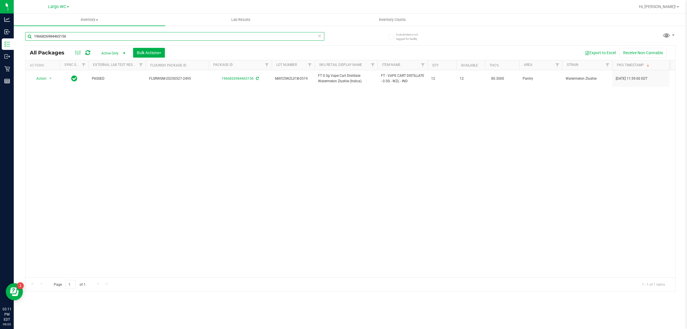
click at [107, 36] on input "1966826984465156" at bounding box center [174, 36] width 299 height 9
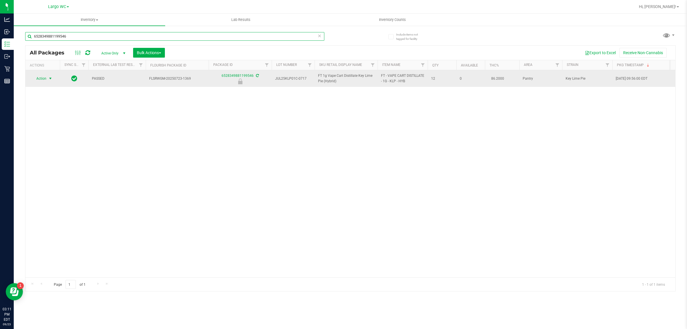
type input "6528349881199546"
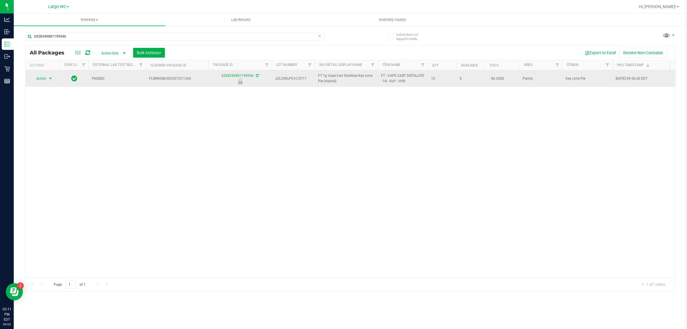
click at [49, 79] on span "select" at bounding box center [50, 78] width 5 height 5
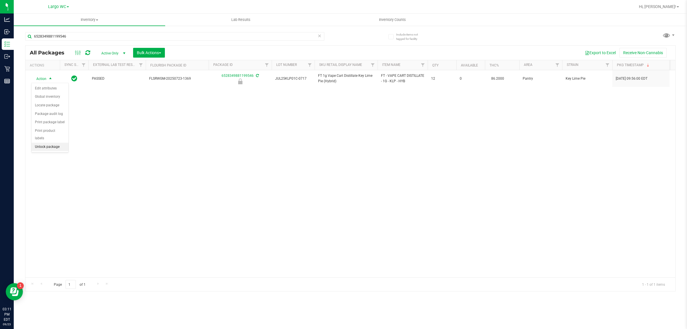
click at [52, 143] on li "Unlock package" at bounding box center [49, 147] width 37 height 9
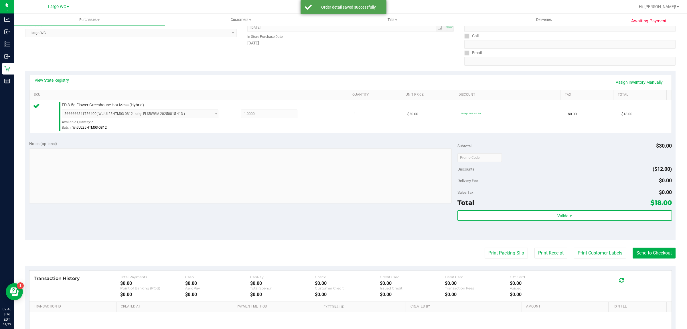
scroll to position [139, 0]
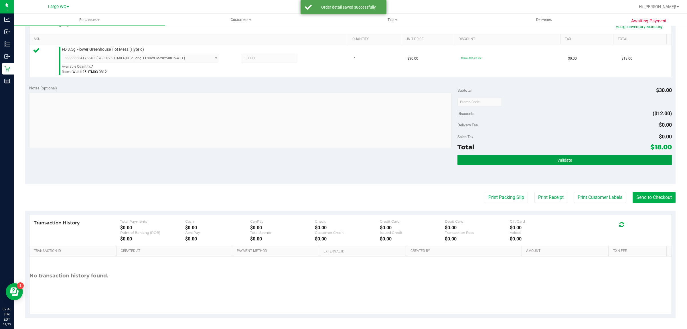
click at [568, 157] on button "Validate" at bounding box center [564, 160] width 214 height 10
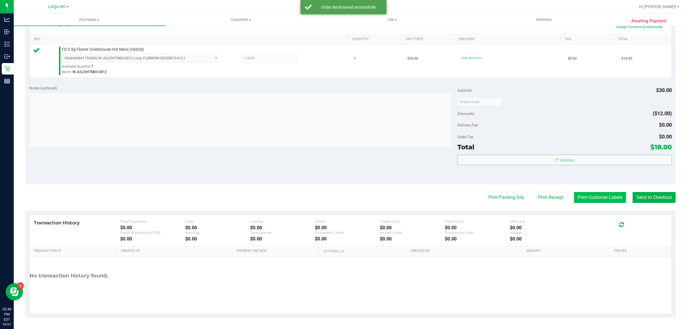
click at [586, 197] on button "Print Customer Labels" at bounding box center [600, 197] width 52 height 11
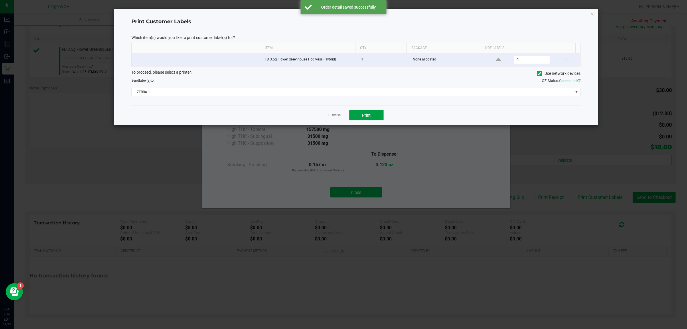
click at [363, 112] on button "Print" at bounding box center [366, 115] width 34 height 10
click at [334, 118] on link "Dismiss" at bounding box center [334, 115] width 12 height 5
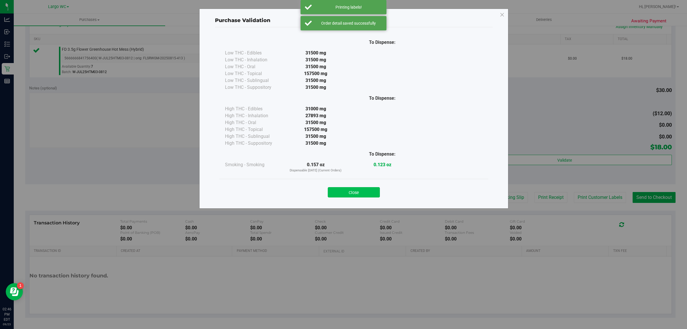
click at [358, 197] on button "Close" at bounding box center [354, 192] width 52 height 10
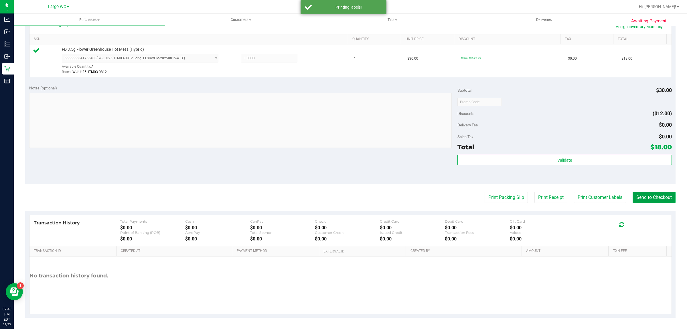
click at [653, 195] on button "Send to Checkout" at bounding box center [653, 197] width 43 height 11
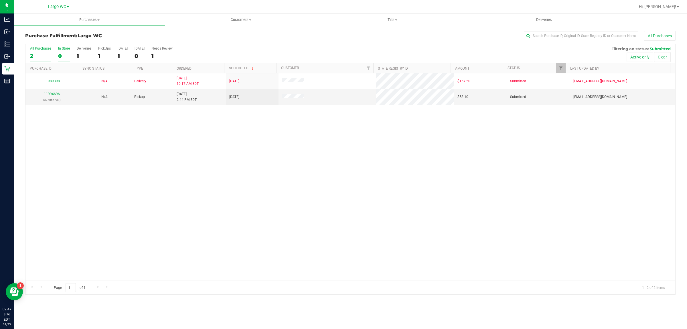
click at [60, 54] on div "0" at bounding box center [64, 56] width 12 height 7
click at [0, 0] on input "In Store 0" at bounding box center [0, 0] width 0 height 0
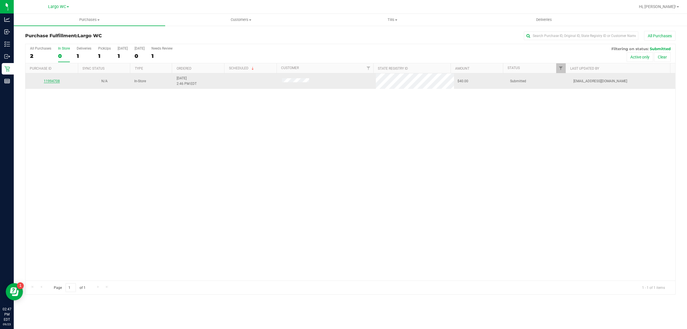
click at [49, 80] on link "11994708" at bounding box center [52, 81] width 16 height 4
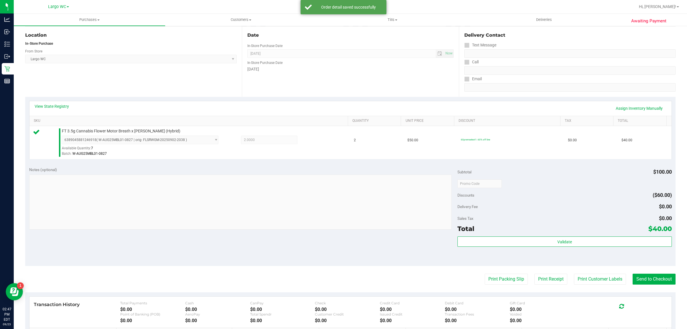
scroll to position [105, 0]
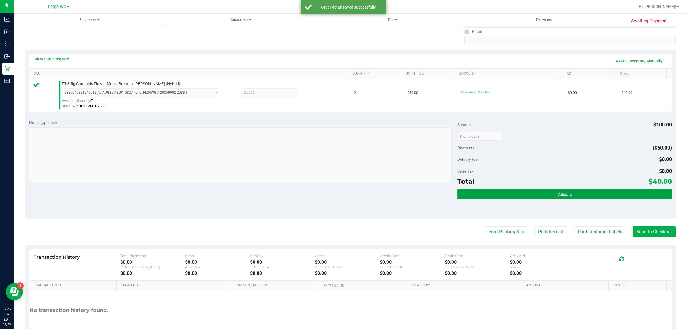
click at [580, 198] on button "Validate" at bounding box center [564, 194] width 214 height 10
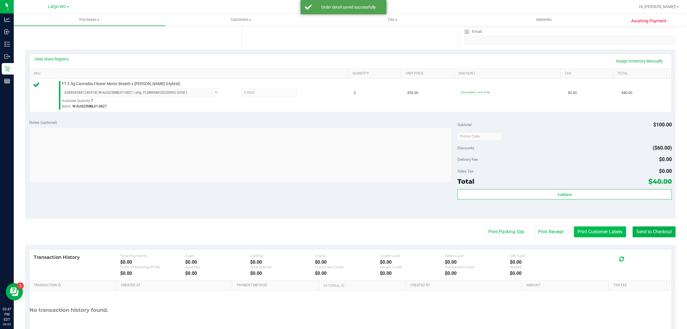
click at [583, 231] on button "Print Customer Labels" at bounding box center [600, 231] width 52 height 11
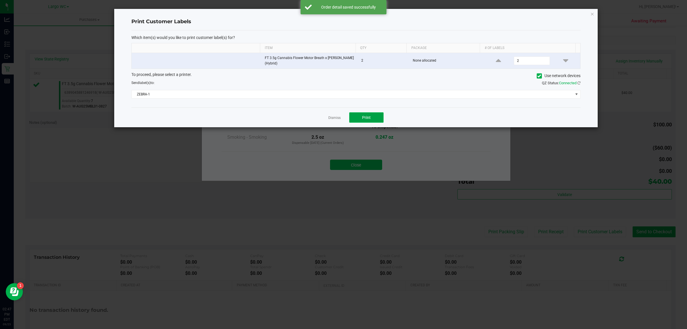
click at [366, 117] on span "Print" at bounding box center [366, 117] width 9 height 5
click at [335, 120] on app-cancel-button "Dismiss" at bounding box center [334, 117] width 12 height 6
click at [356, 168] on ngb-modal-window "Print Customer Labels Which item(s) would you like to print customer label(s) f…" at bounding box center [345, 164] width 691 height 329
click at [331, 118] on link "Dismiss" at bounding box center [334, 117] width 12 height 5
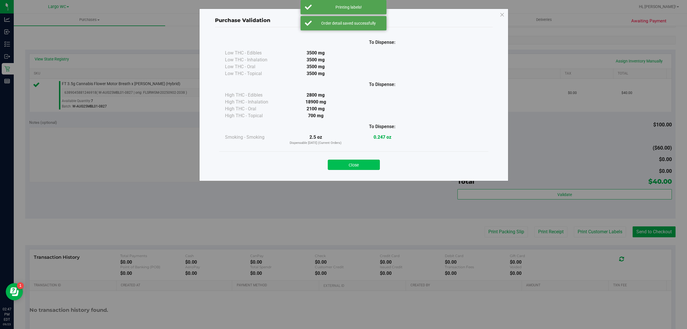
click at [349, 160] on button "Close" at bounding box center [354, 164] width 52 height 10
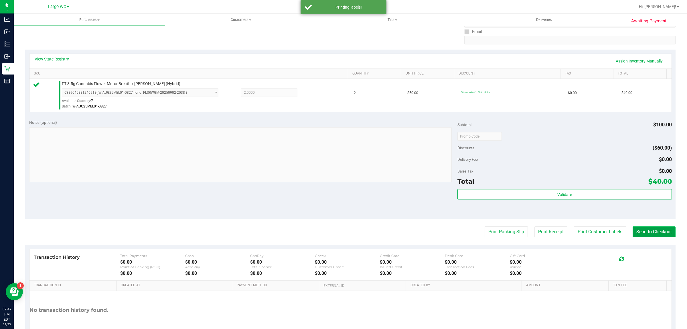
click at [654, 234] on button "Send to Checkout" at bounding box center [653, 231] width 43 height 11
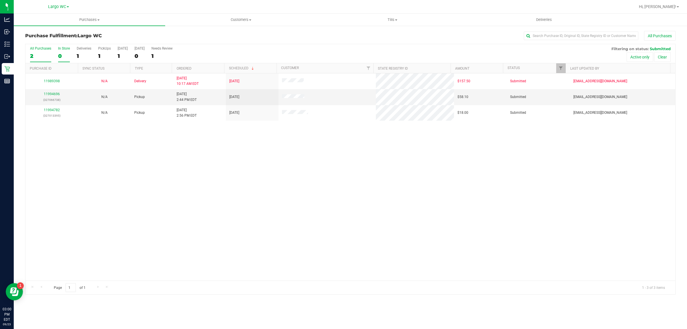
click at [62, 52] on label "In Store 0" at bounding box center [64, 54] width 12 height 16
click at [0, 0] on input "In Store 0" at bounding box center [0, 0] width 0 height 0
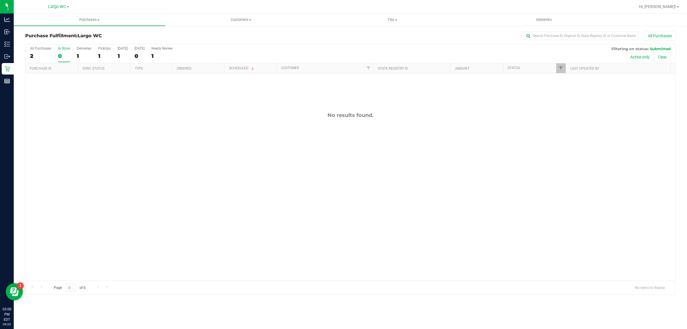
click at [54, 56] on div "All Purchases 2 In Store 0 Deliveries 1 PickUps 1 [DATE] 1 [DATE] 0 Needs Revie…" at bounding box center [350, 53] width 650 height 19
click at [58, 54] on div "0" at bounding box center [64, 56] width 12 height 7
click at [0, 0] on input "In Store 0" at bounding box center [0, 0] width 0 height 0
click at [30, 50] on div "All Purchases" at bounding box center [40, 48] width 21 height 4
click at [0, 0] on input "All Purchases 3" at bounding box center [0, 0] width 0 height 0
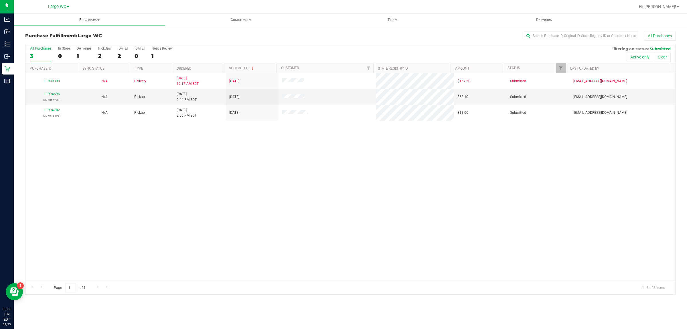
click at [86, 23] on uib-tab-heading "Purchases Summary of purchases Fulfillment All purchases" at bounding box center [89, 20] width 151 height 12
click at [45, 46] on span "All purchases" at bounding box center [34, 48] width 41 height 5
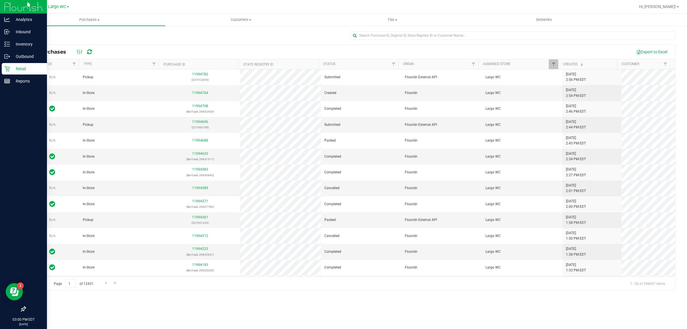
click at [6, 64] on div "Retail" at bounding box center [24, 68] width 45 height 11
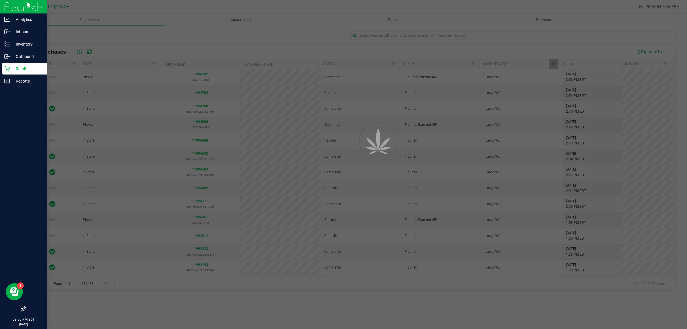
click at [6, 64] on div "Retail" at bounding box center [24, 68] width 45 height 11
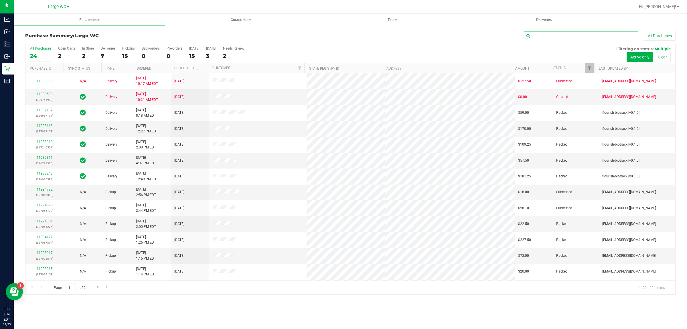
click at [567, 31] on input "text" at bounding box center [581, 35] width 114 height 9
click at [86, 59] on label "In Store 2" at bounding box center [88, 54] width 12 height 16
click at [0, 0] on input "In Store 2" at bounding box center [0, 0] width 0 height 0
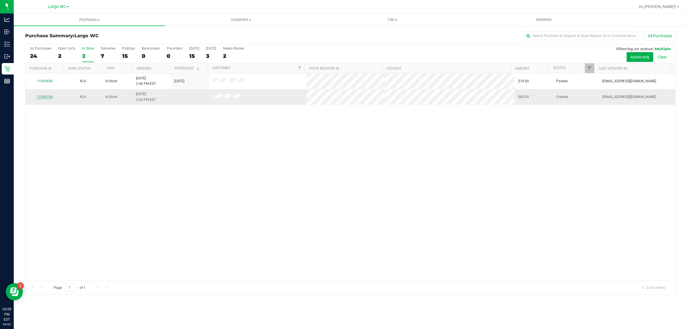
click at [47, 98] on link "11994764" at bounding box center [45, 97] width 16 height 4
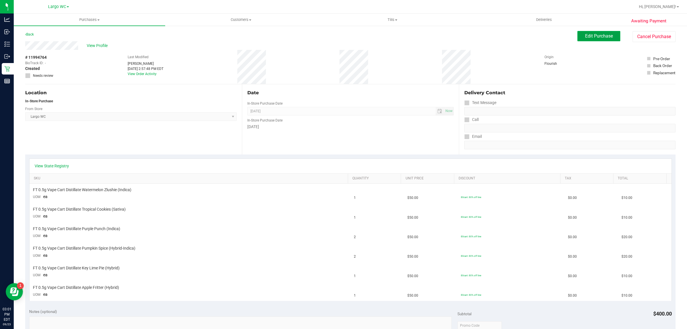
click at [578, 39] on button "Edit Purchase" at bounding box center [598, 36] width 43 height 10
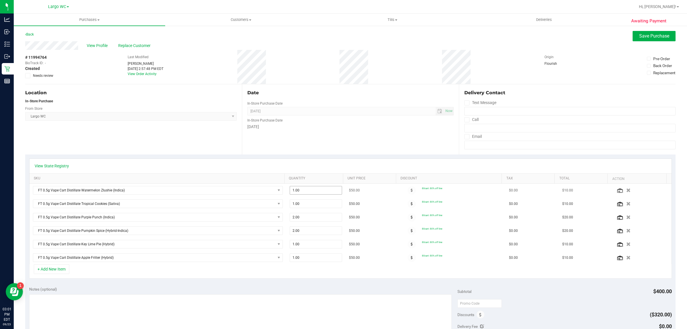
drag, startPoint x: 315, startPoint y: 185, endPoint x: 305, endPoint y: 188, distance: 10.2
click at [314, 185] on td "1.00 1" at bounding box center [315, 189] width 59 height 13
click at [294, 194] on span "1.00 1" at bounding box center [316, 190] width 52 height 9
click at [294, 194] on input "1" at bounding box center [316, 190] width 52 height 8
type input "2"
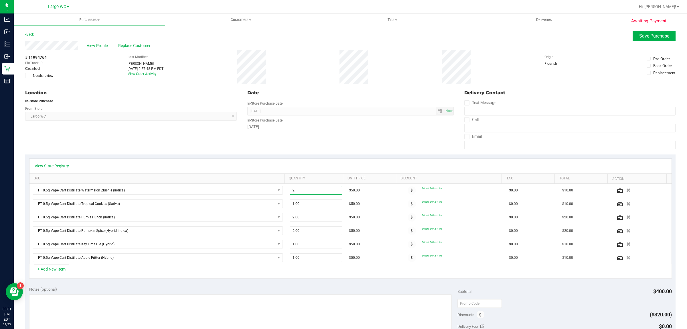
type input "2.00"
click at [337, 152] on div "Date In-Store Purchase Date Sep 23, 2025 Now In-Store Purchase Date Tuesday" at bounding box center [350, 119] width 217 height 70
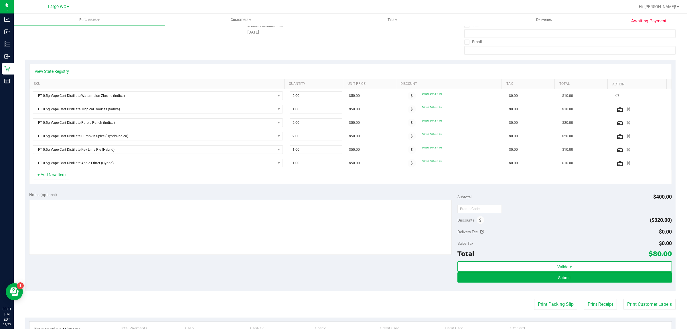
scroll to position [107, 0]
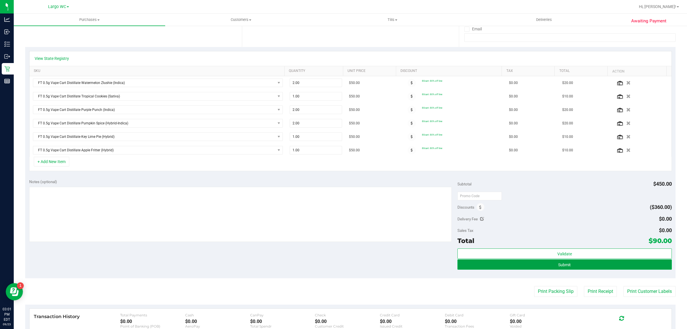
click at [604, 262] on button "Submit" at bounding box center [564, 264] width 214 height 10
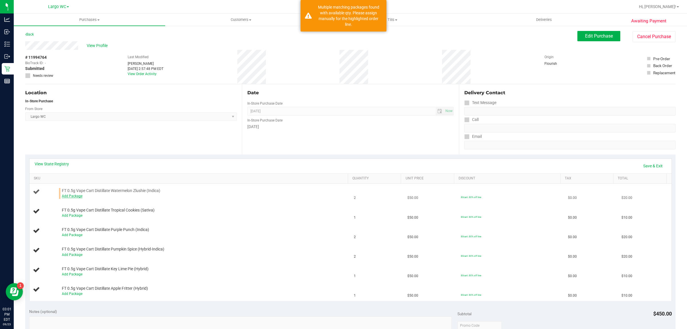
click at [69, 197] on link "Add Package" at bounding box center [72, 196] width 21 height 4
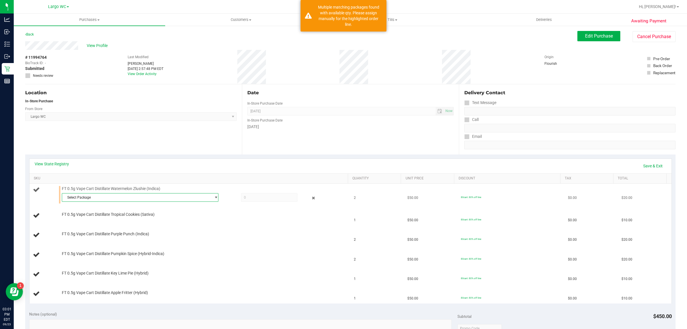
click at [76, 198] on span "Select Package" at bounding box center [136, 197] width 149 height 8
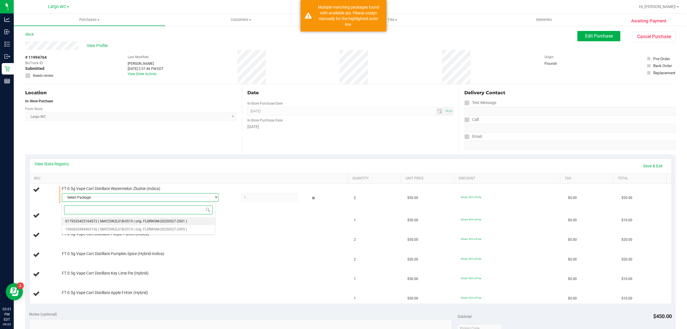
click at [92, 219] on span "0179535425164572" at bounding box center [81, 221] width 32 height 4
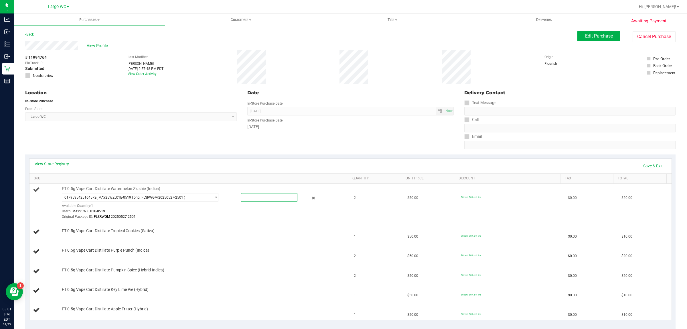
click at [264, 194] on span at bounding box center [269, 197] width 57 height 9
type input "1"
click at [476, 237] on td "80cart: 80% off line" at bounding box center [510, 231] width 107 height 19
type input "1.0000"
click at [476, 233] on td "80cart: 80% off line" at bounding box center [510, 231] width 107 height 19
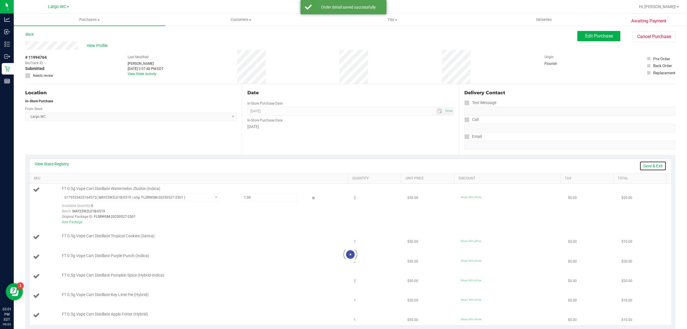
click at [642, 165] on link "Save & Exit" at bounding box center [652, 166] width 27 height 10
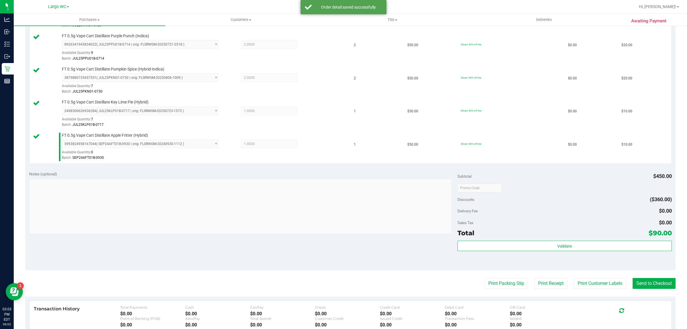
scroll to position [253, 0]
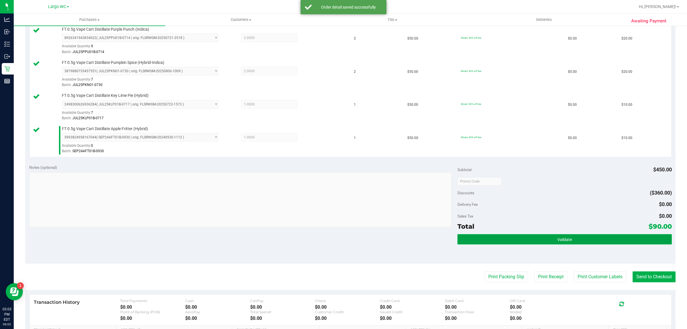
click at [573, 244] on button "Validate" at bounding box center [564, 239] width 214 height 10
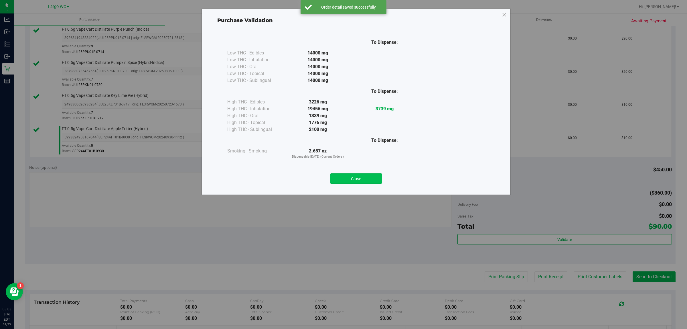
click at [361, 177] on button "Close" at bounding box center [356, 178] width 52 height 10
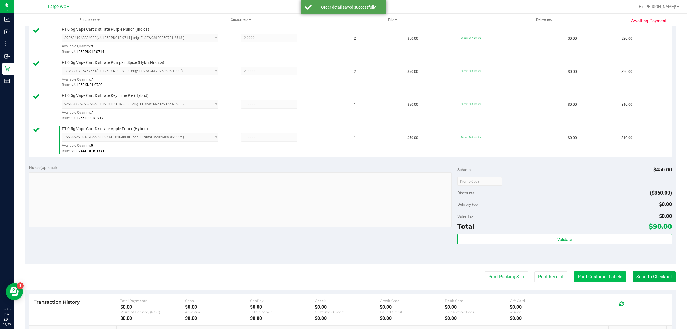
click at [607, 282] on button "Print Customer Labels" at bounding box center [600, 276] width 52 height 11
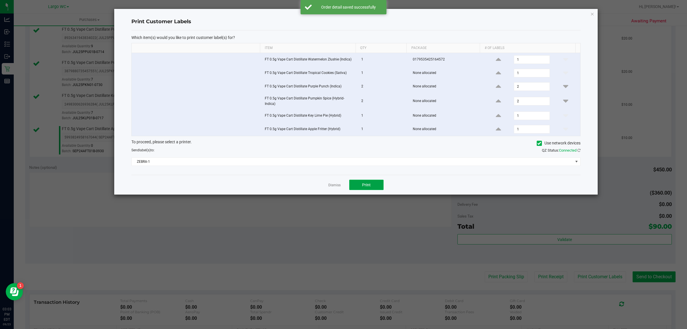
click at [361, 180] on button "Print" at bounding box center [366, 184] width 34 height 10
click at [331, 184] on link "Dismiss" at bounding box center [334, 185] width 12 height 5
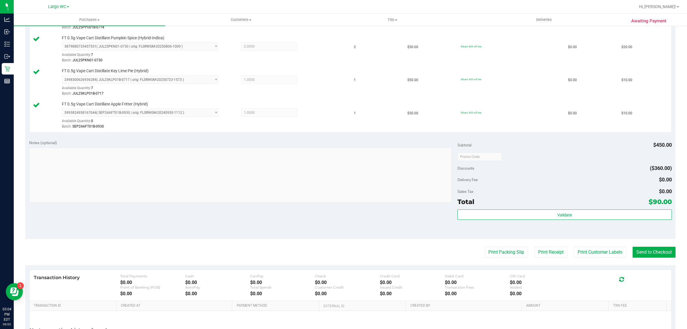
scroll to position [279, 0]
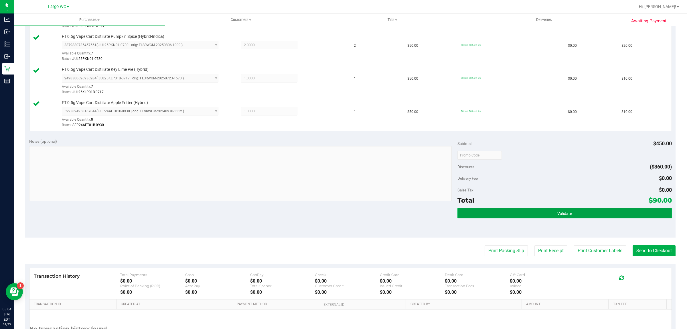
click at [592, 215] on button "Validate" at bounding box center [564, 213] width 214 height 10
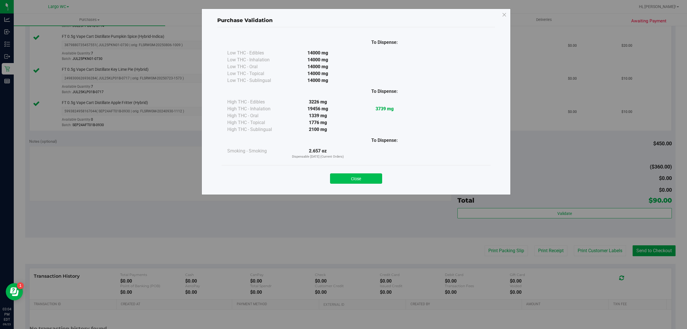
click at [357, 180] on button "Close" at bounding box center [356, 178] width 52 height 10
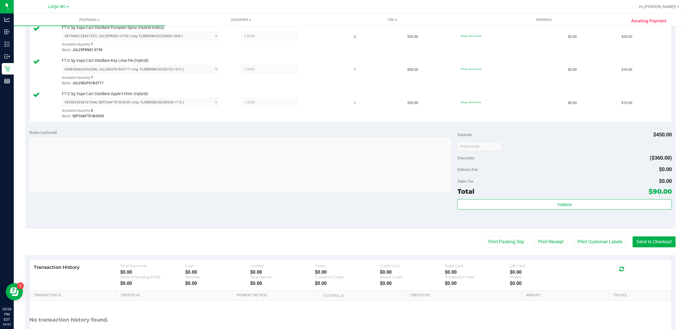
scroll to position [292, 0]
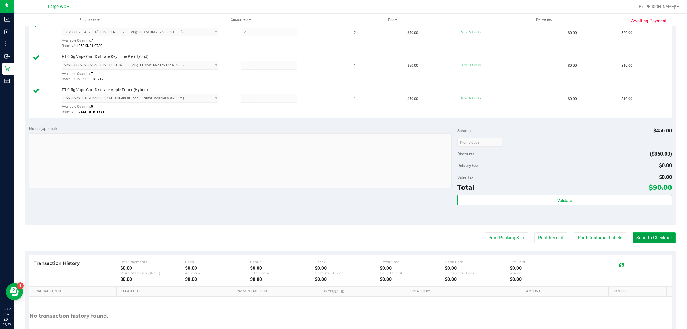
click at [662, 239] on button "Send to Checkout" at bounding box center [653, 237] width 43 height 11
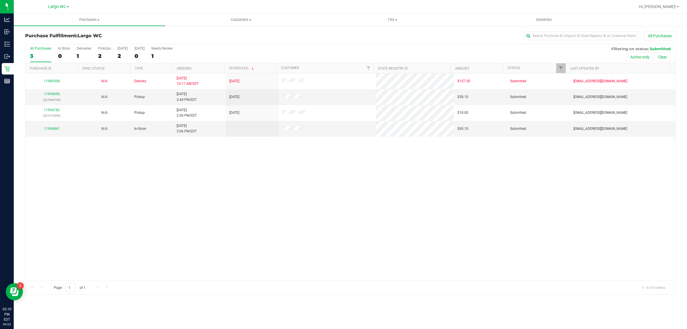
click at [66, 222] on div "11989398 N/A Delivery 9/23/2025 10:17 AM EDT 9/26/2025 $157.50 Submitted hmckei…" at bounding box center [350, 176] width 650 height 207
click at [53, 129] on link "11994841" at bounding box center [52, 128] width 16 height 4
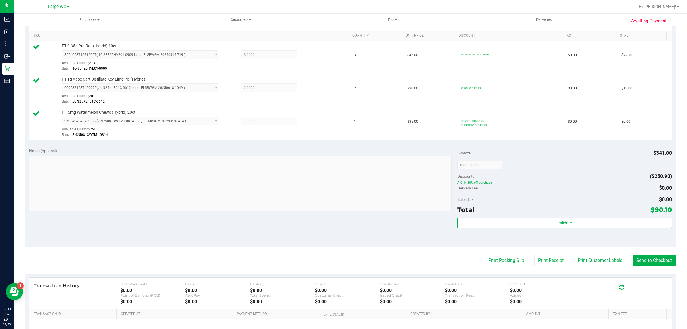
scroll to position [205, 0]
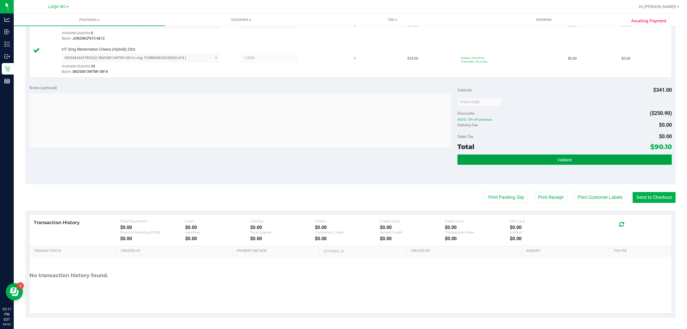
click at [566, 161] on span "Validate" at bounding box center [564, 159] width 15 height 5
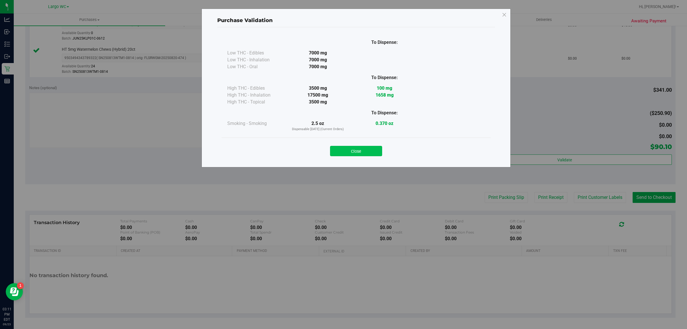
click at [351, 147] on button "Close" at bounding box center [356, 151] width 52 height 10
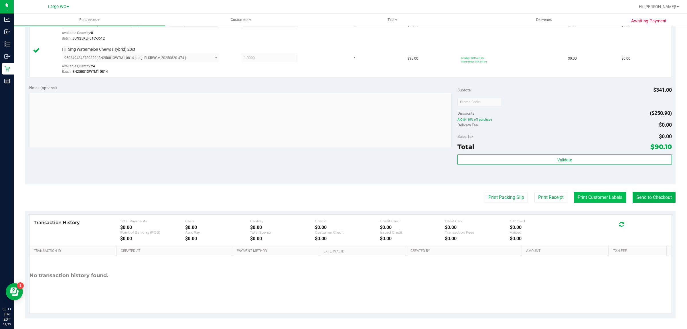
click at [595, 198] on button "Print Customer Labels" at bounding box center [600, 197] width 52 height 11
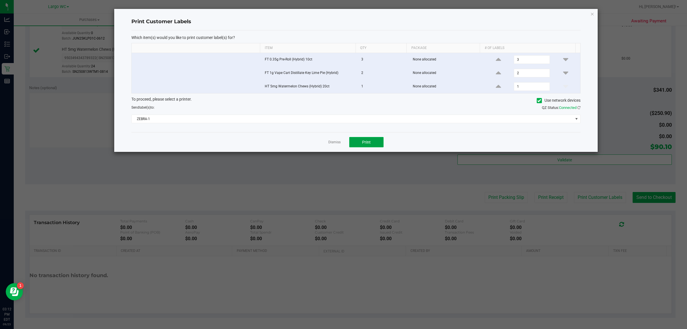
click at [374, 138] on button "Print" at bounding box center [366, 142] width 34 height 10
click at [592, 14] on icon "button" at bounding box center [592, 13] width 4 height 7
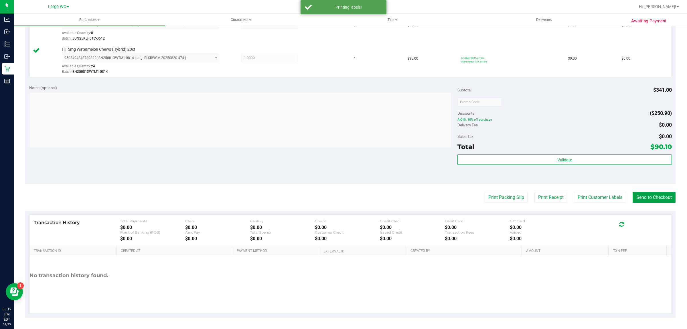
click at [650, 200] on button "Send to Checkout" at bounding box center [653, 197] width 43 height 11
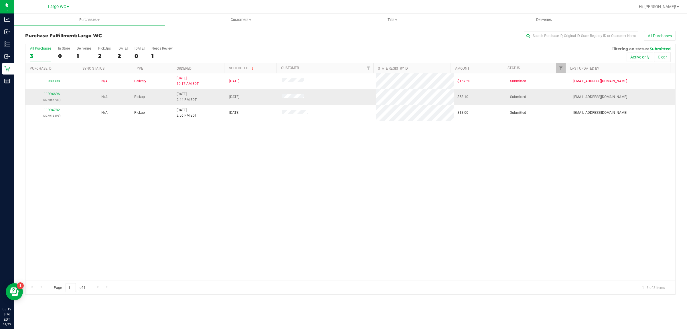
click at [57, 95] on link "11994696" at bounding box center [52, 94] width 16 height 4
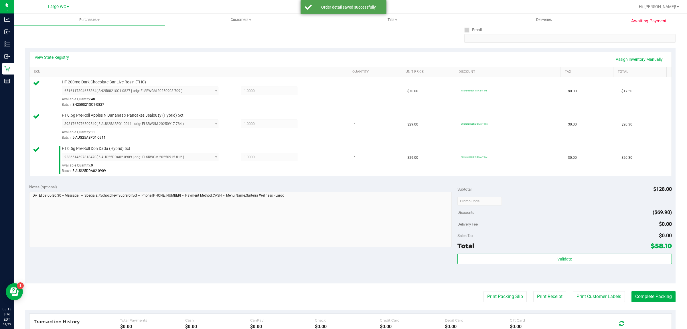
scroll to position [205, 0]
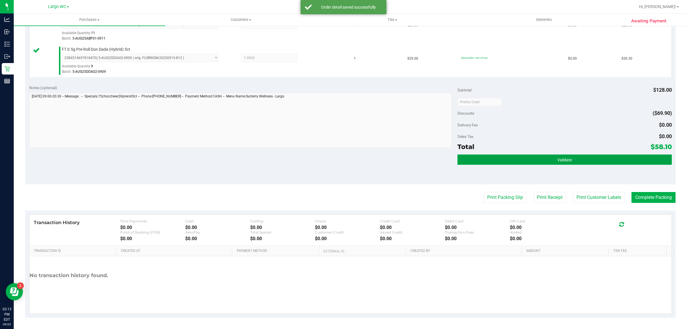
click at [572, 158] on button "Validate" at bounding box center [564, 159] width 214 height 10
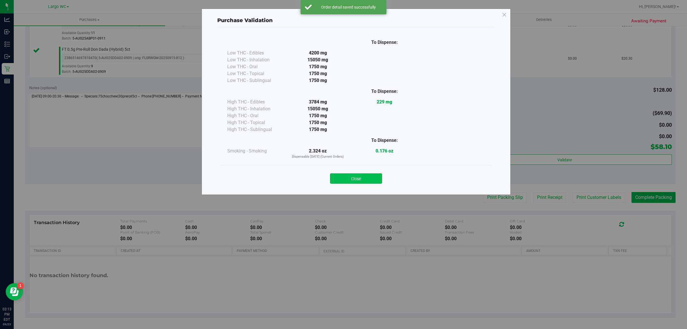
click at [344, 178] on button "Close" at bounding box center [356, 178] width 52 height 10
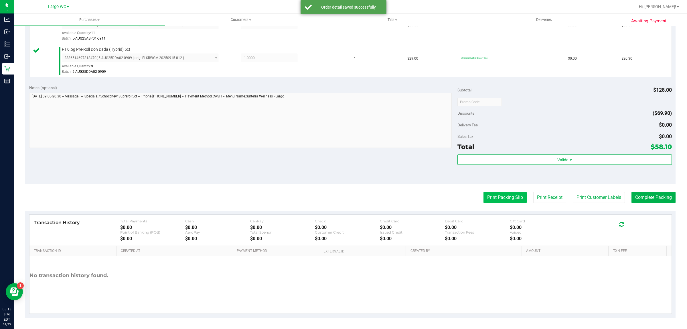
click at [499, 195] on button "Print Packing Slip" at bounding box center [504, 197] width 43 height 11
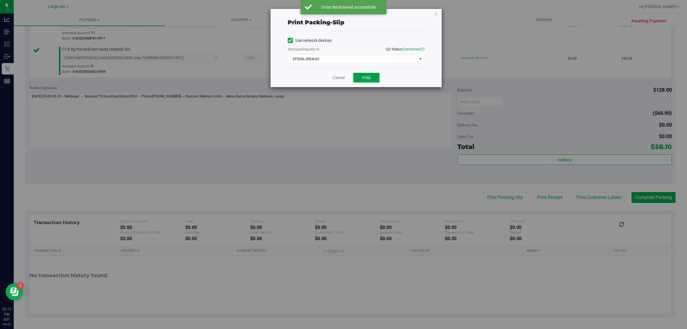
click at [365, 80] on span "Print" at bounding box center [366, 77] width 9 height 5
click at [436, 15] on icon "button" at bounding box center [436, 13] width 4 height 7
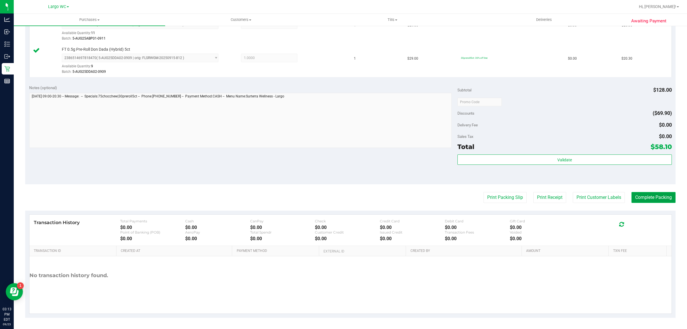
click at [656, 198] on button "Complete Packing" at bounding box center [653, 197] width 44 height 11
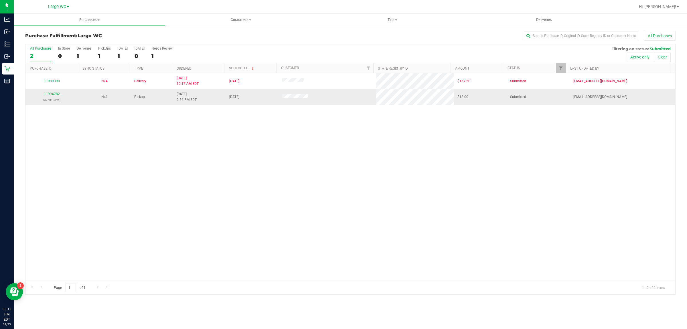
click at [52, 94] on link "11994782" at bounding box center [52, 94] width 16 height 4
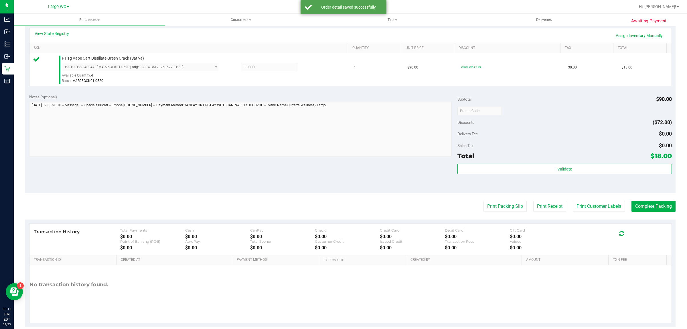
scroll to position [139, 0]
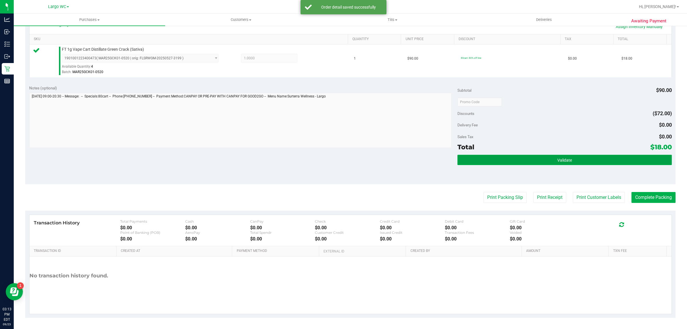
click at [592, 158] on button "Validate" at bounding box center [564, 160] width 214 height 10
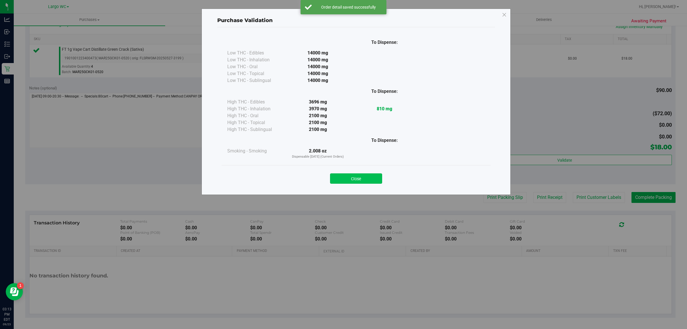
click at [354, 178] on button "Close" at bounding box center [356, 178] width 52 height 10
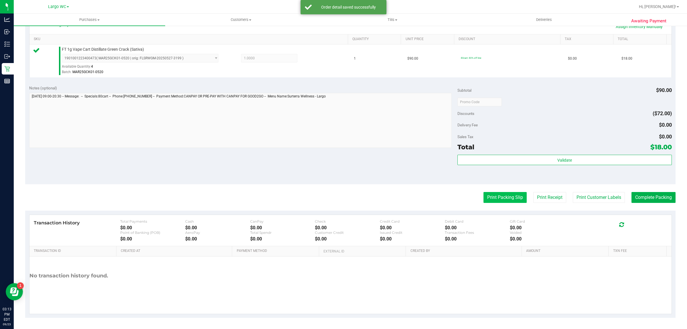
click at [502, 197] on button "Print Packing Slip" at bounding box center [504, 197] width 43 height 11
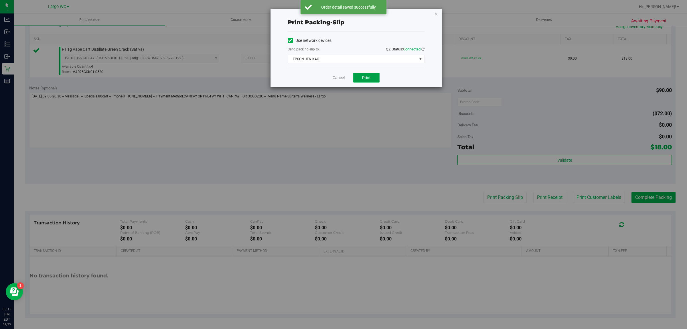
click at [369, 76] on span "Print" at bounding box center [366, 77] width 9 height 5
click at [437, 13] on icon "button" at bounding box center [436, 13] width 4 height 7
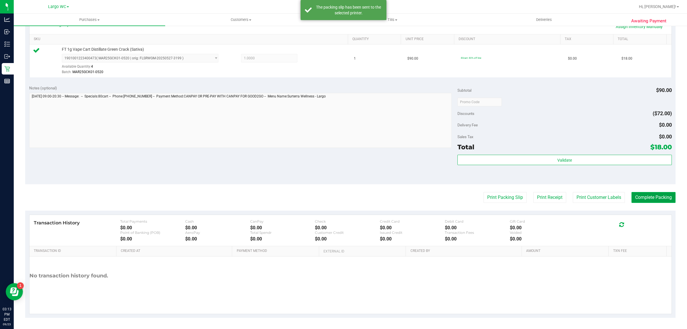
click at [653, 198] on button "Complete Packing" at bounding box center [653, 197] width 44 height 11
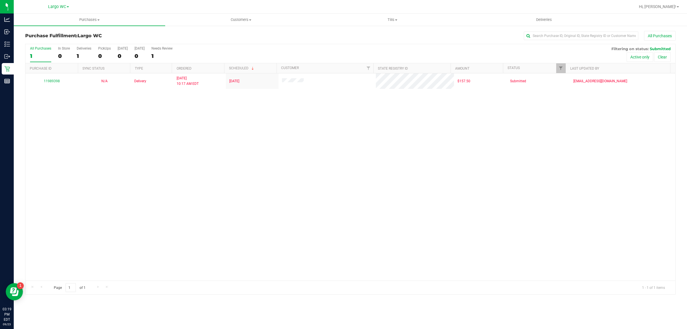
click at [432, 293] on div "Page 1 of 1 1 - 1 of 1 items" at bounding box center [350, 287] width 650 height 14
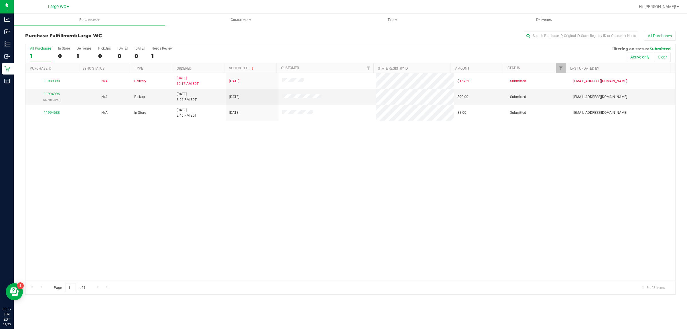
click at [48, 205] on div "11989398 N/A Delivery 9/23/2025 10:17 AM EDT 9/26/2025 $157.50 Submitted hmckei…" at bounding box center [350, 176] width 650 height 207
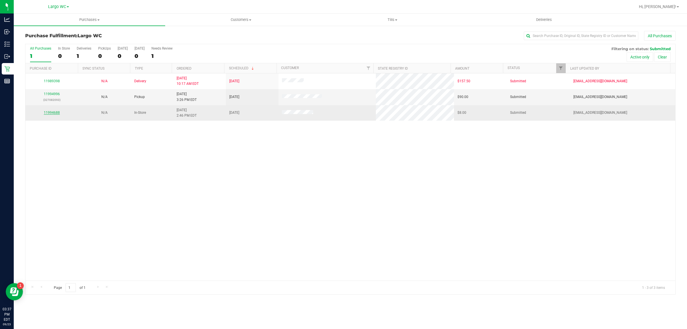
click at [51, 112] on link "11994688" at bounding box center [52, 112] width 16 height 4
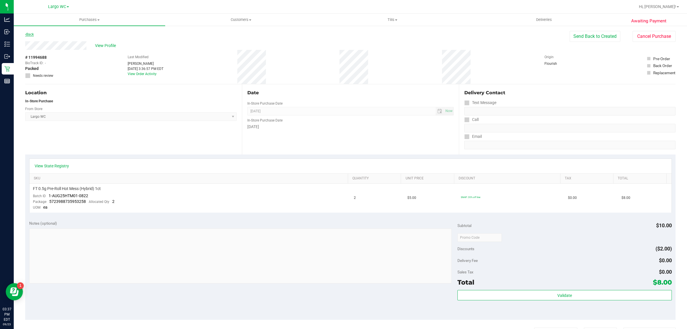
click at [30, 35] on link "Back" at bounding box center [29, 34] width 9 height 4
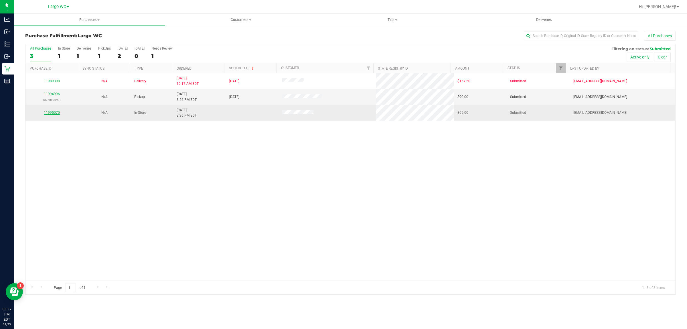
click at [45, 114] on link "11995070" at bounding box center [52, 112] width 16 height 4
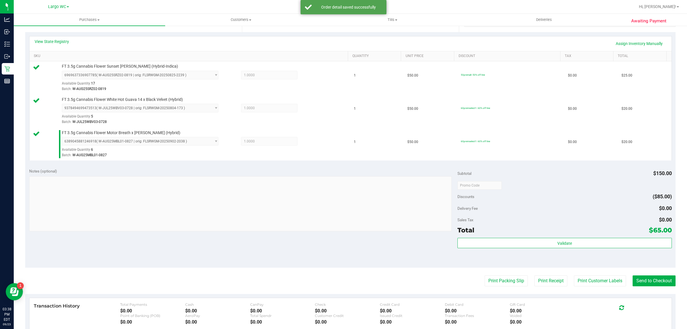
scroll to position [205, 0]
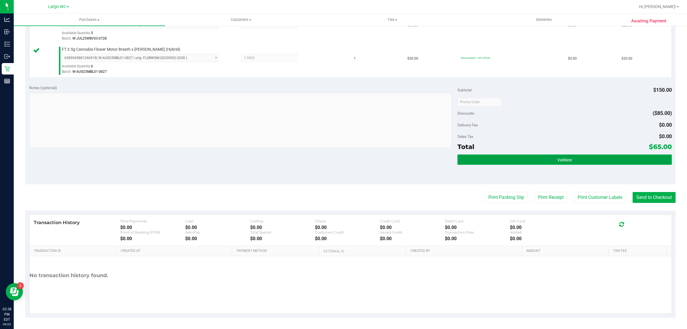
click at [600, 159] on button "Validate" at bounding box center [564, 159] width 214 height 10
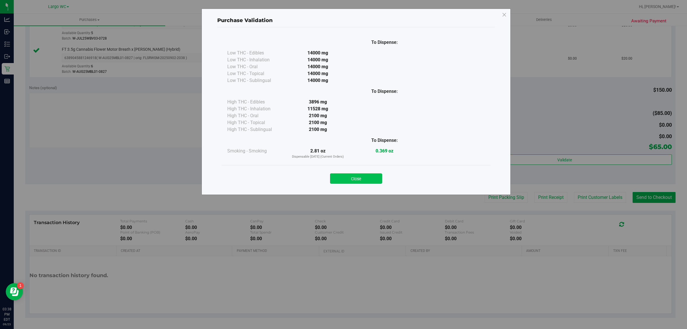
click at [361, 175] on button "Close" at bounding box center [356, 178] width 52 height 10
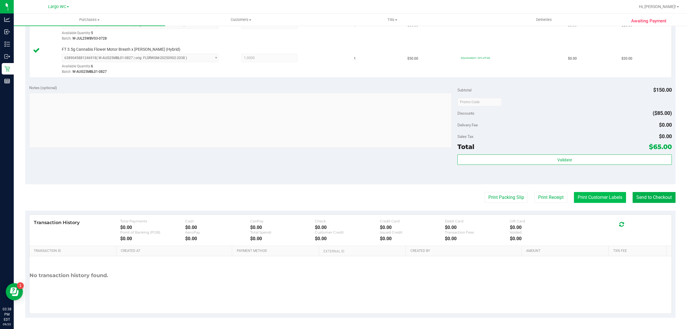
click at [593, 198] on button "Print Customer Labels" at bounding box center [600, 197] width 52 height 11
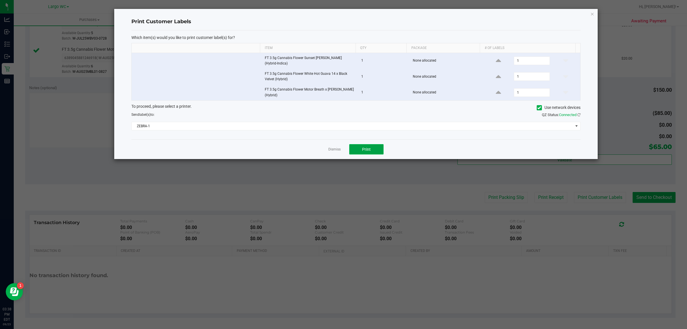
click at [376, 149] on button "Print" at bounding box center [366, 149] width 34 height 10
click at [591, 16] on icon "button" at bounding box center [592, 13] width 4 height 7
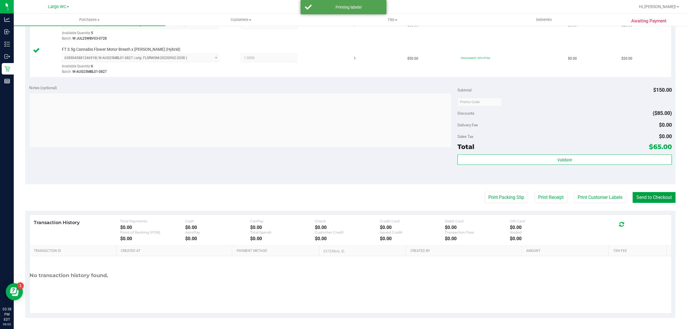
click at [659, 198] on button "Send to Checkout" at bounding box center [653, 197] width 43 height 11
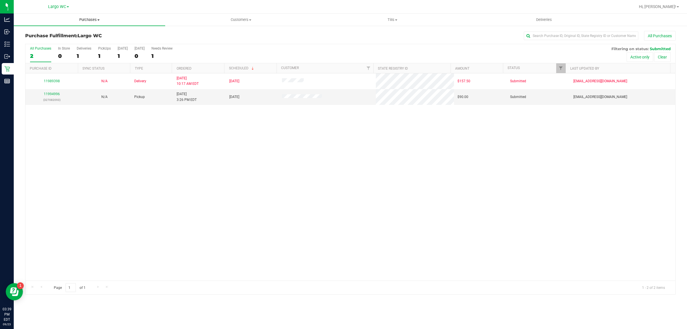
click at [90, 20] on span "Purchases" at bounding box center [89, 19] width 151 height 5
click at [70, 34] on span "Summary of purchases" at bounding box center [43, 34] width 59 height 5
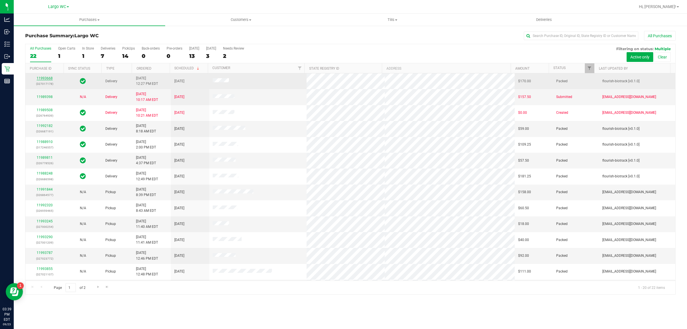
click at [47, 79] on link "11993668" at bounding box center [45, 78] width 16 height 4
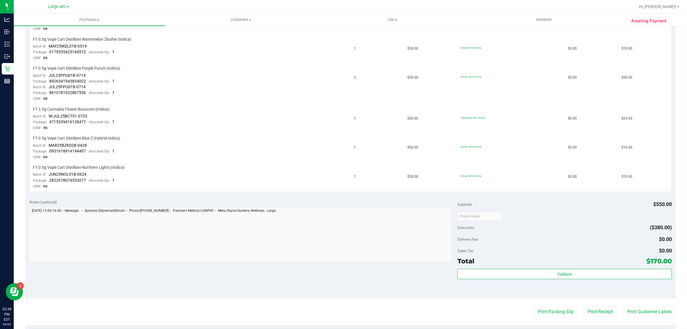
scroll to position [271, 0]
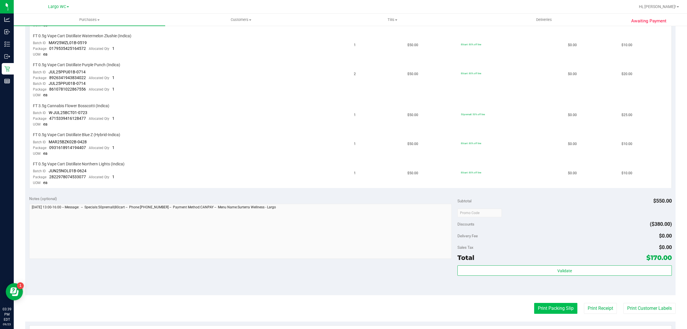
click at [550, 302] on button "Print Packing Slip" at bounding box center [555, 307] width 43 height 11
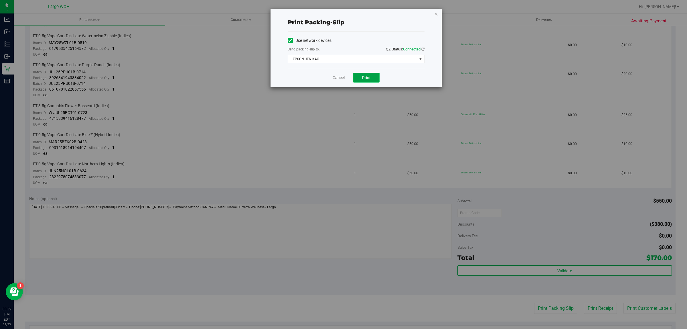
click at [365, 77] on span "Print" at bounding box center [366, 77] width 9 height 5
click at [336, 76] on link "Cancel" at bounding box center [336, 78] width 12 height 6
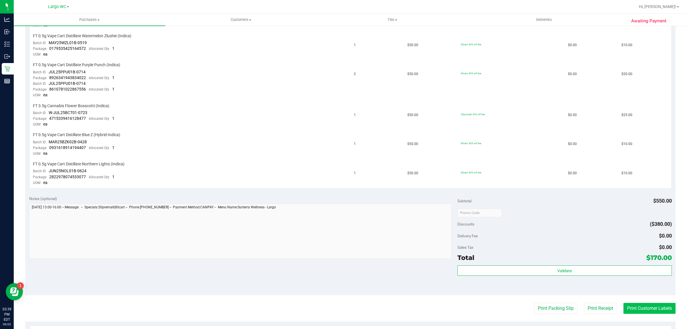
click at [637, 302] on button "Print Customer Labels" at bounding box center [649, 307] width 52 height 11
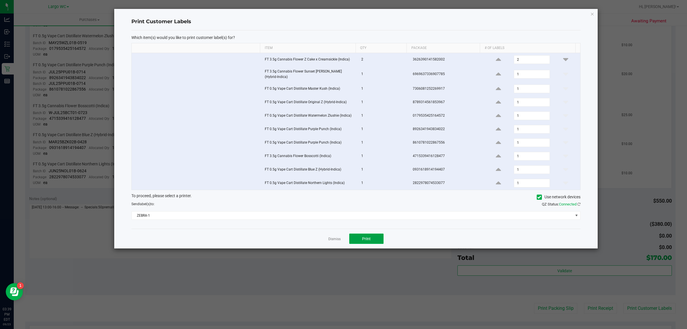
click at [372, 239] on button "Print" at bounding box center [366, 238] width 34 height 10
click at [333, 239] on link "Dismiss" at bounding box center [334, 238] width 12 height 5
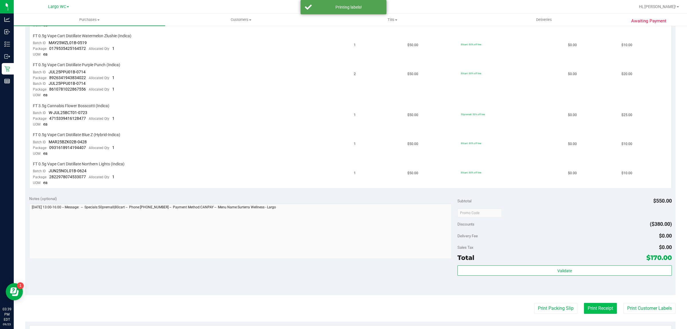
click at [590, 302] on button "Print Receipt" at bounding box center [600, 307] width 33 height 11
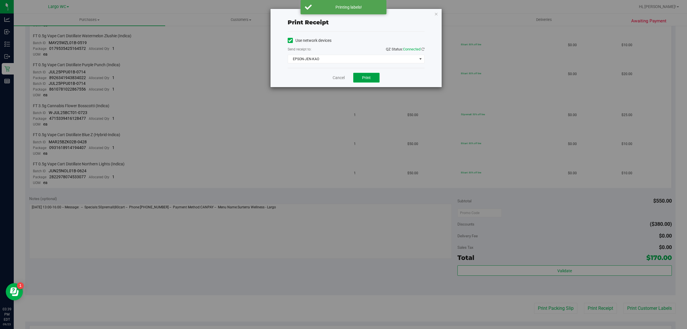
click at [362, 77] on span "Print" at bounding box center [366, 77] width 9 height 5
click at [337, 80] on link "Cancel" at bounding box center [336, 78] width 12 height 6
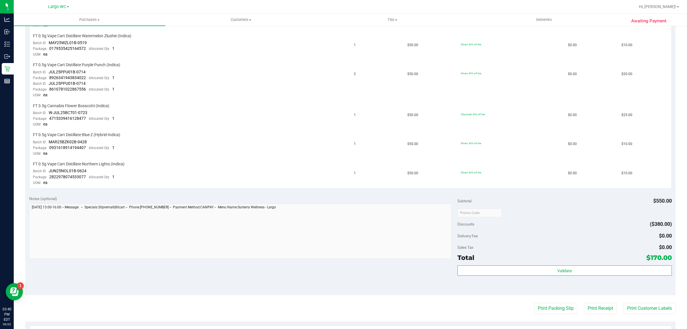
click at [584, 302] on button "Print Receipt" at bounding box center [600, 307] width 33 height 11
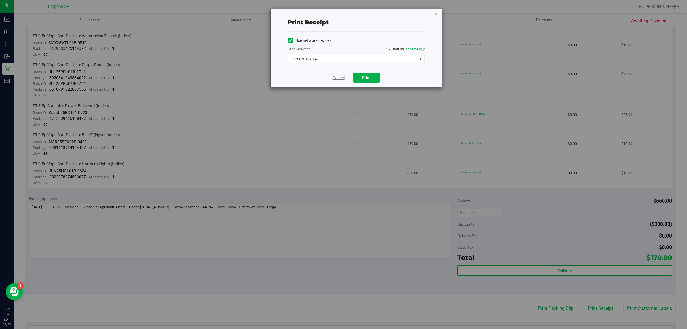
click at [333, 76] on link "Cancel" at bounding box center [339, 78] width 12 height 6
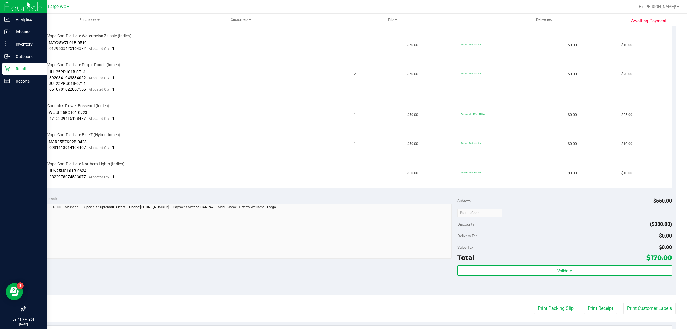
click at [6, 69] on icon at bounding box center [6, 68] width 5 height 5
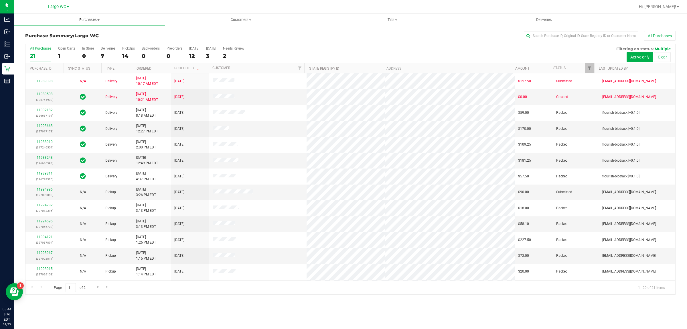
click at [97, 19] on span "Purchases" at bounding box center [89, 19] width 151 height 5
click at [76, 42] on li "Fulfillment" at bounding box center [89, 41] width 151 height 7
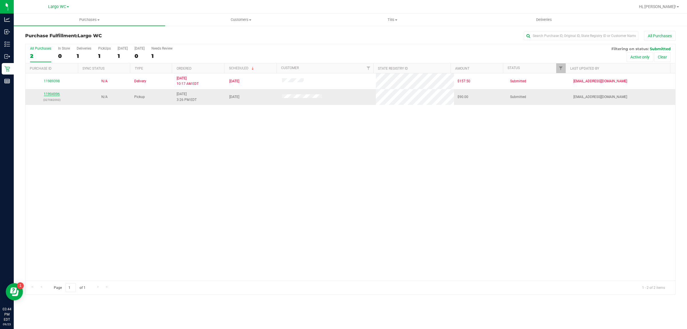
click at [55, 95] on link "11994996" at bounding box center [52, 94] width 16 height 4
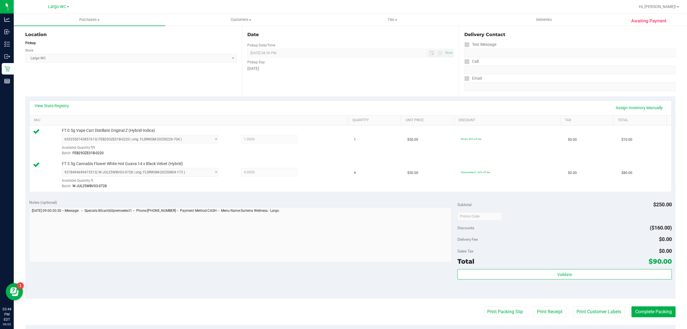
scroll to position [130, 0]
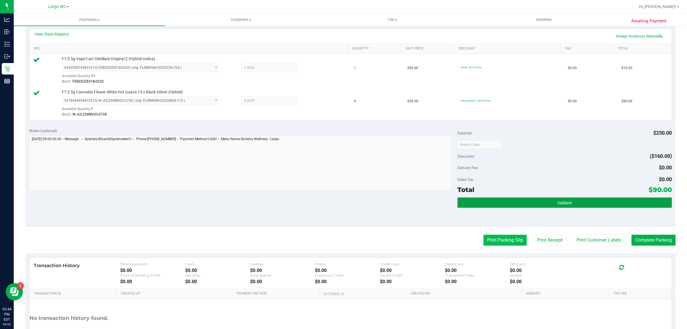
click at [539, 201] on button "Validate" at bounding box center [564, 202] width 214 height 10
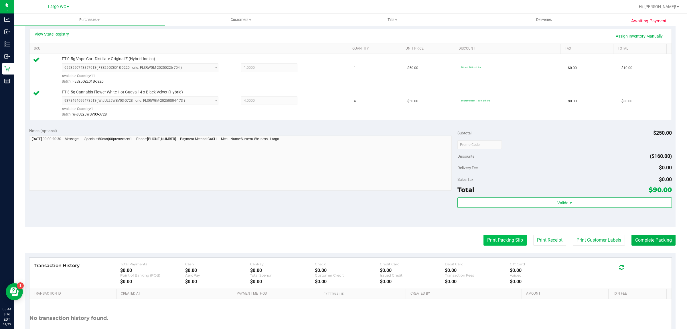
click at [504, 242] on button "Print Packing Slip" at bounding box center [504, 239] width 43 height 11
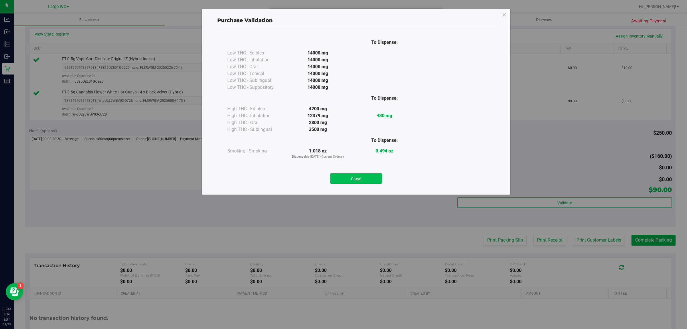
click at [357, 182] on button "Close" at bounding box center [356, 178] width 52 height 10
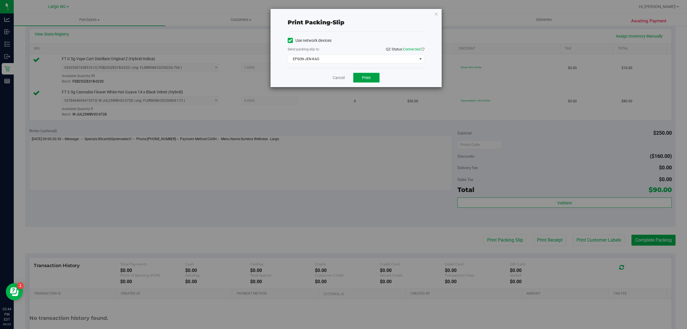
click at [371, 76] on button "Print" at bounding box center [366, 78] width 26 height 10
click at [335, 80] on link "Cancel" at bounding box center [339, 78] width 12 height 6
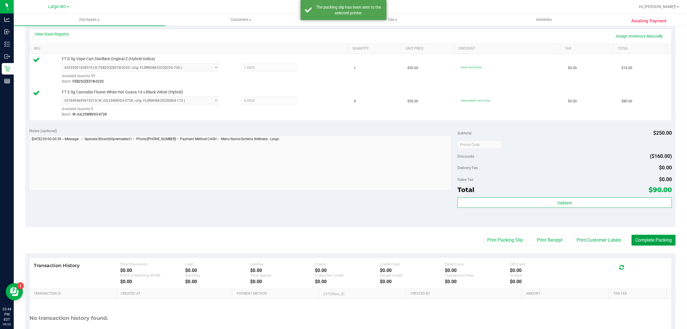
click at [662, 242] on button "Complete Packing" at bounding box center [653, 239] width 44 height 11
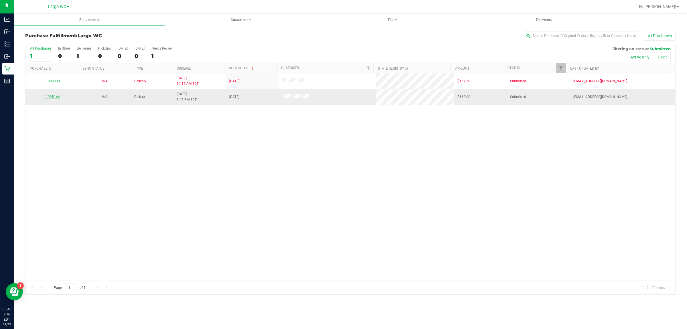
click at [53, 96] on link "11995144" at bounding box center [52, 97] width 16 height 4
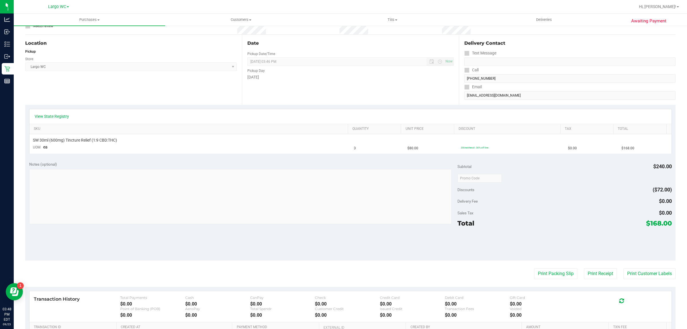
scroll to position [49, 0]
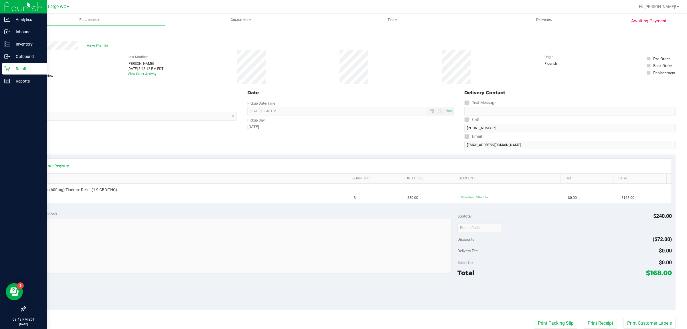
click at [8, 70] on icon at bounding box center [6, 68] width 5 height 5
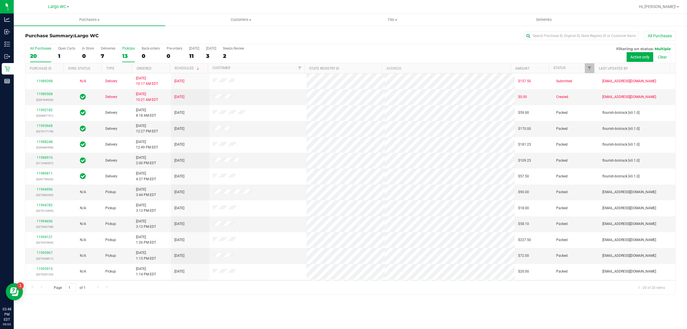
click at [126, 56] on div "13" at bounding box center [128, 56] width 13 height 7
click at [0, 0] on input "PickUps 13" at bounding box center [0, 0] width 0 height 0
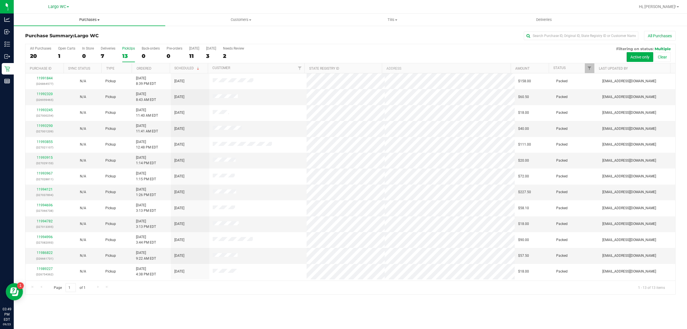
click at [92, 20] on span "Purchases" at bounding box center [89, 19] width 151 height 5
click at [85, 42] on li "Fulfillment" at bounding box center [89, 41] width 151 height 7
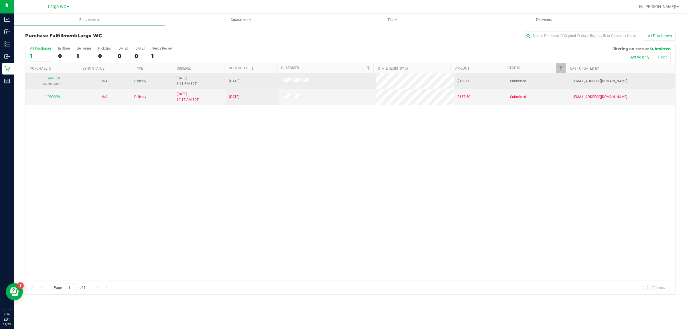
click at [52, 78] on link "11995179" at bounding box center [52, 78] width 16 height 4
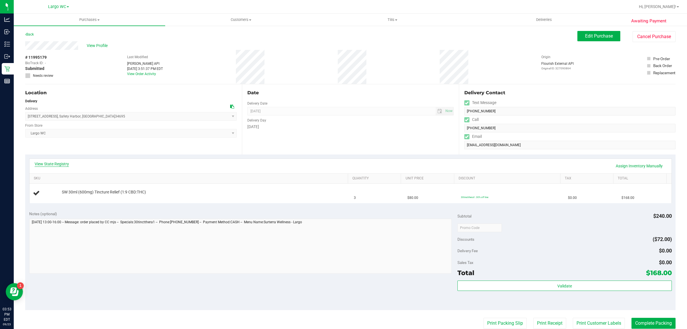
click at [62, 165] on link "View State Registry" at bounding box center [52, 164] width 34 height 6
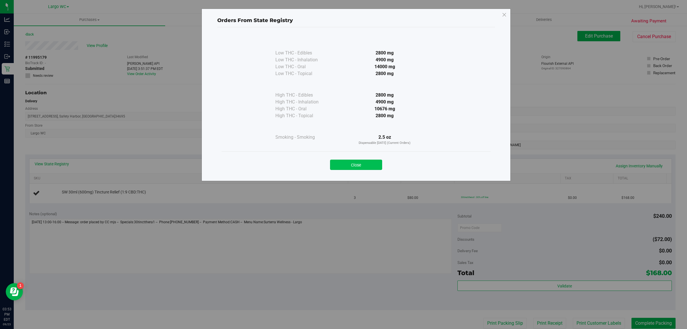
click at [343, 163] on button "Close" at bounding box center [356, 164] width 52 height 10
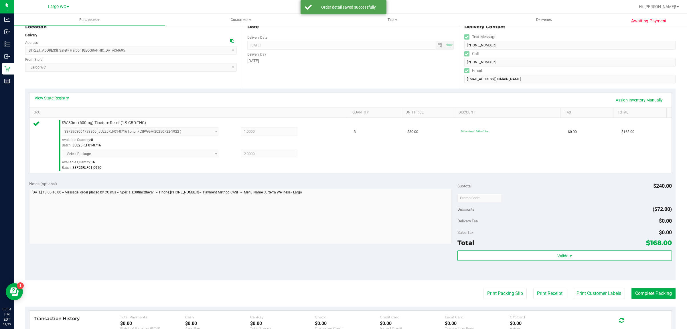
scroll to position [96, 0]
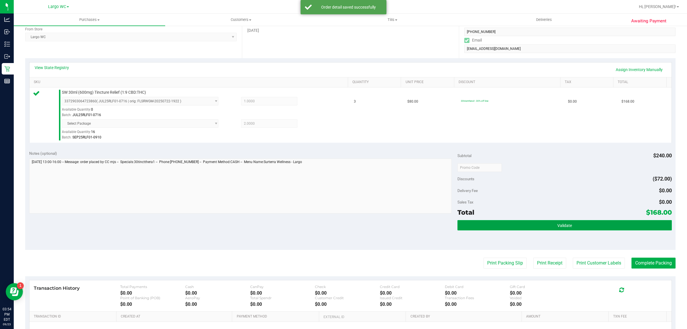
click at [582, 227] on button "Validate" at bounding box center [564, 225] width 214 height 10
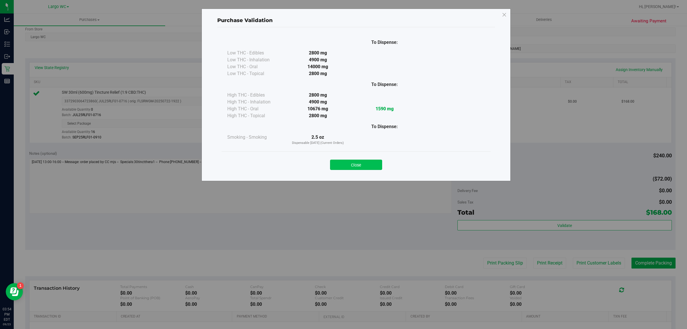
click at [370, 165] on button "Close" at bounding box center [356, 164] width 52 height 10
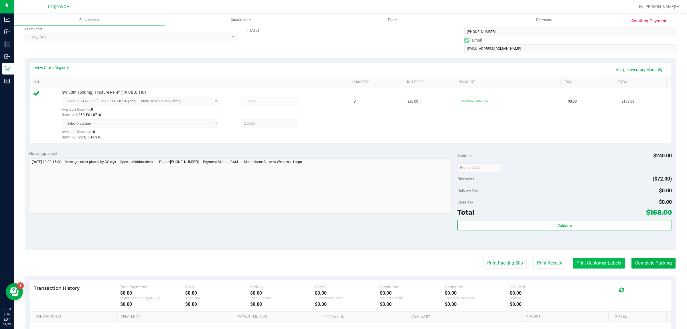
click at [592, 264] on button "Print Customer Labels" at bounding box center [599, 262] width 52 height 11
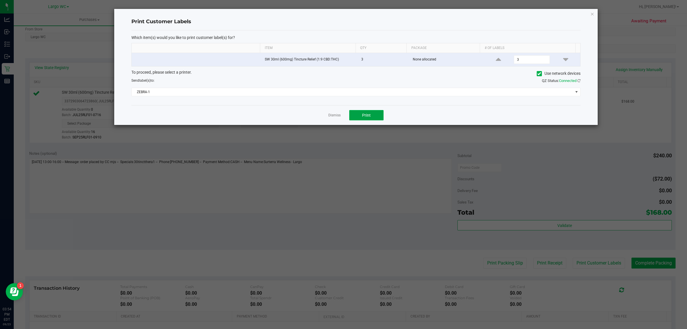
click at [370, 115] on span "Print" at bounding box center [366, 115] width 9 height 5
click at [332, 115] on link "Dismiss" at bounding box center [334, 115] width 12 height 5
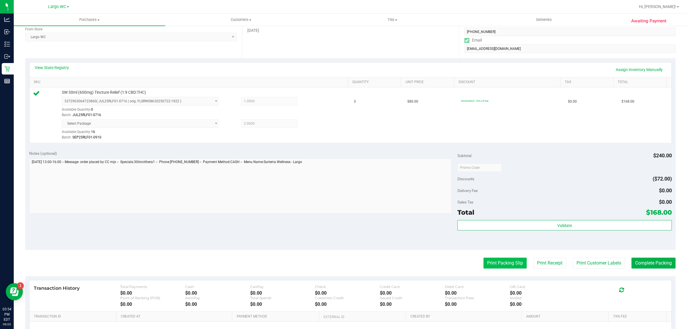
click at [497, 265] on button "Print Packing Slip" at bounding box center [504, 262] width 43 height 11
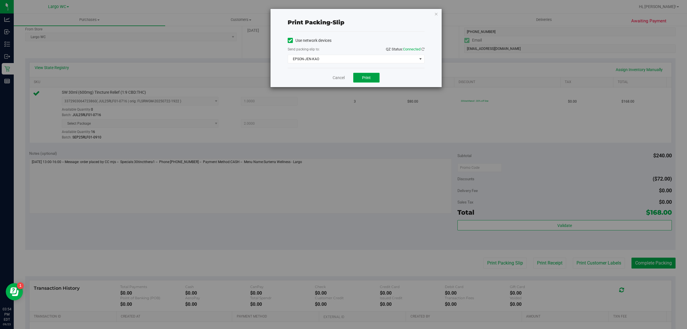
click at [367, 80] on span "Print" at bounding box center [366, 77] width 9 height 5
click at [337, 79] on link "Cancel" at bounding box center [336, 78] width 12 height 6
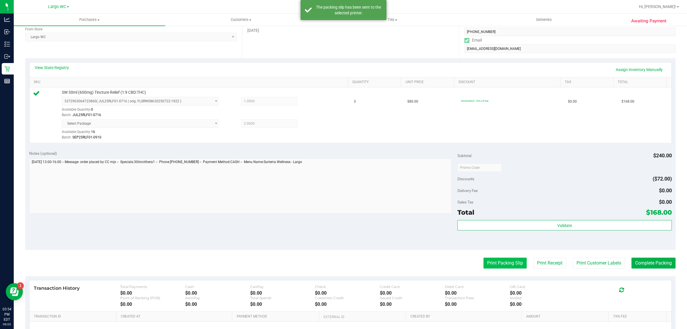
click at [492, 263] on button "Print Packing Slip" at bounding box center [504, 262] width 43 height 11
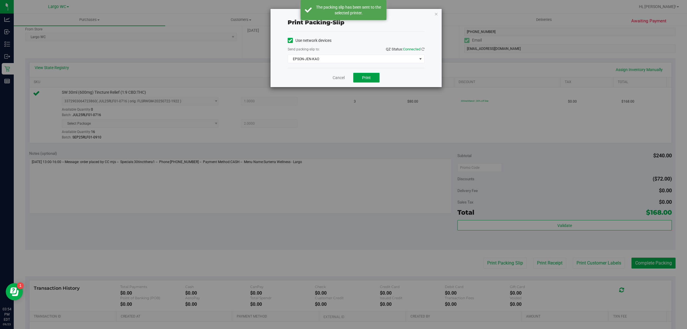
click at [368, 78] on span "Print" at bounding box center [366, 77] width 9 height 5
click at [334, 80] on link "Cancel" at bounding box center [336, 78] width 12 height 6
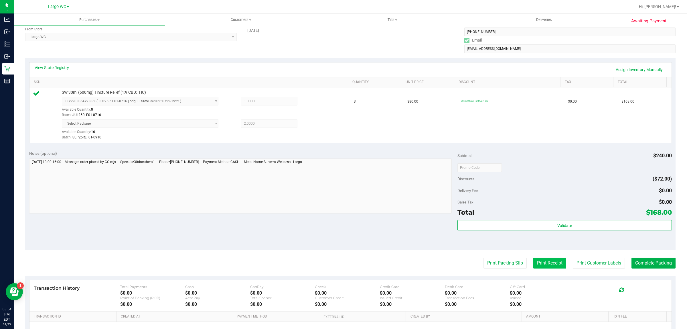
click at [533, 264] on button "Print Receipt" at bounding box center [549, 262] width 33 height 11
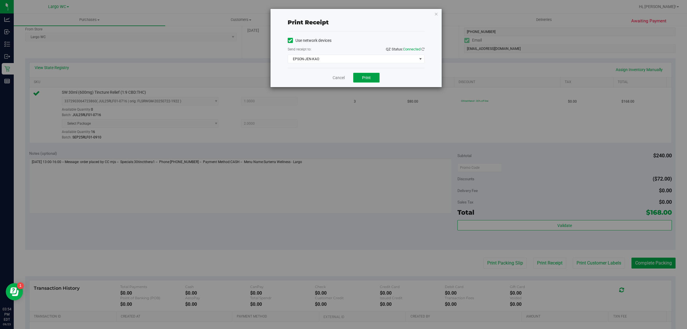
click at [365, 77] on span "Print" at bounding box center [366, 77] width 9 height 5
click at [337, 76] on link "Cancel" at bounding box center [336, 78] width 12 height 6
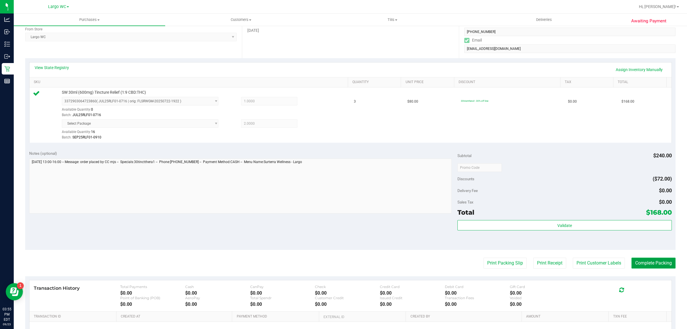
click at [651, 268] on button "Complete Packing" at bounding box center [653, 262] width 44 height 11
click at [59, 248] on div "Notes (optional) Subtotal $240.00 Discounts ($72.00) Delivery Fee $0.00 Sales T…" at bounding box center [350, 198] width 650 height 103
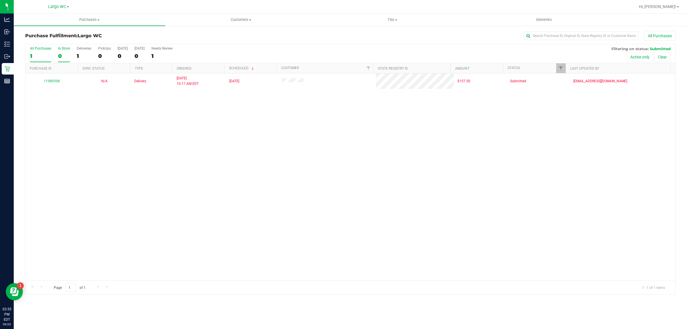
click at [58, 59] on div "0" at bounding box center [64, 56] width 12 height 7
click at [0, 0] on input "In Store 0" at bounding box center [0, 0] width 0 height 0
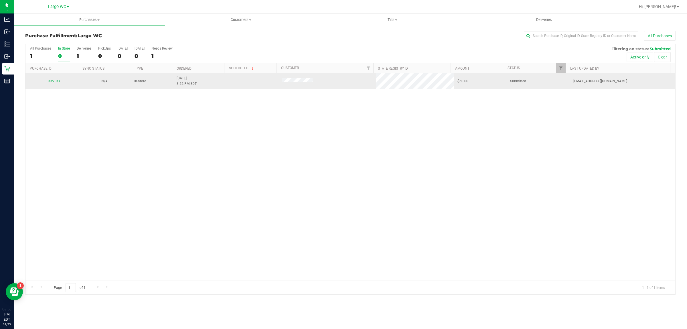
click at [48, 83] on link "11995193" at bounding box center [52, 81] width 16 height 4
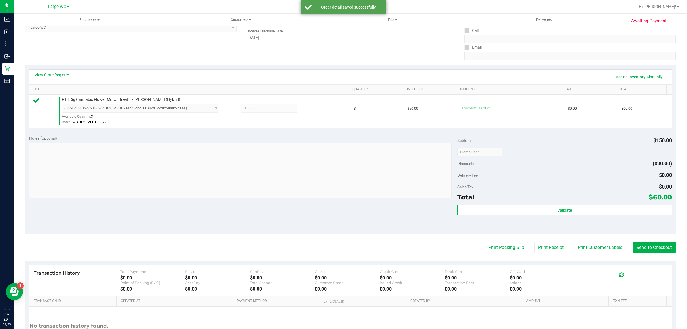
scroll to position [118, 0]
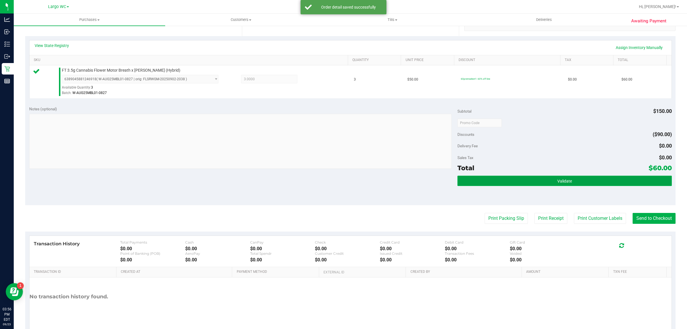
click at [585, 179] on button "Validate" at bounding box center [564, 180] width 214 height 10
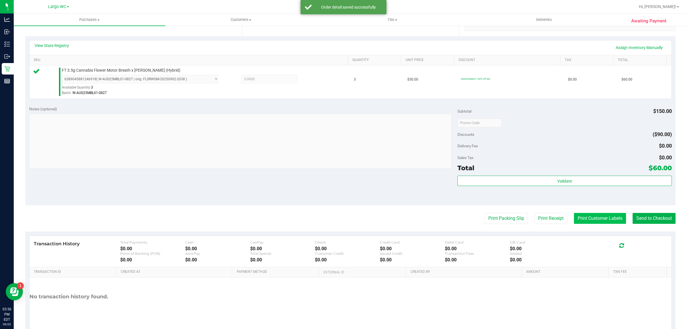
click at [585, 218] on button "Print Customer Labels" at bounding box center [600, 218] width 52 height 11
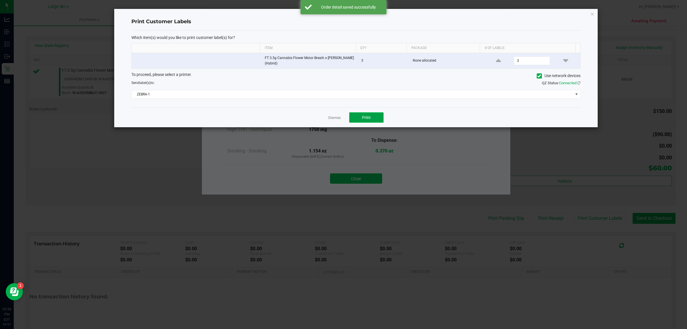
click at [366, 118] on span "Print" at bounding box center [366, 117] width 9 height 5
click at [328, 118] on link "Dismiss" at bounding box center [334, 117] width 12 height 5
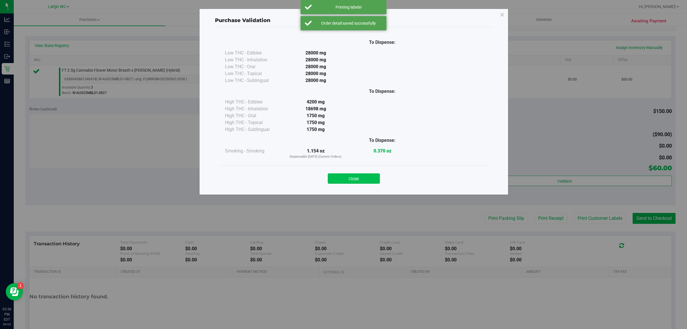
click at [354, 179] on button "Close" at bounding box center [354, 178] width 52 height 10
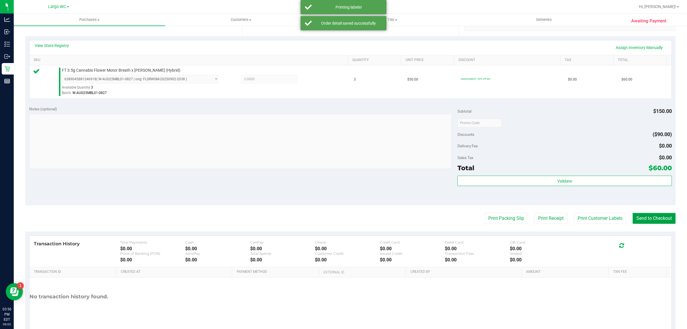
click at [636, 218] on button "Send to Checkout" at bounding box center [653, 218] width 43 height 11
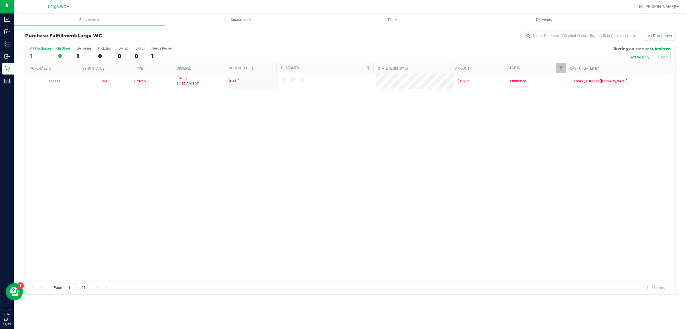
click at [60, 58] on div "0" at bounding box center [64, 56] width 12 height 7
click at [0, 0] on input "In Store 0" at bounding box center [0, 0] width 0 height 0
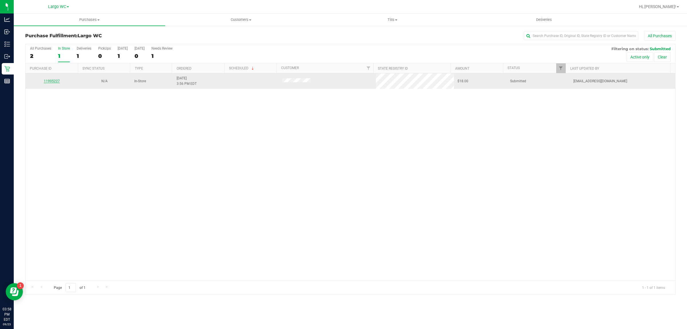
click at [48, 82] on link "11995227" at bounding box center [52, 81] width 16 height 4
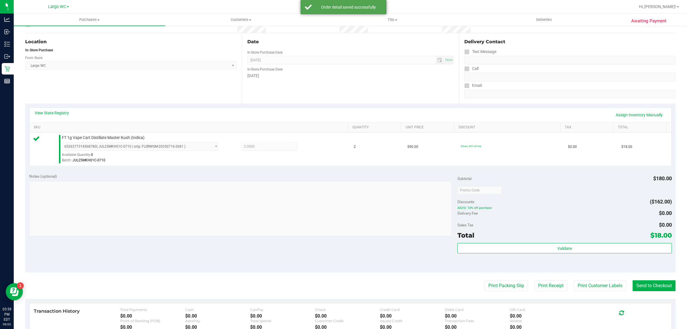
scroll to position [94, 0]
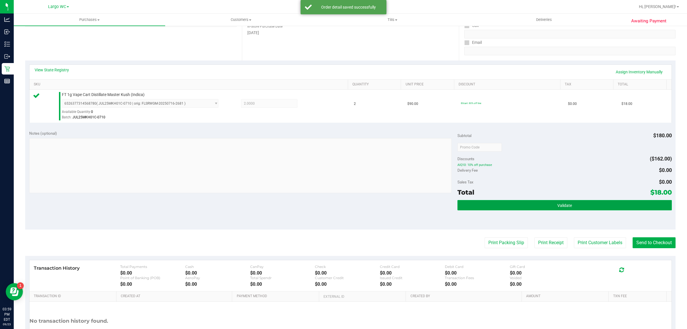
click at [572, 206] on button "Validate" at bounding box center [564, 205] width 214 height 10
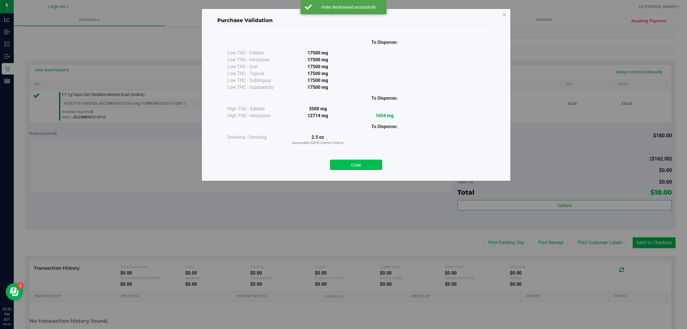
click at [357, 160] on button "Close" at bounding box center [356, 164] width 52 height 10
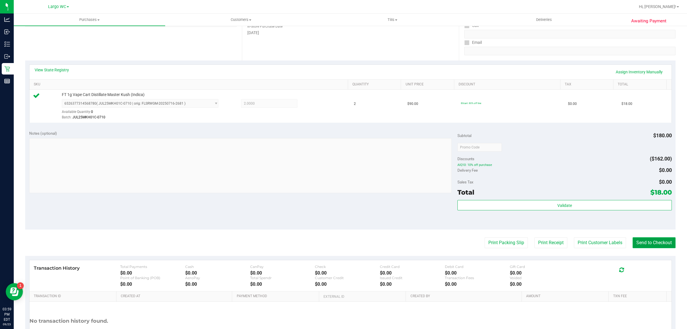
click at [648, 241] on button "Send to Checkout" at bounding box center [653, 242] width 43 height 11
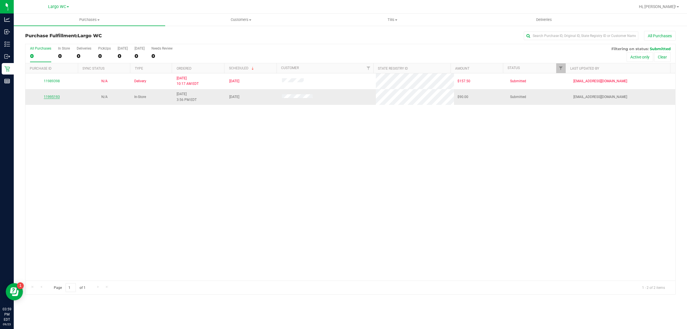
click at [52, 97] on link "11995193" at bounding box center [52, 97] width 16 height 4
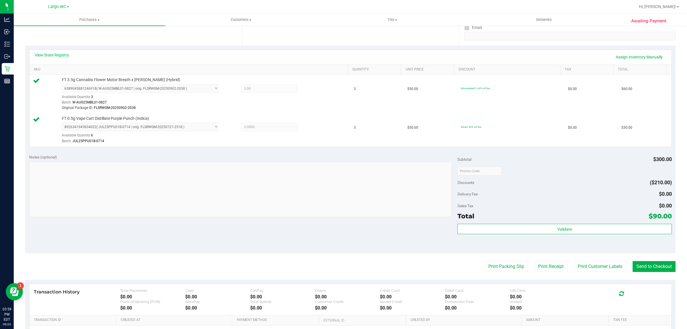
scroll to position [108, 0]
click at [596, 268] on button "Print Customer Labels" at bounding box center [600, 267] width 52 height 11
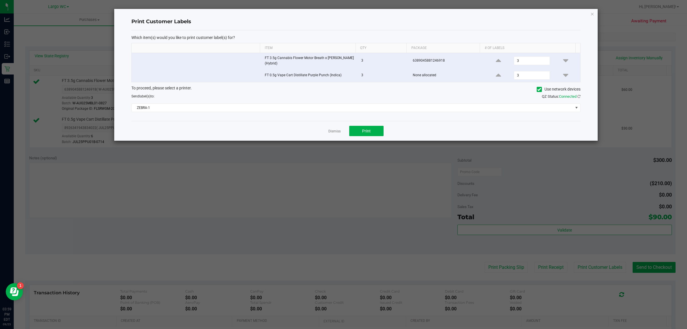
click at [135, 59] on input "checkbox" at bounding box center [135, 59] width 1 height 1
checkbox input "false"
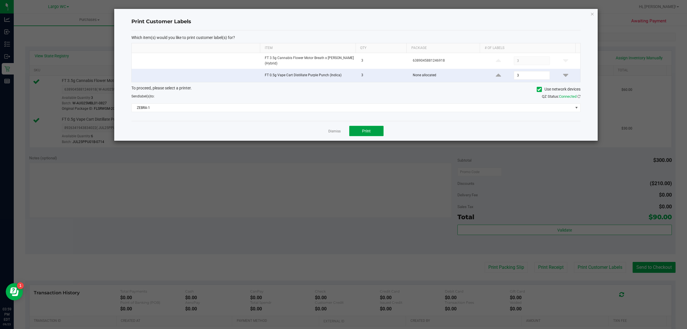
click at [371, 134] on button "Print" at bounding box center [366, 131] width 34 height 10
click at [333, 132] on link "Dismiss" at bounding box center [334, 131] width 12 height 5
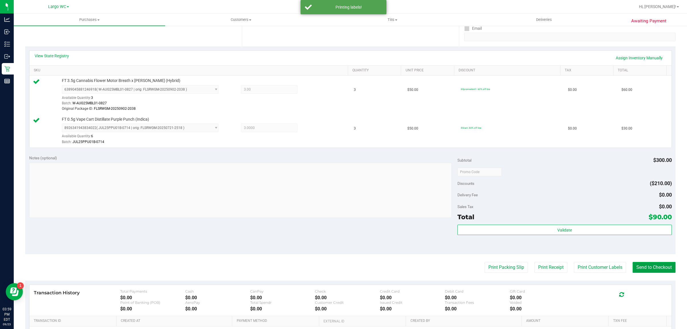
click at [644, 266] on button "Send to Checkout" at bounding box center [653, 267] width 43 height 11
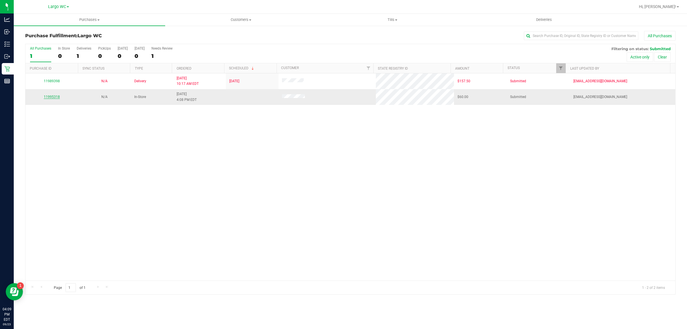
click at [52, 96] on link "11995318" at bounding box center [52, 97] width 16 height 4
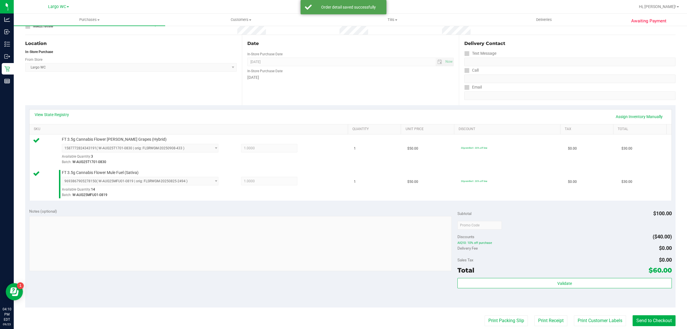
scroll to position [134, 0]
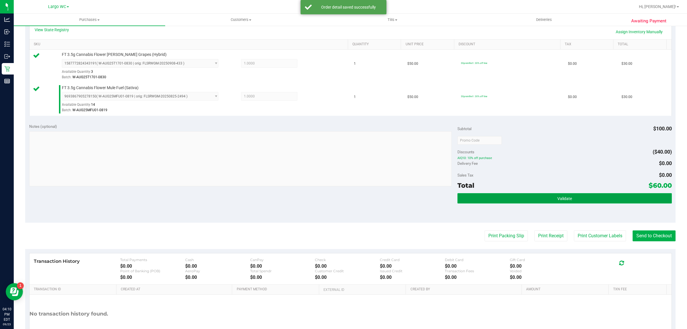
click at [582, 199] on button "Validate" at bounding box center [564, 198] width 214 height 10
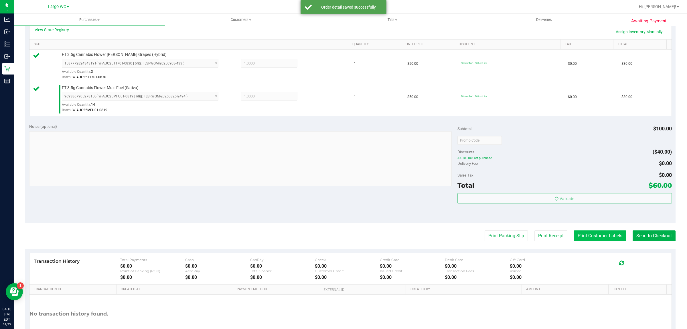
click at [590, 236] on button "Print Customer Labels" at bounding box center [600, 235] width 52 height 11
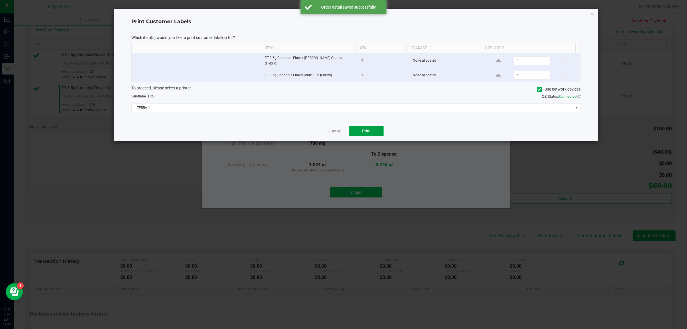
click at [371, 126] on button "Print" at bounding box center [366, 131] width 34 height 10
click at [332, 131] on div at bounding box center [355, 75] width 483 height 132
click at [366, 193] on ngb-modal-window "Print Customer Labels Which item(s) would you like to print customer label(s) f…" at bounding box center [345, 164] width 691 height 329
click at [331, 129] on link "Dismiss" at bounding box center [334, 131] width 12 height 5
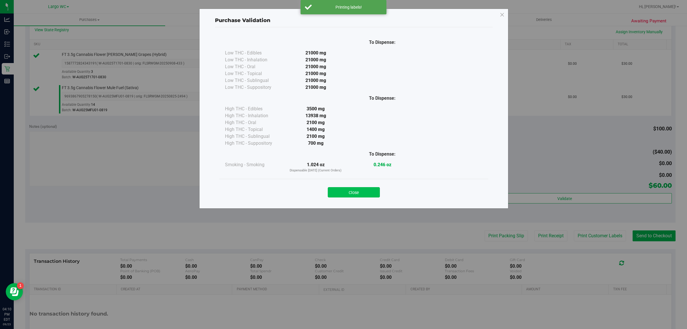
click at [352, 189] on button "Close" at bounding box center [354, 192] width 52 height 10
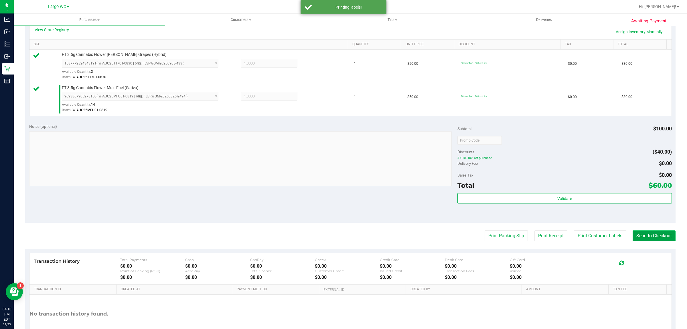
click at [653, 235] on button "Send to Checkout" at bounding box center [653, 235] width 43 height 11
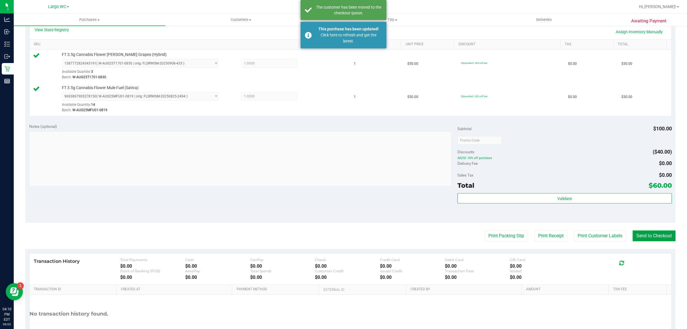
click at [640, 235] on button "Send to Checkout" at bounding box center [653, 235] width 43 height 11
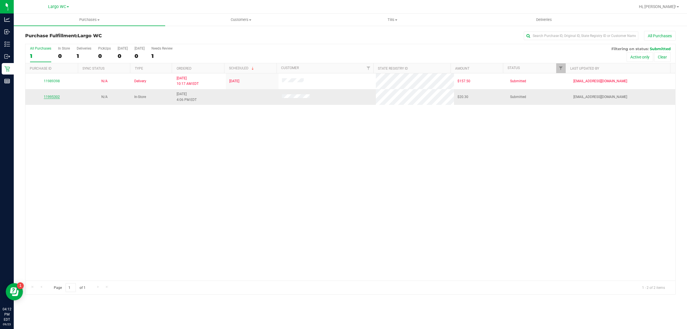
click at [51, 97] on link "11995302" at bounding box center [52, 97] width 16 height 4
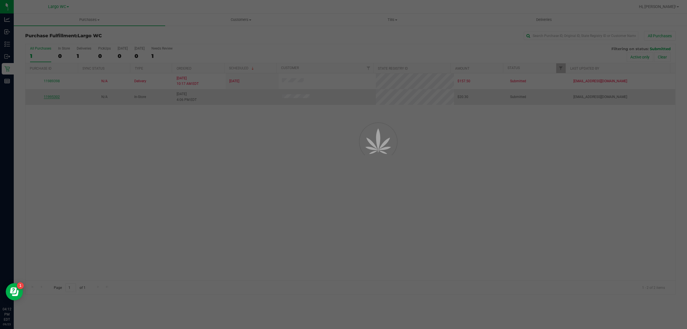
click at [44, 95] on link "11995302" at bounding box center [52, 97] width 16 height 4
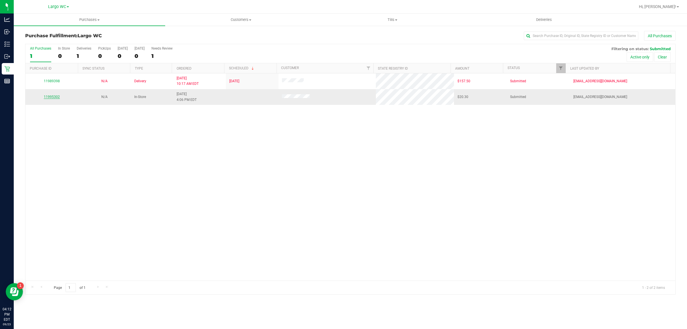
click at [47, 99] on link "11995302" at bounding box center [52, 97] width 16 height 4
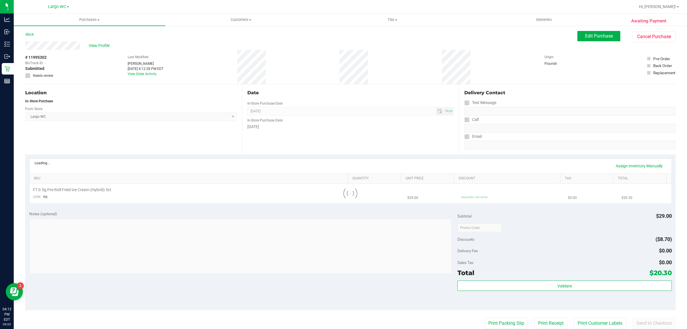
click at [53, 102] on div "In-Store Purchase" at bounding box center [130, 100] width 211 height 5
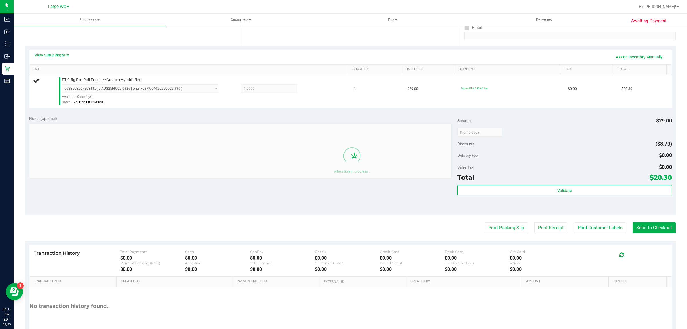
scroll to position [108, 0]
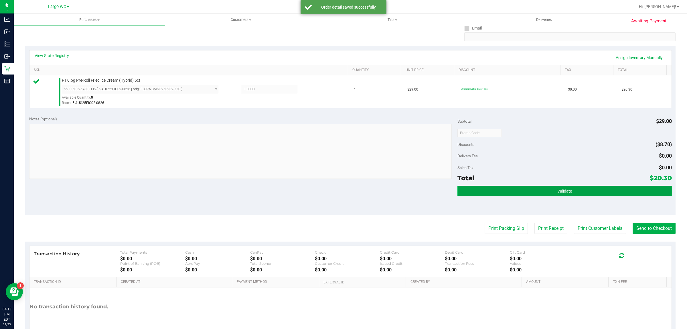
click at [592, 191] on button "Validate" at bounding box center [564, 190] width 214 height 10
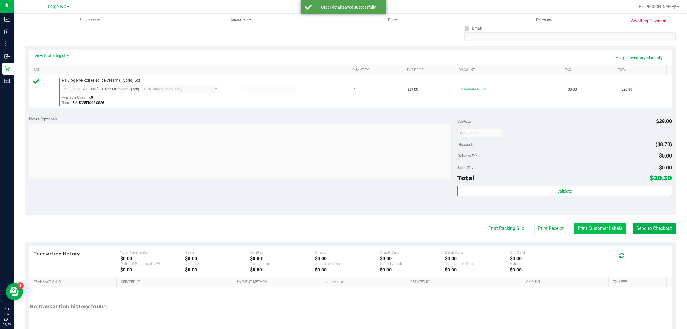
click at [590, 230] on button "Print Customer Labels" at bounding box center [600, 228] width 52 height 11
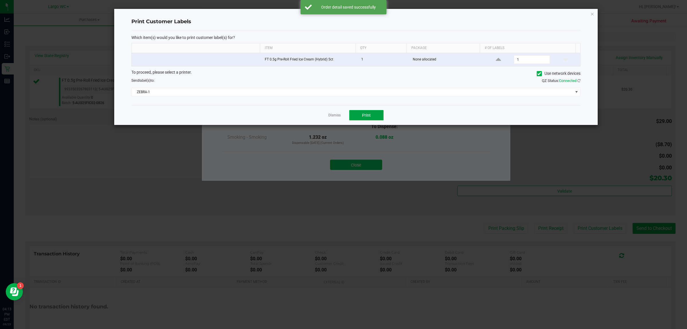
click at [369, 114] on span "Print" at bounding box center [366, 115] width 9 height 5
click at [335, 115] on link "Dismiss" at bounding box center [334, 115] width 12 height 5
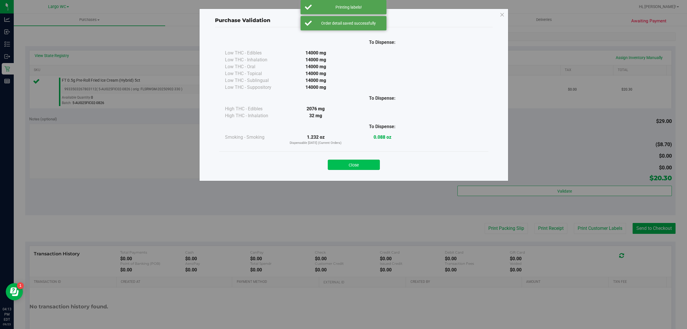
click at [355, 165] on button "Close" at bounding box center [354, 164] width 52 height 10
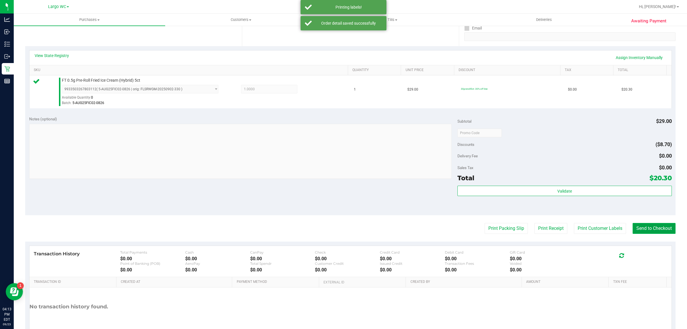
click at [636, 228] on button "Send to Checkout" at bounding box center [653, 228] width 43 height 11
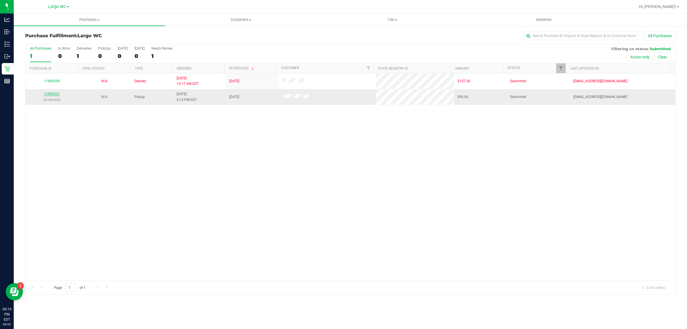
click at [49, 95] on link "11995351" at bounding box center [52, 94] width 16 height 4
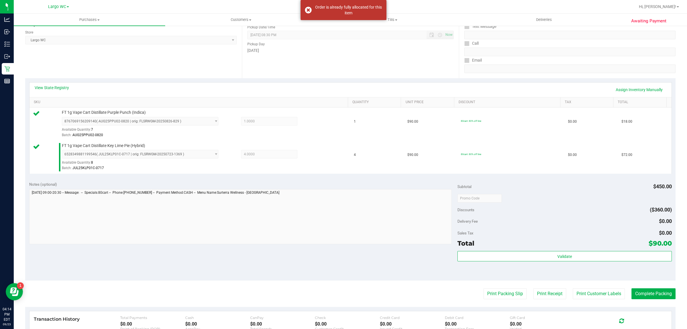
scroll to position [146, 0]
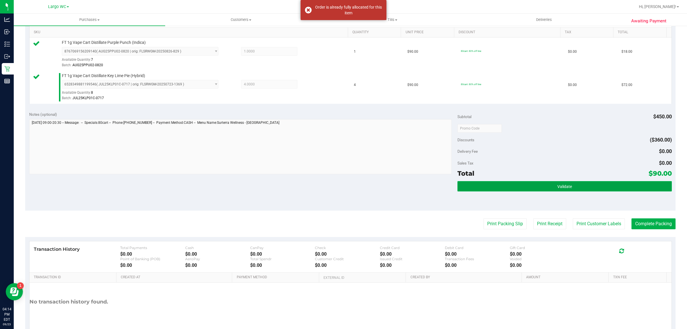
click at [565, 188] on span "Validate" at bounding box center [564, 186] width 15 height 5
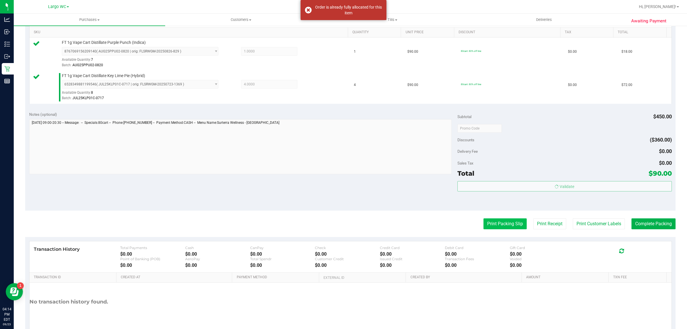
click at [499, 229] on button "Print Packing Slip" at bounding box center [504, 223] width 43 height 11
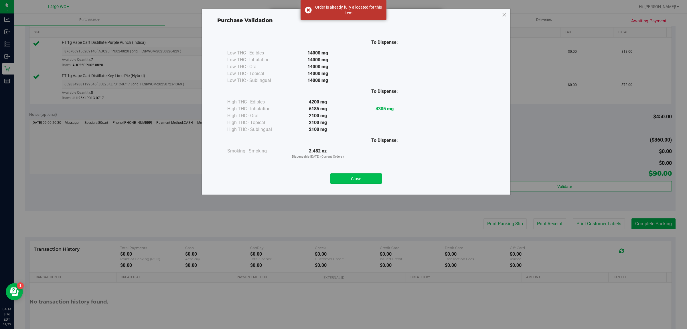
click at [355, 179] on button "Close" at bounding box center [356, 178] width 52 height 10
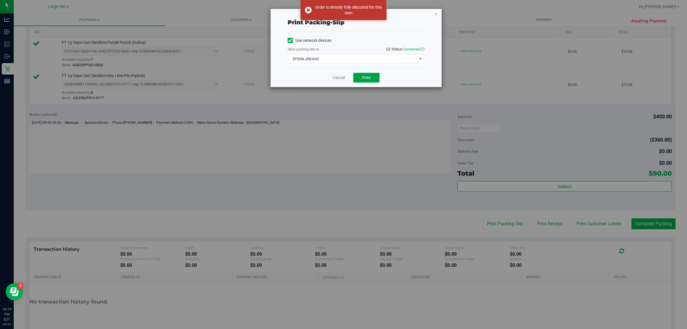
click at [362, 81] on button "Print" at bounding box center [366, 78] width 26 height 10
click at [337, 79] on link "Cancel" at bounding box center [336, 78] width 12 height 6
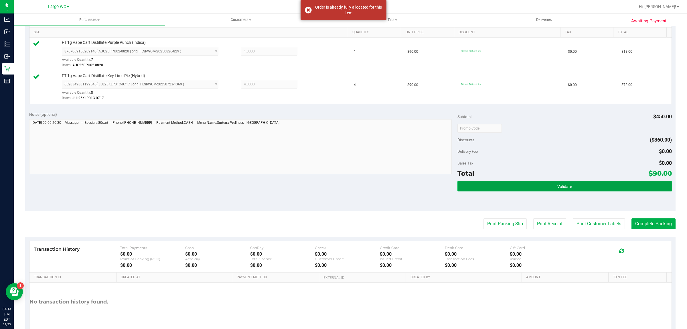
click at [499, 188] on button "Validate" at bounding box center [564, 186] width 214 height 10
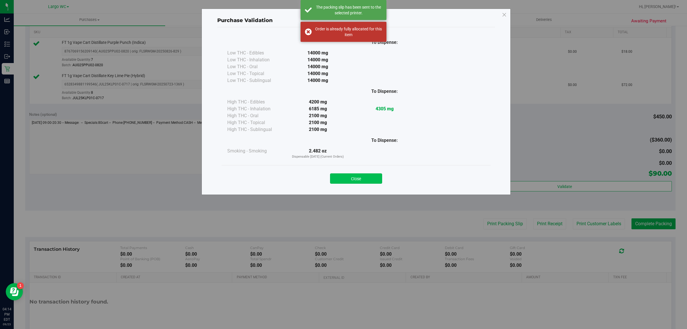
click at [364, 177] on button "Close" at bounding box center [356, 178] width 52 height 10
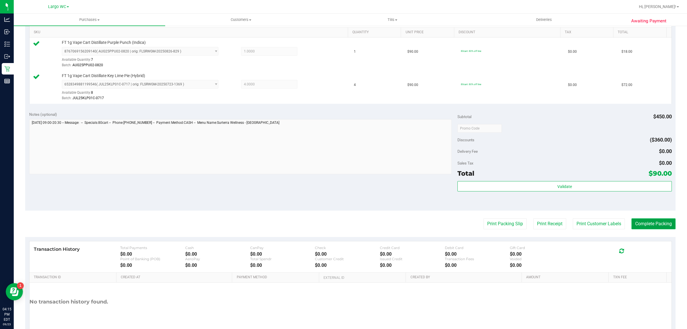
click at [645, 225] on button "Complete Packing" at bounding box center [653, 223] width 44 height 11
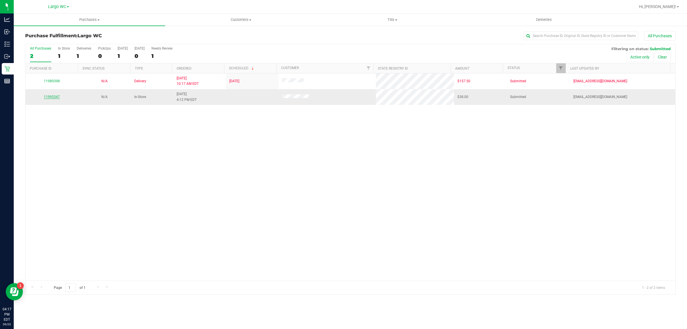
click at [54, 98] on link "11995347" at bounding box center [52, 97] width 16 height 4
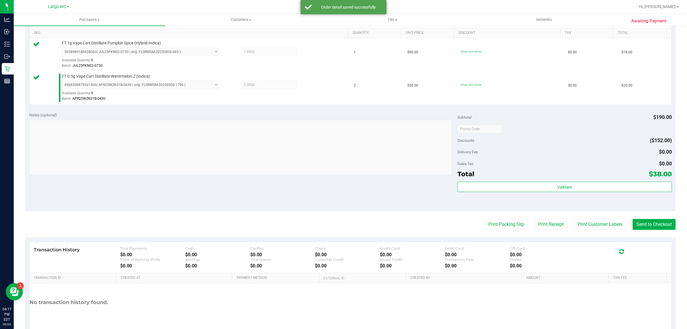
scroll to position [172, 0]
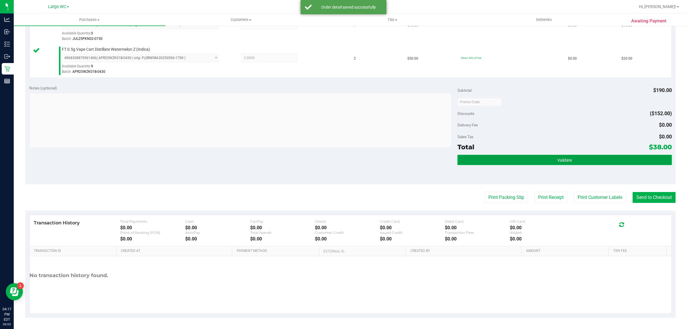
click at [579, 161] on button "Validate" at bounding box center [564, 160] width 214 height 10
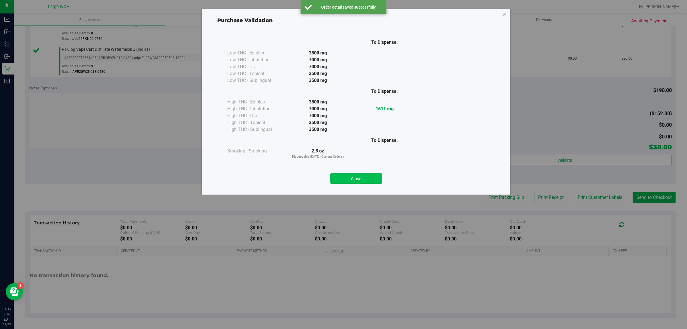
click at [352, 176] on button "Close" at bounding box center [356, 178] width 52 height 10
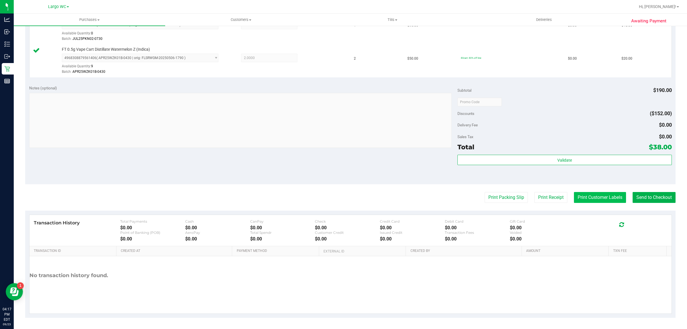
click at [585, 197] on button "Print Customer Labels" at bounding box center [600, 197] width 52 height 11
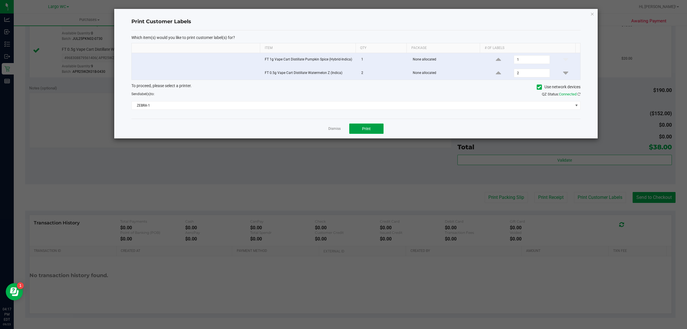
click at [366, 131] on span "Print" at bounding box center [366, 128] width 9 height 5
click at [334, 131] on link "Dismiss" at bounding box center [334, 128] width 12 height 5
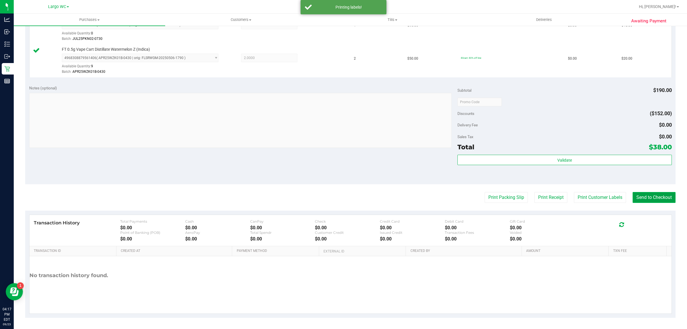
click at [647, 197] on button "Send to Checkout" at bounding box center [653, 197] width 43 height 11
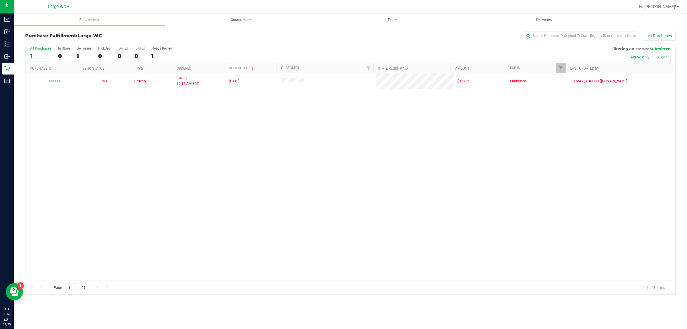
click at [648, 201] on div "11989398 N/A Delivery [DATE] 10:17 AM EDT 9/26/2025 $157.50 Submitted [EMAIL_AD…" at bounding box center [350, 176] width 650 height 207
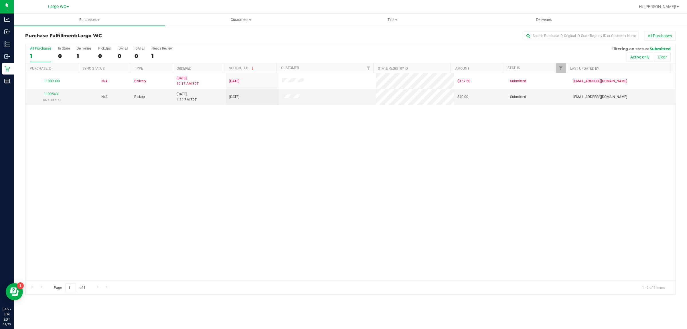
click at [56, 51] on div "All Purchases 1 In Store 0 Deliveries 1 PickUps 0 [DATE] 0 [DATE] 0 Needs Revie…" at bounding box center [350, 53] width 650 height 19
click at [60, 51] on label "In Store 0" at bounding box center [64, 54] width 12 height 16
click at [0, 0] on input "In Store 0" at bounding box center [0, 0] width 0 height 0
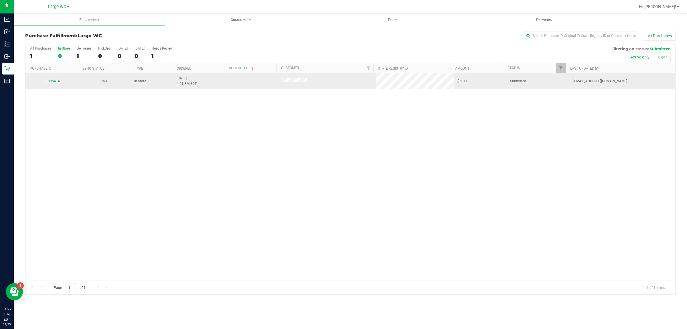
click at [52, 80] on link "11995414" at bounding box center [52, 81] width 16 height 4
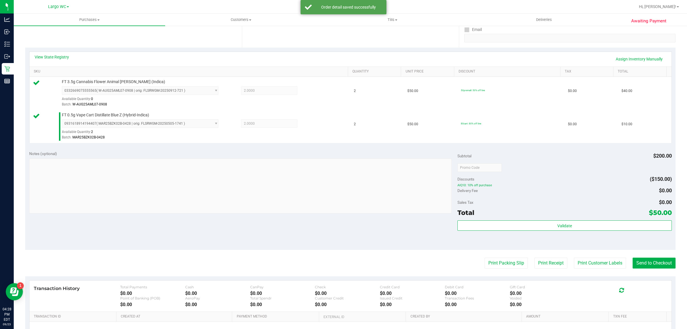
scroll to position [172, 0]
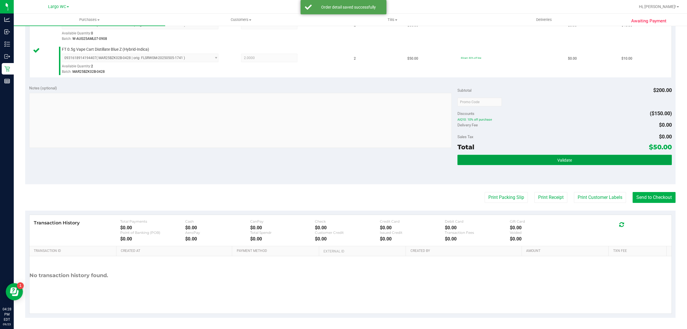
click at [599, 163] on button "Validate" at bounding box center [564, 160] width 214 height 10
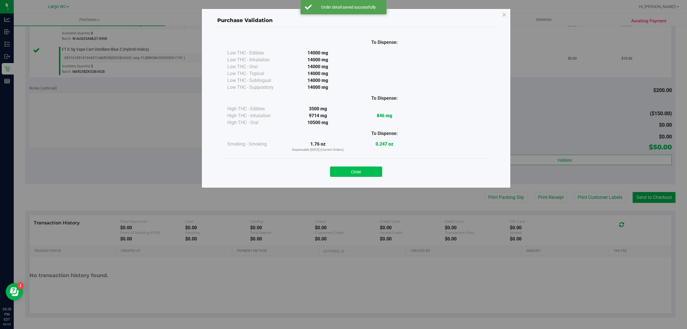
click at [370, 170] on button "Close" at bounding box center [356, 171] width 52 height 10
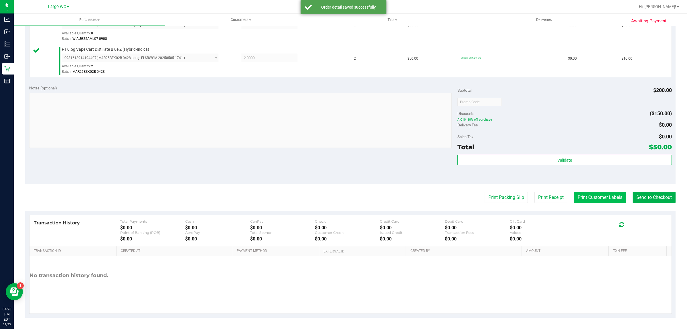
click at [587, 198] on button "Print Customer Labels" at bounding box center [600, 197] width 52 height 11
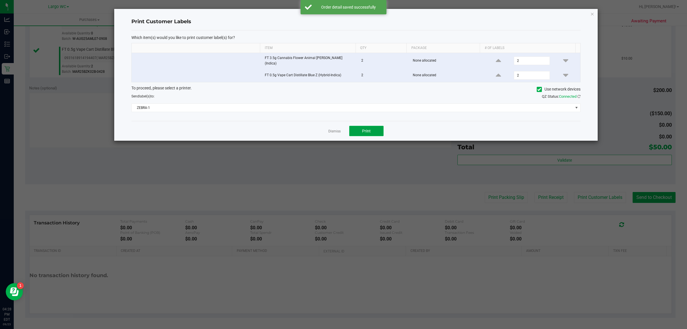
click at [366, 129] on span "Print" at bounding box center [366, 130] width 9 height 5
click at [592, 15] on icon "button" at bounding box center [592, 13] width 4 height 7
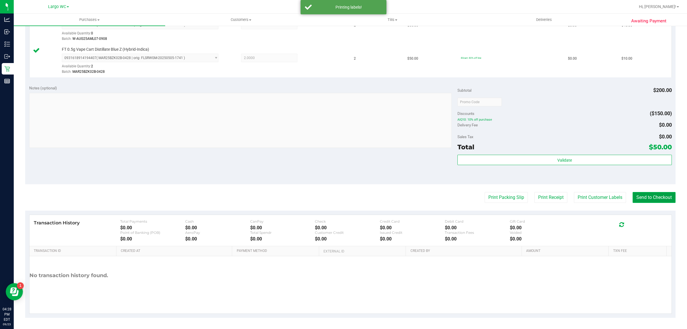
click at [650, 198] on button "Send to Checkout" at bounding box center [653, 197] width 43 height 11
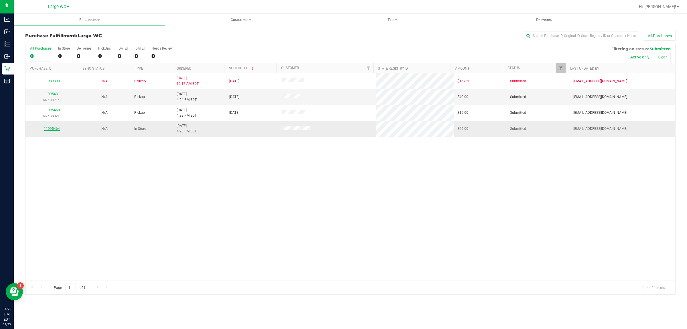
click at [55, 129] on link "11995464" at bounding box center [52, 128] width 16 height 4
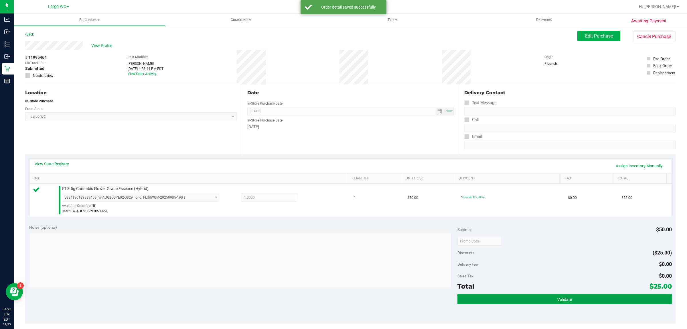
click at [582, 299] on button "Validate" at bounding box center [564, 299] width 214 height 10
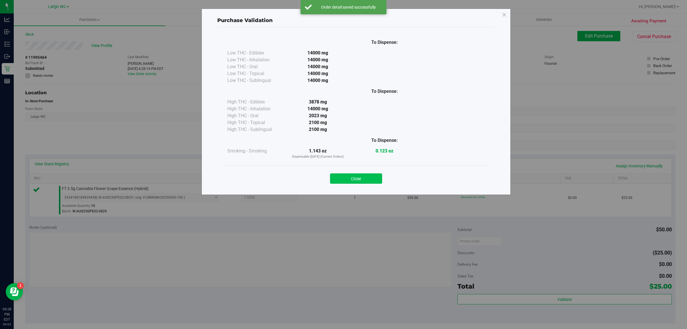
click at [361, 178] on button "Close" at bounding box center [356, 178] width 52 height 10
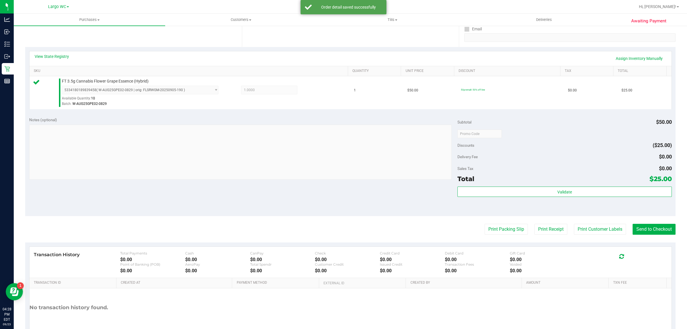
scroll to position [139, 0]
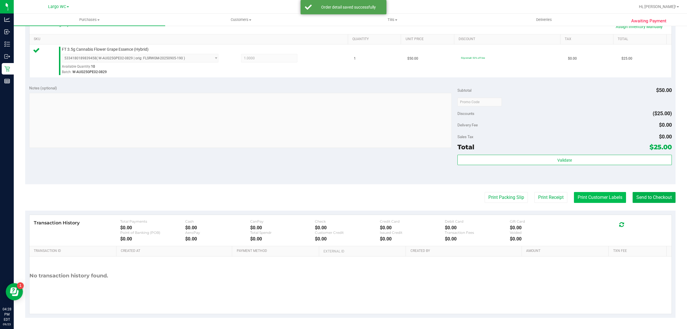
click at [597, 195] on button "Print Customer Labels" at bounding box center [600, 197] width 52 height 11
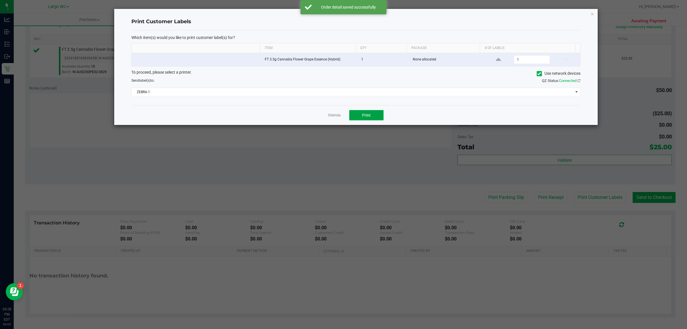
click at [374, 118] on button "Print" at bounding box center [366, 115] width 34 height 10
click at [592, 15] on icon "button" at bounding box center [592, 13] width 4 height 7
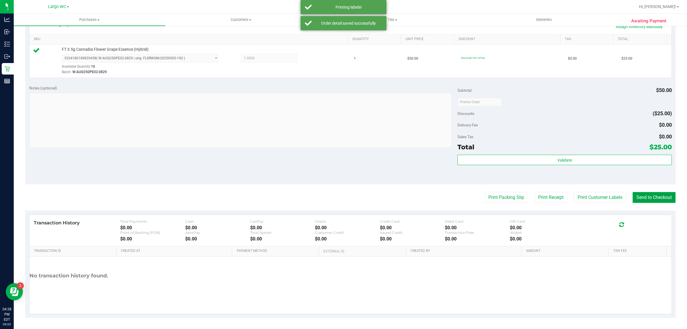
click at [658, 201] on button "Send to Checkout" at bounding box center [653, 197] width 43 height 11
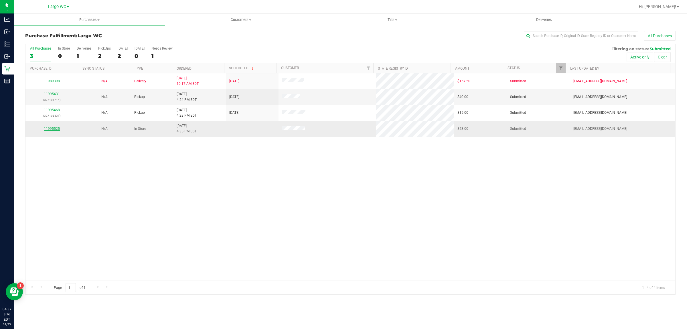
click at [53, 129] on link "11995525" at bounding box center [52, 128] width 16 height 4
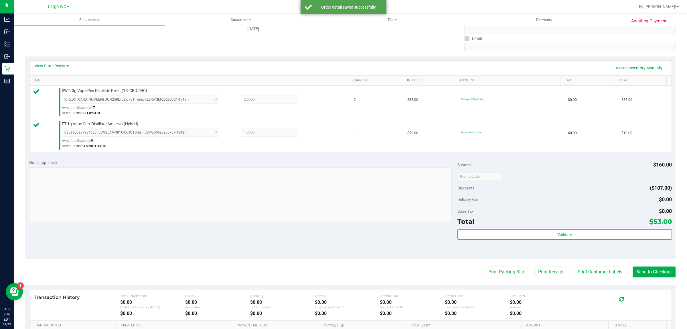
scroll to position [172, 0]
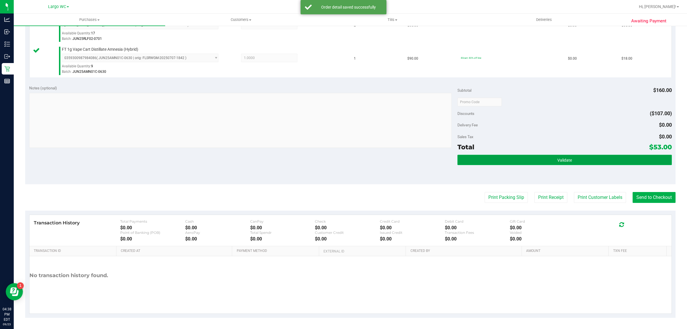
click at [574, 155] on button "Validate" at bounding box center [564, 160] width 214 height 10
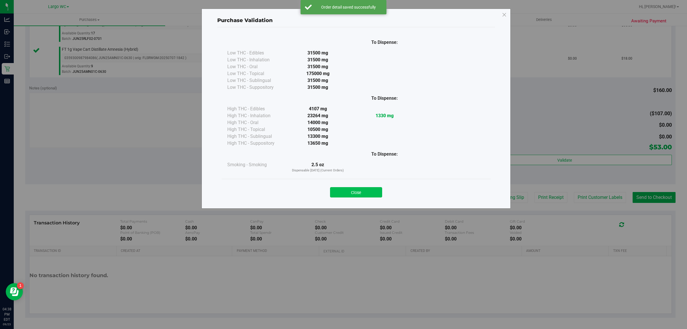
click at [364, 188] on button "Close" at bounding box center [356, 192] width 52 height 10
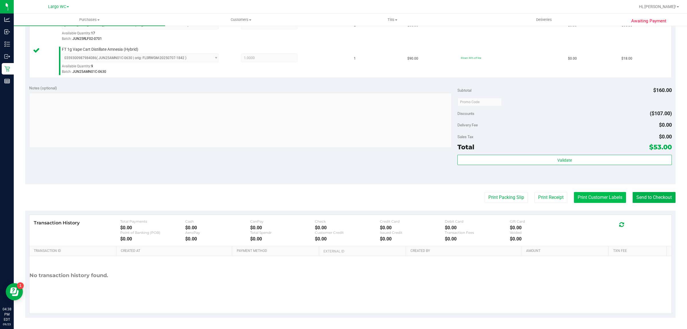
click at [598, 200] on button "Print Customer Labels" at bounding box center [600, 197] width 52 height 11
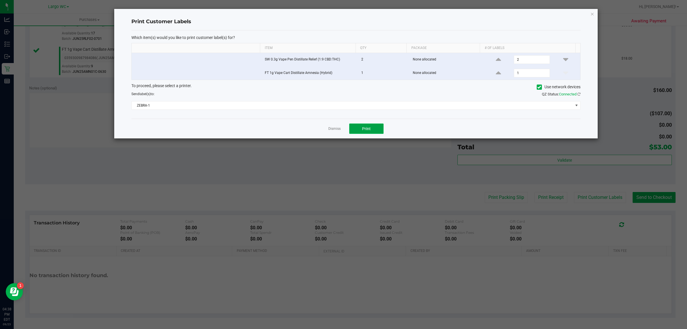
click at [370, 129] on span "Print" at bounding box center [366, 128] width 9 height 5
click at [590, 13] on icon "button" at bounding box center [592, 13] width 4 height 7
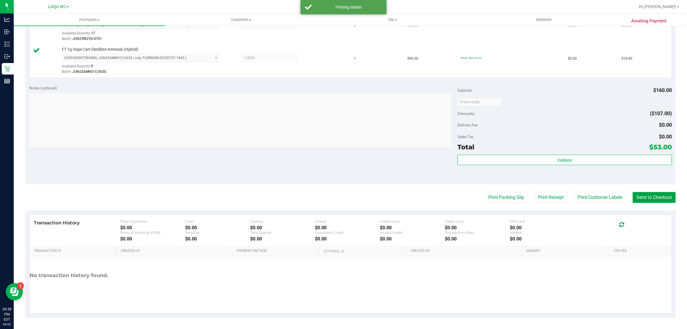
click at [648, 197] on button "Send to Checkout" at bounding box center [653, 197] width 43 height 11
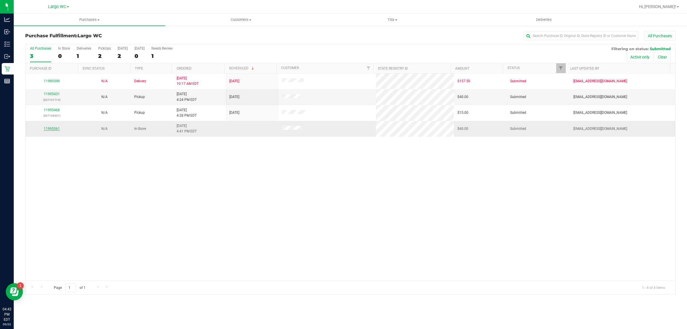
click at [54, 129] on link "11995561" at bounding box center [52, 128] width 16 height 4
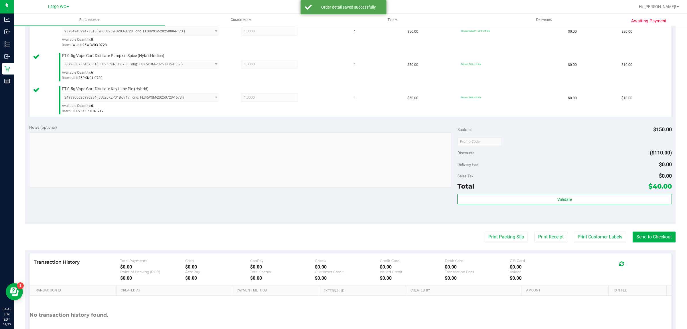
scroll to position [205, 0]
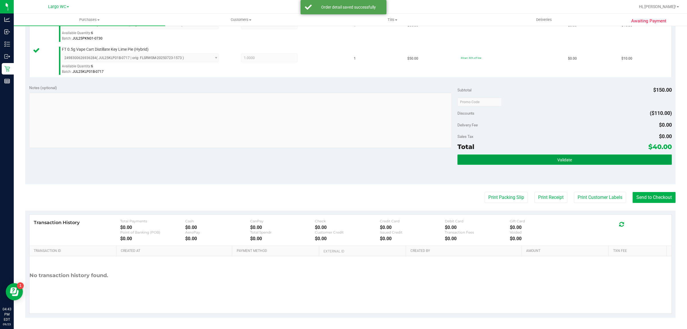
click at [592, 155] on button "Validate" at bounding box center [564, 159] width 214 height 10
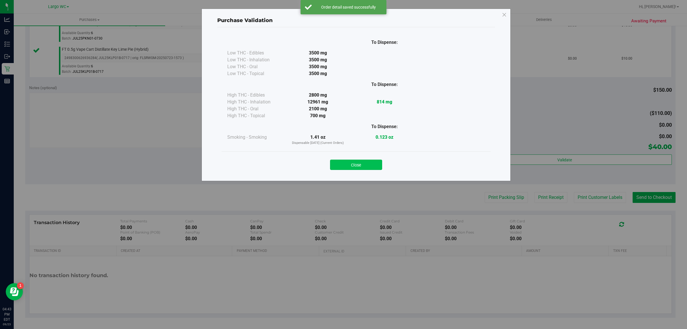
click at [367, 164] on button "Close" at bounding box center [356, 164] width 52 height 10
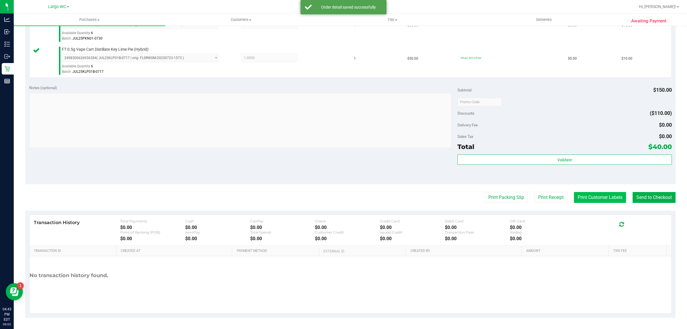
click at [584, 200] on button "Print Customer Labels" at bounding box center [600, 197] width 52 height 11
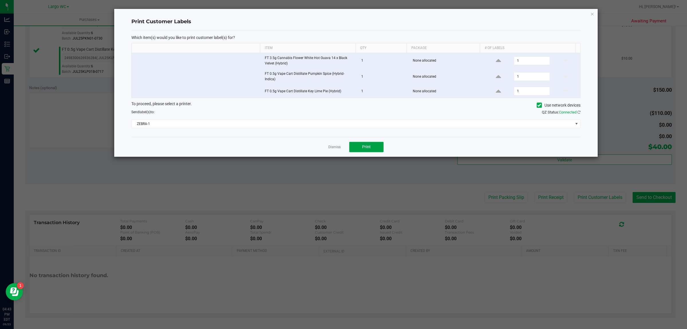
click at [368, 145] on span "Print" at bounding box center [366, 146] width 9 height 5
click at [592, 13] on icon "button" at bounding box center [592, 13] width 4 height 7
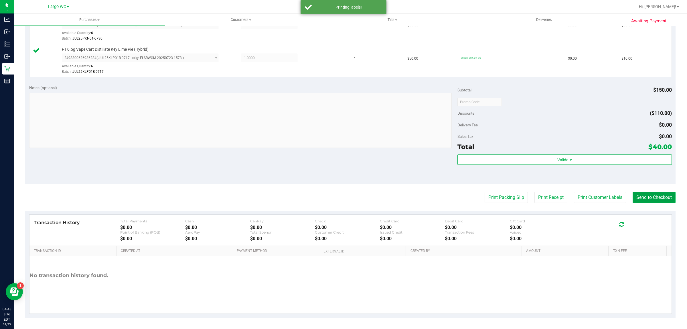
click at [648, 192] on button "Send to Checkout" at bounding box center [653, 197] width 43 height 11
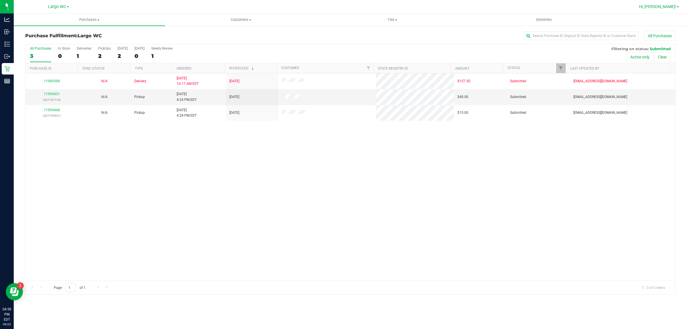
click at [664, 7] on span "Hi, [PERSON_NAME]!" at bounding box center [657, 6] width 37 height 5
click at [651, 50] on span "Sign Out" at bounding box center [657, 51] width 17 height 6
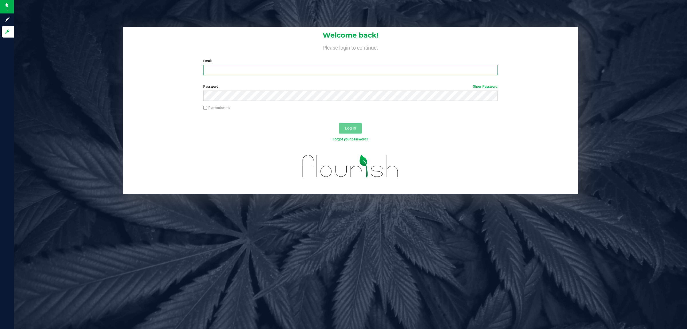
click at [252, 68] on input "Email" at bounding box center [350, 70] width 294 height 10
type input "amainenti@liveparallel.com"
click at [339, 123] on button "Log In" at bounding box center [350, 128] width 23 height 10
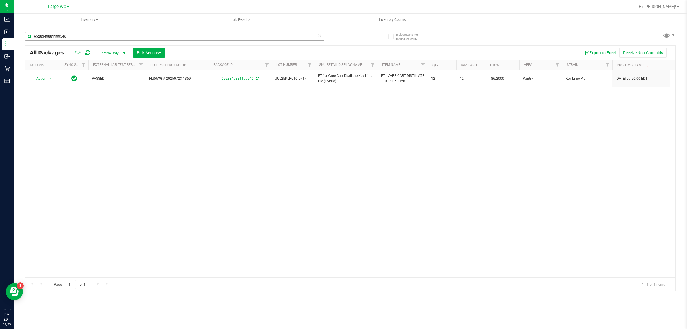
click at [49, 37] on input "6528349881199546" at bounding box center [174, 36] width 299 height 9
click at [54, 34] on input "6528349881199546" at bounding box center [174, 36] width 299 height 9
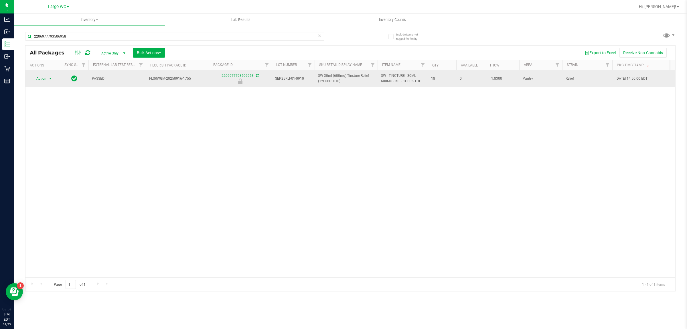
type input "2206977793506958"
click at [50, 79] on span "select" at bounding box center [50, 78] width 5 height 5
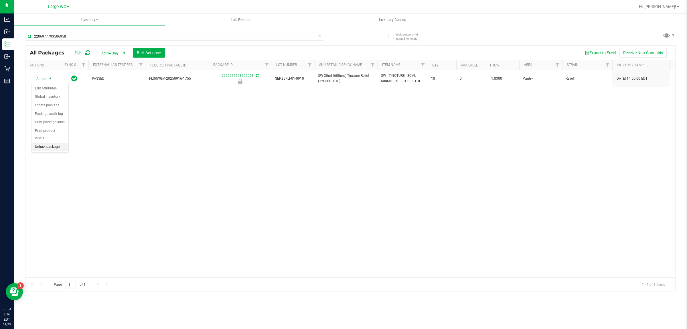
click at [42, 144] on li "Unlock package" at bounding box center [49, 147] width 37 height 9
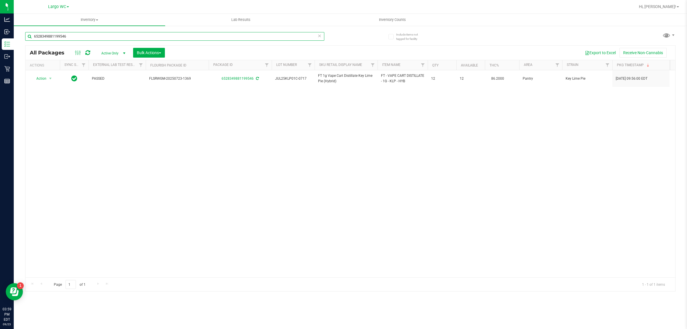
click at [52, 36] on input "6528349881199546" at bounding box center [174, 36] width 299 height 9
click at [47, 36] on input "6528349881199546" at bounding box center [174, 36] width 299 height 9
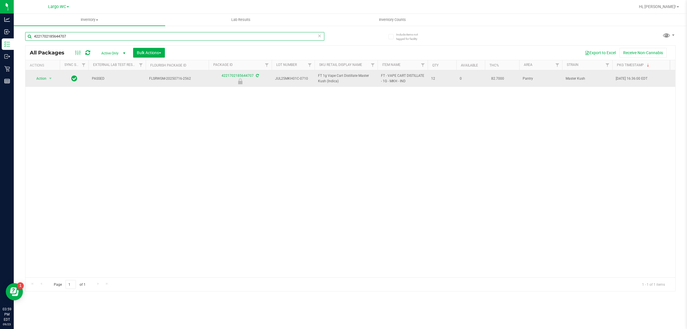
type input "4221702185644707"
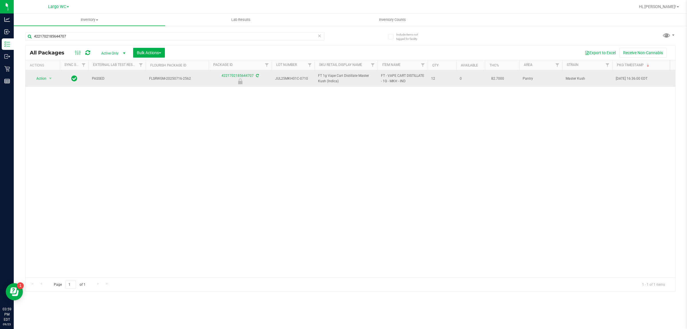
click at [38, 78] on span "Action" at bounding box center [38, 78] width 15 height 8
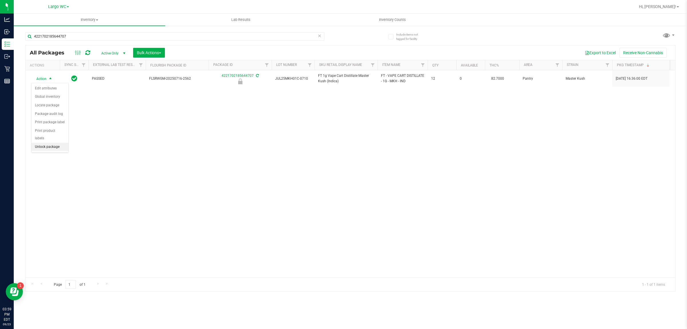
click at [46, 143] on li "Unlock package" at bounding box center [49, 147] width 37 height 9
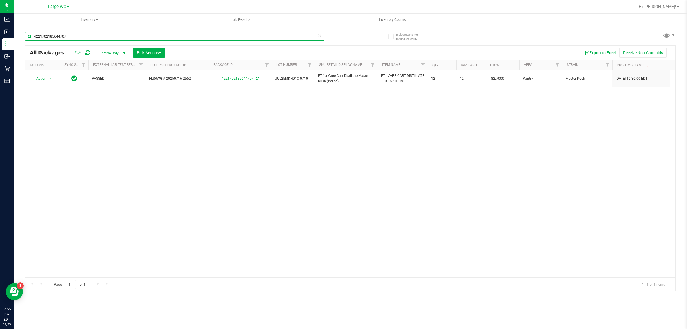
click at [55, 36] on input "4221702185644707" at bounding box center [174, 36] width 299 height 9
click at [52, 37] on input "4221702185644707" at bounding box center [174, 36] width 299 height 9
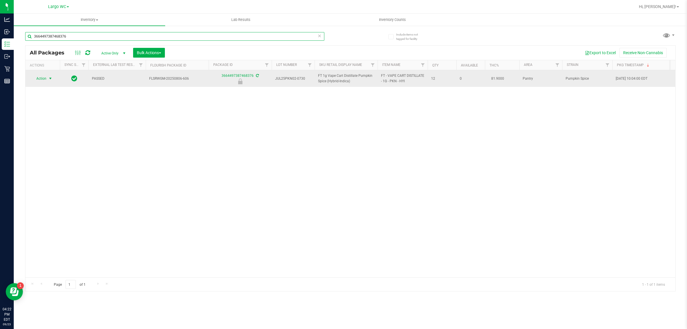
type input "3664497387468376"
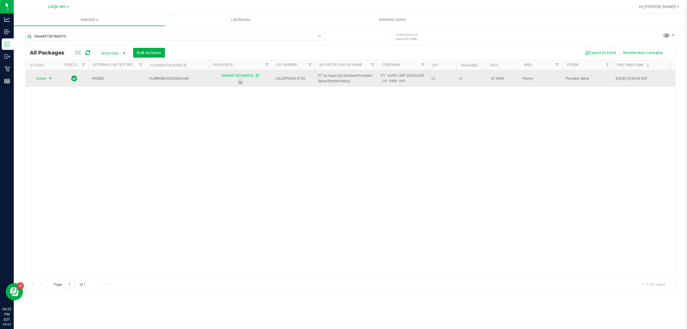
click at [50, 80] on span "select" at bounding box center [50, 78] width 5 height 5
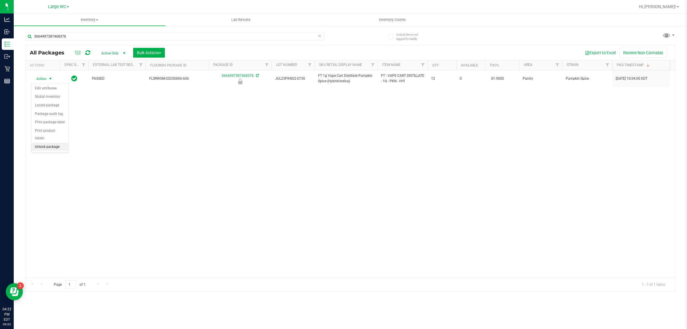
click at [40, 143] on li "Unlock package" at bounding box center [49, 147] width 37 height 9
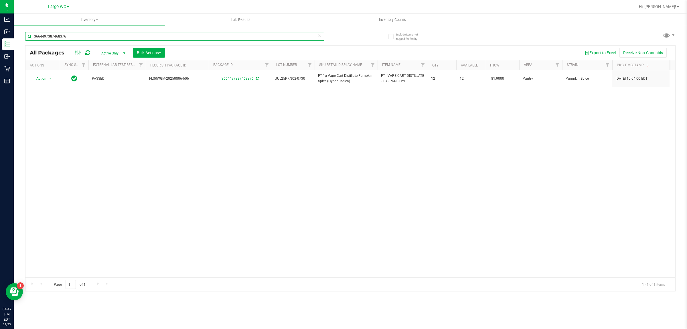
click at [55, 36] on input "3664497387468376" at bounding box center [174, 36] width 299 height 9
click at [42, 37] on input "3664497387468376" at bounding box center [174, 36] width 299 height 9
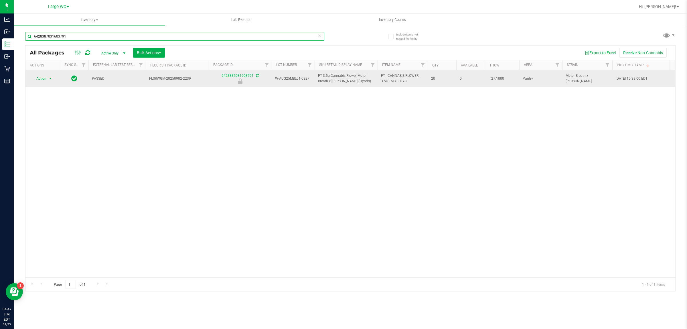
type input "6428387031603791"
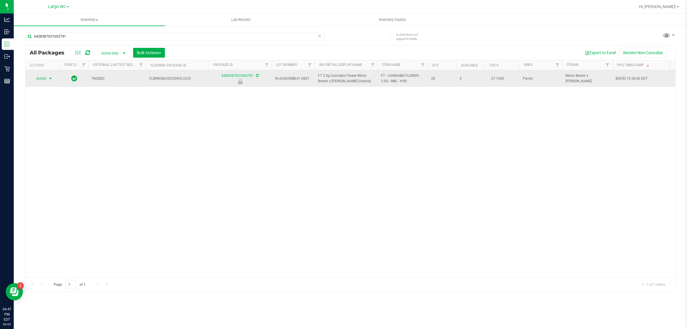
click at [49, 79] on span "select" at bounding box center [50, 78] width 5 height 5
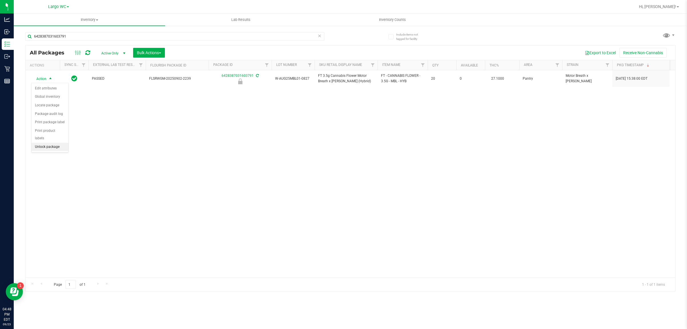
click at [45, 143] on li "Unlock package" at bounding box center [49, 147] width 37 height 9
click at [60, 122] on div "Action Action Adjust qty Create package Edit attributes Global inventory Locate…" at bounding box center [350, 173] width 650 height 207
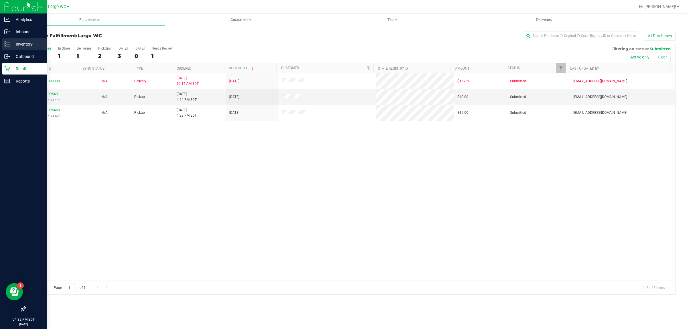
click at [16, 42] on p "Inventory" at bounding box center [27, 44] width 34 height 7
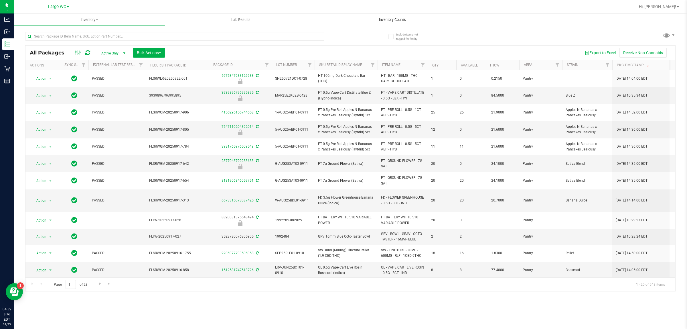
click at [397, 19] on span "Inventory Counts" at bounding box center [392, 19] width 42 height 5
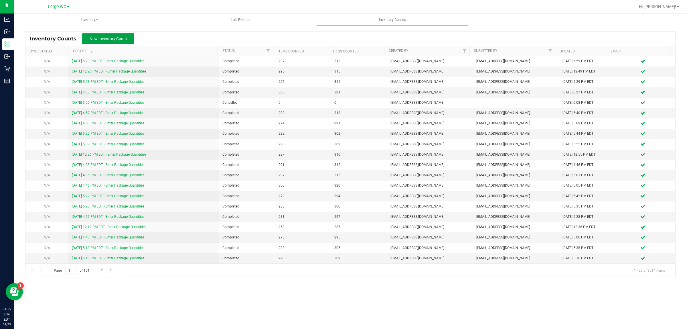
click at [118, 34] on button "New Inventory Count" at bounding box center [108, 38] width 52 height 11
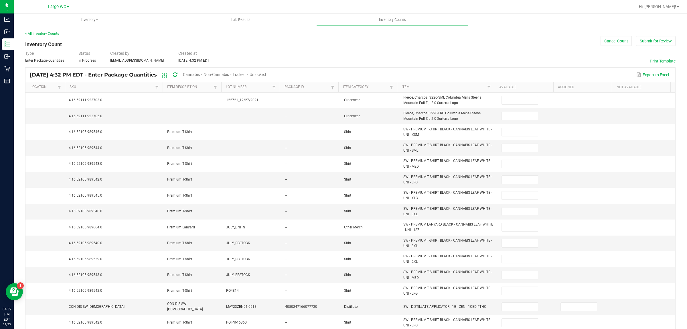
click at [266, 75] on span "Unlocked" at bounding box center [258, 74] width 16 height 5
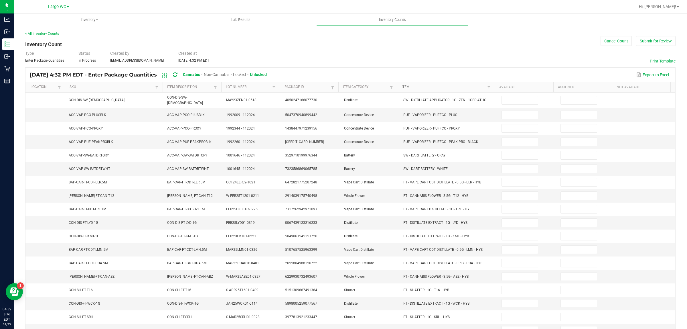
click at [465, 85] on link "Item" at bounding box center [444, 87] width 84 height 5
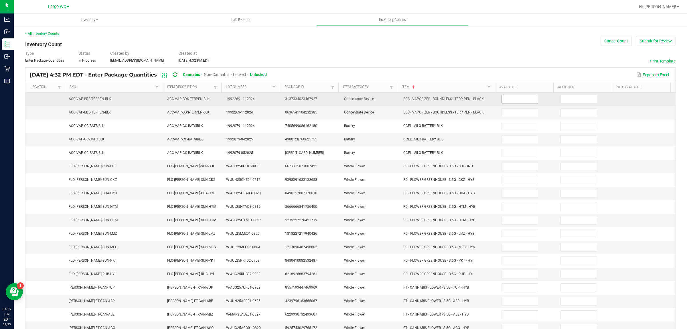
click at [509, 99] on input at bounding box center [520, 99] width 36 height 8
type input "2"
type input "1"
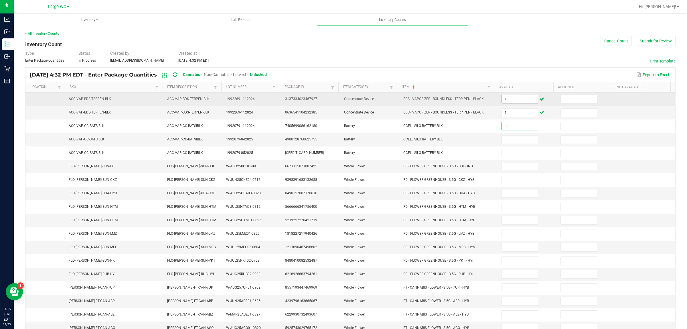
type input "8"
type input "20"
type input "12"
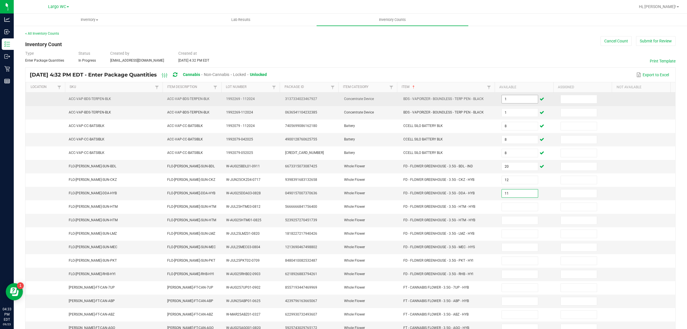
type input "11"
type input "8"
type input "11"
type input "15"
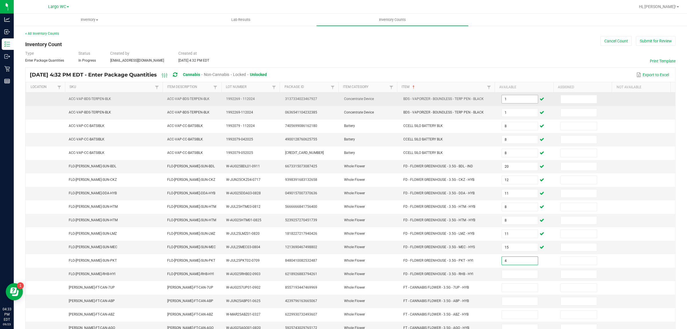
type input "4"
type input "16"
type input "8"
type input "10"
type input "7"
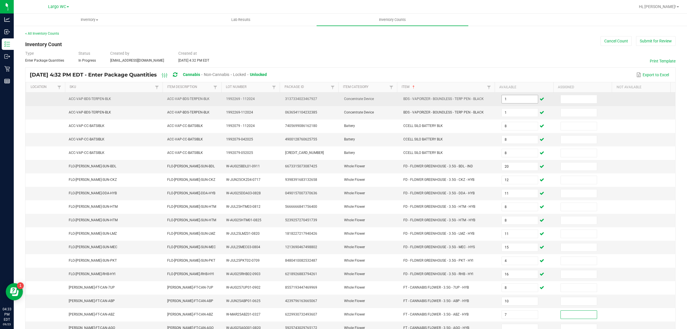
scroll to position [7, 0]
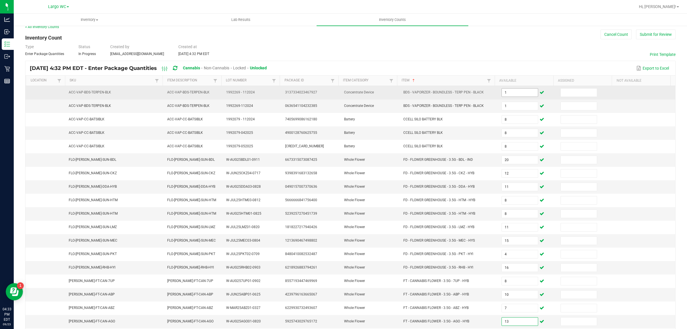
type input "13"
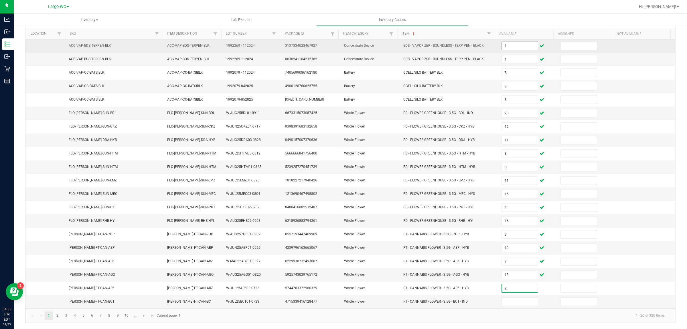
type input "2"
type input "4"
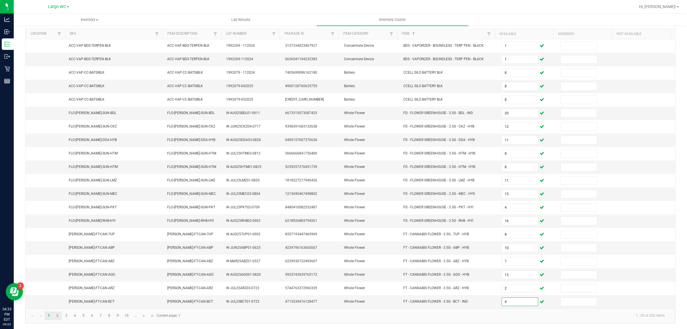
click at [57, 317] on link "2" at bounding box center [57, 315] width 8 height 9
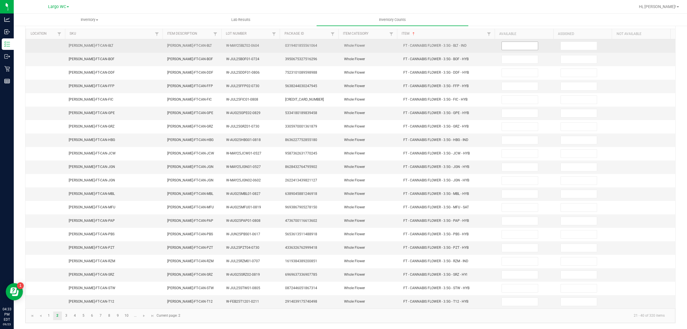
click at [516, 42] on input at bounding box center [520, 46] width 36 height 8
type input "19"
type input "9"
type input "15"
type input "8"
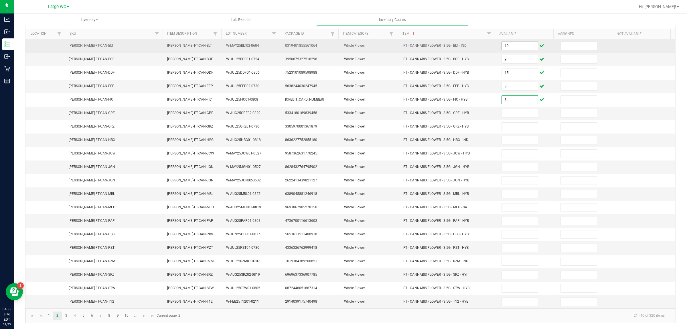
type input "3"
type input "10"
type input "1"
type input "3"
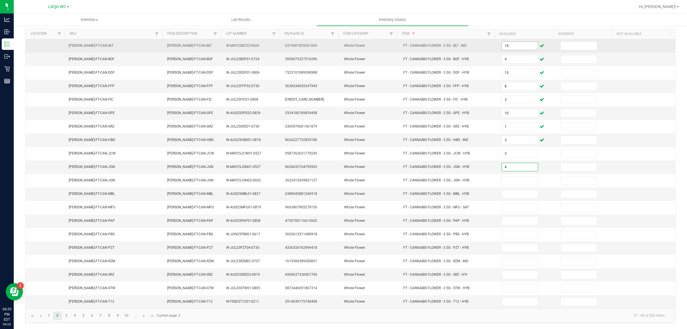
type input "4"
type input "3"
type input "14"
type input "4"
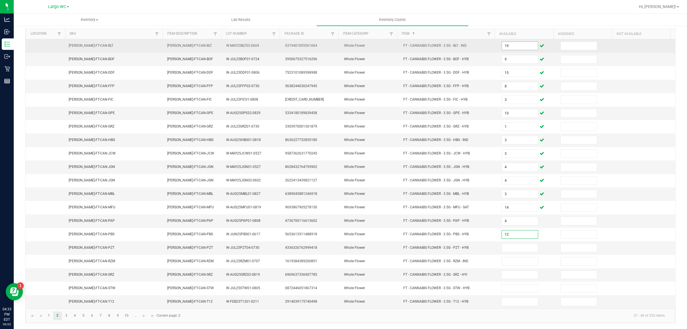
type input "12"
type input "16"
type input "12"
type input "17"
type input "3"
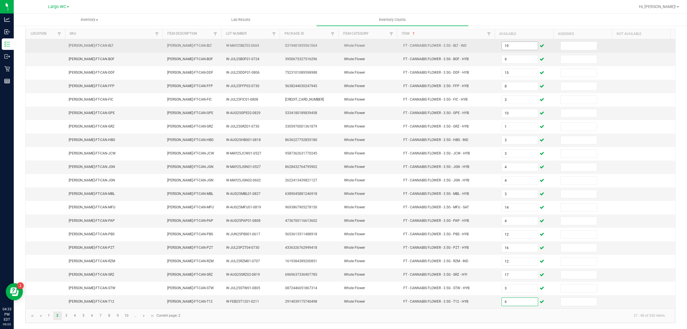
type input "6"
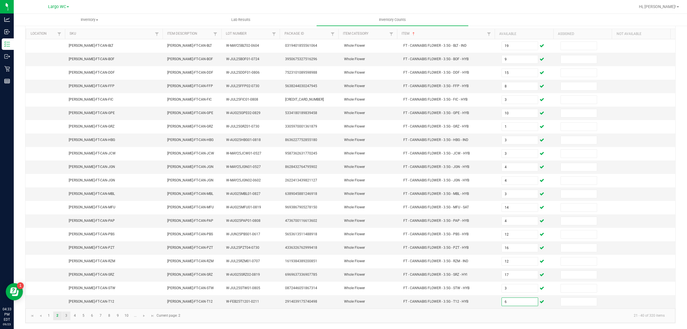
click at [66, 315] on link "3" at bounding box center [66, 315] width 8 height 9
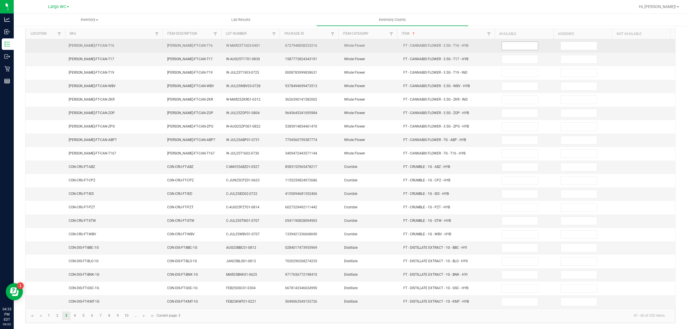
click at [507, 42] on input at bounding box center [520, 46] width 36 height 8
type input "17"
type input "3"
type input "1"
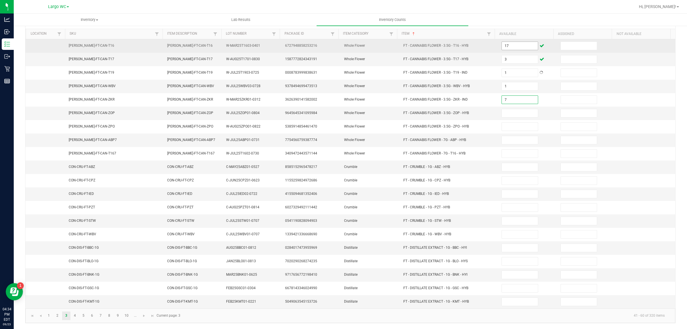
type input "7"
type input "12"
type input "7"
type input "17"
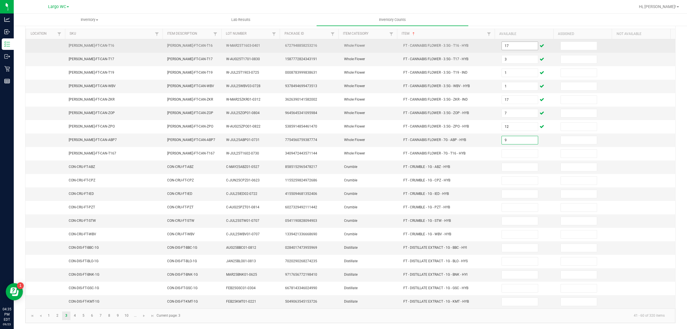
type input "9"
type input "12"
type input "1"
type input "3"
type input "7"
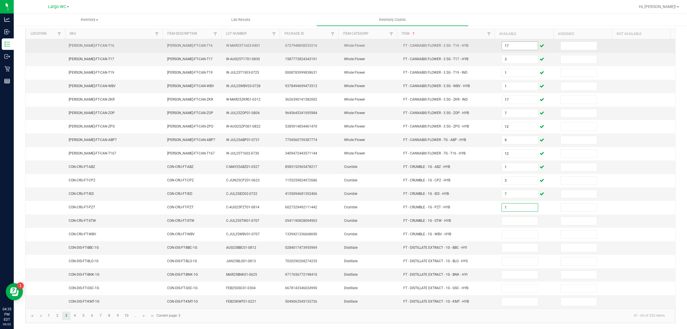
type input "1"
type input "3"
type input "8"
type input "9"
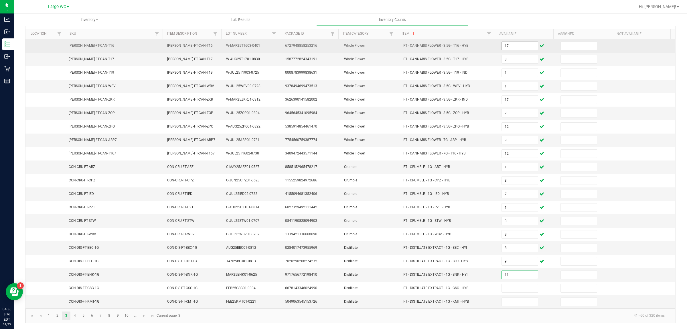
type input "11"
type input "7"
type input "3"
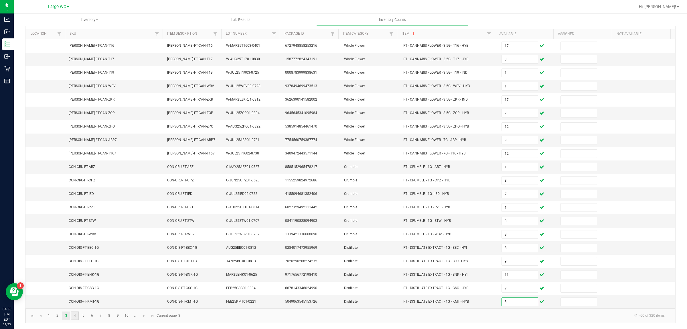
click at [75, 315] on link "4" at bounding box center [75, 315] width 8 height 9
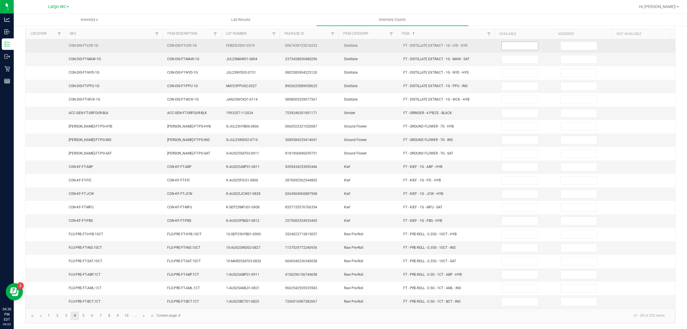
click at [519, 42] on input at bounding box center [520, 46] width 36 height 8
type input "4"
type input "12"
type input "10"
type input "2"
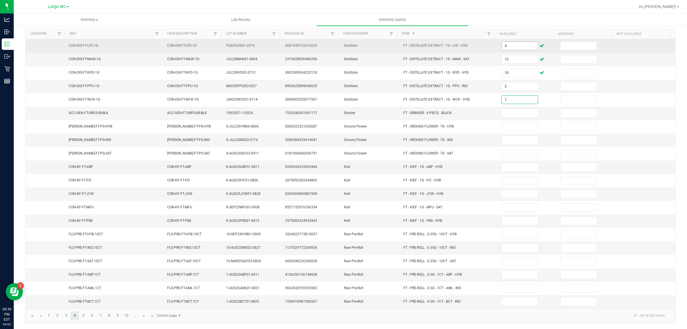
type input "1"
type input "2"
type input "20"
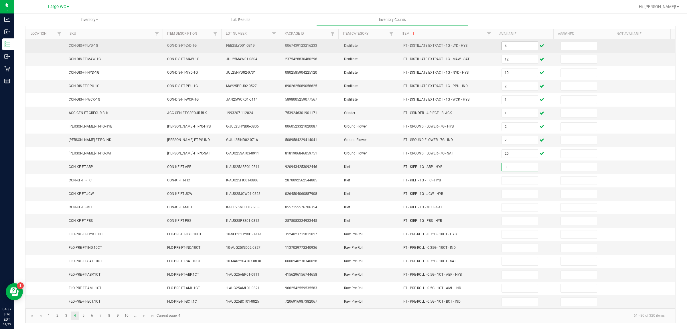
type input "3"
type input "7"
type input "5"
type input "7"
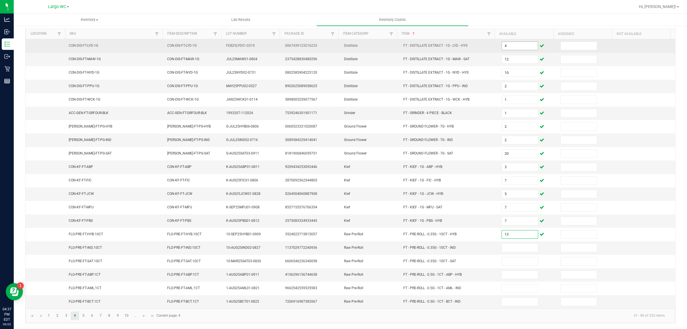
type input "13"
type input "15"
type input "12"
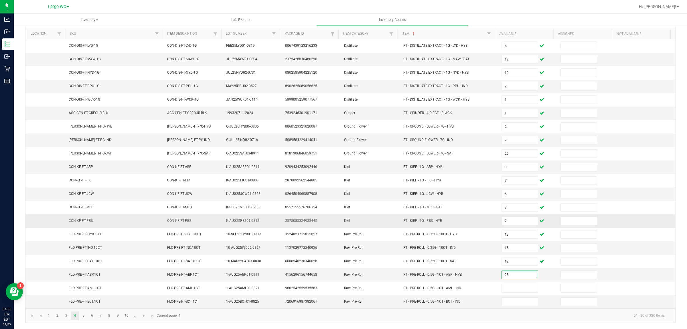
type input "25"
type input "9"
type input "11"
click at [83, 315] on link "5" at bounding box center [83, 315] width 8 height 9
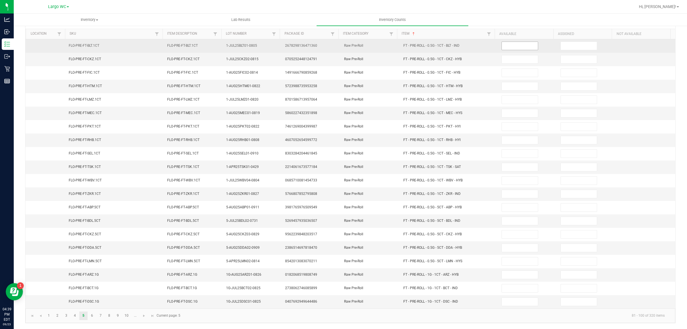
click at [508, 42] on input at bounding box center [520, 46] width 36 height 8
type input "11"
type input "12"
type input "1"
type input "14"
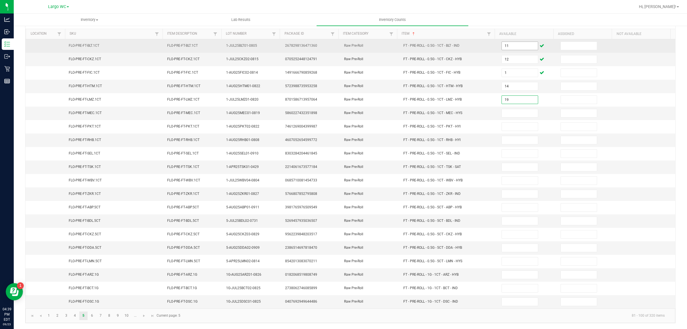
type input "19"
type input "13"
type input "7"
type input "17"
type input "25"
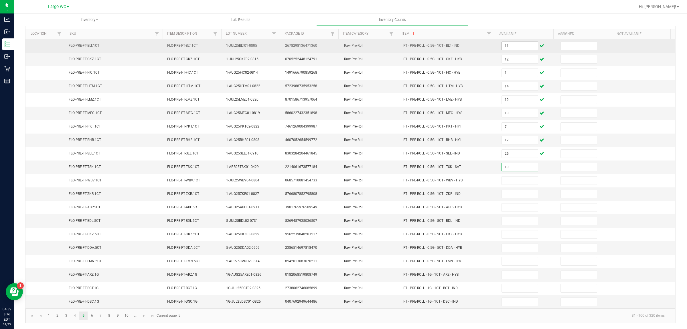
type input "19"
type input "7"
type input "11"
type input "4"
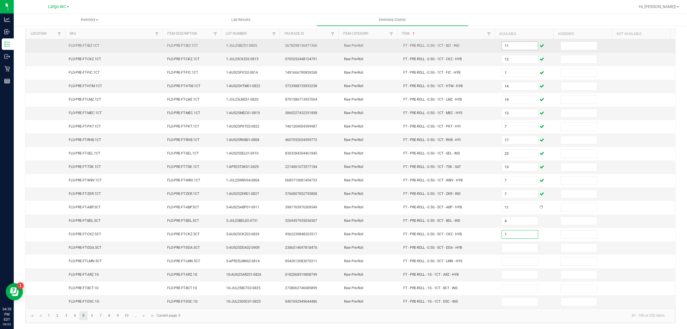
type input "1"
type input "9"
type input "5"
type input "20"
type input "19"
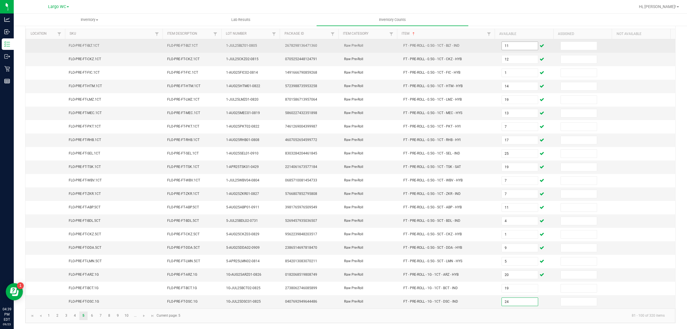
type input "24"
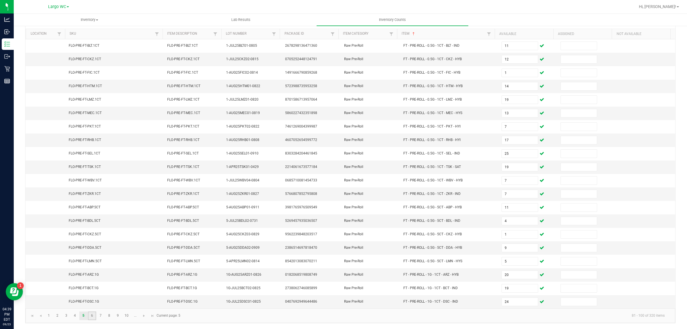
click at [92, 315] on link "6" at bounding box center [92, 315] width 8 height 9
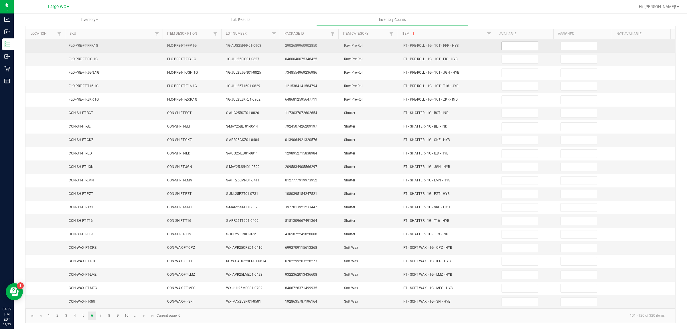
click at [511, 42] on input at bounding box center [520, 46] width 36 height 8
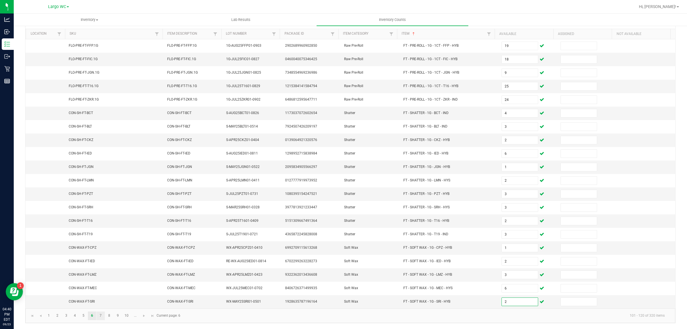
click at [100, 313] on link "7" at bounding box center [100, 315] width 8 height 9
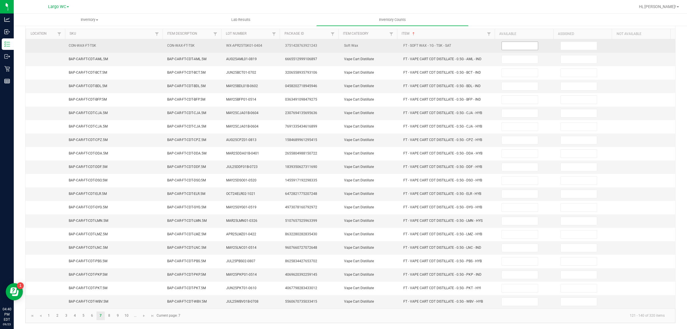
click at [514, 42] on input at bounding box center [520, 46] width 36 height 8
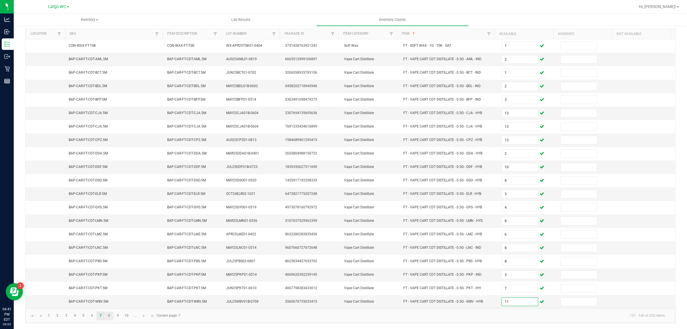
click at [109, 317] on link "8" at bounding box center [109, 315] width 8 height 9
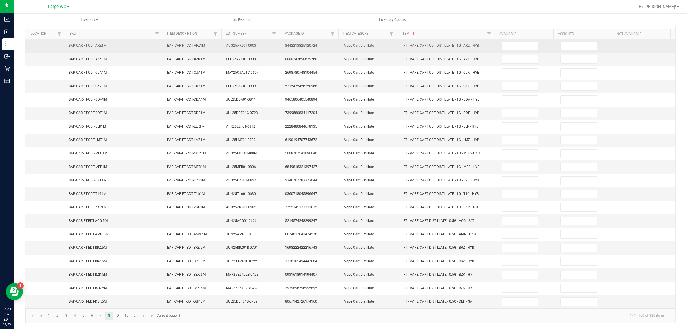
click at [506, 42] on input at bounding box center [520, 46] width 36 height 8
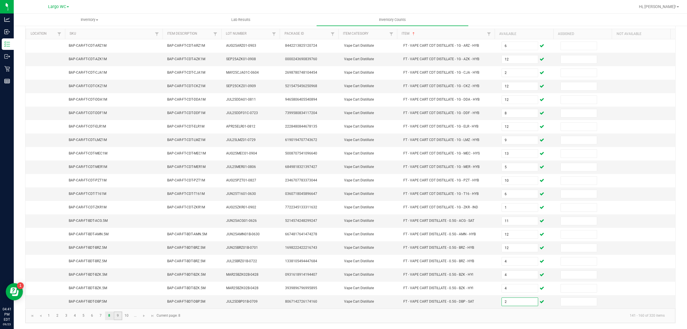
click at [118, 315] on link "9" at bounding box center [118, 315] width 8 height 9
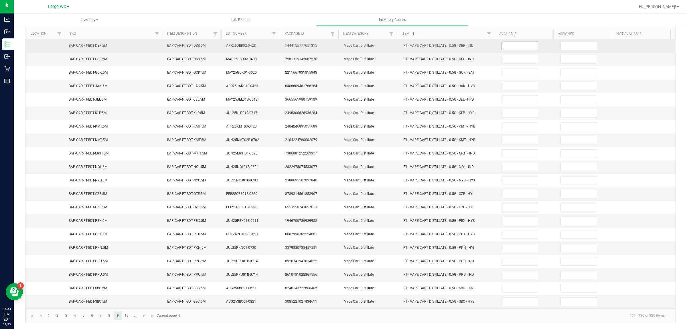
click at [520, 42] on input at bounding box center [520, 46] width 36 height 8
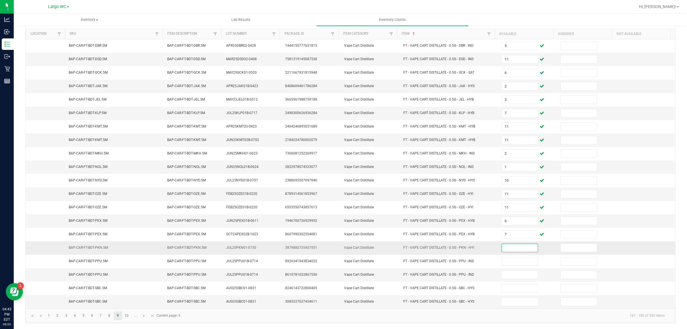
click at [514, 244] on input at bounding box center [520, 248] width 36 height 8
click at [128, 315] on link "10" at bounding box center [126, 315] width 8 height 9
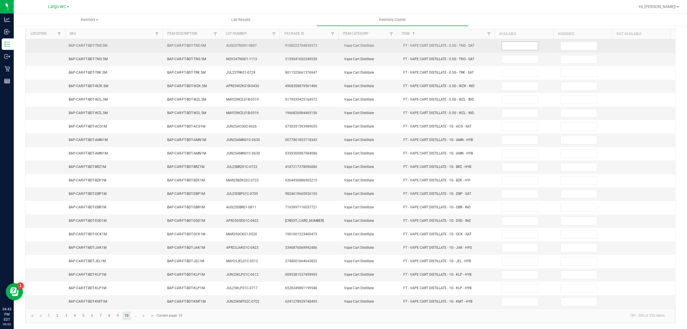
click at [508, 42] on input at bounding box center [520, 46] width 36 height 8
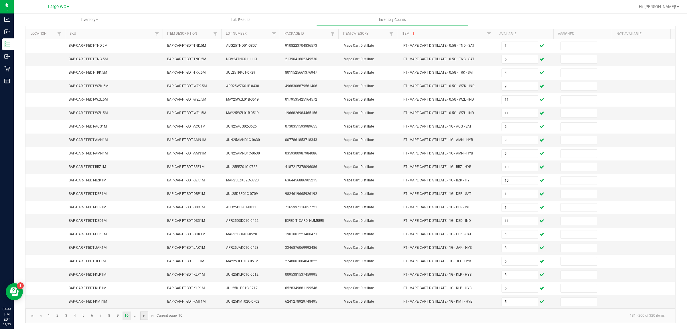
click at [144, 315] on span "Go to the next page" at bounding box center [144, 315] width 5 height 5
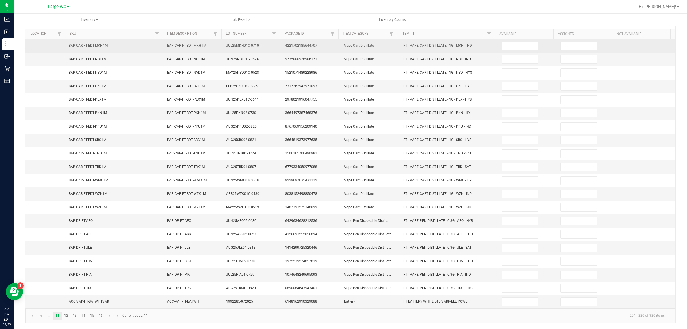
click at [506, 42] on input at bounding box center [520, 46] width 36 height 8
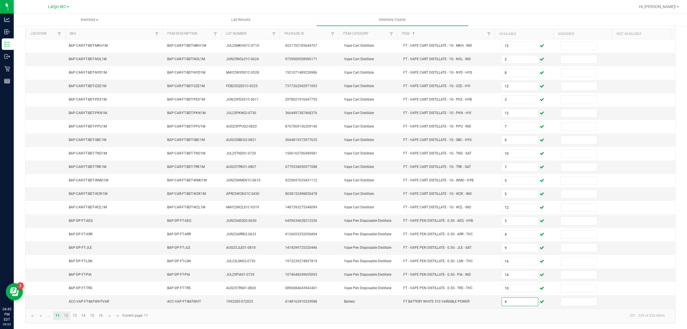
click at [66, 315] on link "12" at bounding box center [66, 315] width 8 height 9
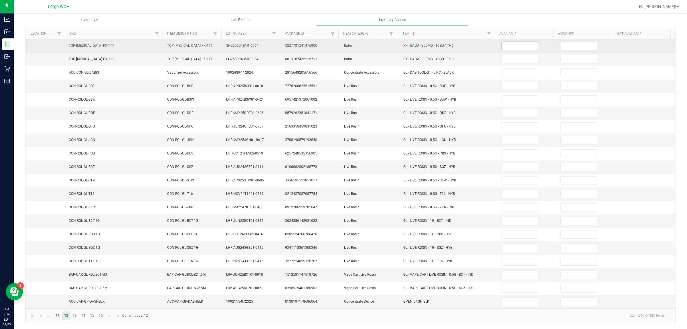
click at [512, 42] on input at bounding box center [520, 46] width 36 height 8
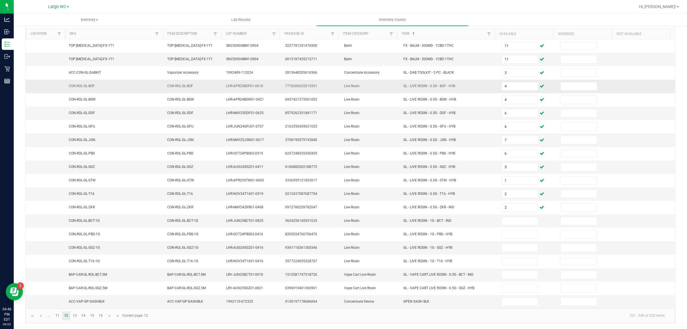
click at [508, 80] on td "4" at bounding box center [527, 86] width 59 height 13
click at [508, 82] on input "4" at bounding box center [520, 86] width 36 height 8
click at [75, 315] on link "13" at bounding box center [75, 315] width 8 height 9
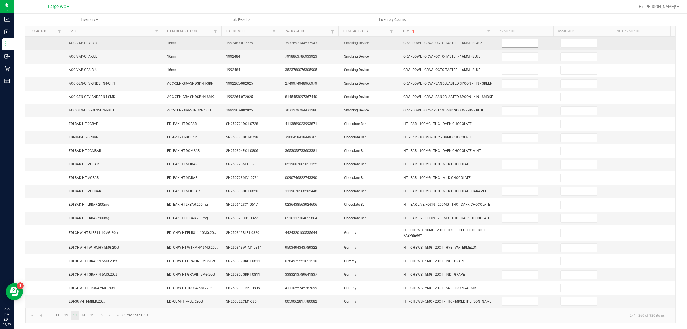
click at [517, 40] on input at bounding box center [520, 43] width 36 height 8
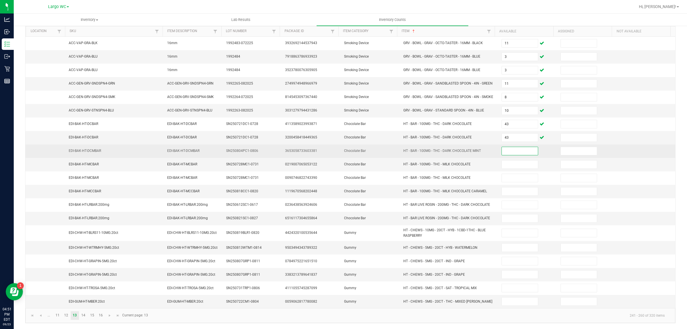
click at [504, 158] on td at bounding box center [527, 150] width 59 height 13
click at [504, 155] on span at bounding box center [519, 151] width 37 height 9
click at [504, 155] on input at bounding box center [520, 151] width 36 height 8
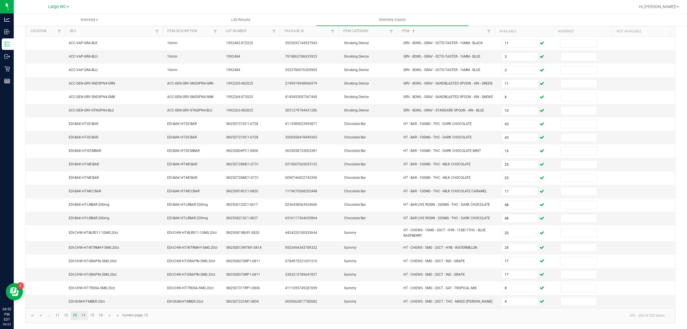
click at [84, 319] on link "14" at bounding box center [83, 315] width 8 height 9
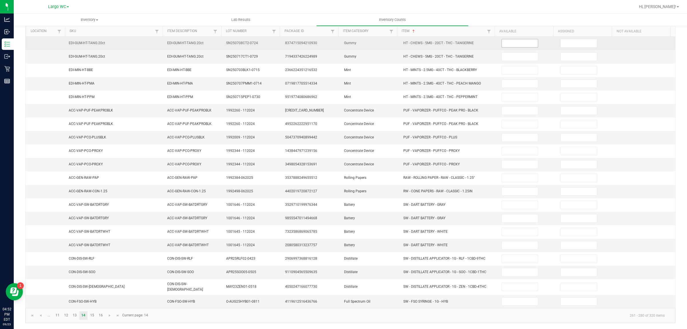
click at [507, 42] on input at bounding box center [520, 43] width 36 height 8
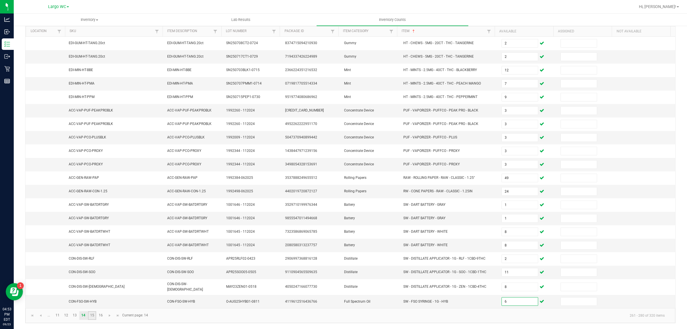
click at [92, 315] on link "15" at bounding box center [92, 315] width 8 height 9
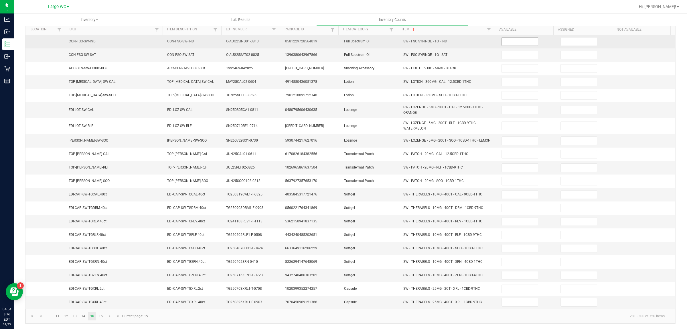
click at [514, 43] on input at bounding box center [520, 41] width 36 height 8
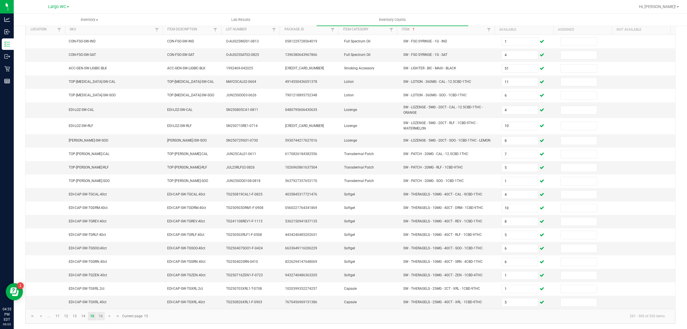
click at [101, 320] on link "16" at bounding box center [100, 315] width 8 height 9
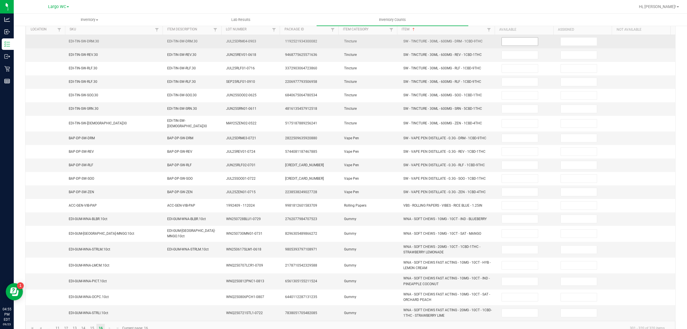
click at [508, 43] on input at bounding box center [520, 41] width 36 height 8
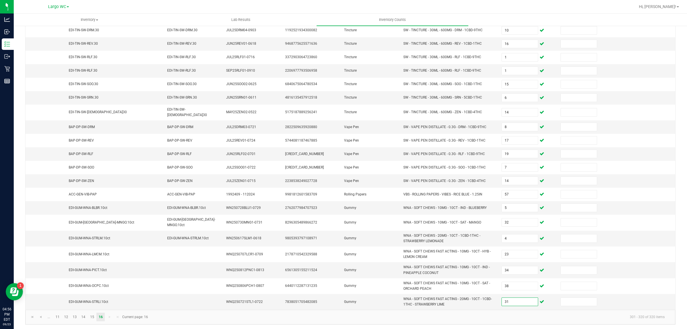
click at [335, 317] on kendo-pager-info "301 - 320 of 320 items" at bounding box center [410, 316] width 518 height 9
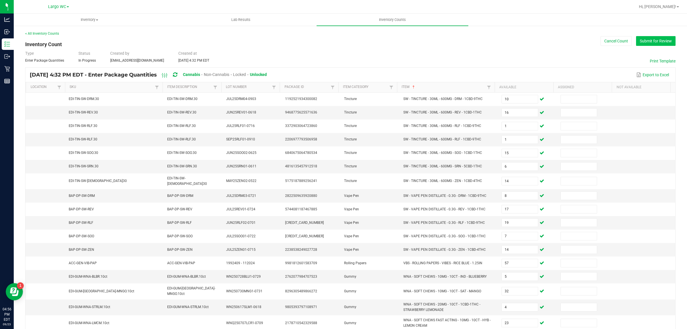
click at [651, 42] on button "Submit for Review" at bounding box center [655, 41] width 39 height 10
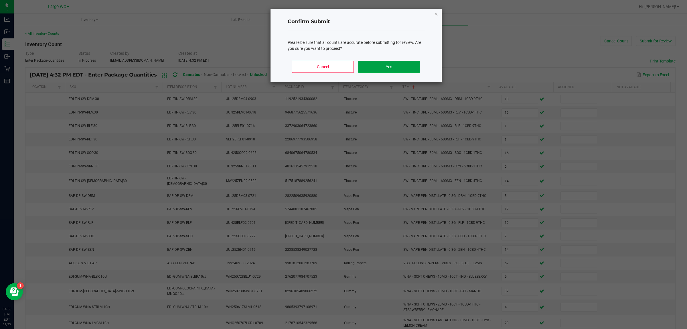
click at [401, 62] on button "Yes" at bounding box center [389, 67] width 62 height 12
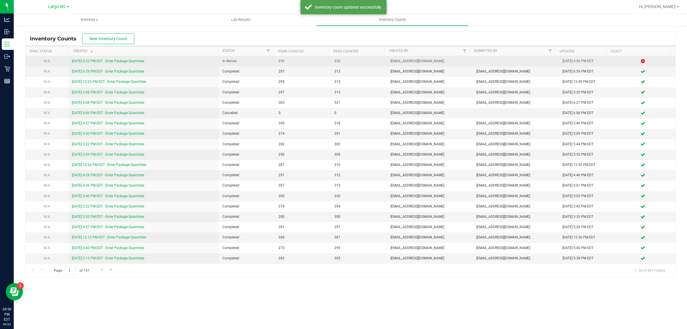
click at [132, 61] on link "9/23/25 4:32 PM EDT - Enter Package Quantities" at bounding box center [108, 61] width 72 height 4
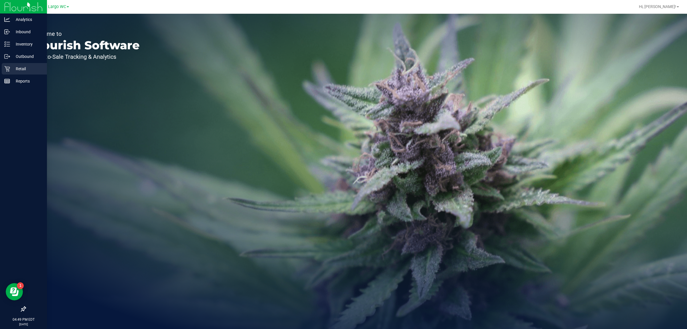
click at [9, 68] on icon at bounding box center [7, 69] width 6 height 6
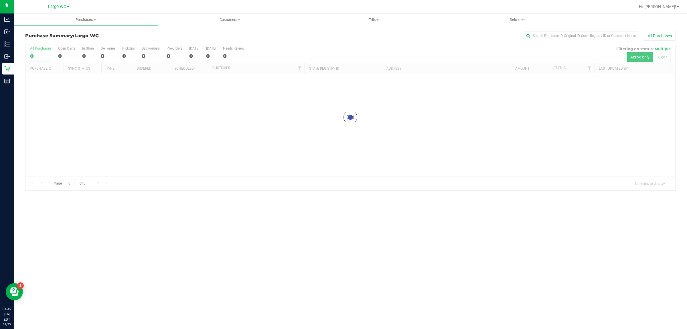
click at [83, 47] on div at bounding box center [350, 117] width 650 height 146
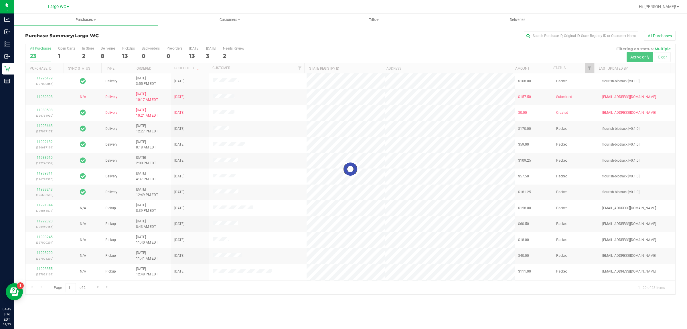
click at [89, 49] on div at bounding box center [350, 169] width 650 height 250
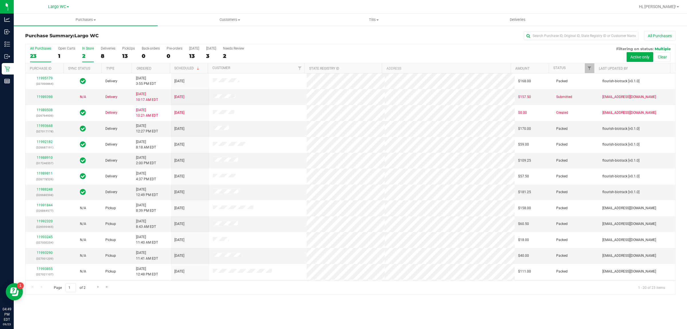
click at [86, 50] on div "In Store" at bounding box center [88, 48] width 12 height 4
click at [0, 0] on input "In Store 2" at bounding box center [0, 0] width 0 height 0
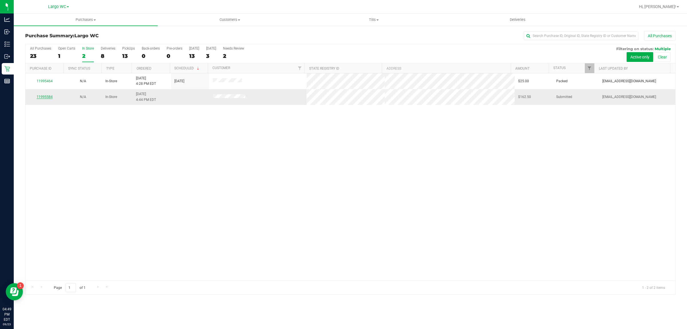
click at [47, 99] on link "11995584" at bounding box center [45, 97] width 16 height 4
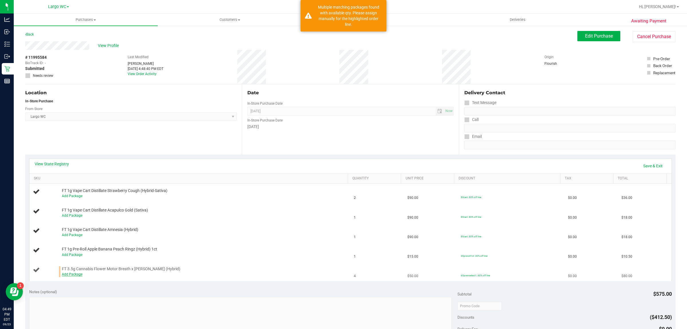
click at [75, 273] on link "Add Package" at bounding box center [72, 274] width 21 height 4
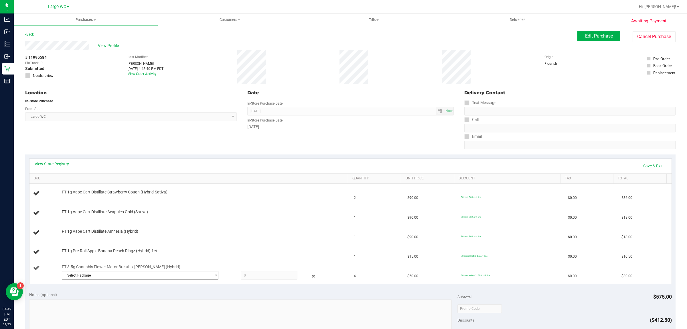
click at [197, 274] on span "Select Package" at bounding box center [136, 275] width 149 height 8
click at [171, 306] on span "( W-AUG25MBL01-0827 | orig: FLSRWGM-20250902-2239 )" at bounding box center [143, 307] width 90 height 4
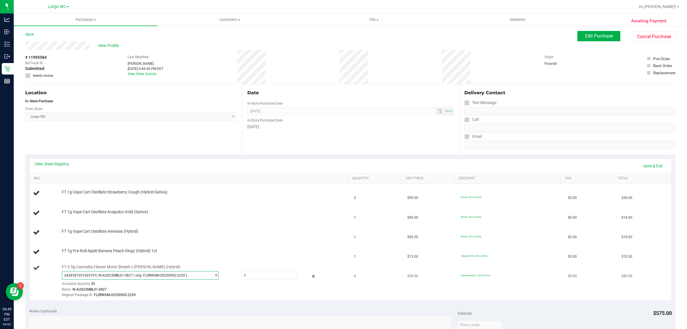
click at [202, 278] on span "6428387031603791 ( W-AUG25MBL01-0827 | orig: FLSRWGM-20250902-2239 )" at bounding box center [136, 275] width 149 height 8
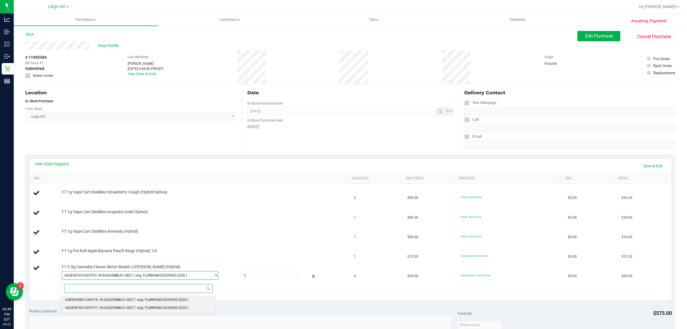
click at [172, 297] on span "( W-AUG25MBL01-0827 | orig: FLSRWGM-20250902-2038 )" at bounding box center [143, 299] width 90 height 4
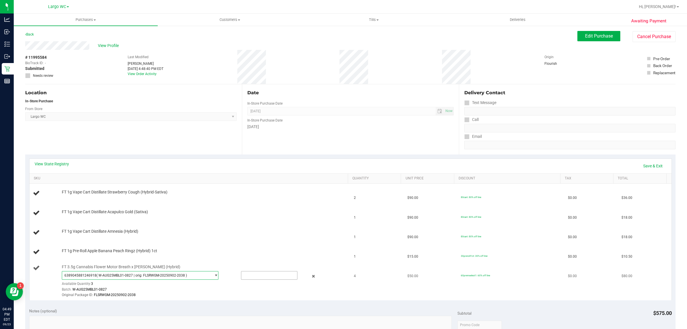
click at [267, 274] on input "text" at bounding box center [269, 275] width 56 height 8
type input "3"
click at [648, 168] on link "Save & Exit" at bounding box center [652, 166] width 27 height 10
type input "3.0000"
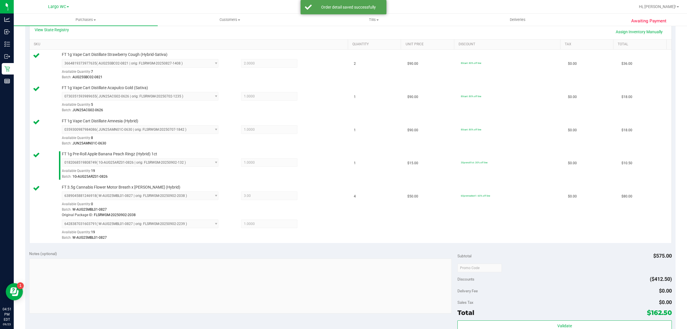
scroll to position [300, 0]
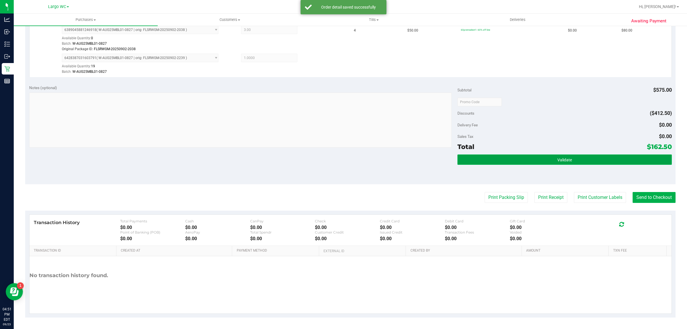
click at [574, 157] on button "Validate" at bounding box center [564, 159] width 214 height 10
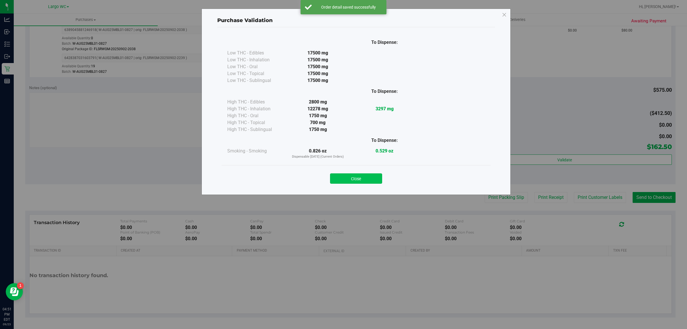
click at [357, 175] on button "Close" at bounding box center [356, 178] width 52 height 10
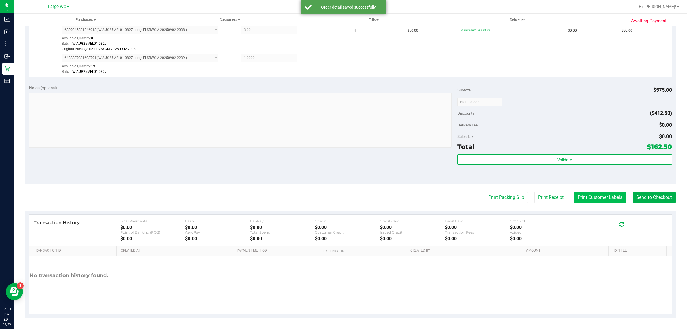
click at [592, 197] on button "Print Customer Labels" at bounding box center [600, 197] width 52 height 11
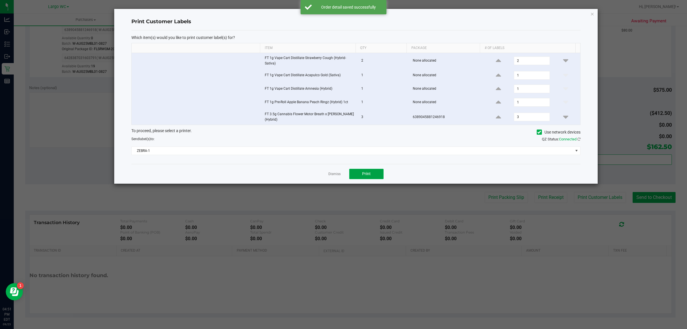
click at [369, 177] on button "Print" at bounding box center [366, 174] width 34 height 10
click at [593, 13] on icon "button" at bounding box center [592, 13] width 4 height 7
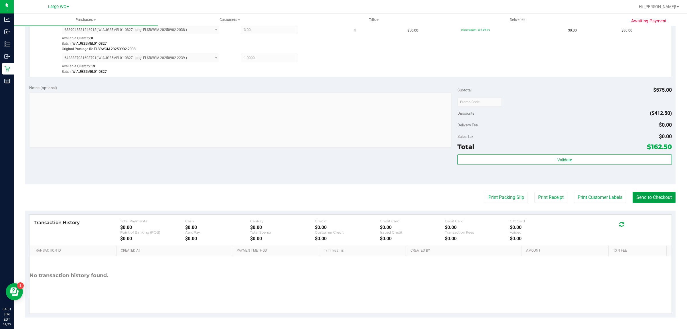
click at [648, 198] on button "Send to Checkout" at bounding box center [653, 197] width 43 height 11
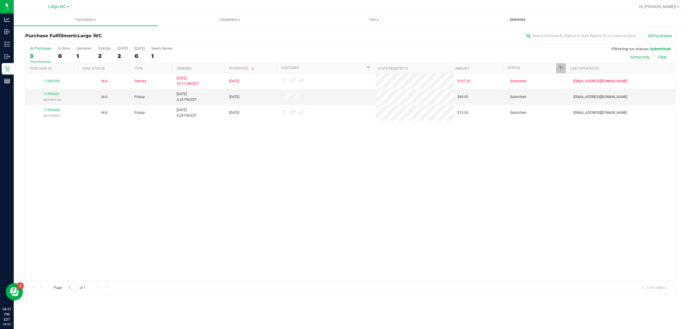
click at [480, 25] on uib-tab-heading "Deliveries" at bounding box center [517, 19] width 143 height 11
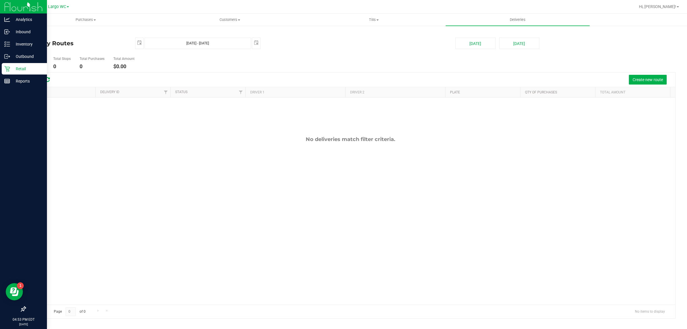
click at [2, 67] on div "Retail" at bounding box center [24, 68] width 45 height 11
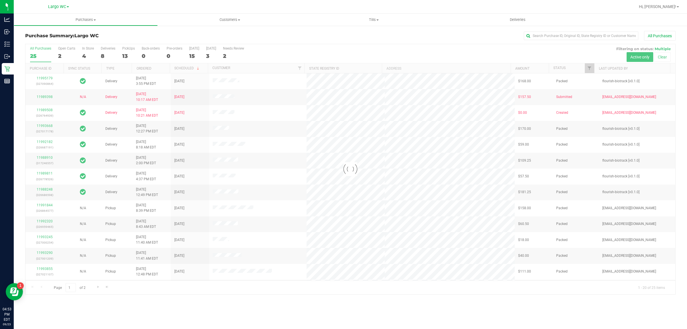
click at [86, 55] on div at bounding box center [350, 169] width 650 height 250
click at [83, 49] on div at bounding box center [350, 169] width 650 height 250
click at [84, 56] on div "4" at bounding box center [88, 56] width 12 height 7
click at [0, 0] on input "In Store 4" at bounding box center [0, 0] width 0 height 0
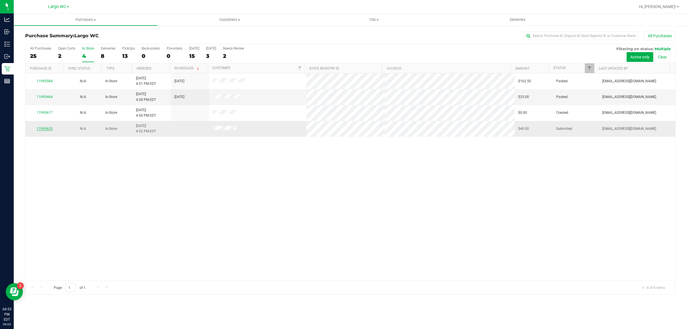
click at [44, 129] on link "11995633" at bounding box center [45, 128] width 16 height 4
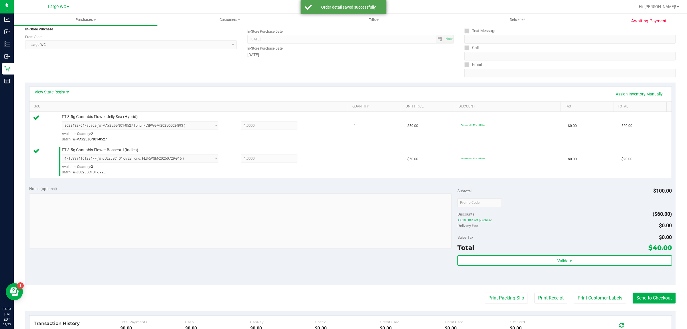
scroll to position [115, 0]
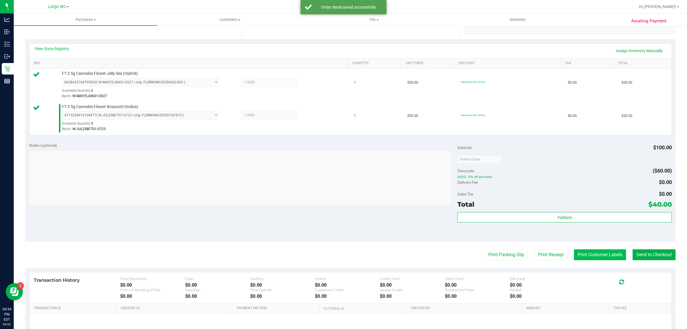
click at [583, 257] on button "Print Customer Labels" at bounding box center [600, 254] width 52 height 11
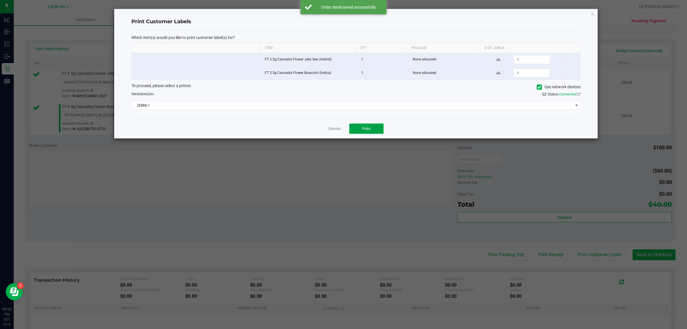
click at [375, 132] on button "Print" at bounding box center [366, 128] width 34 height 10
click at [335, 127] on link "Dismiss" at bounding box center [334, 128] width 12 height 5
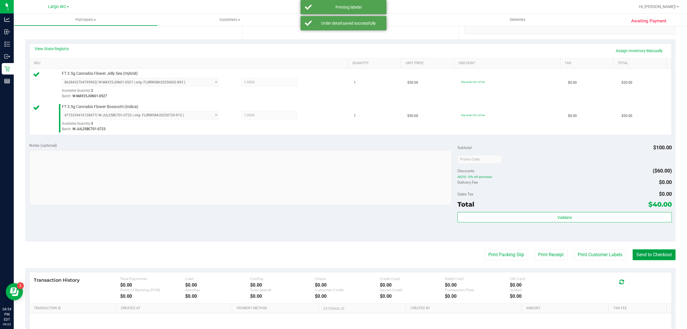
click at [642, 255] on button "Send to Checkout" at bounding box center [653, 254] width 43 height 11
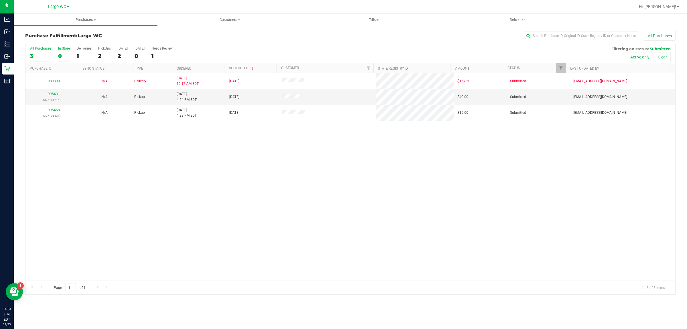
click at [58, 53] on div "0" at bounding box center [64, 56] width 12 height 7
click at [0, 0] on input "In Store 0" at bounding box center [0, 0] width 0 height 0
